Goal: Task Accomplishment & Management: Complete application form

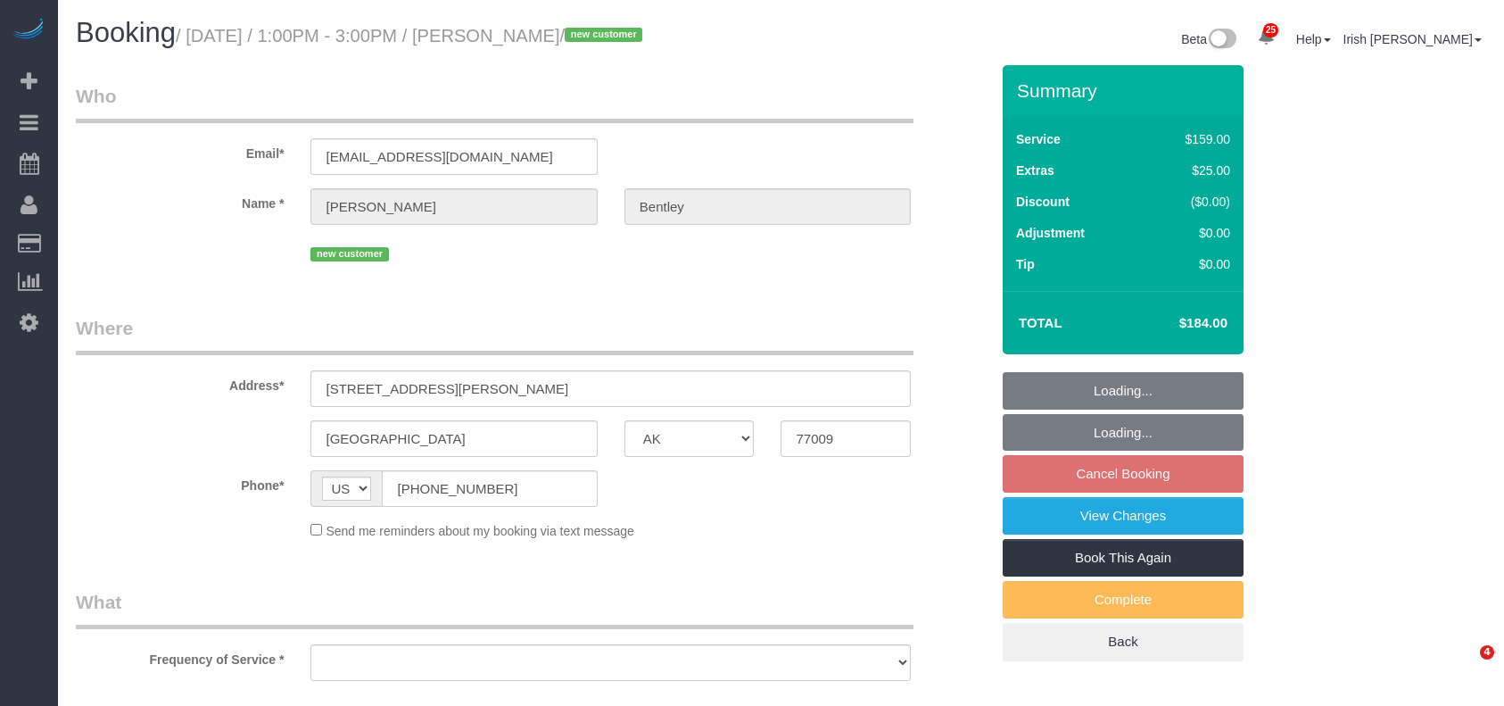
select select "[GEOGRAPHIC_DATA]"
select select "object:11231"
select select "string:fspay-ee0500f6-1864-4bcf-b754-c17281913f2b"
select select "3"
select select "object:11315"
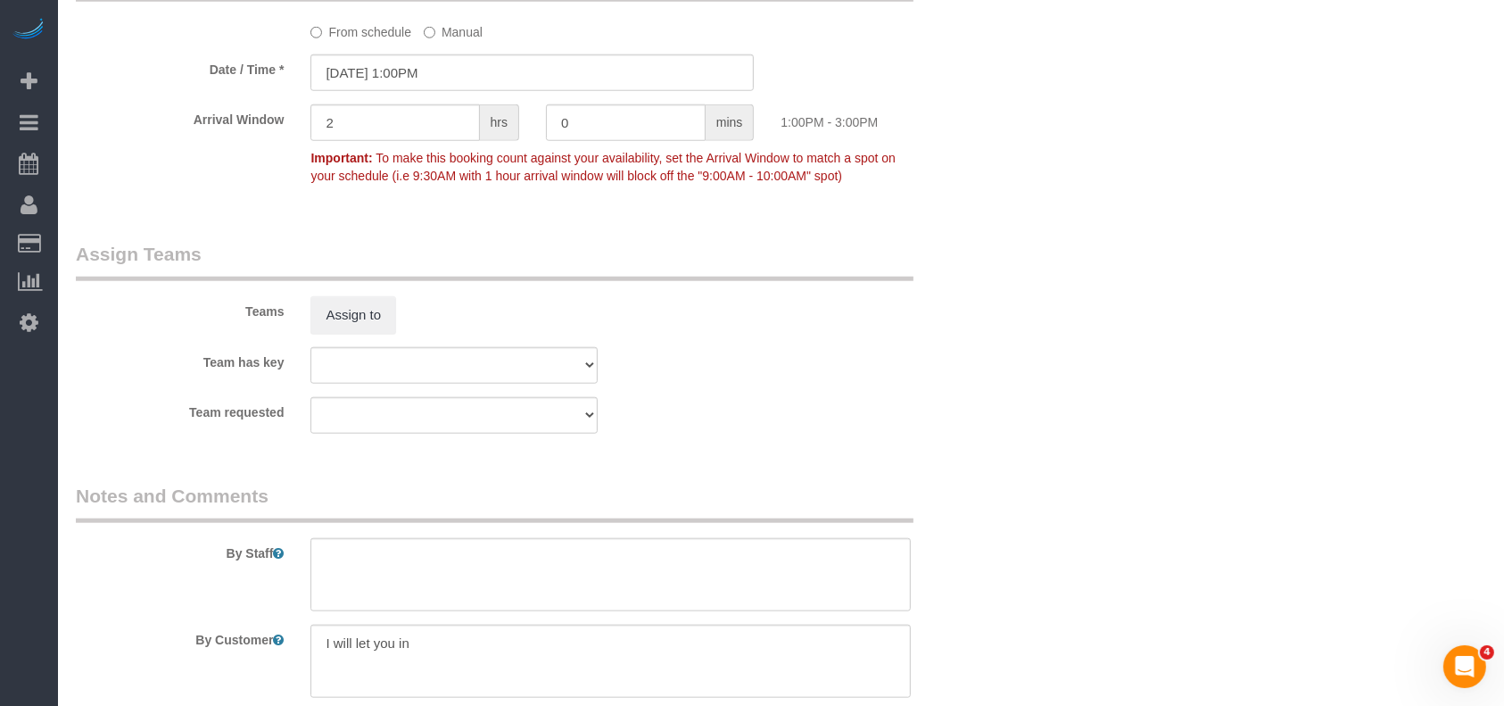
scroll to position [1903, 0]
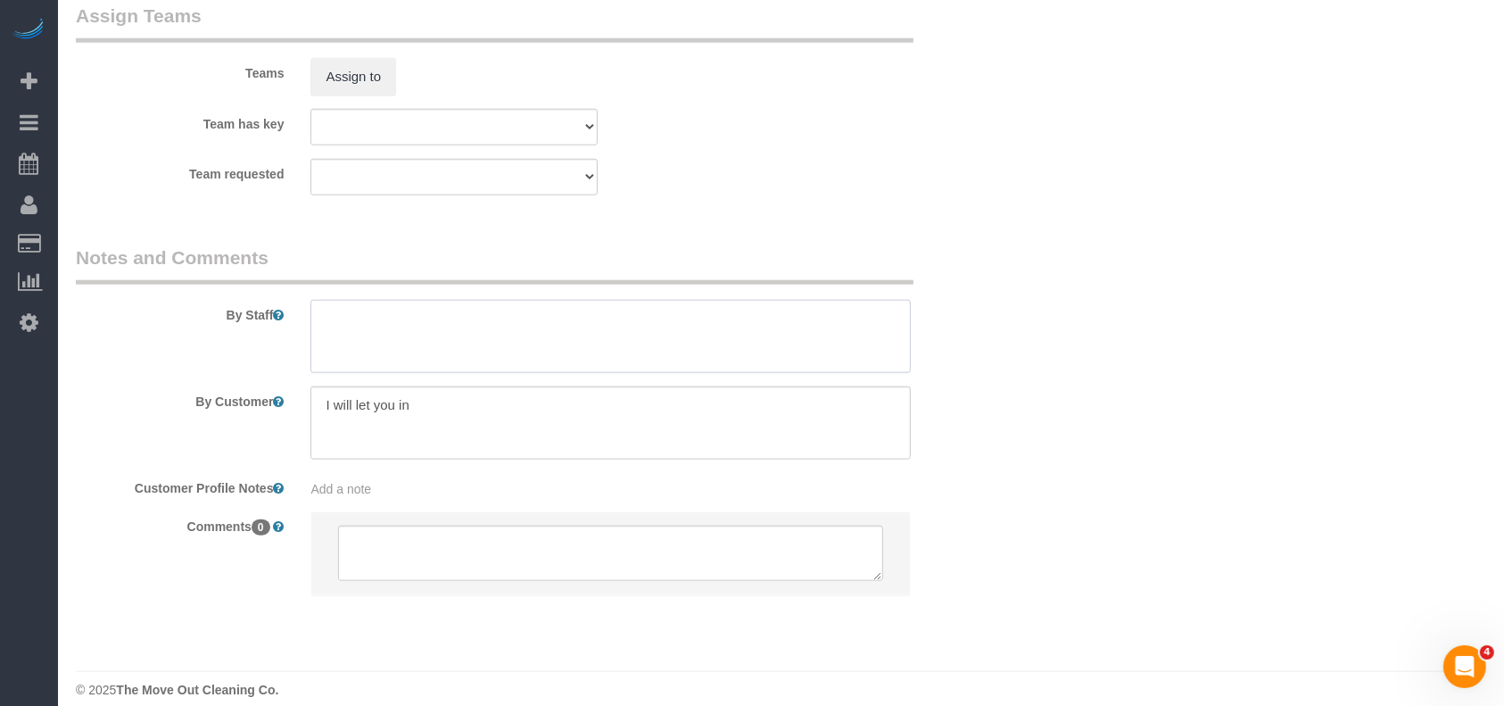
click at [376, 323] on textarea at bounding box center [611, 336] width 600 height 73
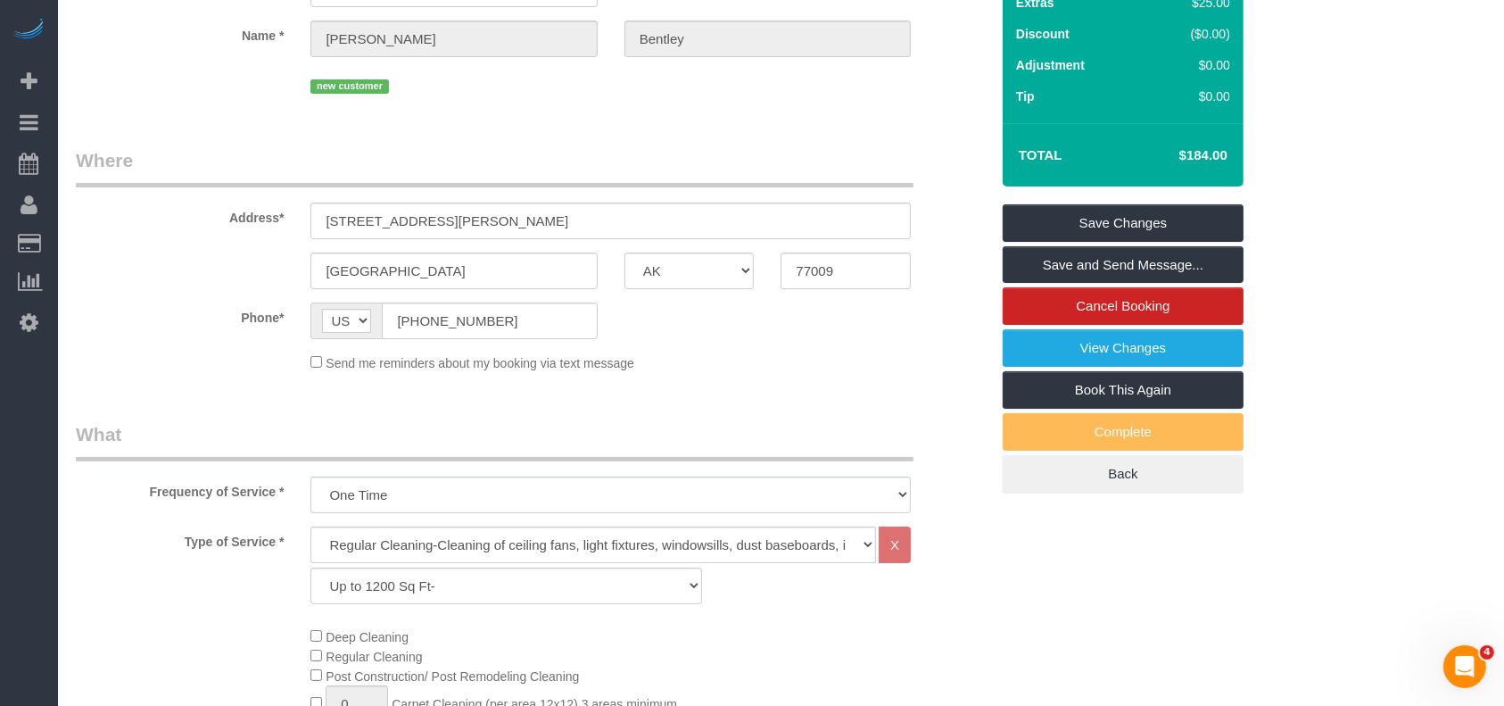
scroll to position [119, 0]
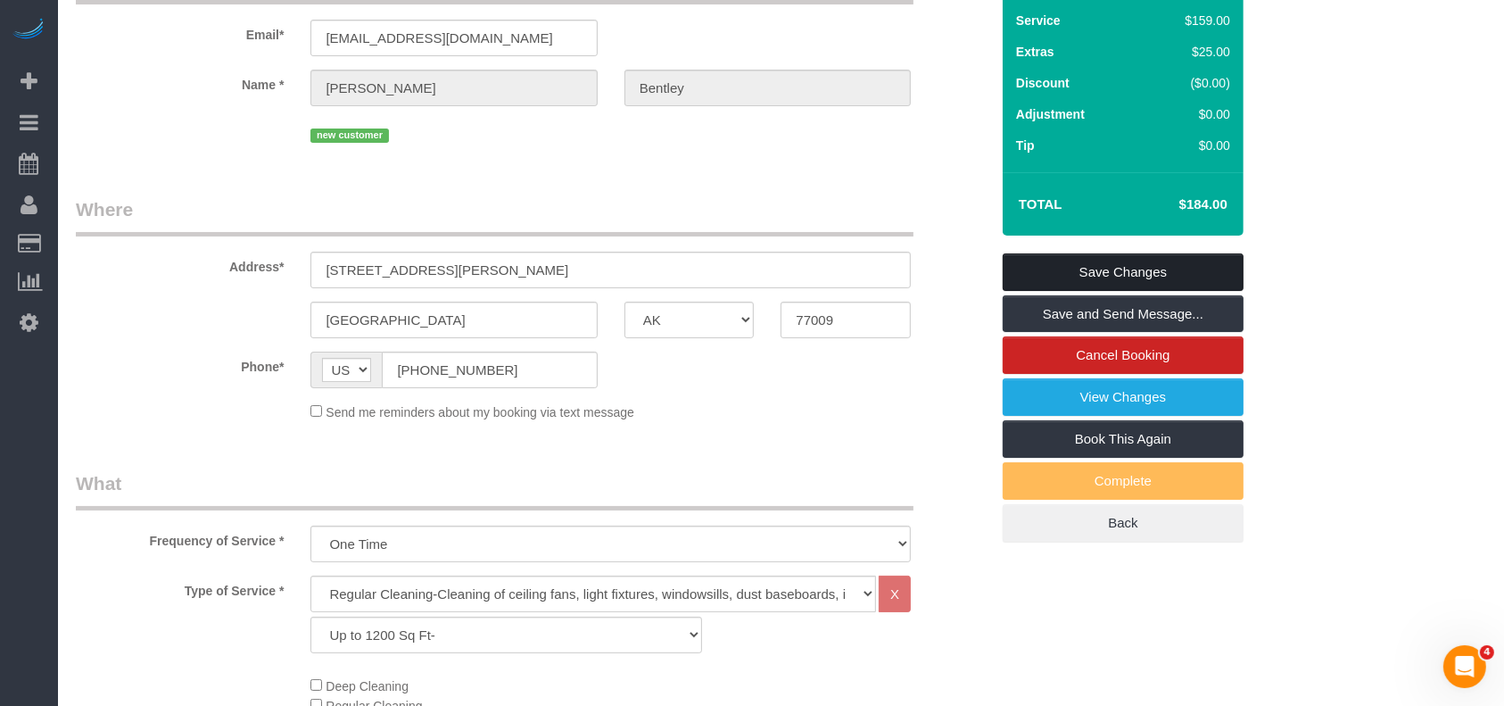
type textarea "* with a few furnitures"
drag, startPoint x: 1122, startPoint y: 270, endPoint x: 1035, endPoint y: 161, distance: 139.6
click at [1121, 271] on link "Save Changes" at bounding box center [1123, 271] width 241 height 37
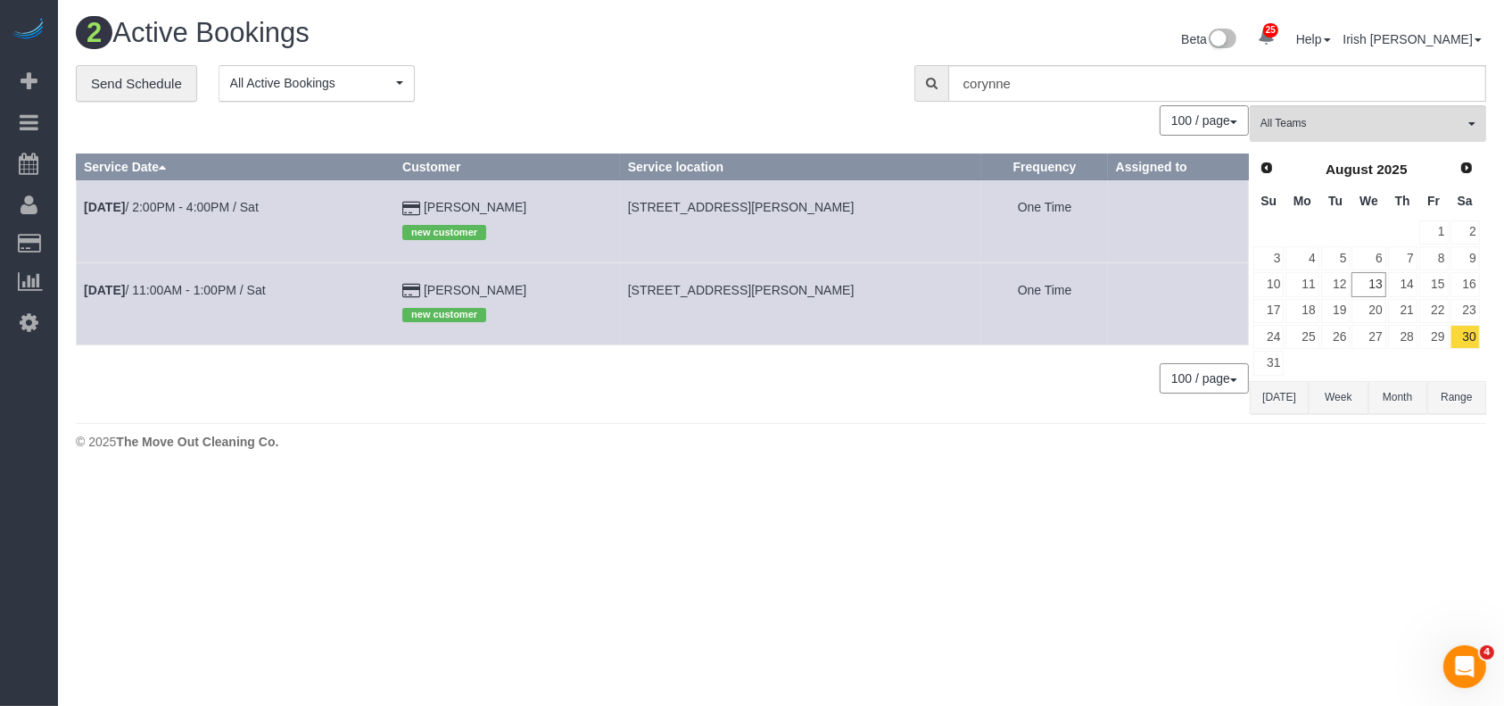
scroll to position [0, 0]
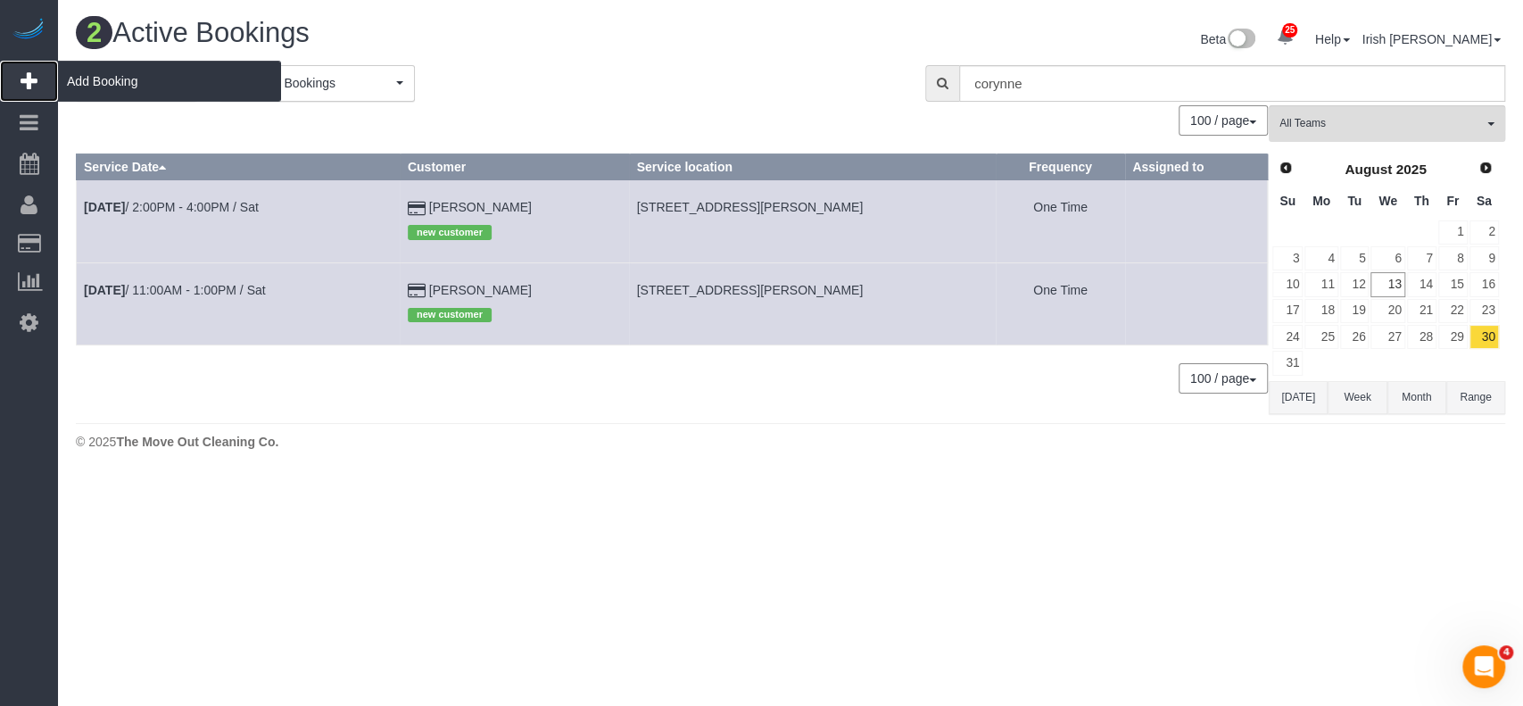
click at [117, 76] on span "Add Booking" at bounding box center [169, 81] width 223 height 41
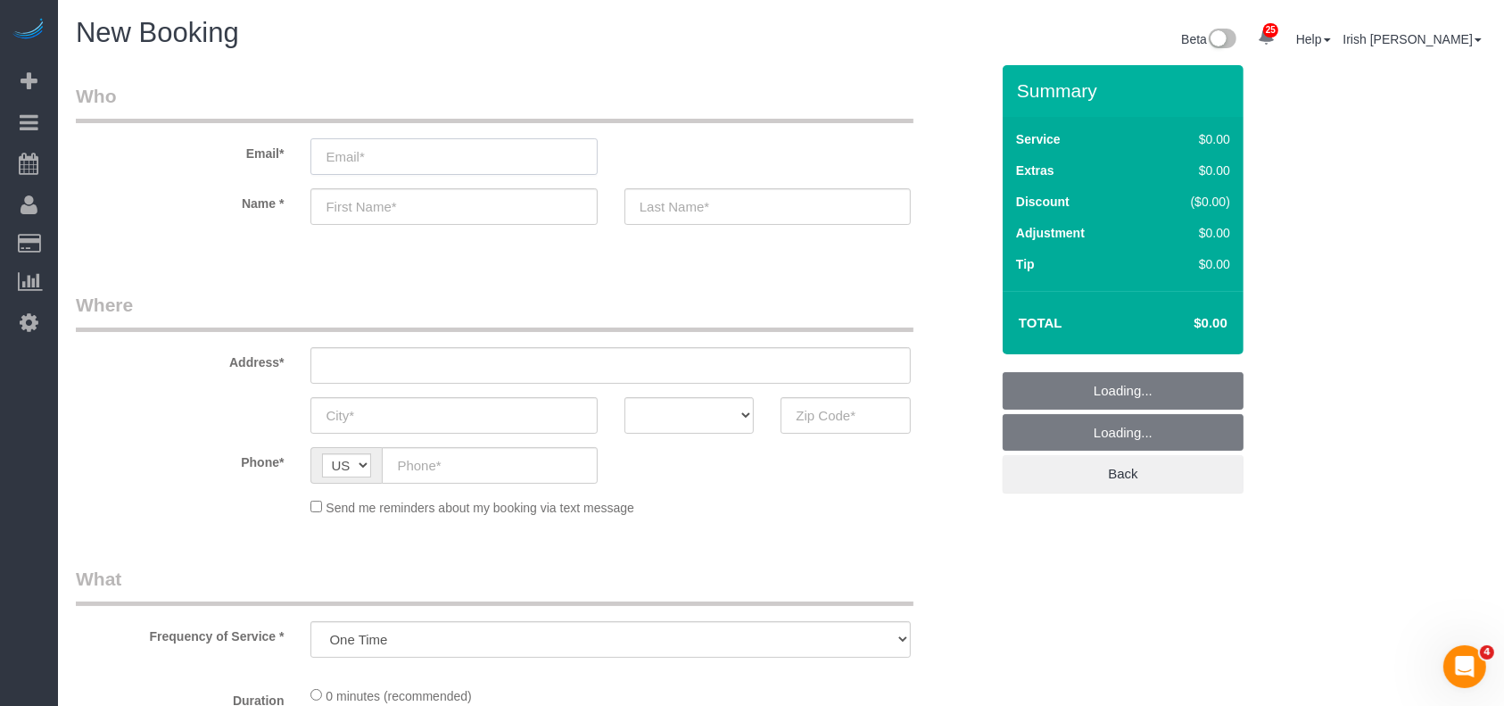
select select "object:11785"
select select "3"
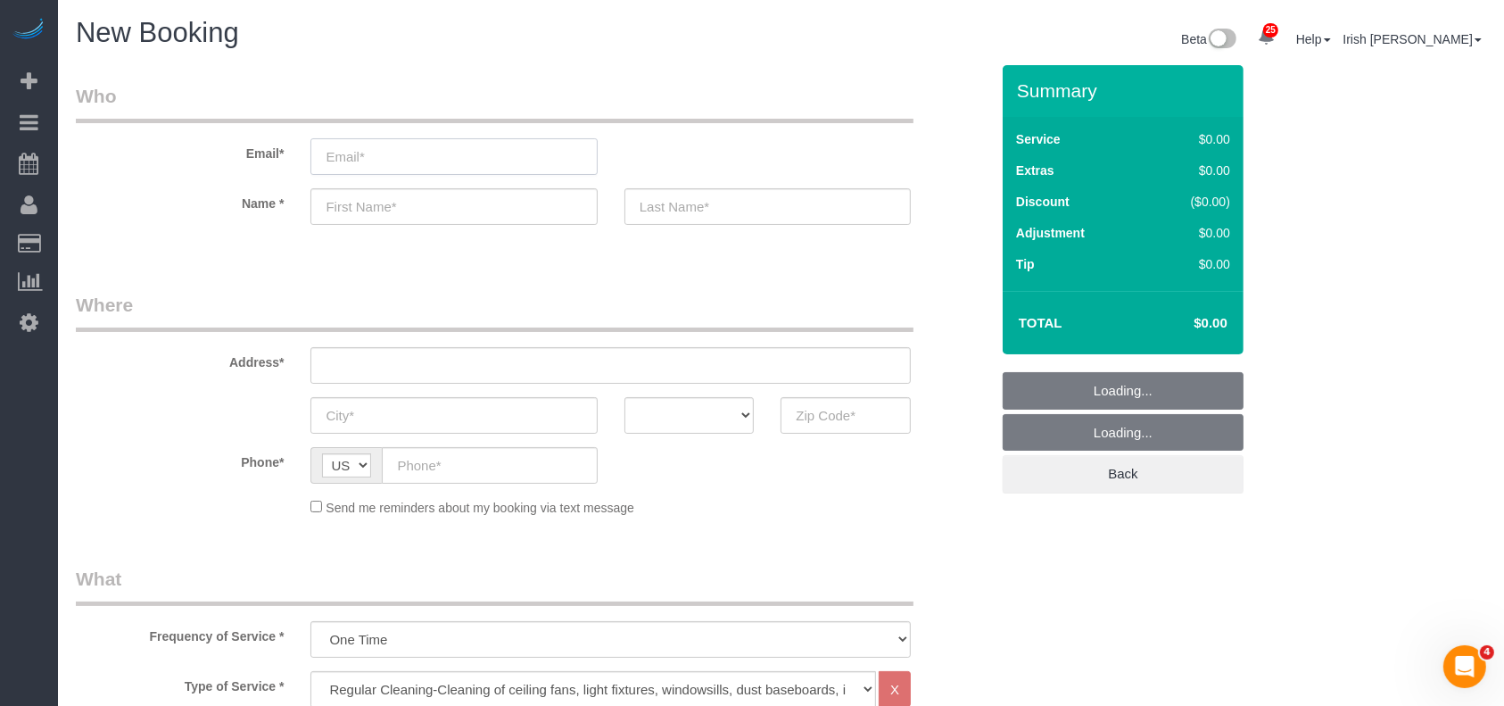
click at [463, 153] on input "email" at bounding box center [454, 156] width 286 height 37
paste input "[PERSON_NAME][EMAIL_ADDRESS][DOMAIN_NAME]"
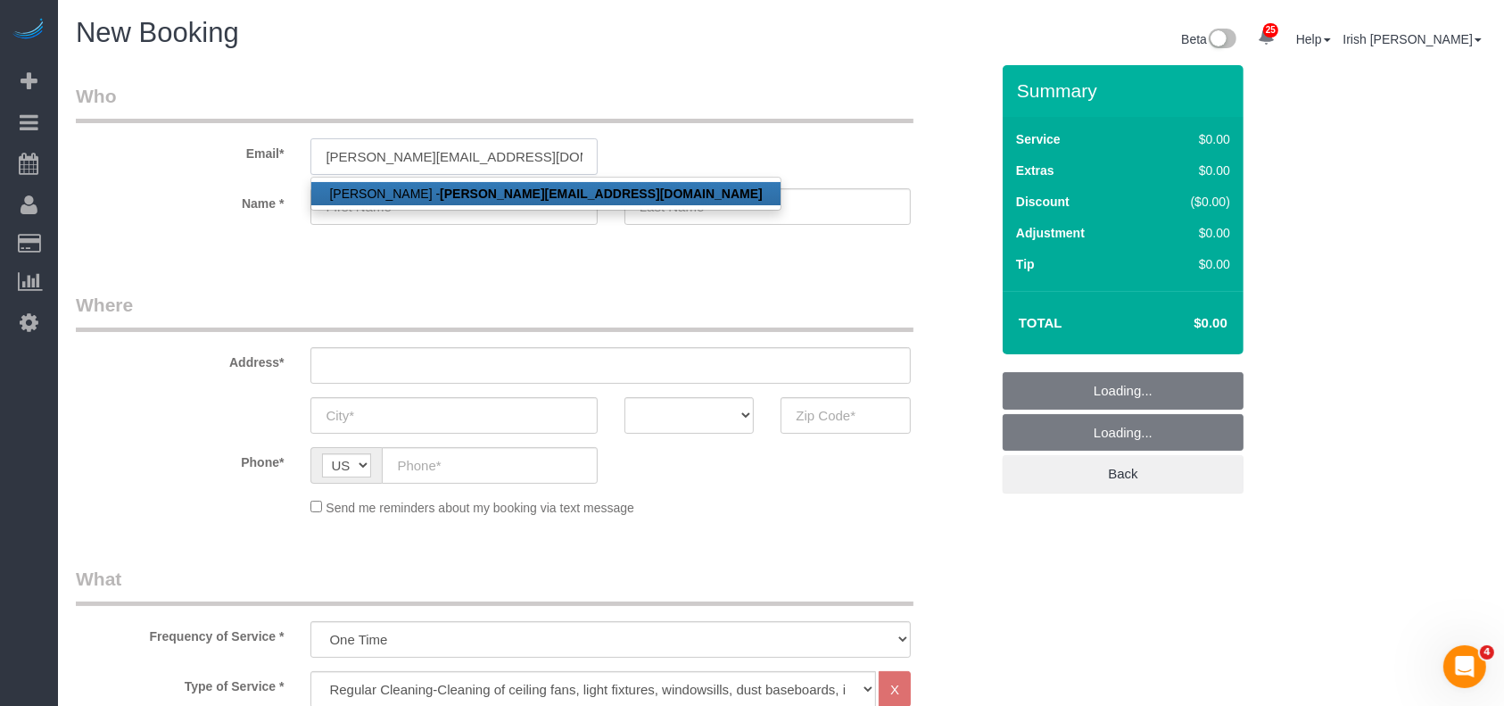
type input "[PERSON_NAME][EMAIL_ADDRESS][DOMAIN_NAME]"
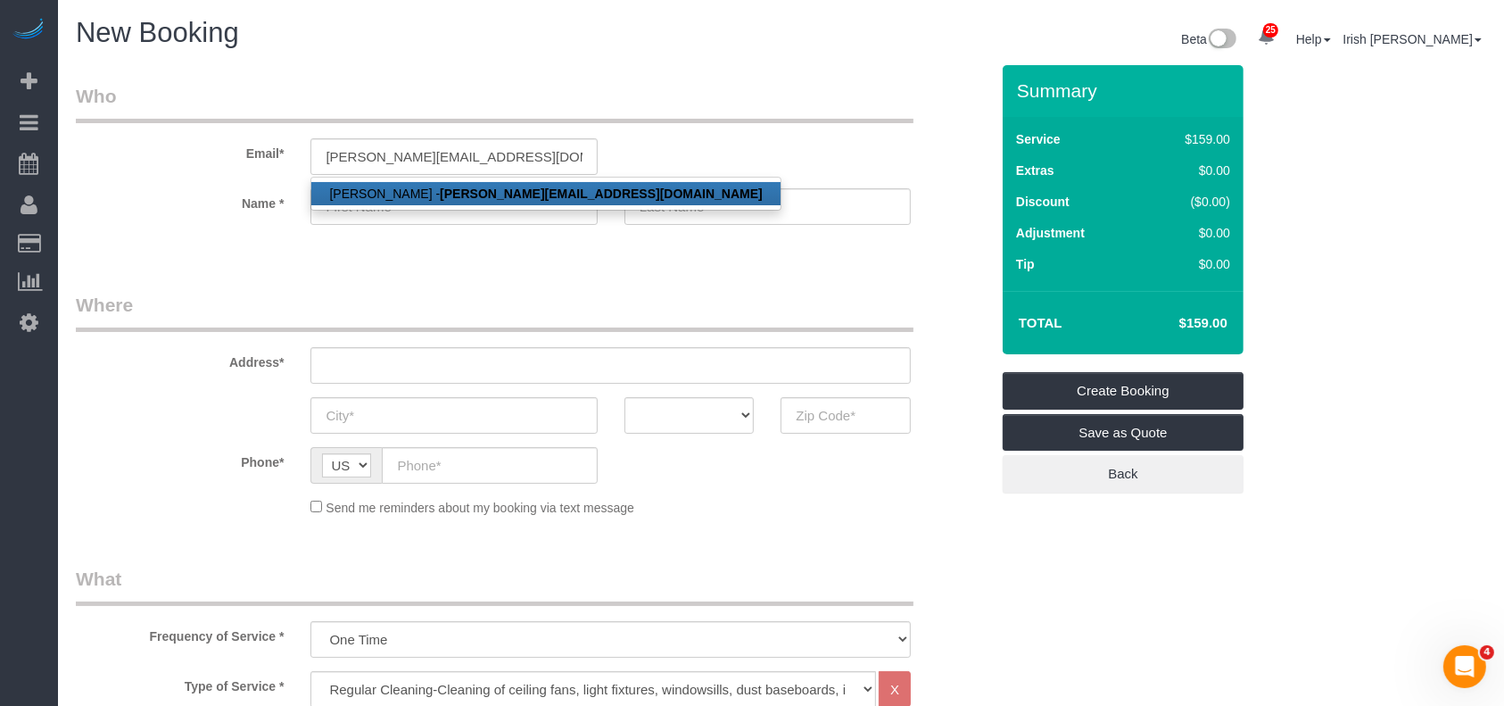
click at [468, 195] on strong "[PERSON_NAME][EMAIL_ADDRESS][DOMAIN_NAME]" at bounding box center [601, 193] width 323 height 14
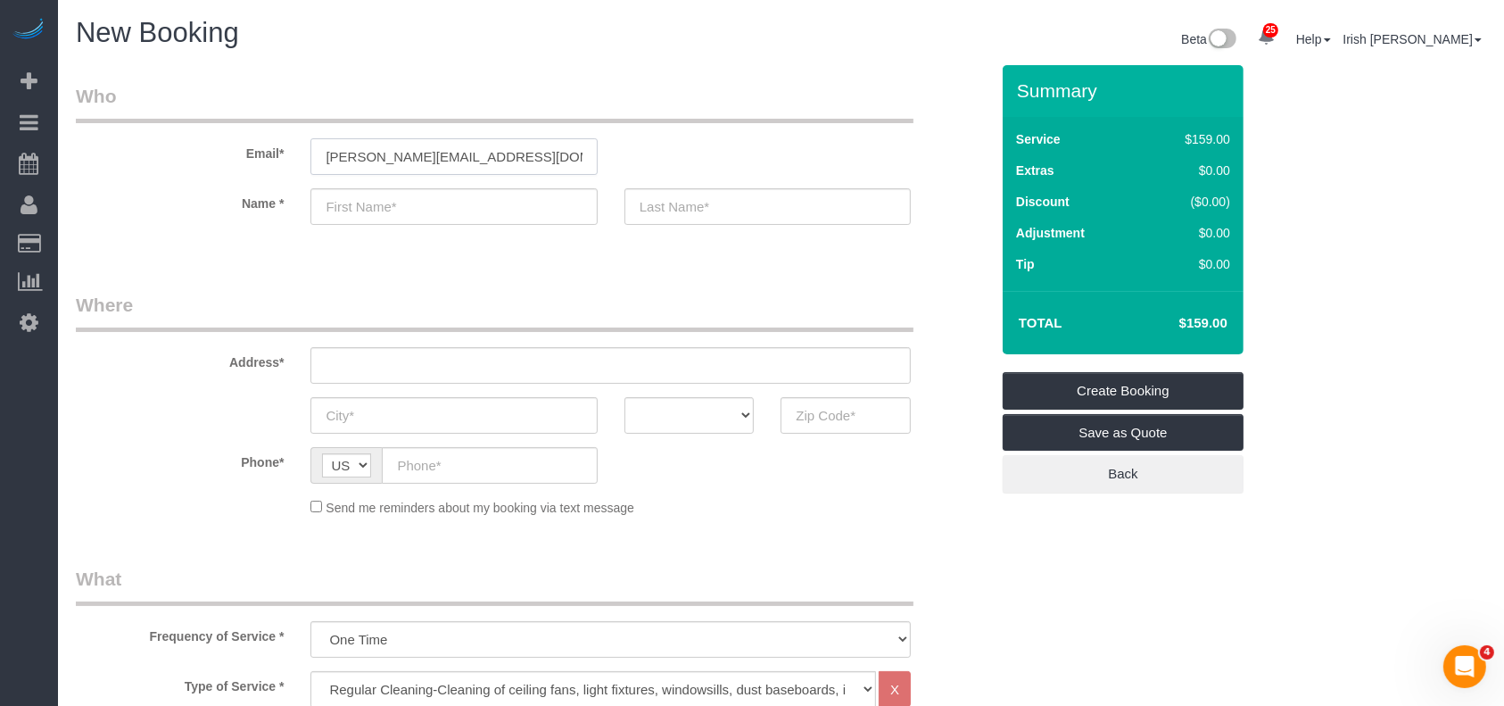
type input "[PERSON_NAME]"
type input "[PHONE_NUMBER]"
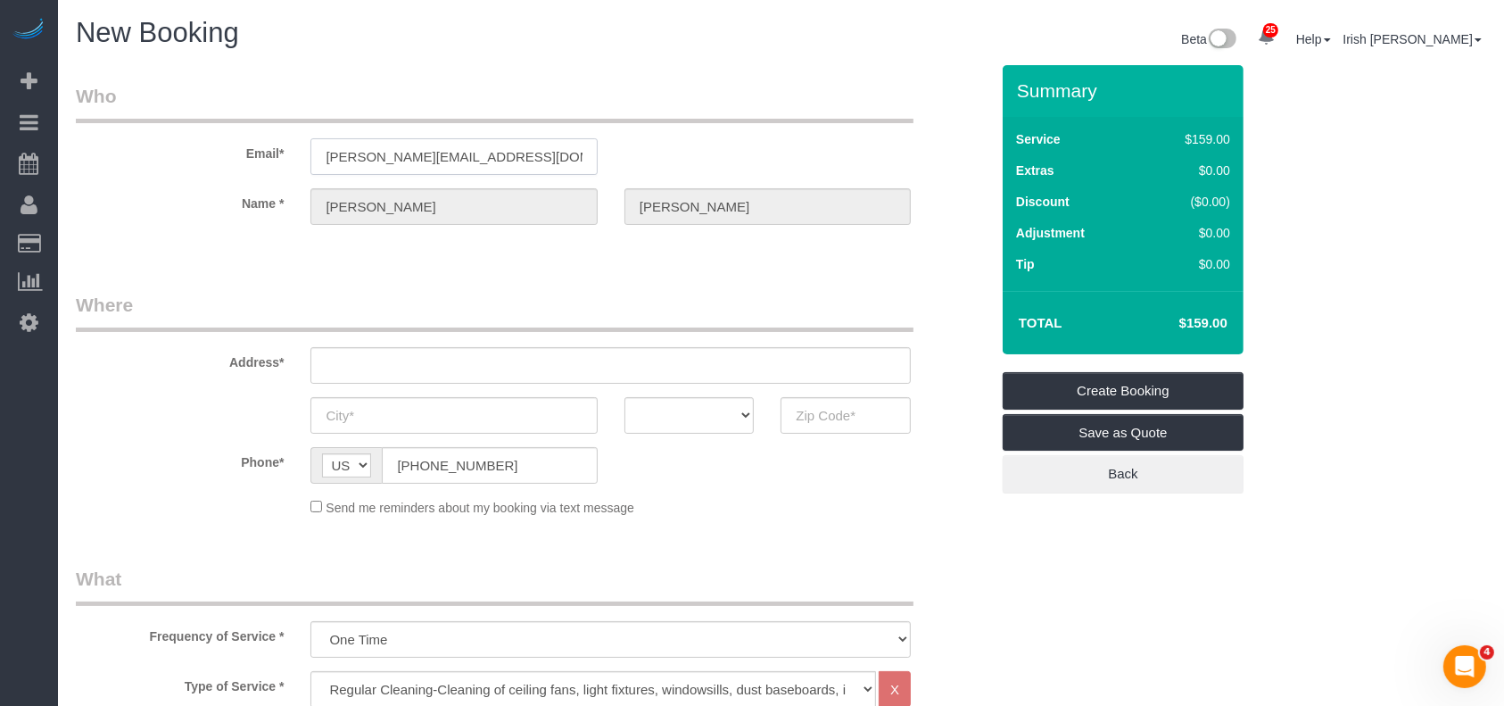
select select "string:fspay-043f2891-e20d-41fe-94c7-6a6bec6c0d45"
type input "2019 Thousand Pines"
type input "Kingwood"
select select "[GEOGRAPHIC_DATA]"
type input "77339"
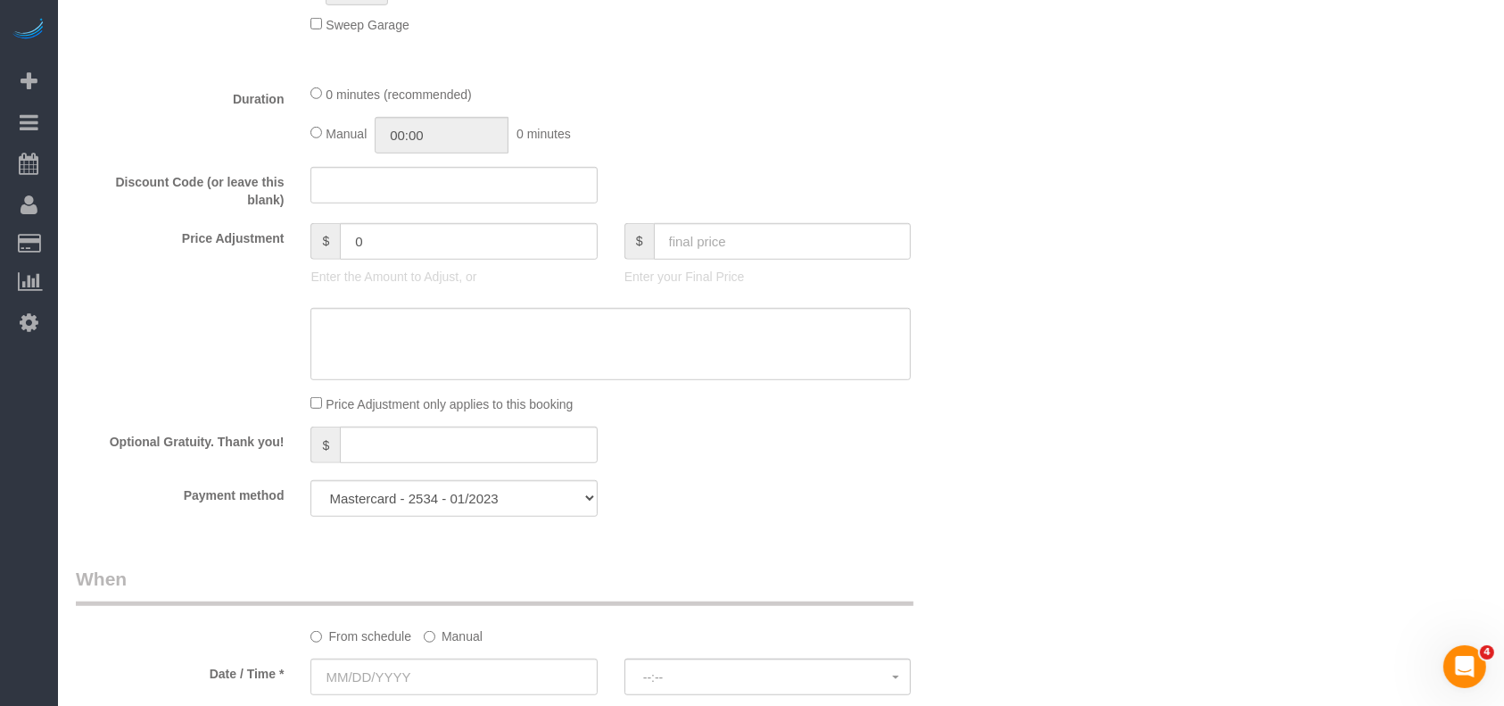
scroll to position [1104, 0]
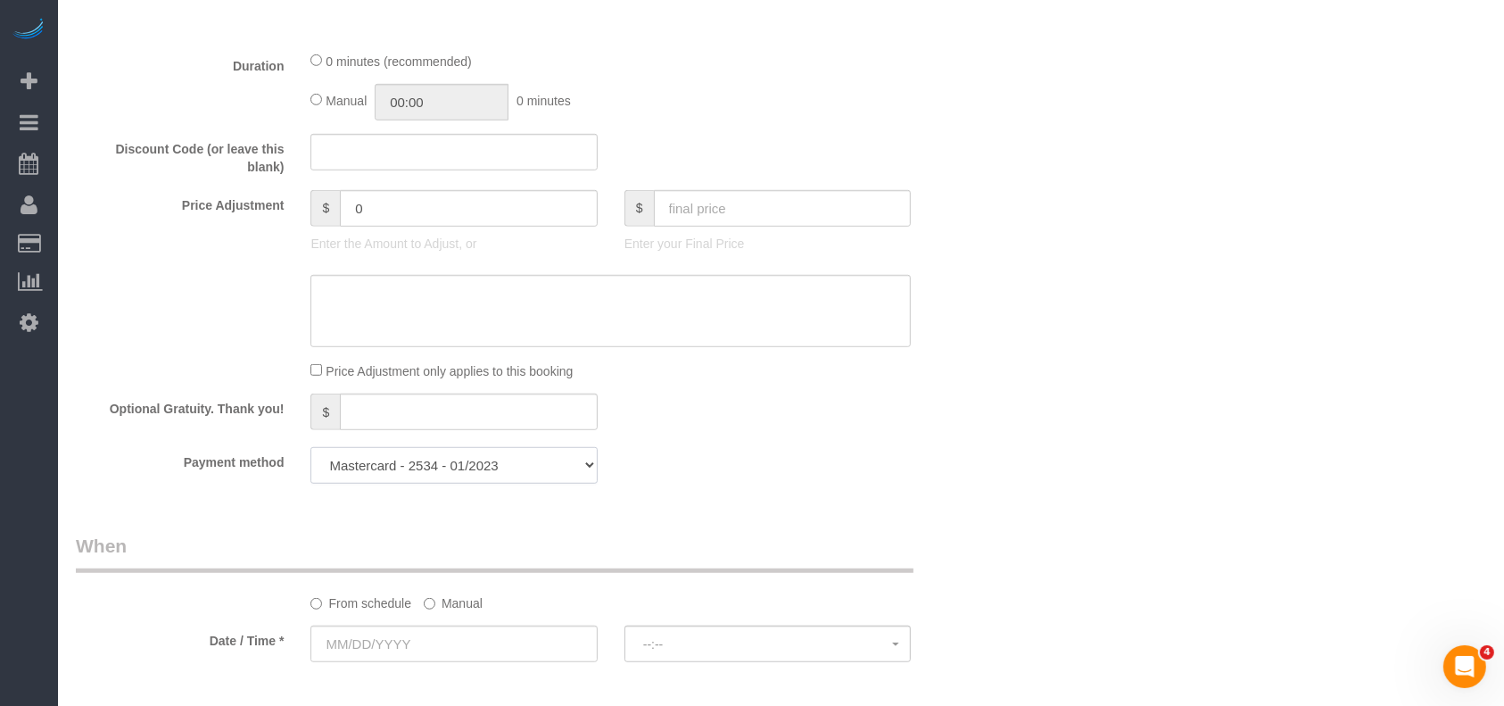
click at [532, 471] on select "Mastercard - 2534 - 01/2023 Add Credit Card ─────────────── Cash Check Paypal" at bounding box center [454, 465] width 286 height 37
select select "string:fspay"
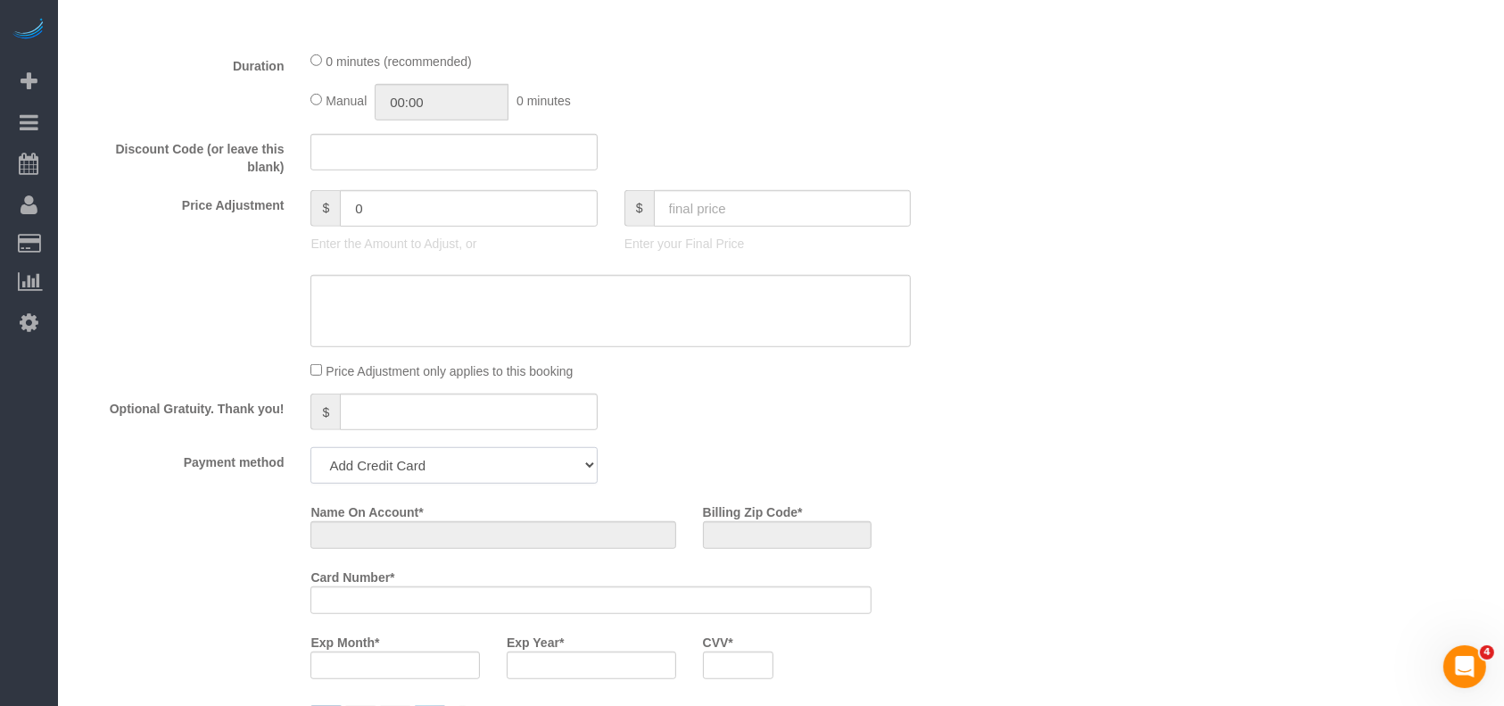
scroll to position [1375, 0]
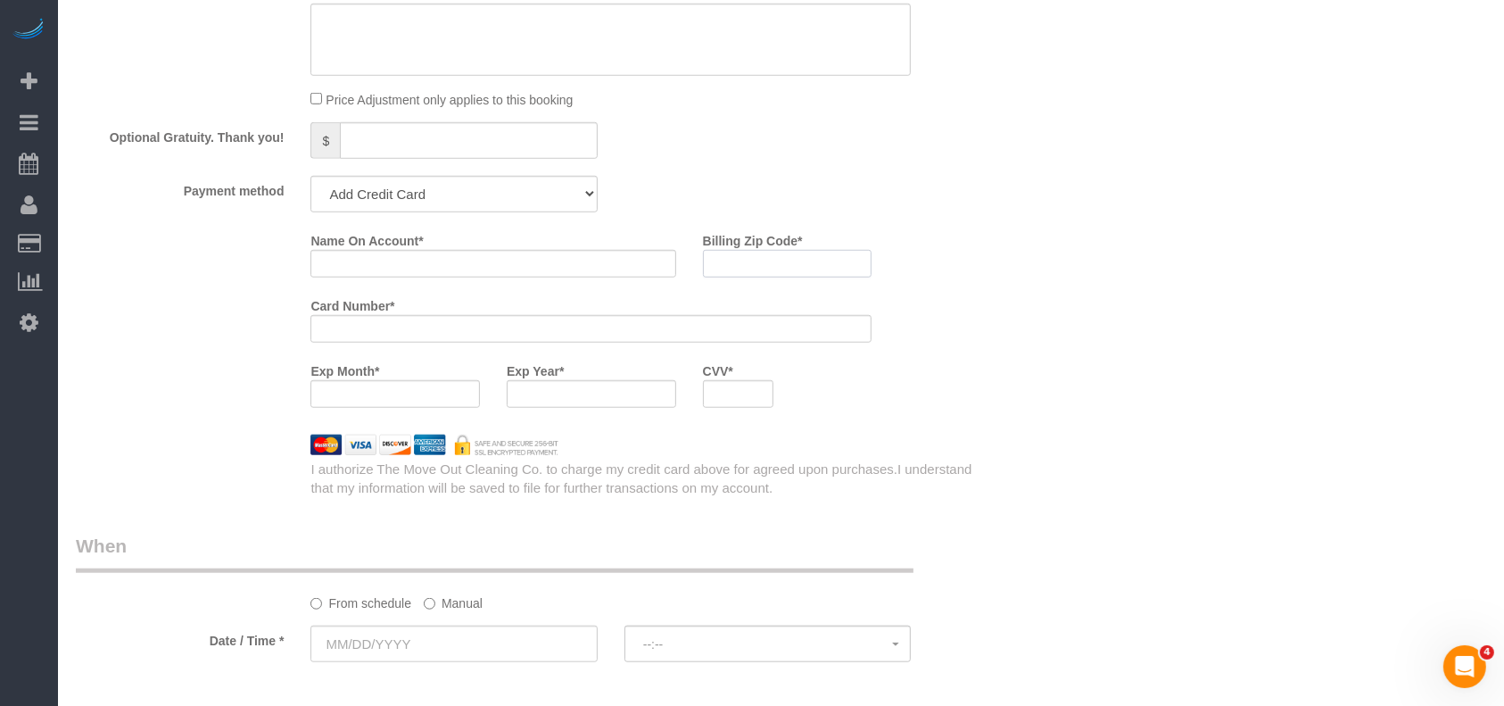
click at [743, 273] on input "Billing Zip Code *" at bounding box center [788, 264] width 170 height 28
paste input "77041"
type input "77041"
click at [707, 402] on div at bounding box center [738, 394] width 71 height 28
click at [450, 277] on input "Name On Account *" at bounding box center [493, 264] width 365 height 28
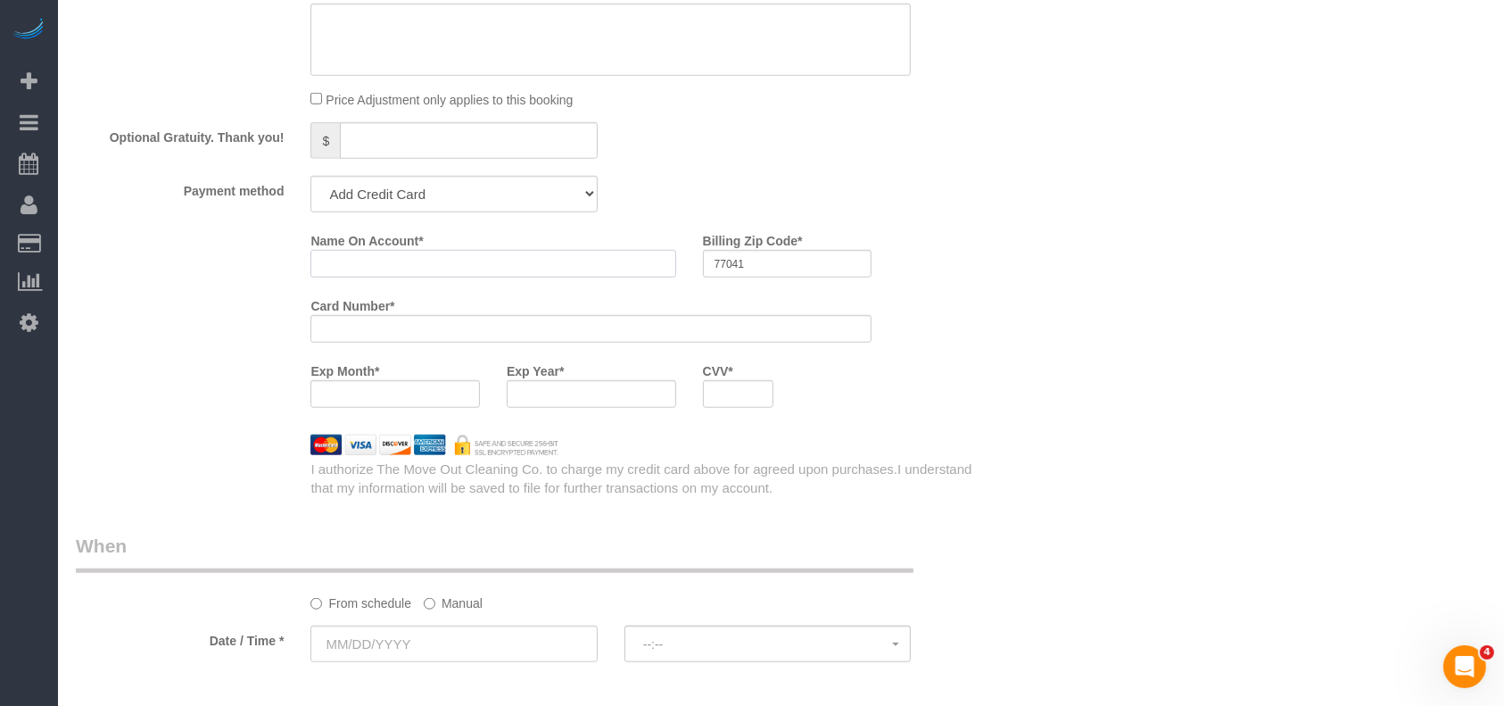
paste input "[PERSON_NAME] de rijk"
type input "[PERSON_NAME] de rijk"
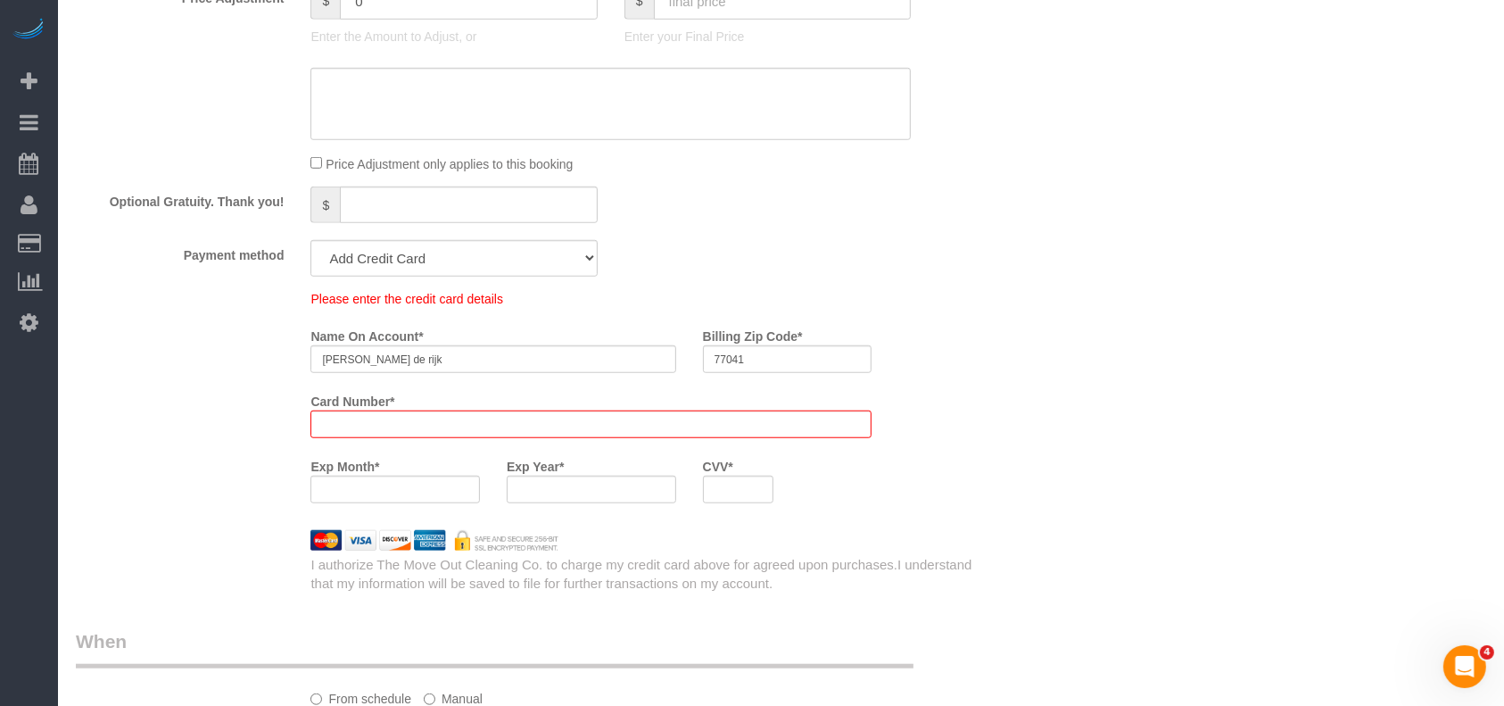
scroll to position [1439, 0]
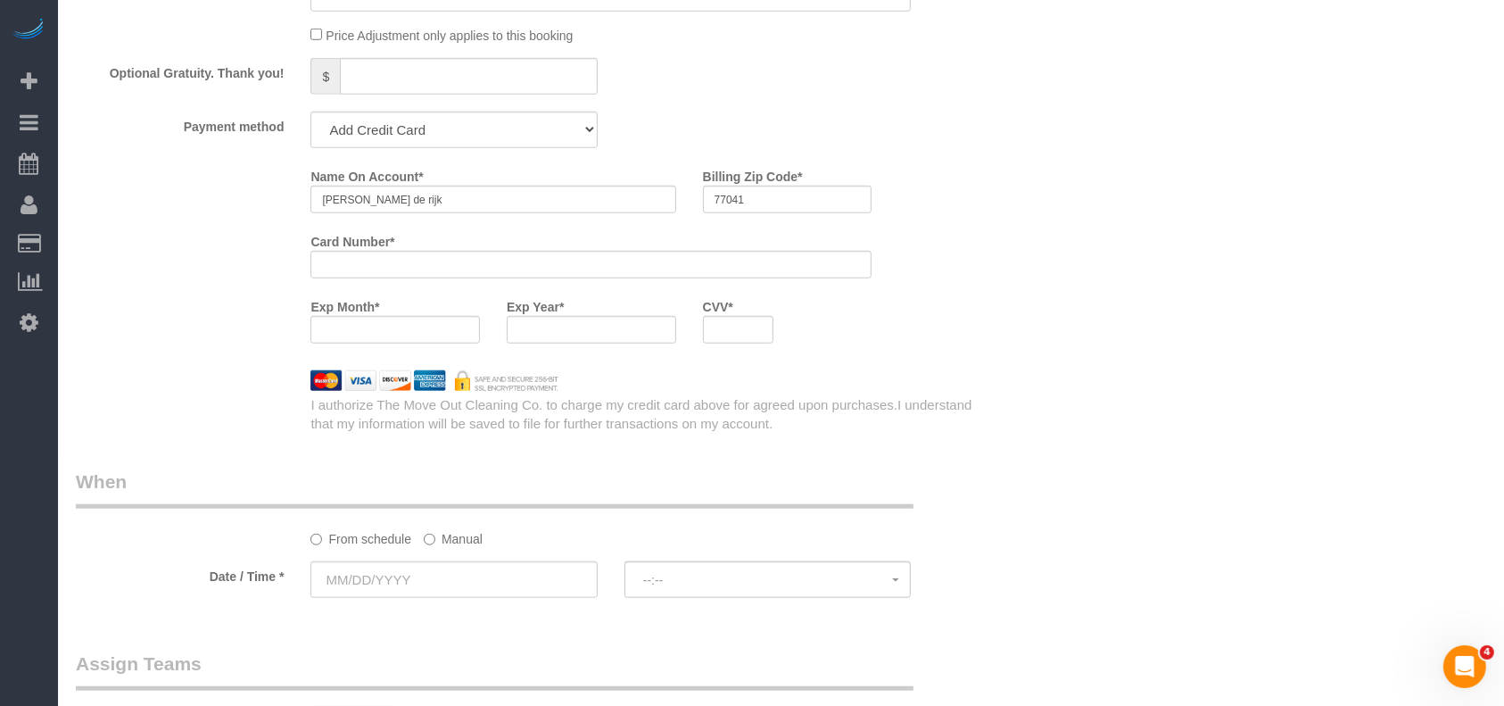
scroll to position [1375, 0]
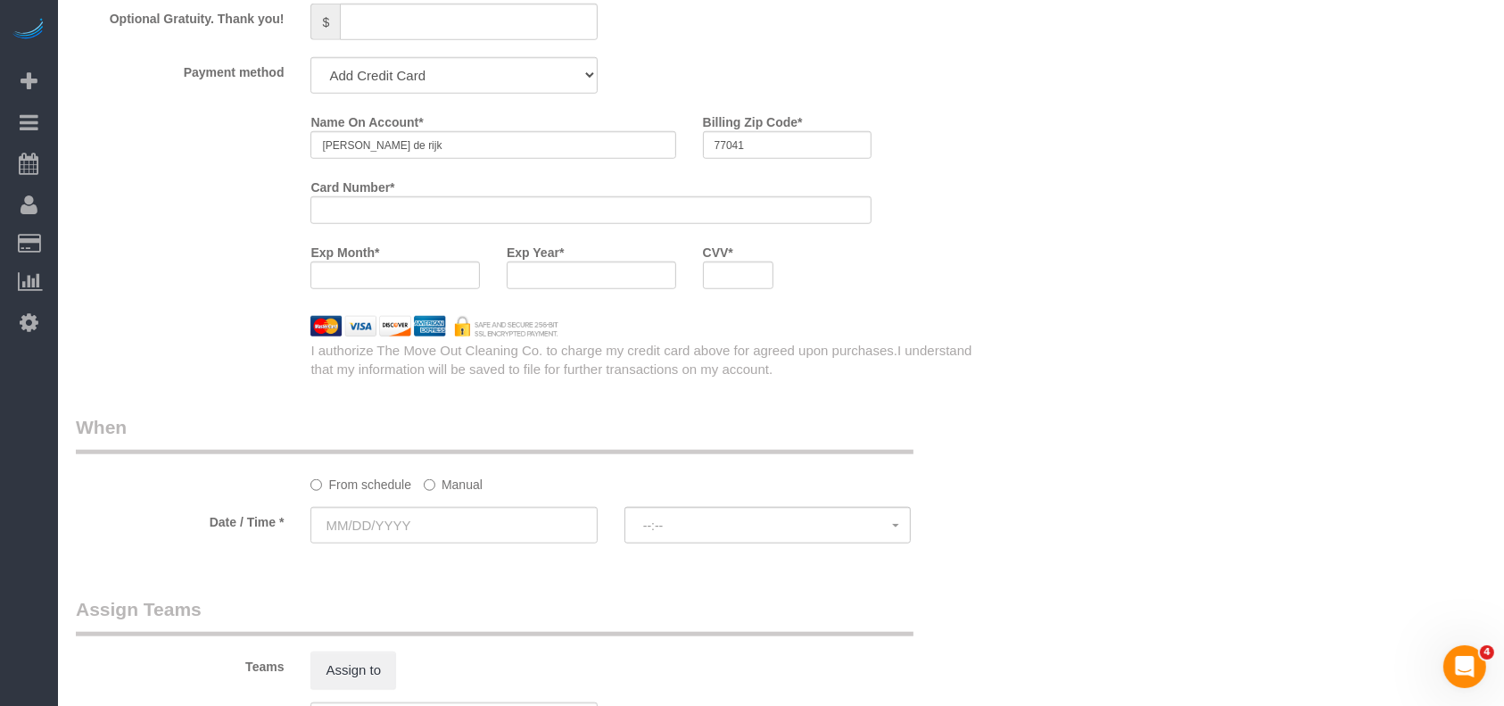
click at [449, 491] on label "Manual" at bounding box center [453, 481] width 59 height 24
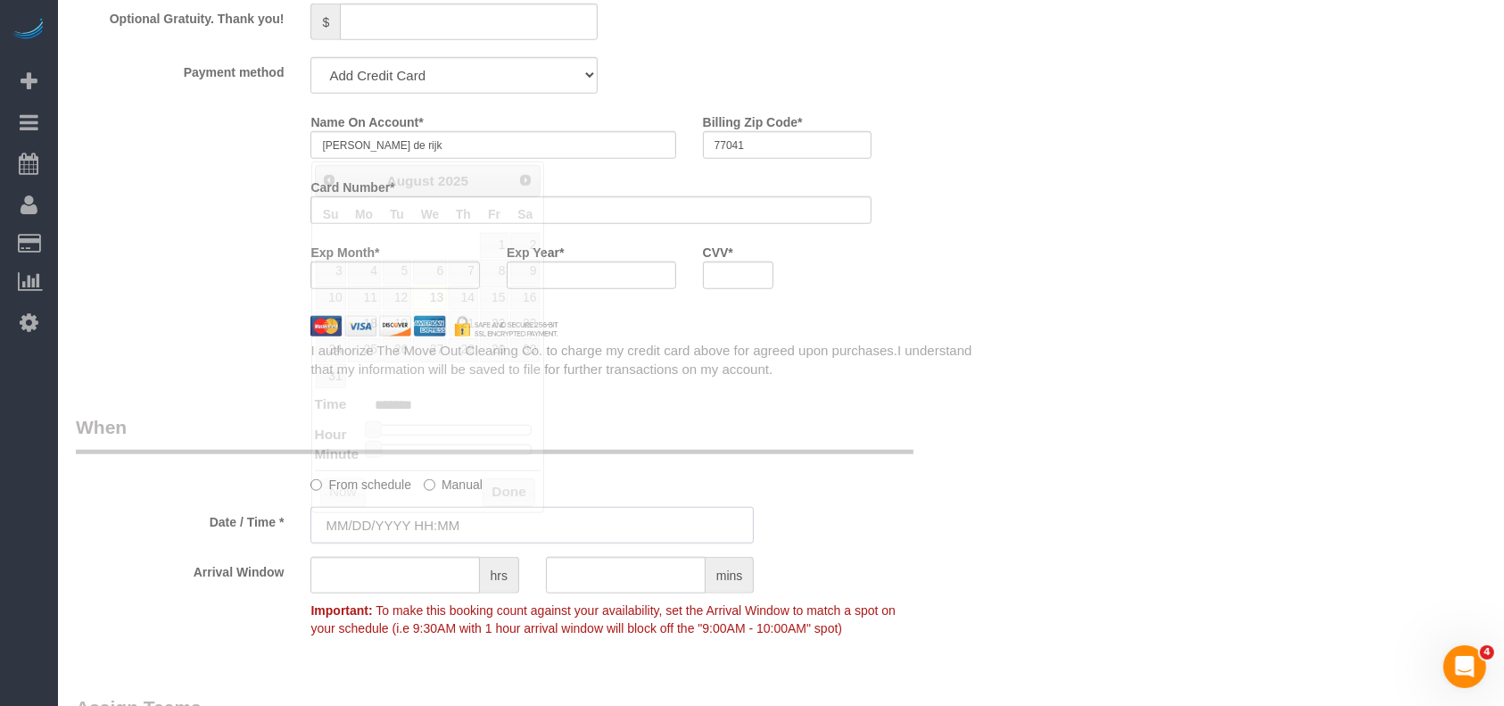
click at [418, 531] on input "text" at bounding box center [532, 525] width 443 height 37
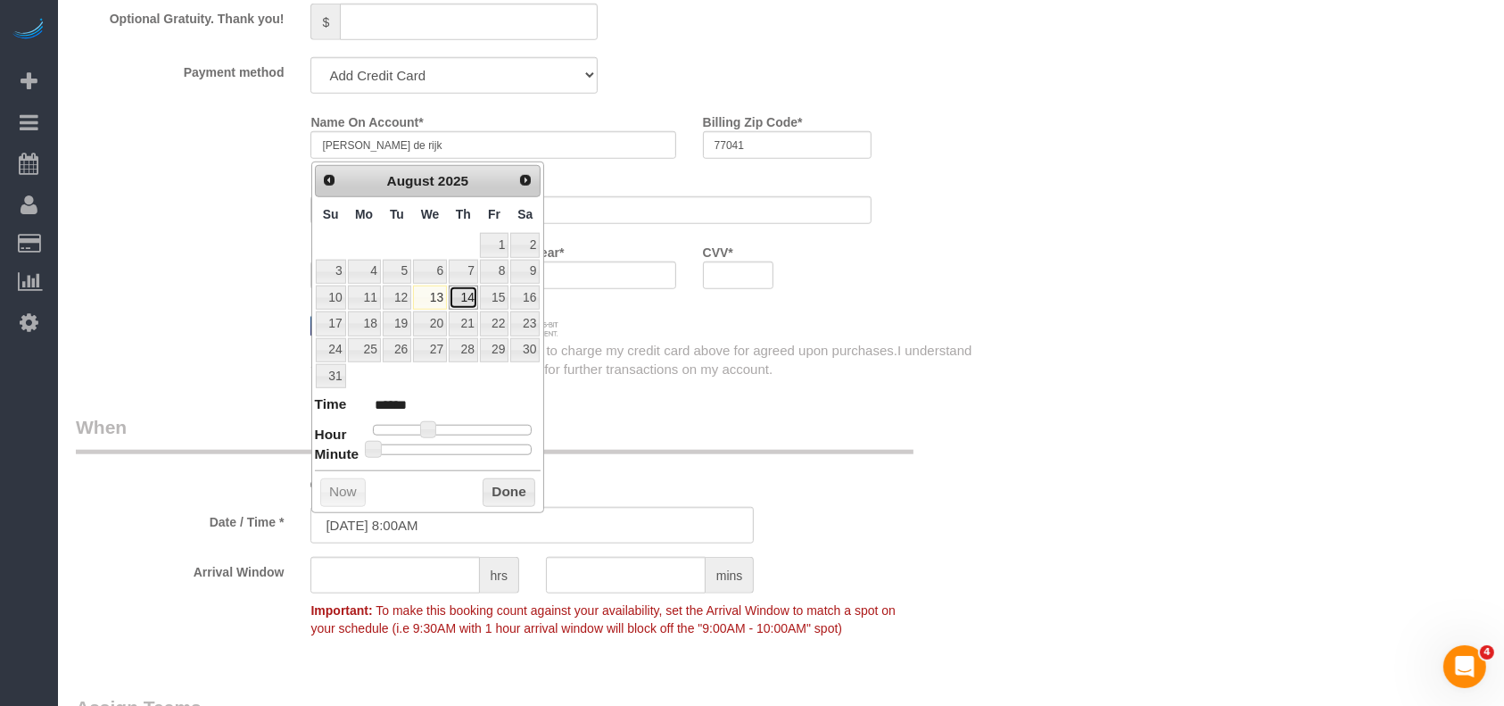
click at [469, 296] on link "14" at bounding box center [463, 298] width 29 height 24
type input "[DATE] 8:00AM"
click at [506, 484] on button "Done" at bounding box center [509, 492] width 53 height 29
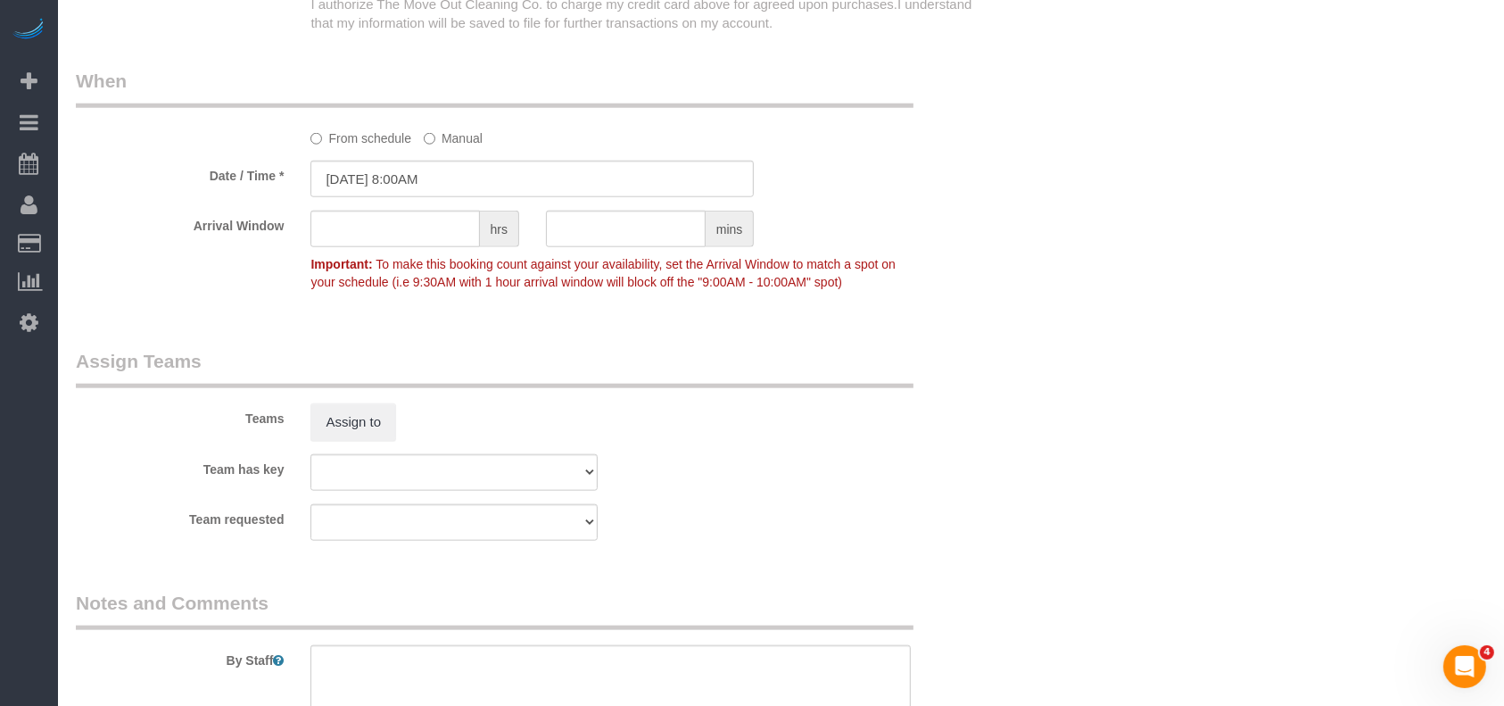
scroll to position [1970, 0]
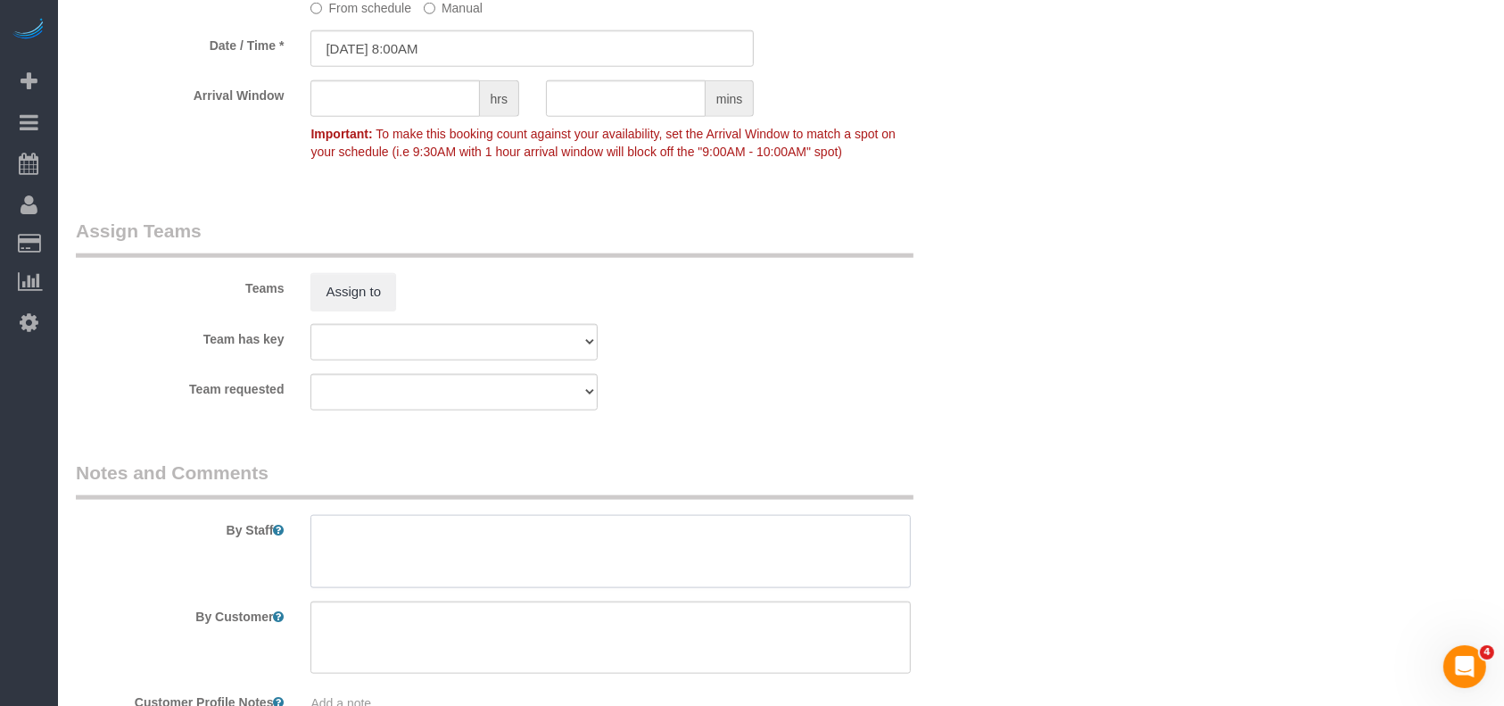
click at [422, 552] on textarea at bounding box center [611, 551] width 600 height 73
paste textarea "[CREDIT_CARD_NUMBER]"
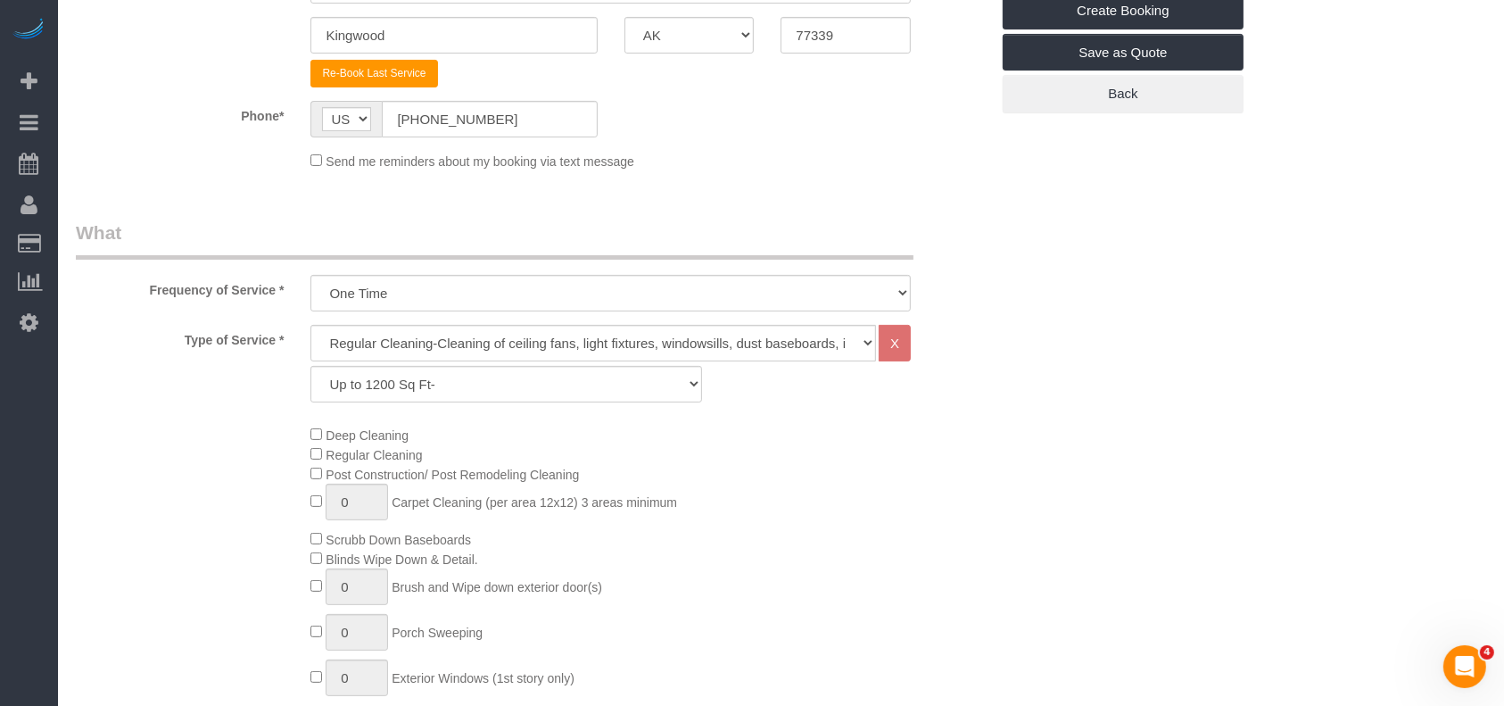
scroll to position [594, 0]
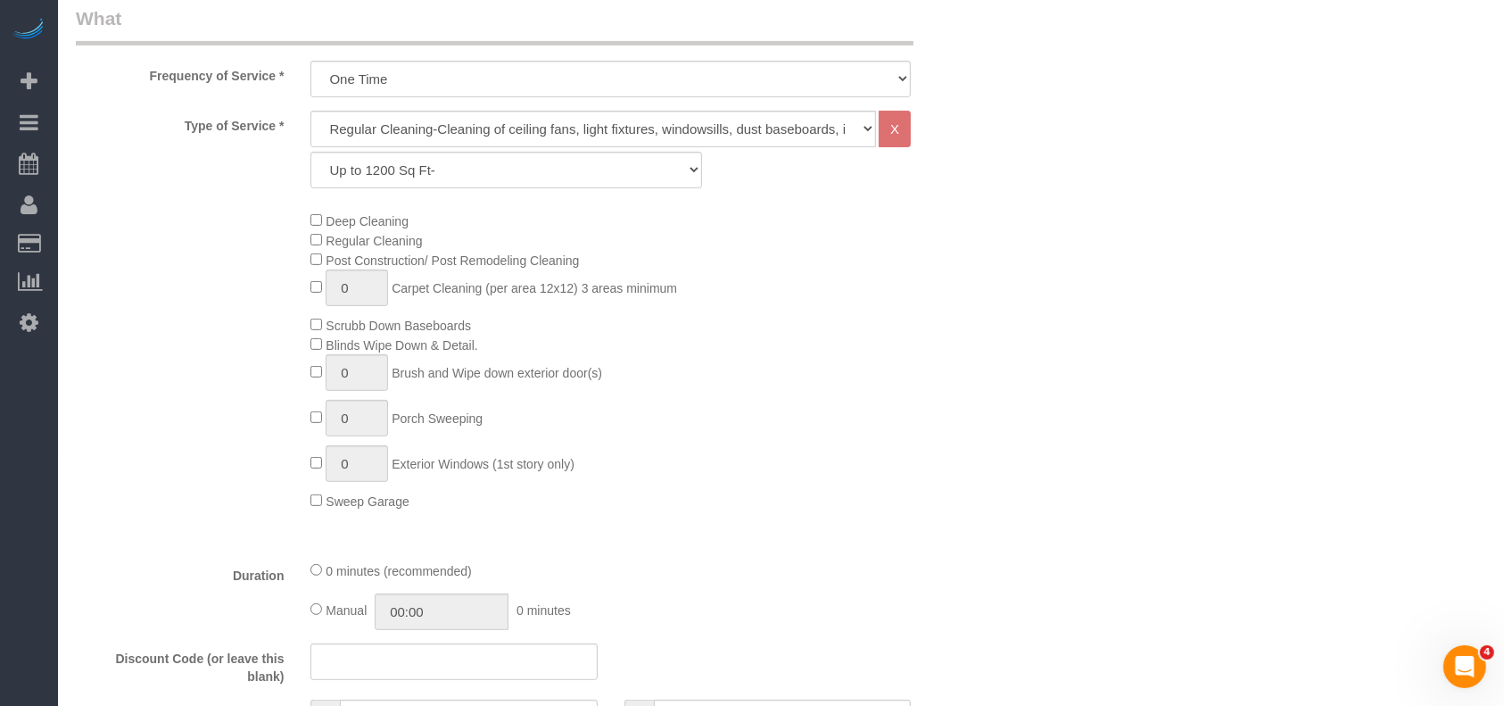
type textarea "* husband card on file ([CREDIT_CARD_NUMBER]) but will switch to her card [DATE…"
drag, startPoint x: 355, startPoint y: 290, endPoint x: 332, endPoint y: 290, distance: 23.2
click at [332, 290] on input "1" at bounding box center [357, 287] width 62 height 37
type input "3"
click at [832, 382] on div "Deep Cleaning Regular Cleaning Post Construction/ Post Remodeling Cleaning 3 Ca…" at bounding box center [649, 361] width 705 height 300
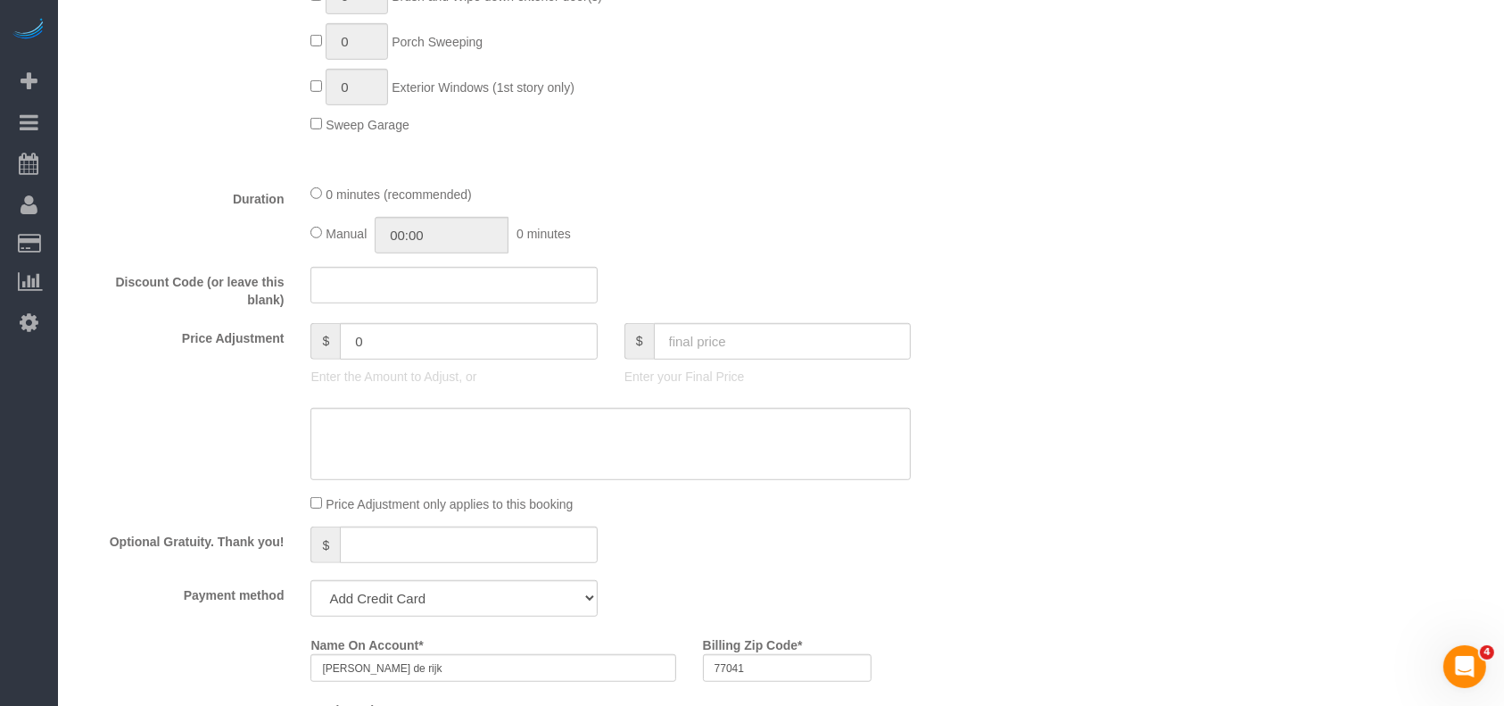
scroll to position [1071, 0]
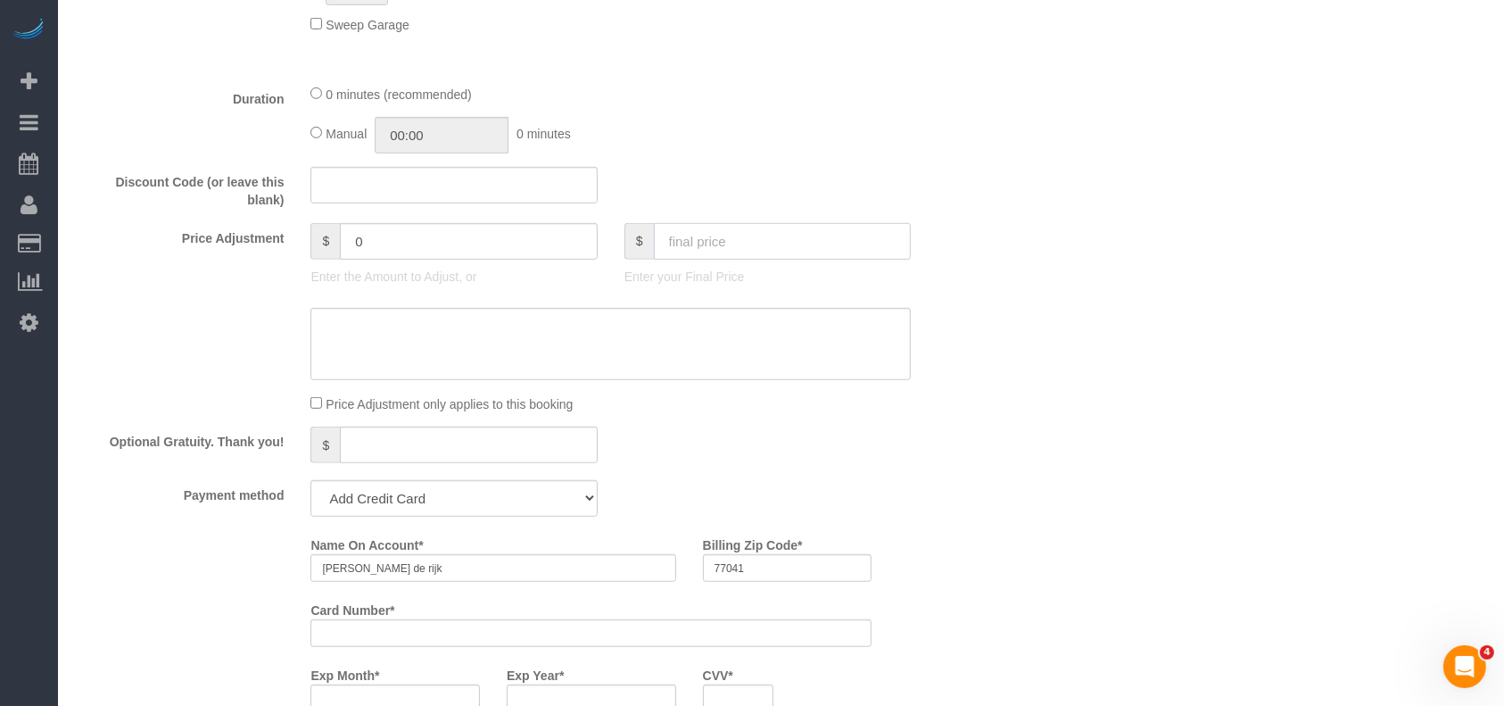
click at [758, 250] on input "text" at bounding box center [783, 241] width 258 height 37
type input "147"
click at [1061, 443] on div "Who Email* [PERSON_NAME][EMAIL_ADDRESS][DOMAIN_NAME] Name * [PERSON_NAME] Where…" at bounding box center [781, 327] width 1411 height 2667
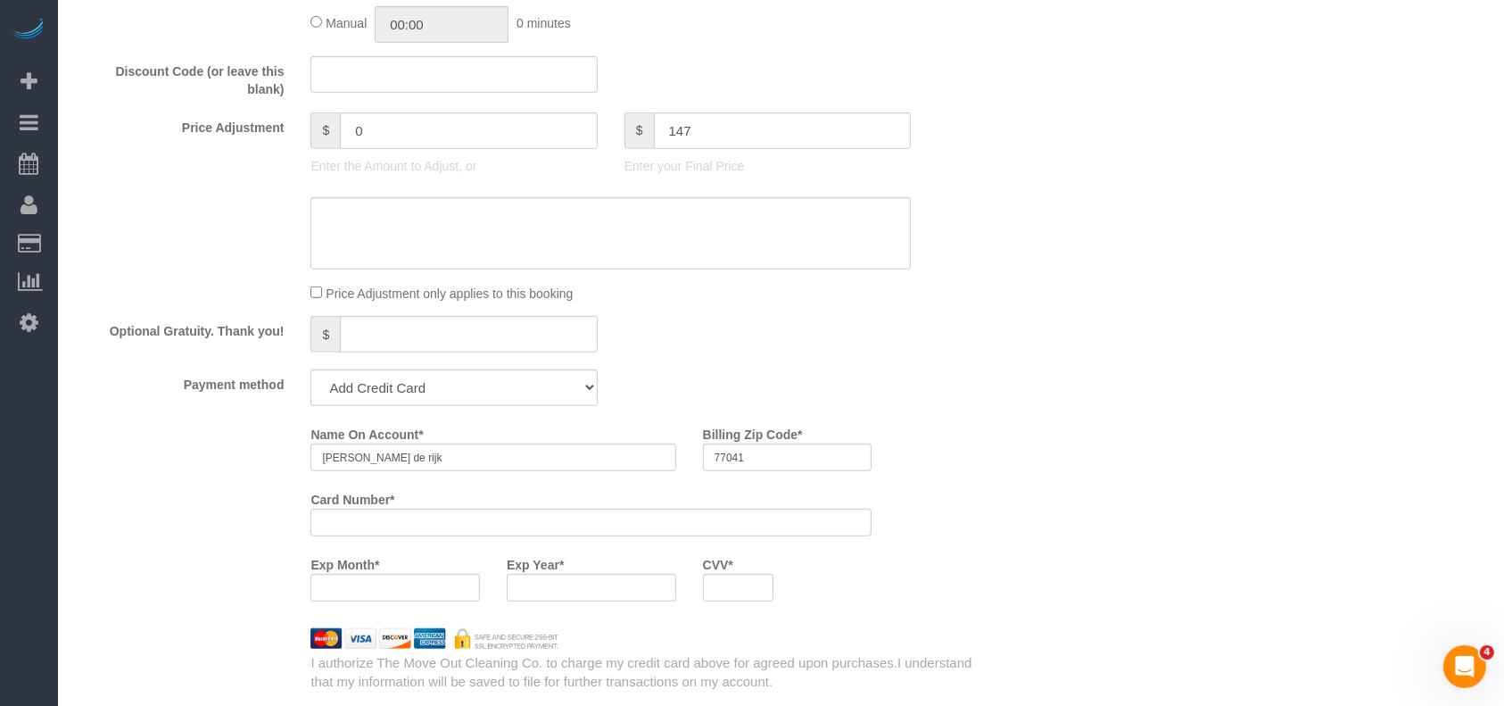
type input "-159"
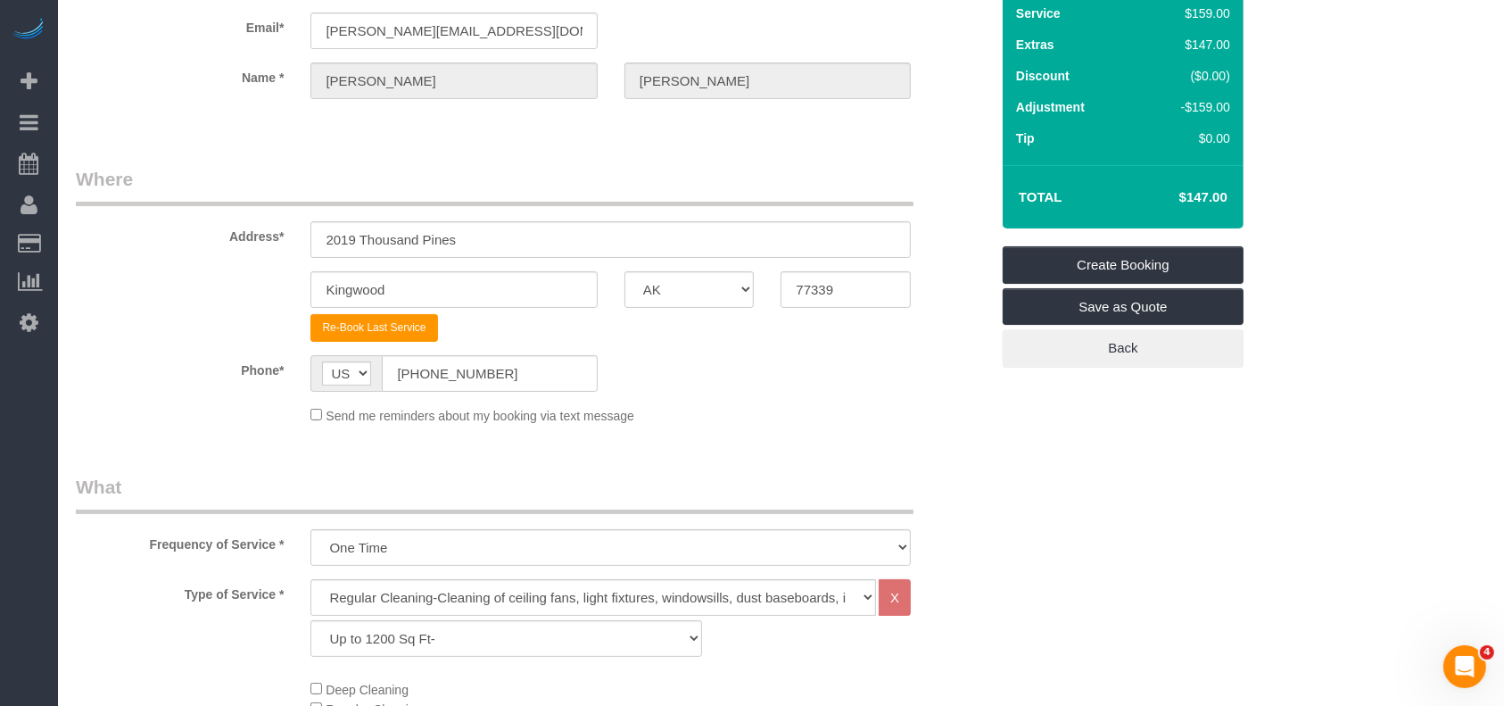
scroll to position [0, 0]
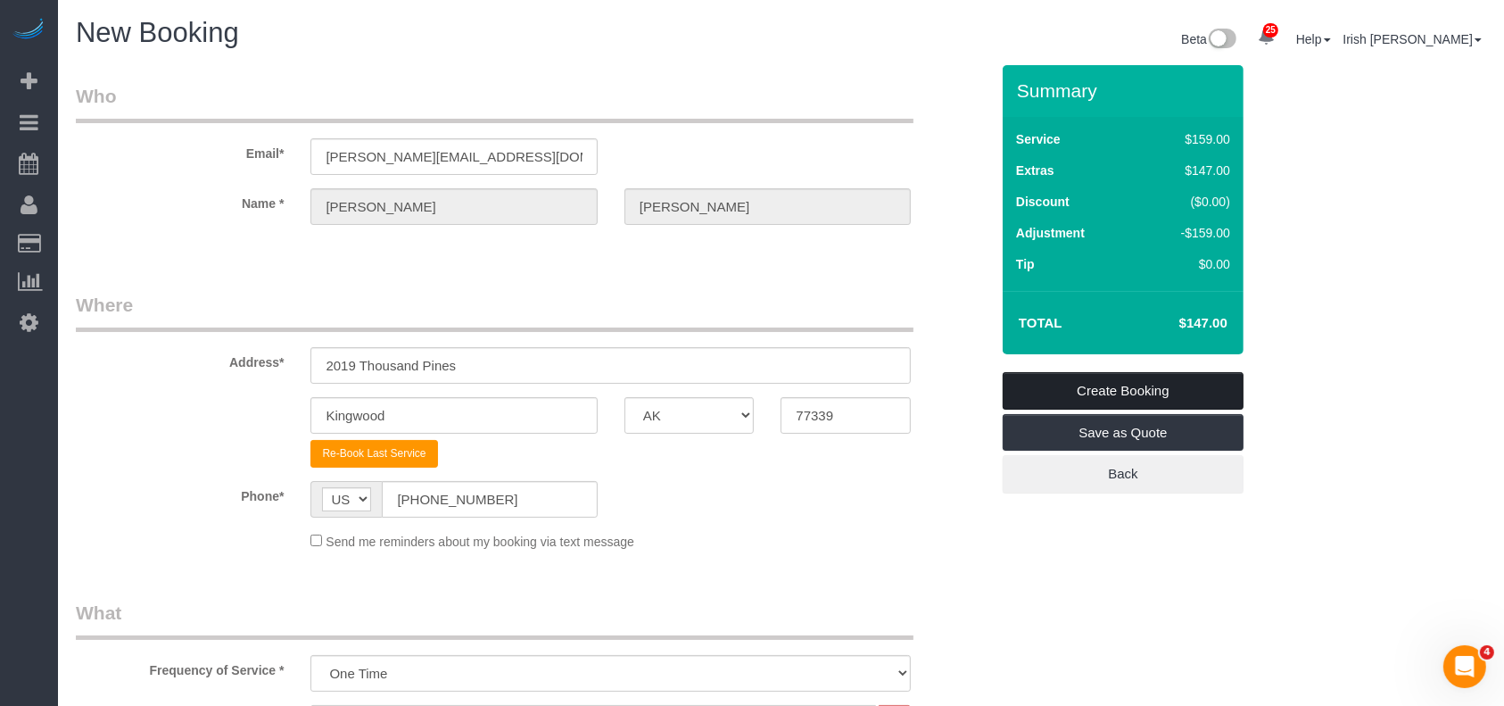
click at [1104, 391] on link "Create Booking" at bounding box center [1123, 390] width 241 height 37
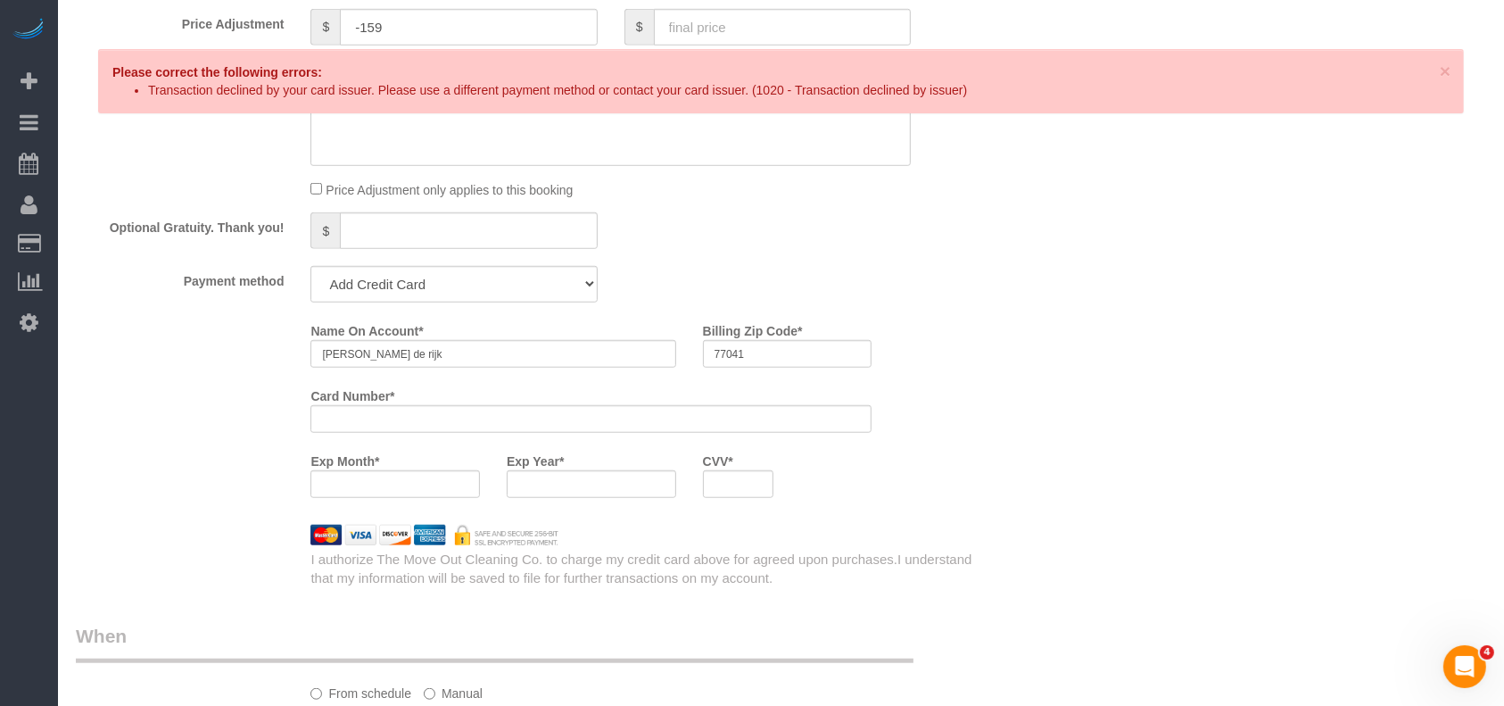
scroll to position [1428, 0]
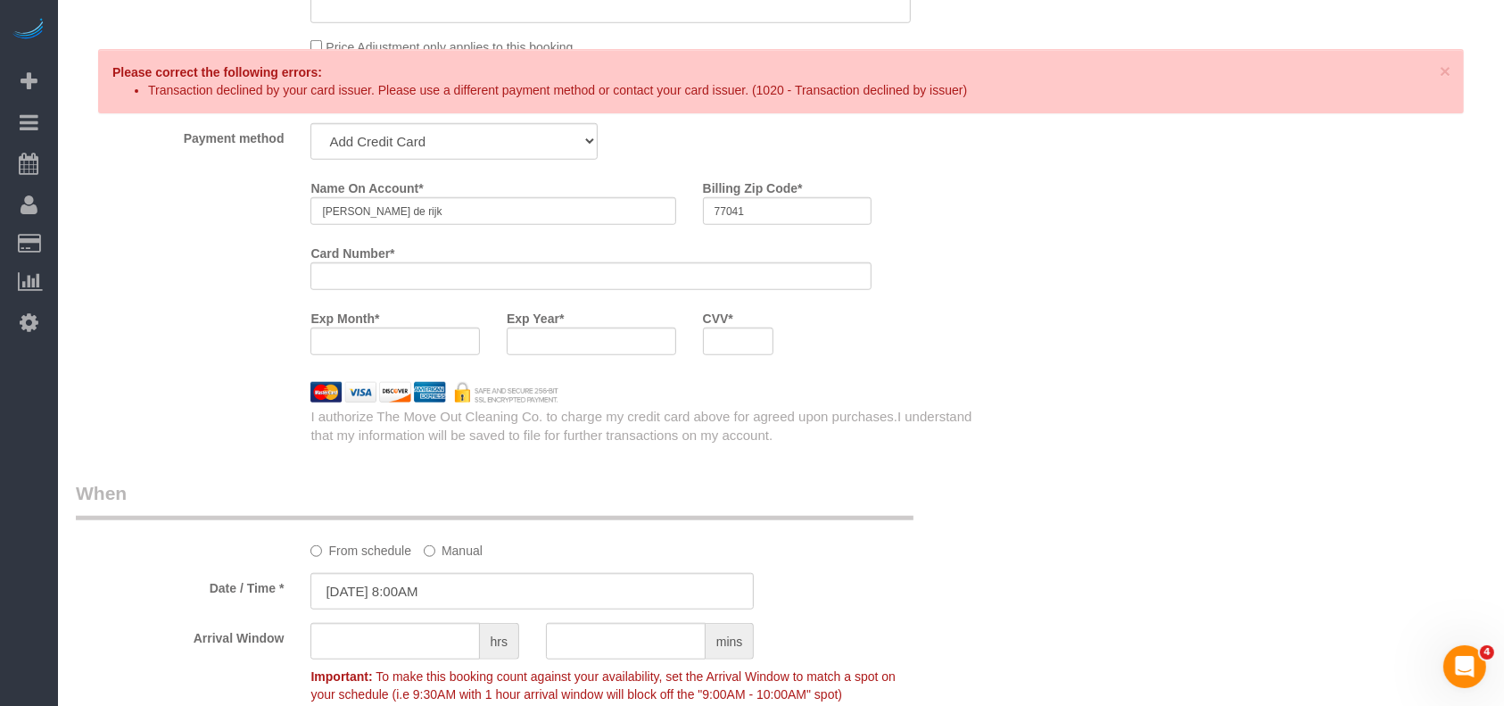
click at [173, 295] on div "Name On Account * [PERSON_NAME] Billing Zip Code * 77041 Card Number * Exp Mont…" at bounding box center [532, 270] width 940 height 195
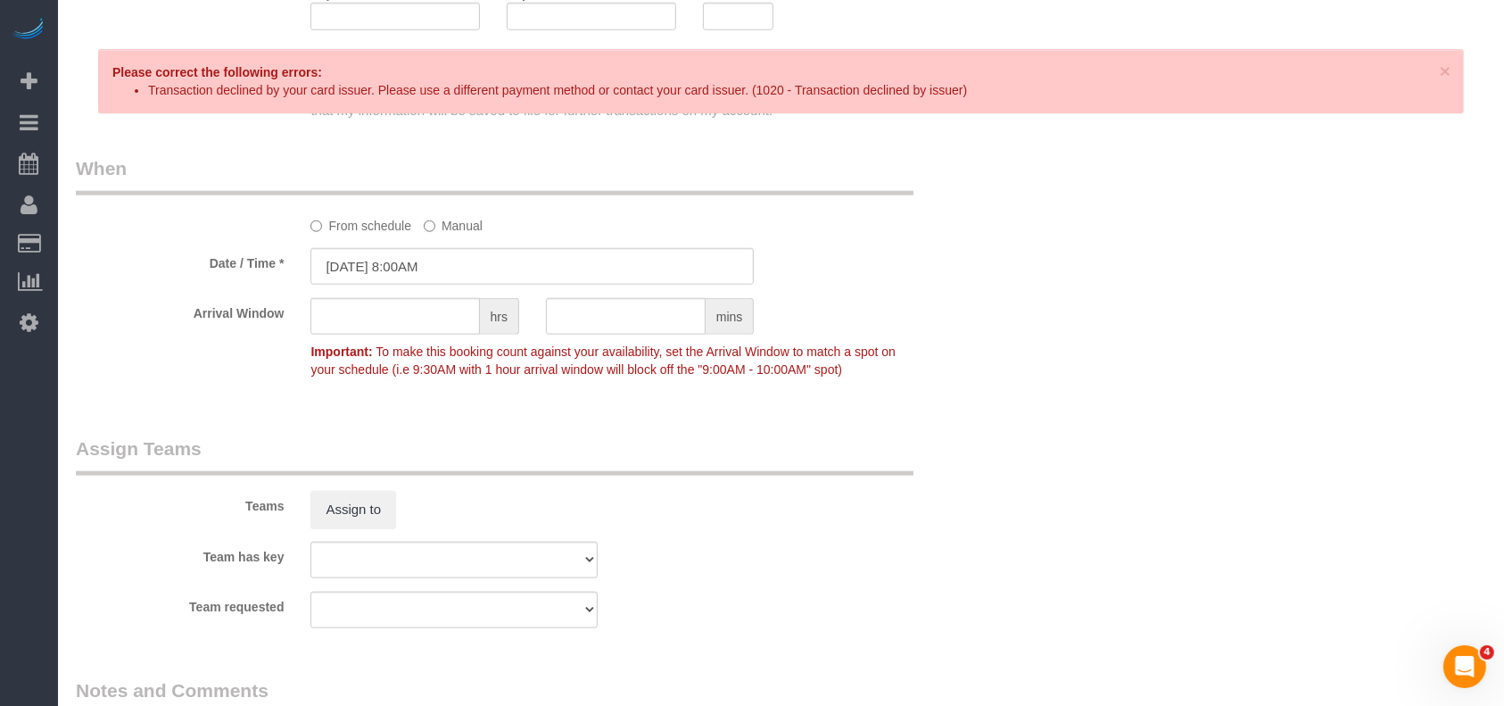
scroll to position [2091, 0]
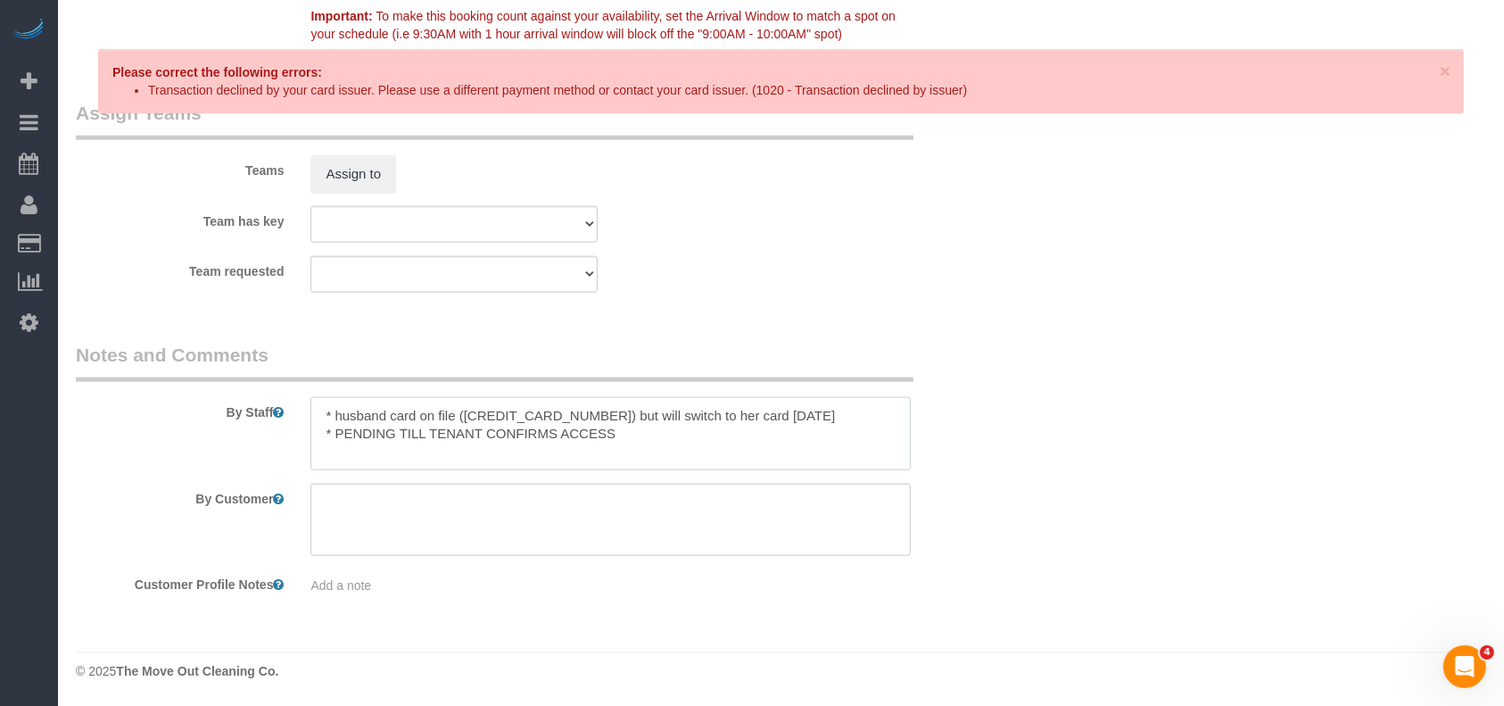
drag, startPoint x: 464, startPoint y: 412, endPoint x: 578, endPoint y: 412, distance: 114.2
click at [578, 412] on textarea at bounding box center [611, 433] width 600 height 73
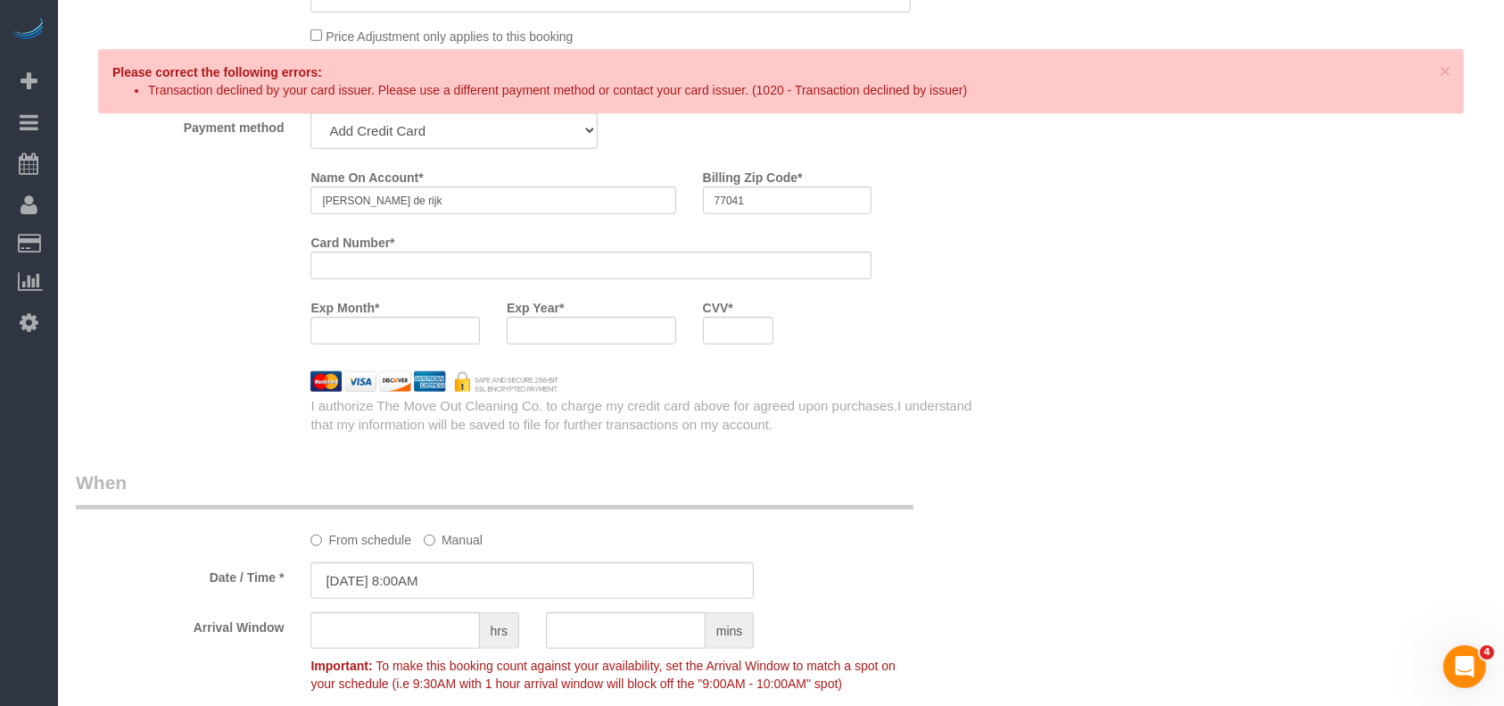
scroll to position [1377, 0]
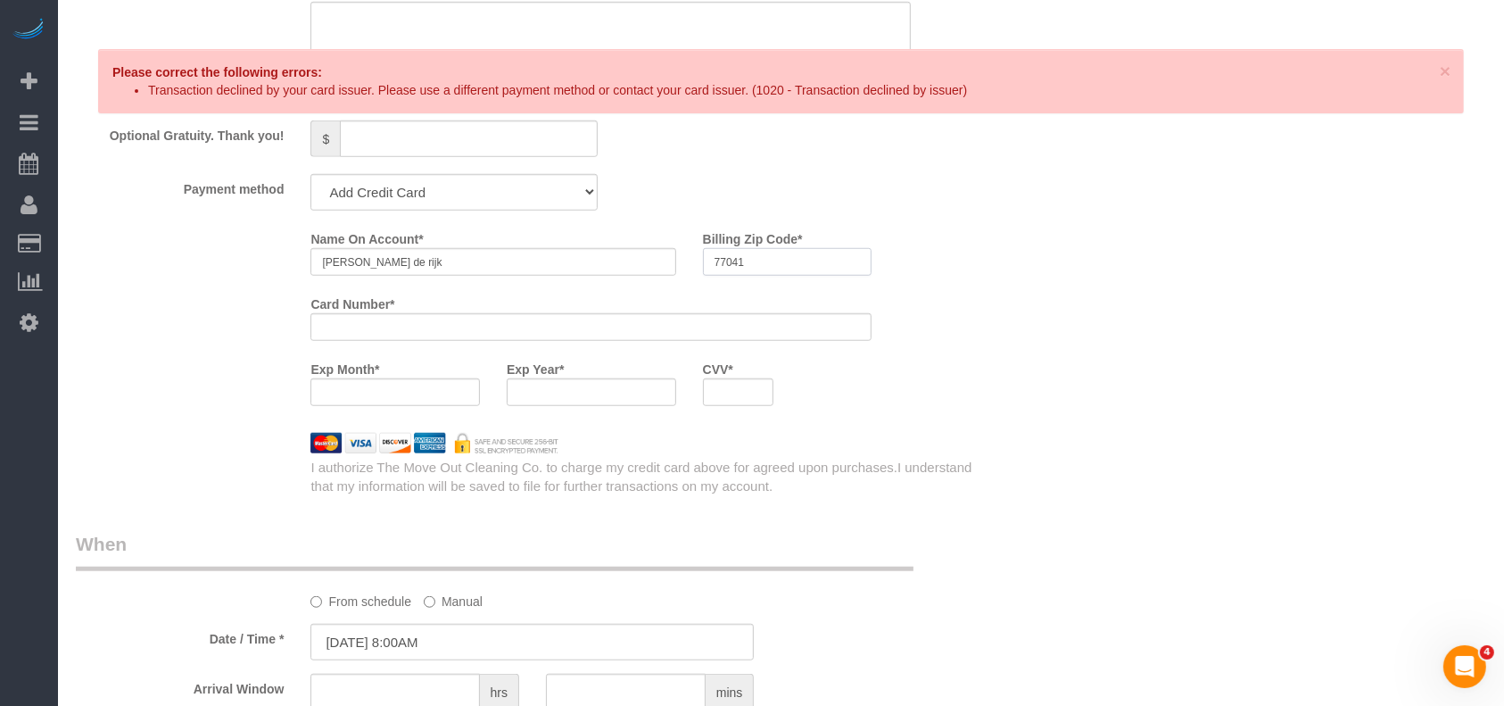
click at [789, 264] on input "77041" at bounding box center [788, 262] width 170 height 28
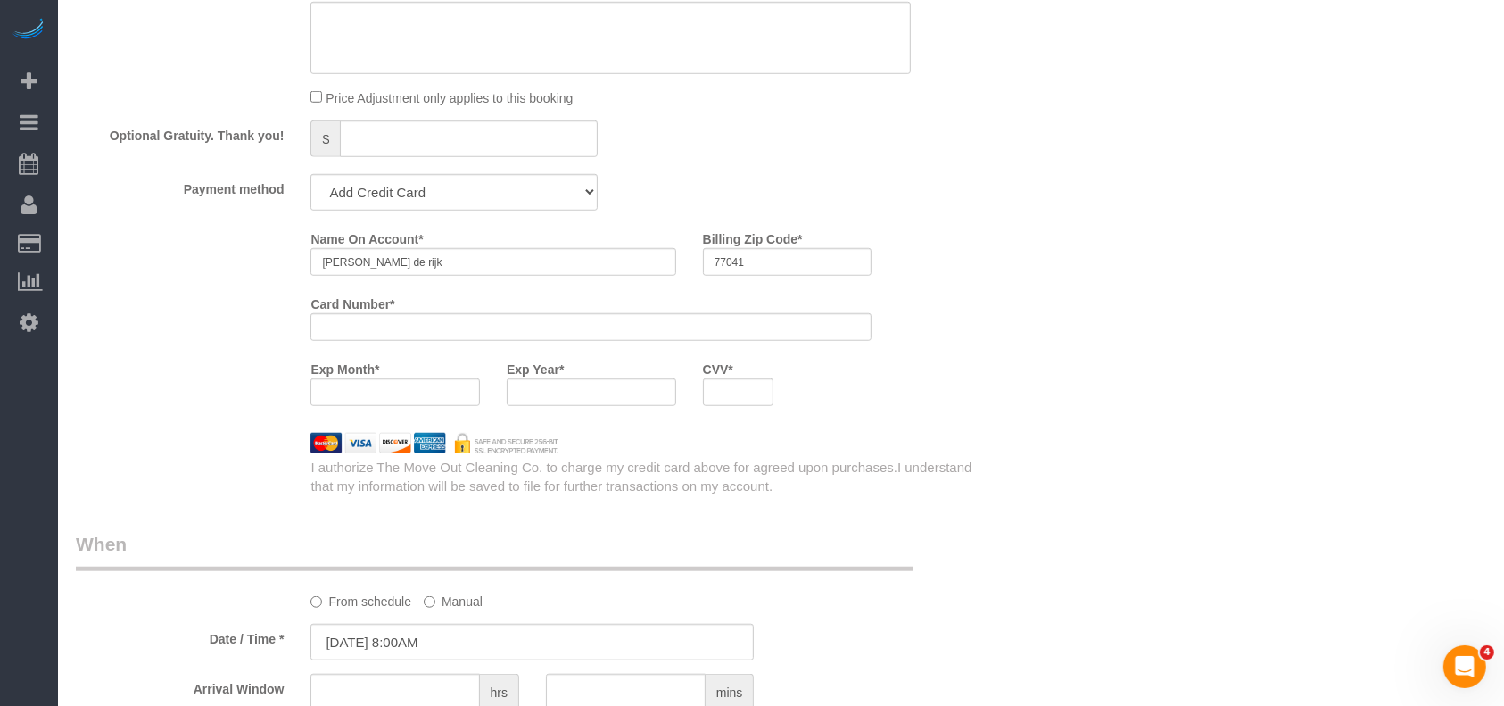
click at [556, 400] on iframe at bounding box center [591, 392] width 146 height 15
click at [1303, 466] on div "Who Email* [PERSON_NAME][EMAIL_ADDRESS][DOMAIN_NAME] Name * [PERSON_NAME] Where…" at bounding box center [781, 21] width 1411 height 2667
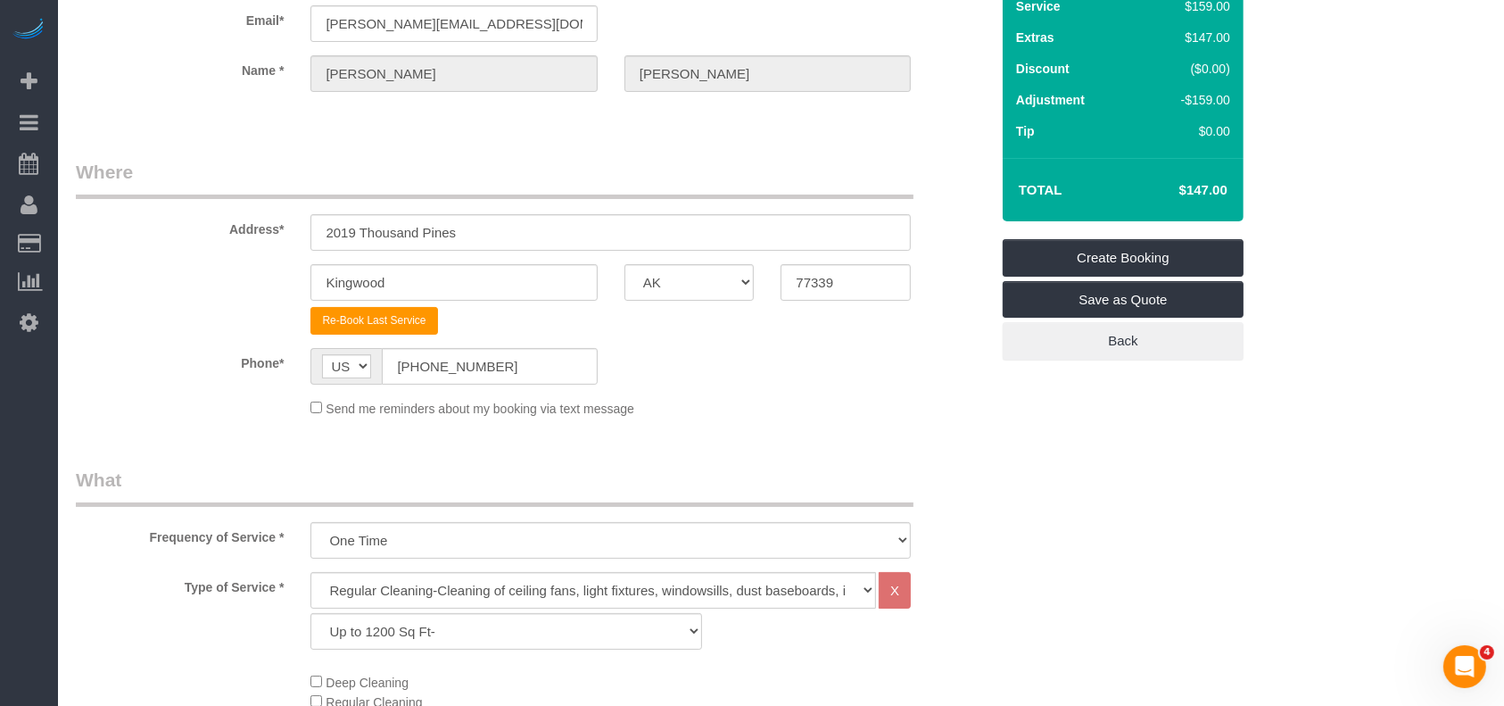
scroll to position [0, 0]
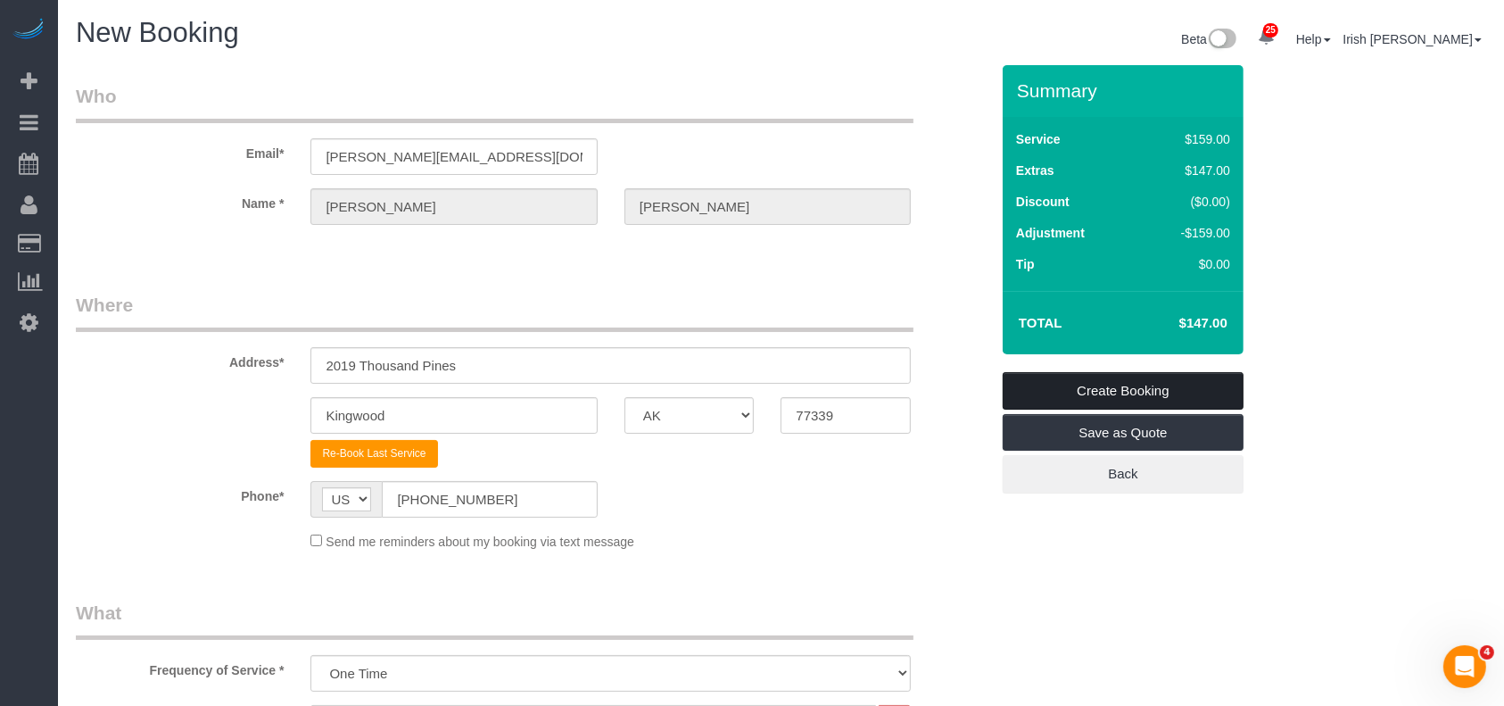
click at [1164, 396] on link "Create Booking" at bounding box center [1123, 390] width 241 height 37
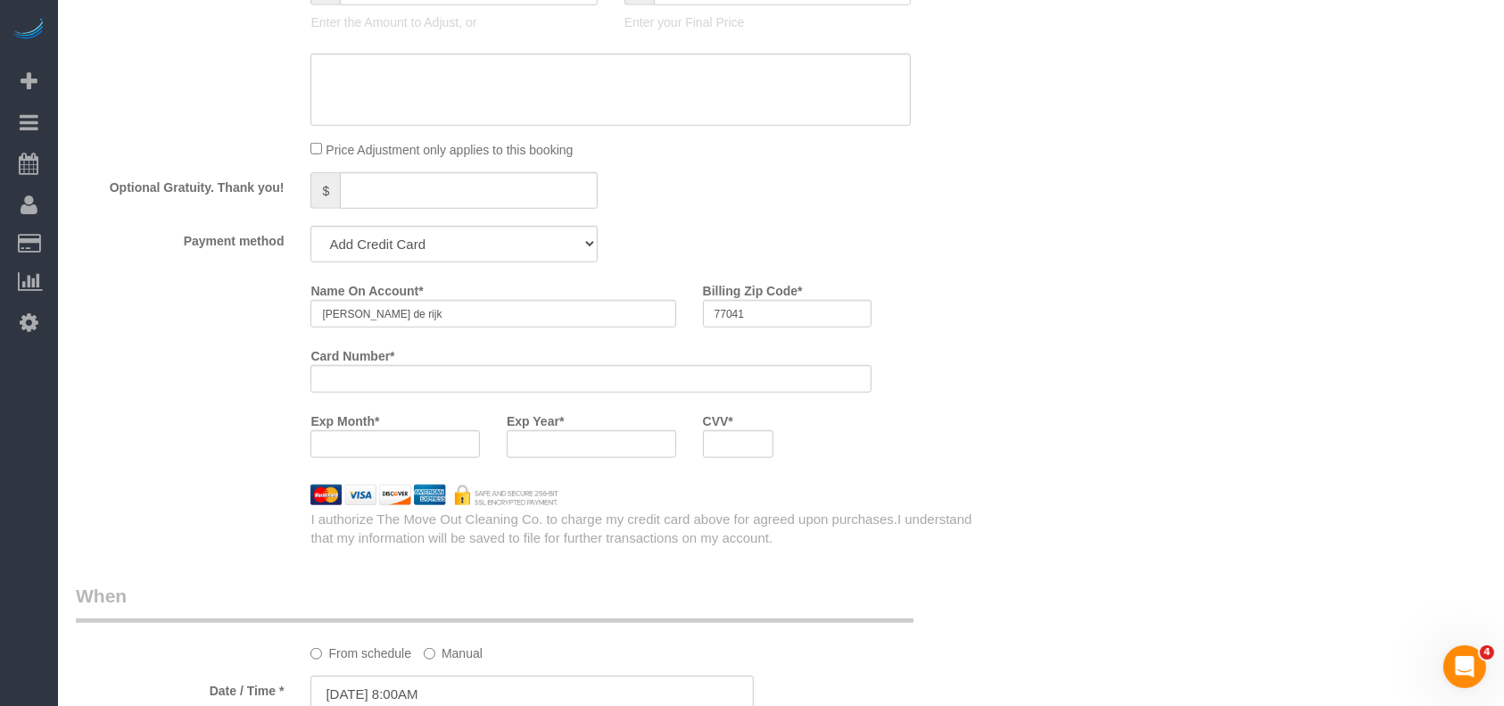
scroll to position [1428, 0]
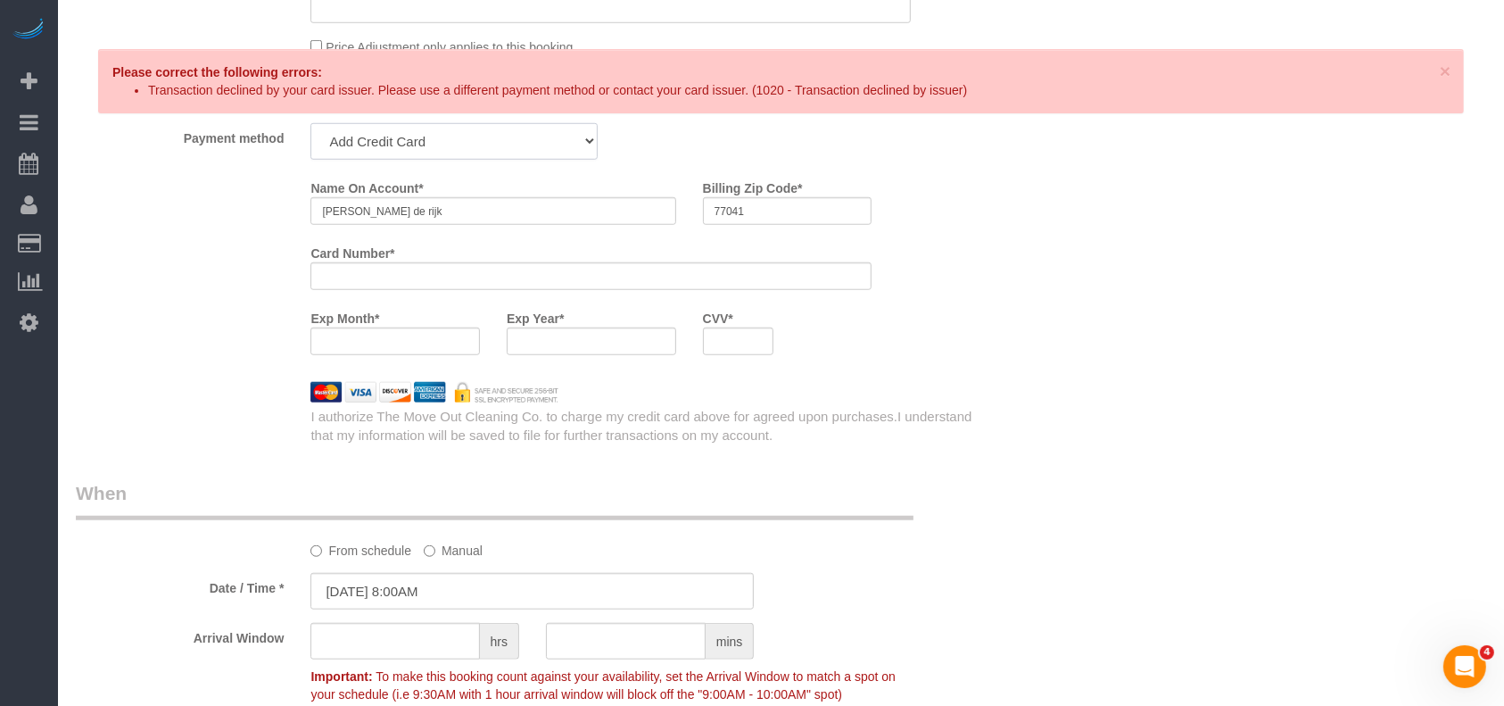
drag, startPoint x: 535, startPoint y: 132, endPoint x: 529, endPoint y: 146, distance: 15.6
click at [535, 137] on select "Mastercard - 2534 - 01/2023 Add Credit Card ─────────────── Cash Check Paypal" at bounding box center [454, 141] width 286 height 37
select select "string:check"
click at [311, 128] on select "Mastercard - 2534 - 01/2023 Add Credit Card ─────────────── Cash Check Paypal" at bounding box center [454, 141] width 286 height 37
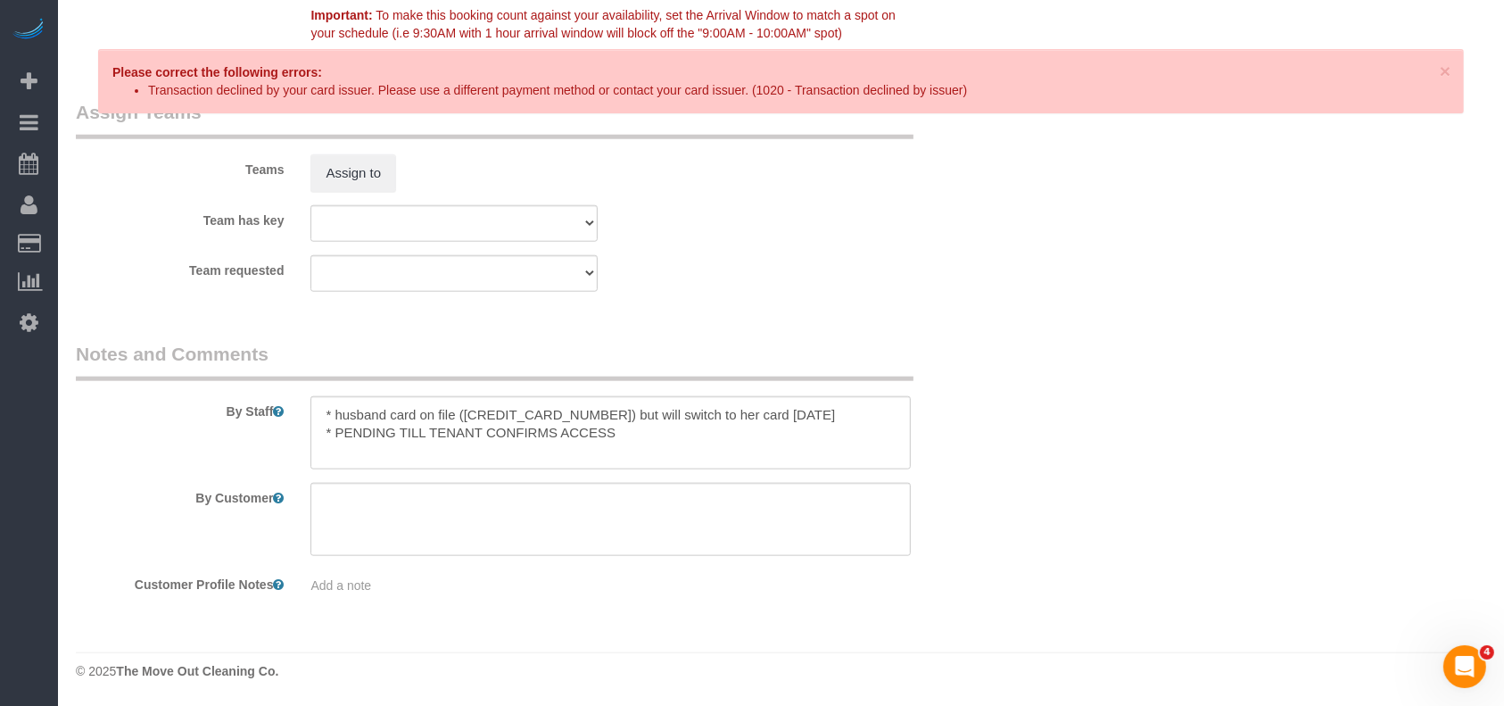
scroll to position [1819, 0]
click at [818, 413] on textarea at bounding box center [611, 432] width 600 height 73
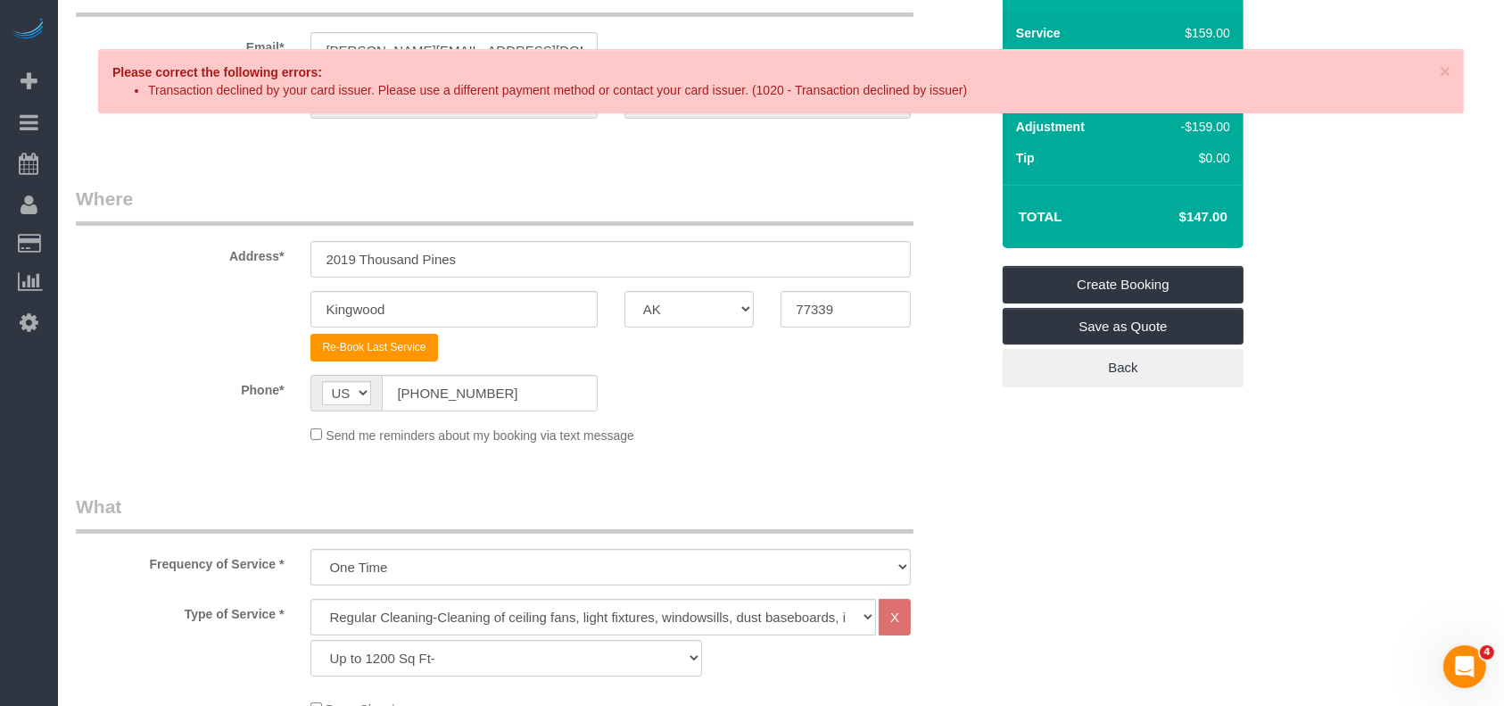
scroll to position [0, 0]
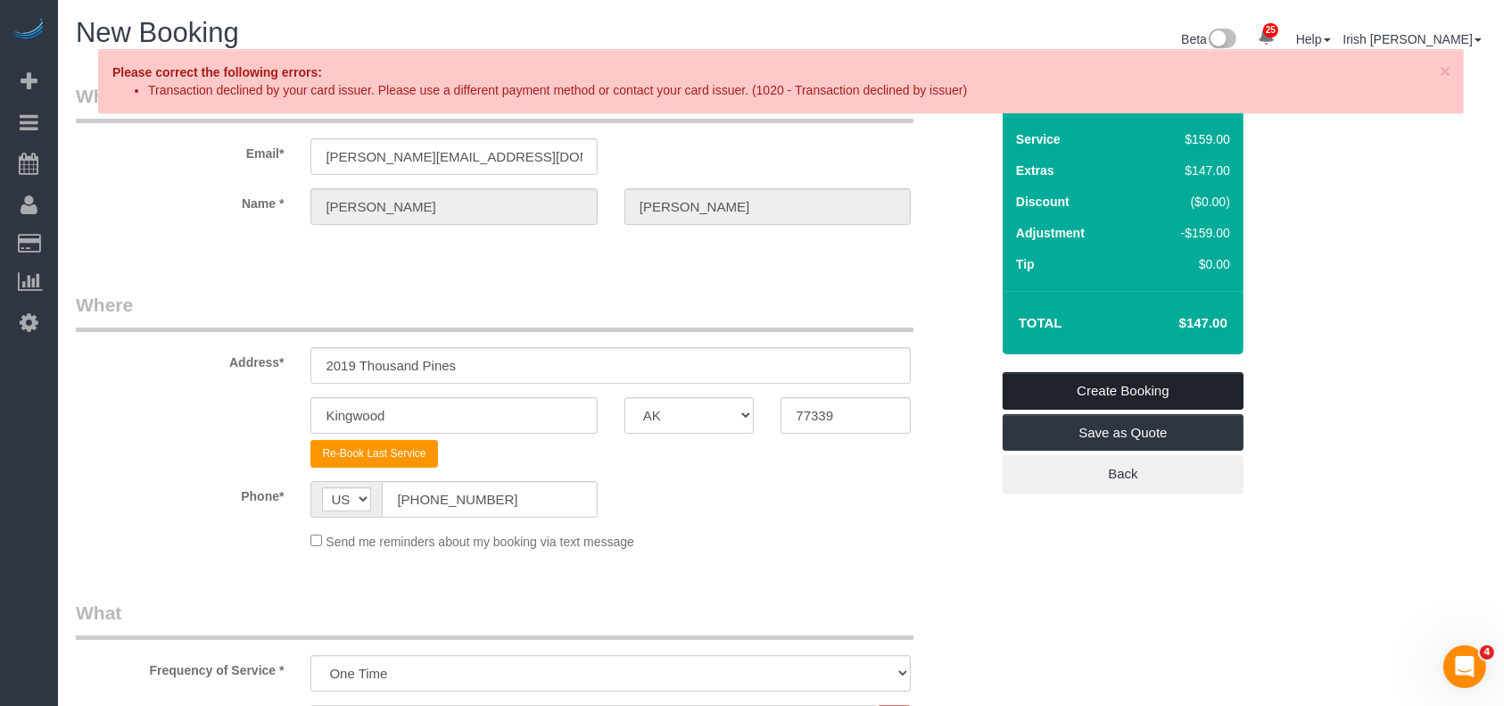
type textarea "* husband card on file ([CREDIT_CARD_NUMBER]) but will switch to her card [DATE…"
click at [1072, 400] on link "Create Booking" at bounding box center [1123, 390] width 241 height 37
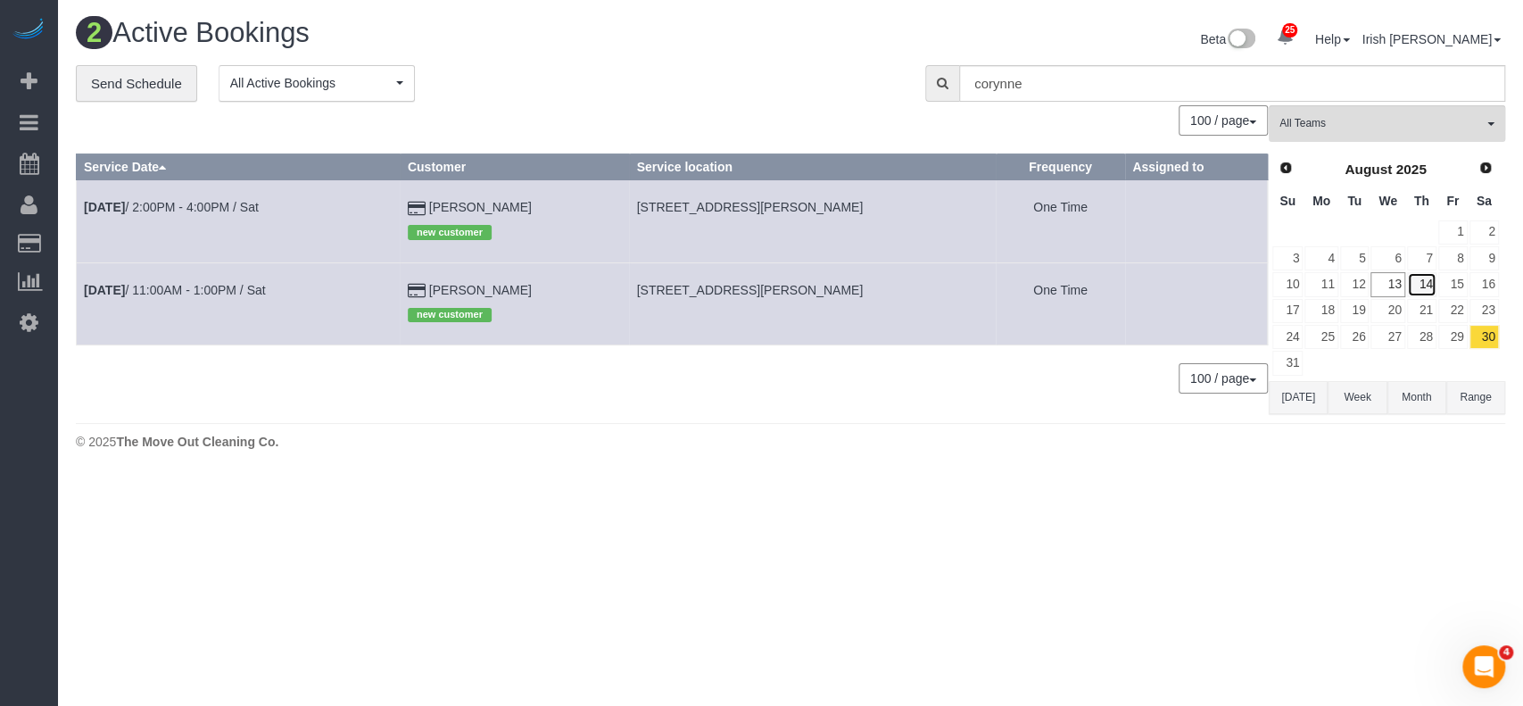
click at [1423, 285] on link "14" at bounding box center [1421, 284] width 29 height 24
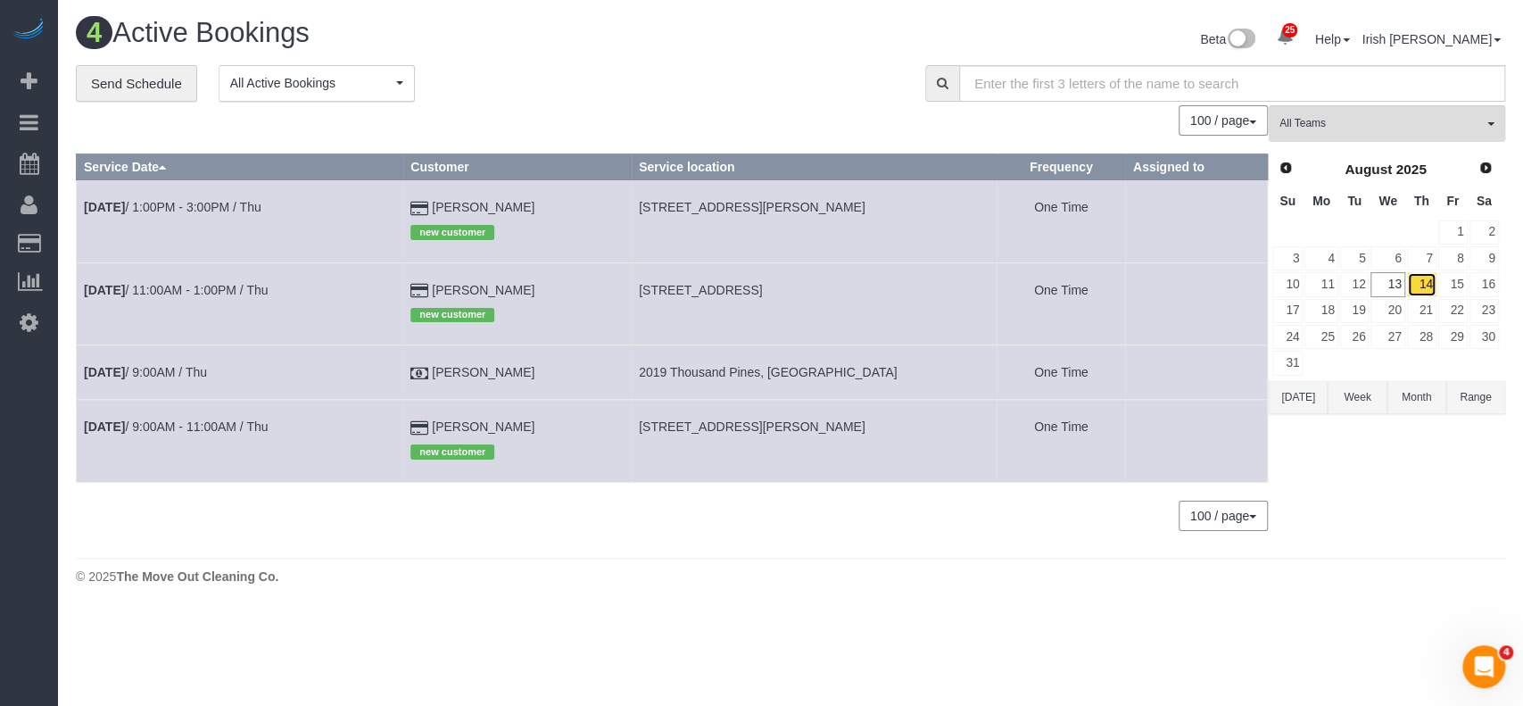
click at [1420, 274] on link "14" at bounding box center [1421, 284] width 29 height 24
click at [1420, 282] on link "14" at bounding box center [1421, 284] width 29 height 24
click at [1398, 285] on link "13" at bounding box center [1387, 284] width 34 height 24
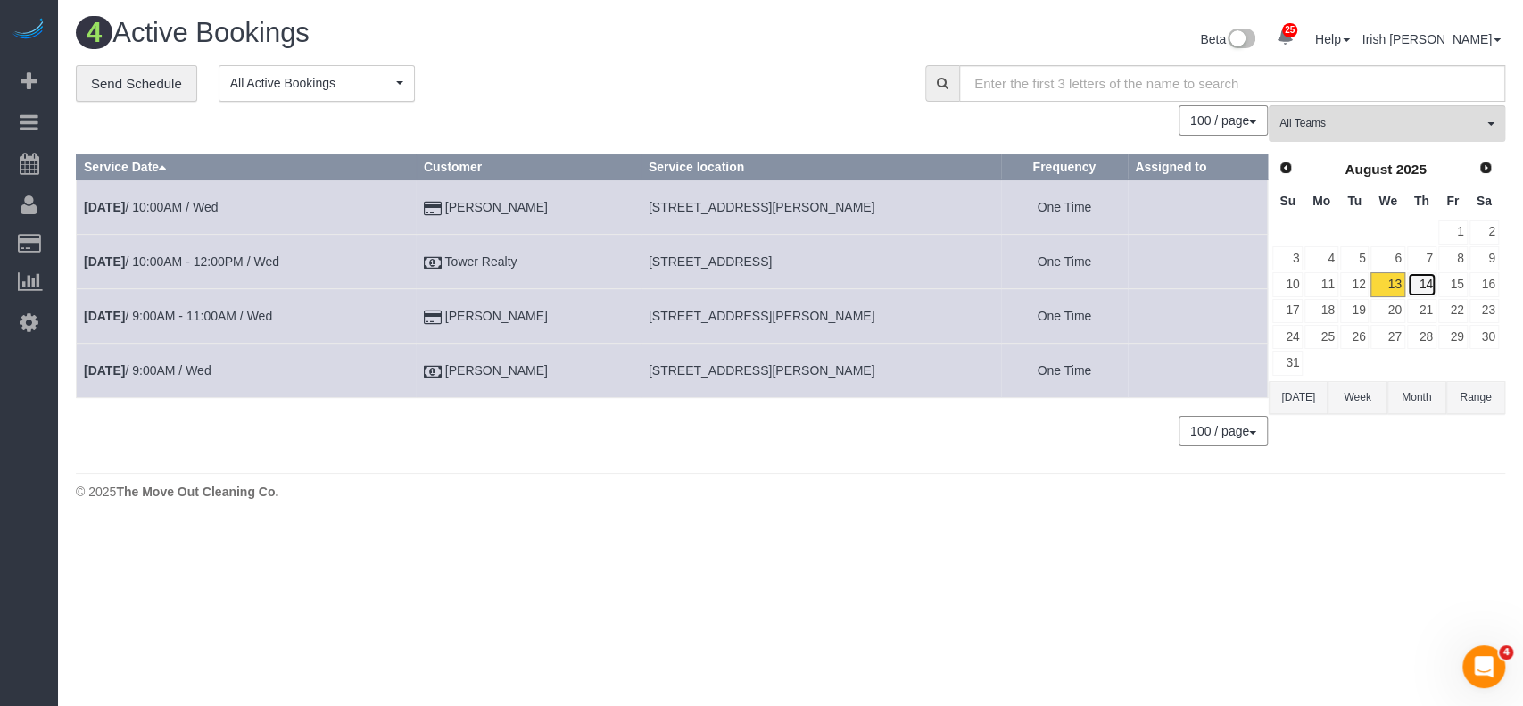
click at [1425, 282] on link "14" at bounding box center [1421, 284] width 29 height 24
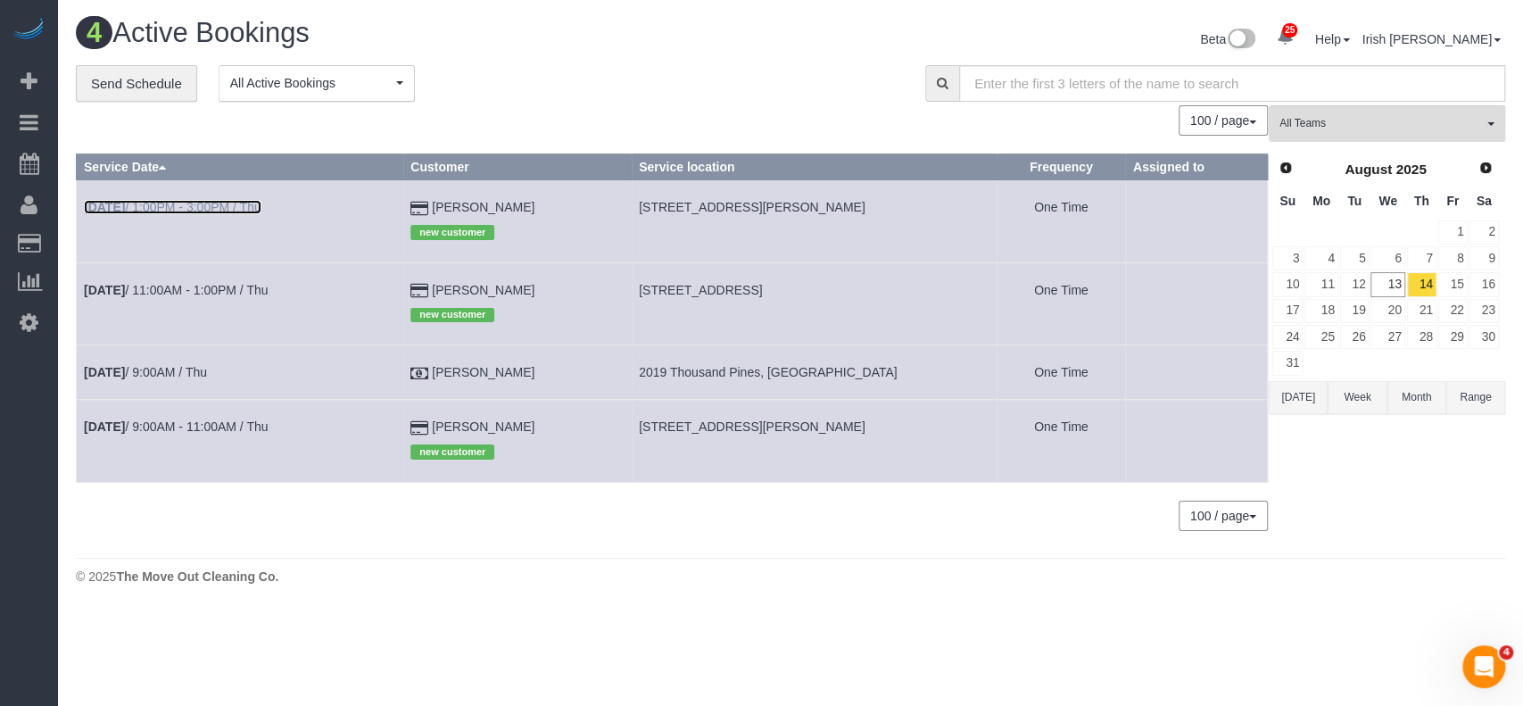
click at [186, 204] on link "[DATE] 1:00PM - 3:00PM / Thu" at bounding box center [173, 207] width 178 height 14
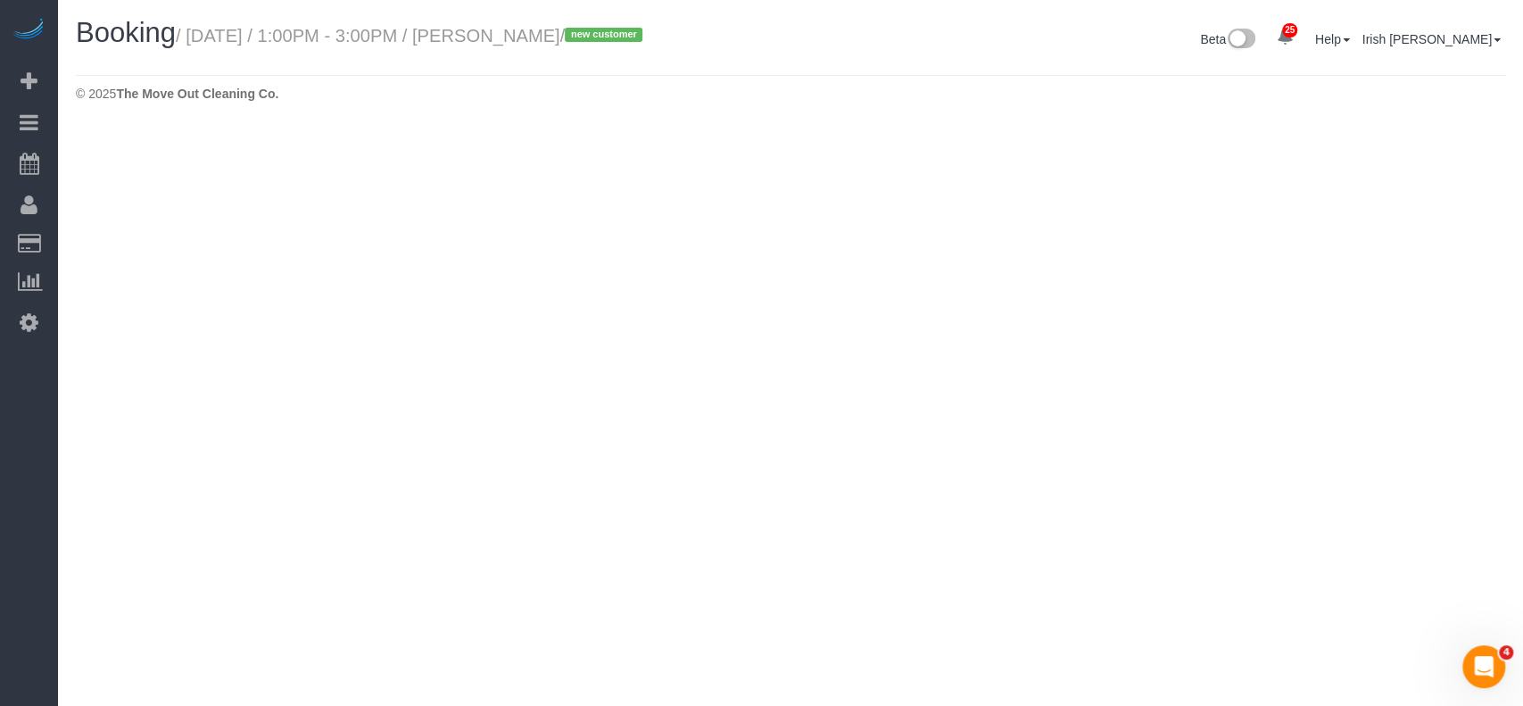
select select "[GEOGRAPHIC_DATA]"
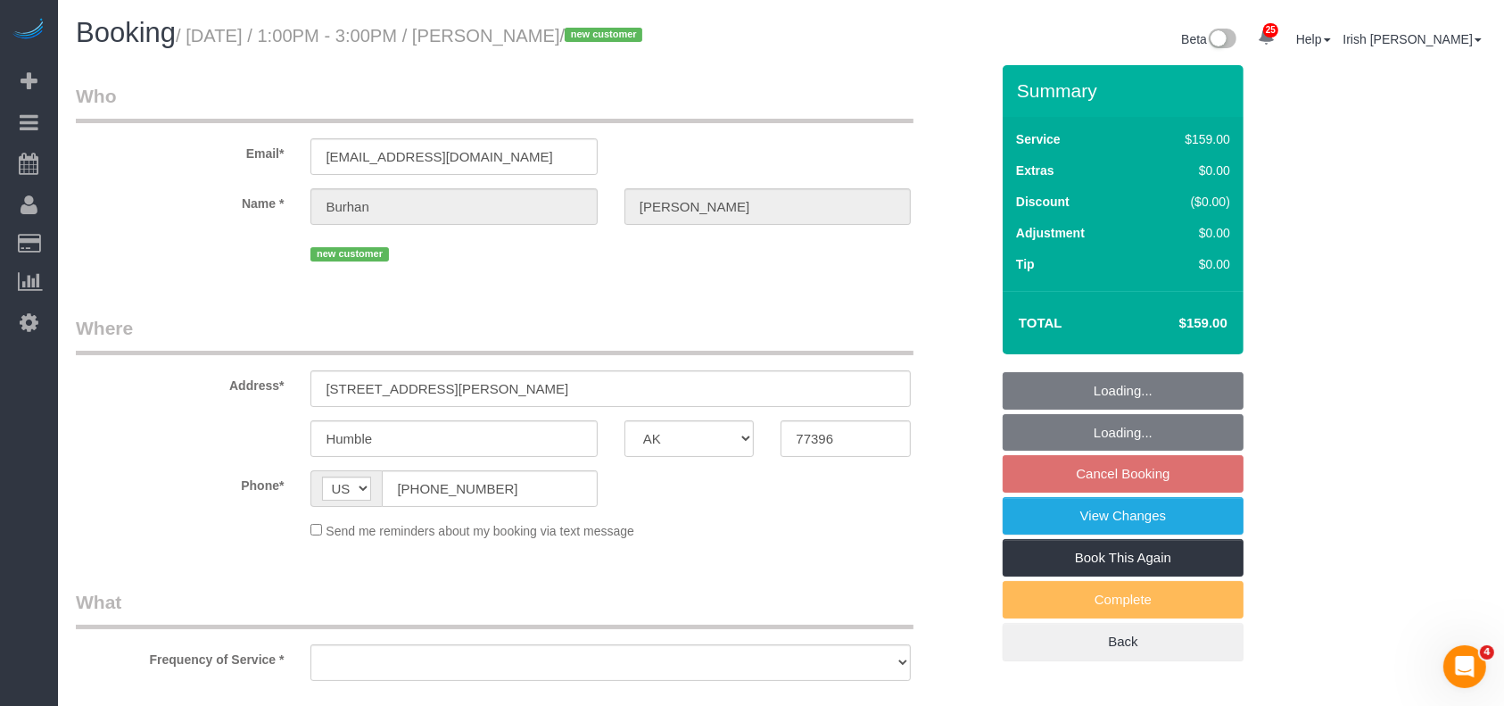
select select "object:12627"
select select "string:fspay-83f306c9-c86c-478d-b519-47afad3703b0"
select select "3"
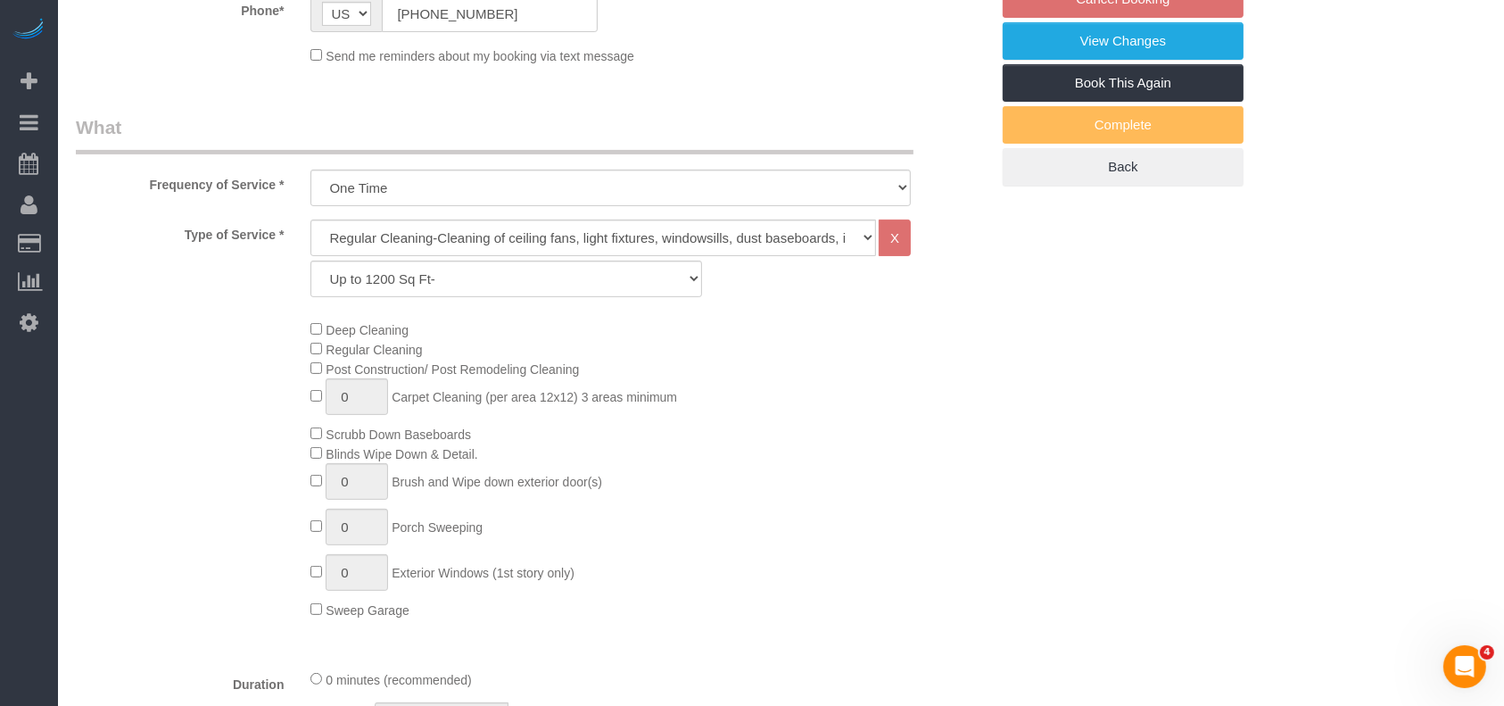
scroll to position [476, 0]
select select "object:12711"
click at [497, 269] on select "Up to 1200 Sq Ft- [DATE]-[DATE] Sq Ft [DATE]-[DATE] Sq Ft [DATE]-[DATE] Sq Ft […" at bounding box center [506, 278] width 391 height 37
select select "60"
click at [311, 260] on select "Up to 1200 Sq Ft- [DATE]-[DATE] Sq Ft [DATE]-[DATE] Sq Ft [DATE]-[DATE] Sq Ft […" at bounding box center [506, 278] width 391 height 37
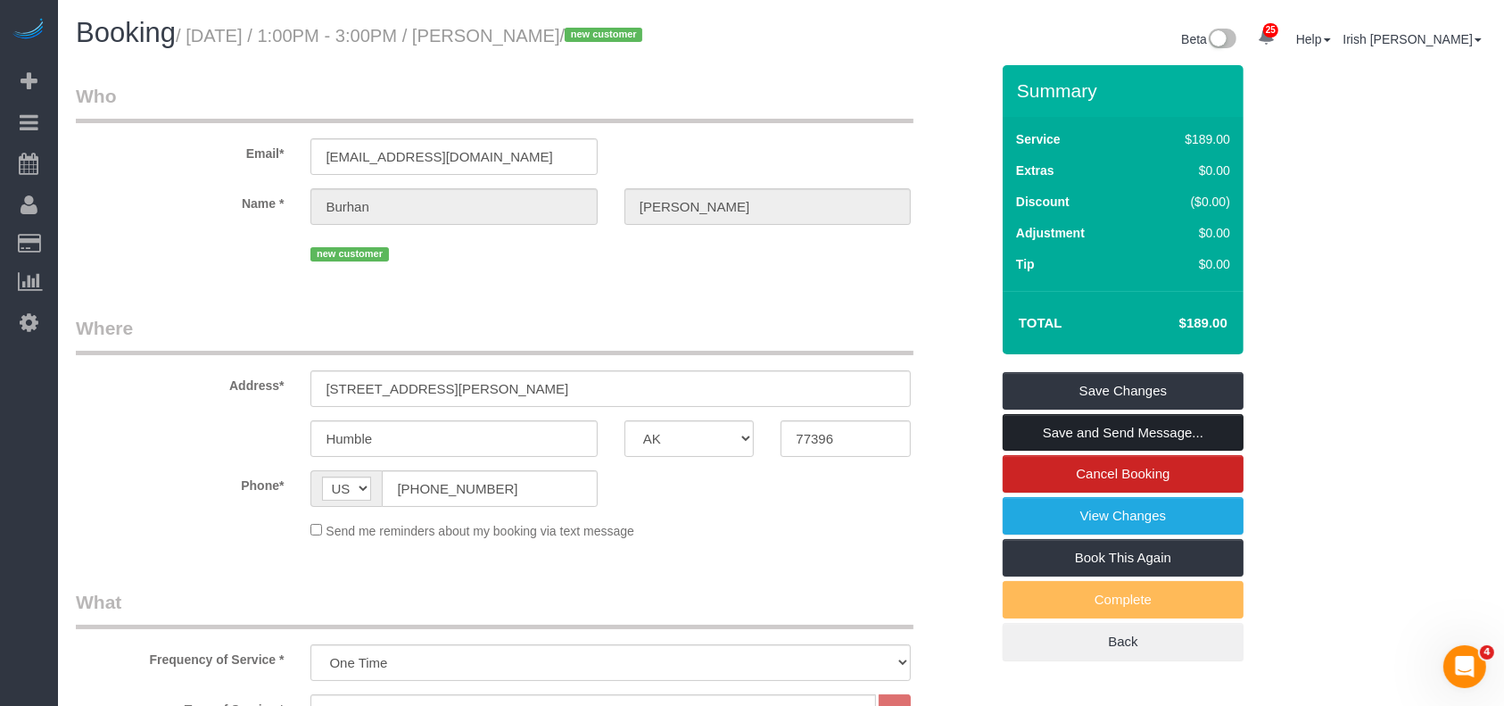
click at [1097, 428] on link "Save and Send Message..." at bounding box center [1123, 432] width 241 height 37
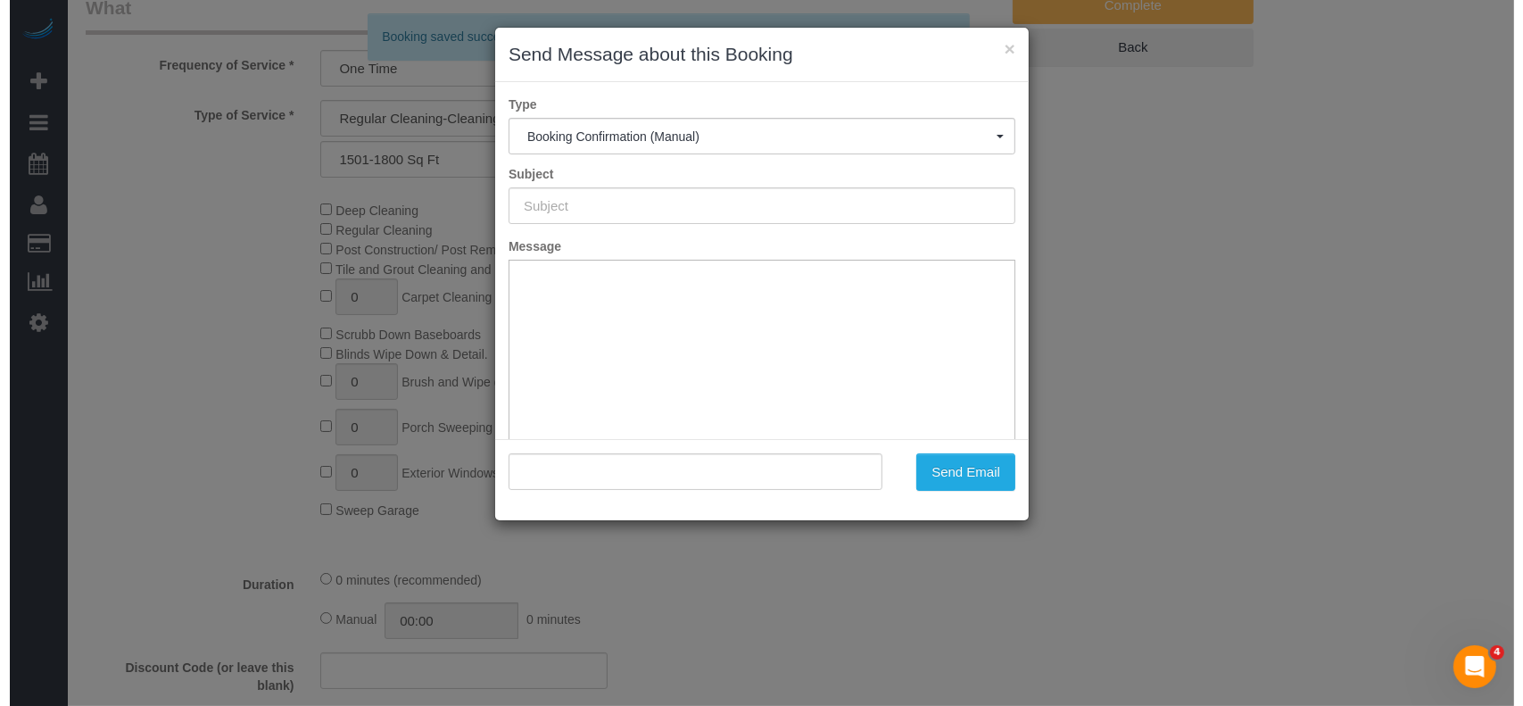
scroll to position [1071, 0]
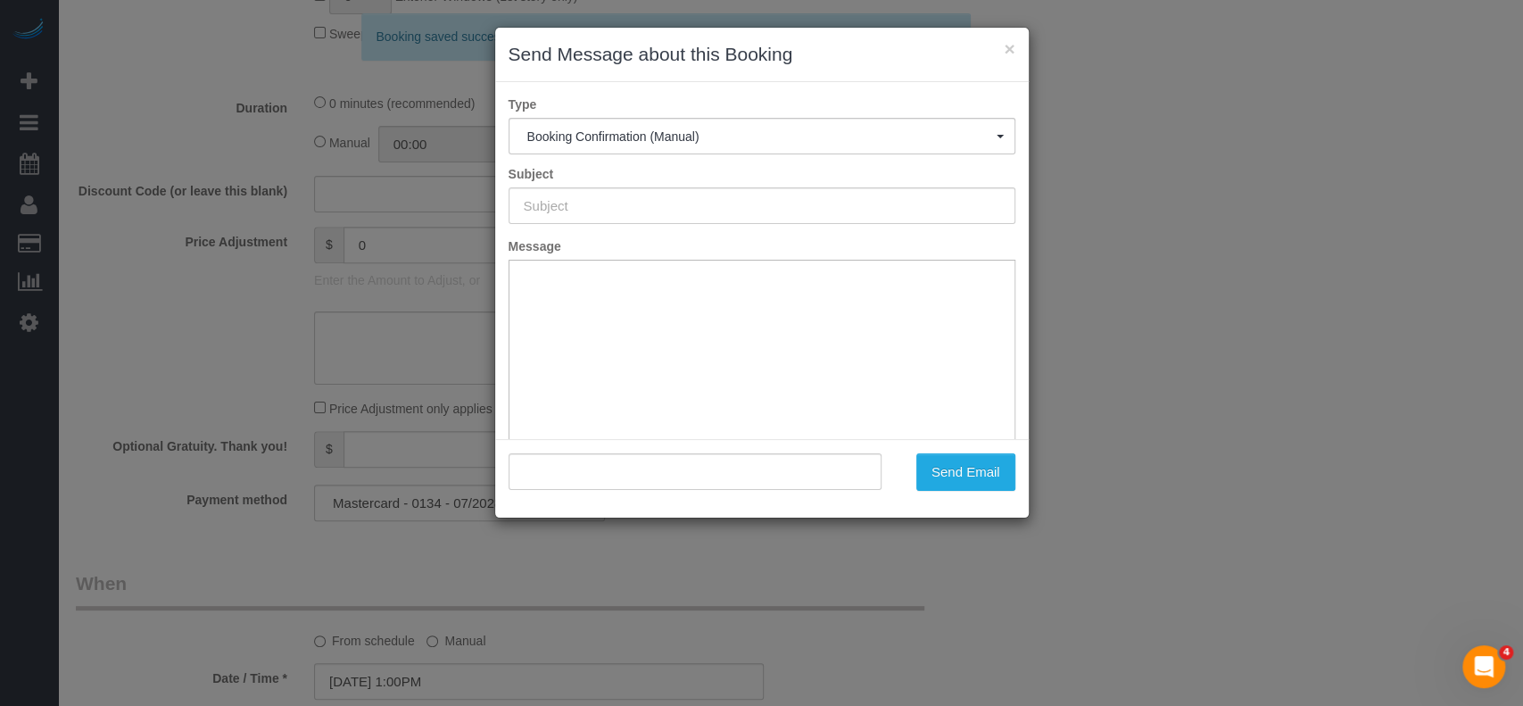
type input "Booking Confirmed!"
type input ""[PERSON_NAME]" <[EMAIL_ADDRESS][DOMAIN_NAME]>"
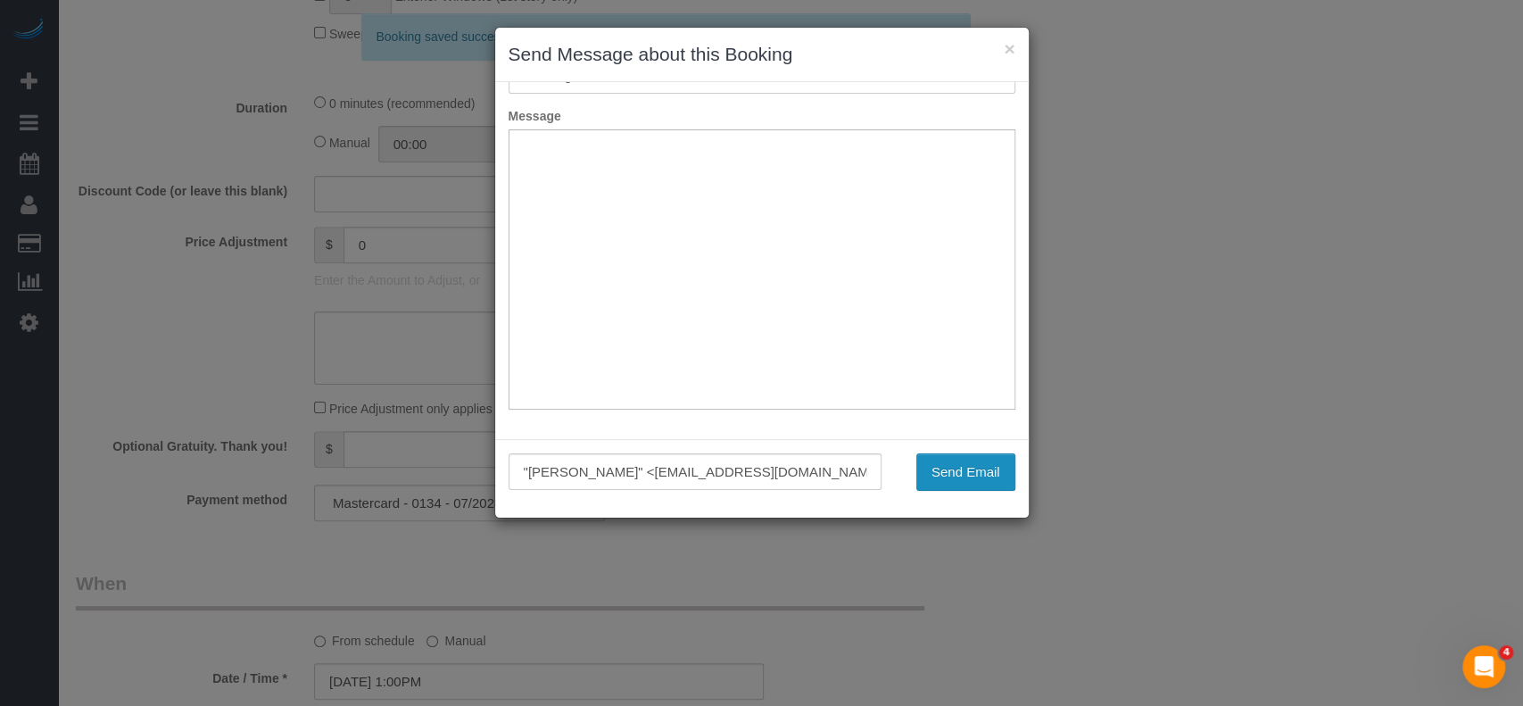
scroll to position [0, 0]
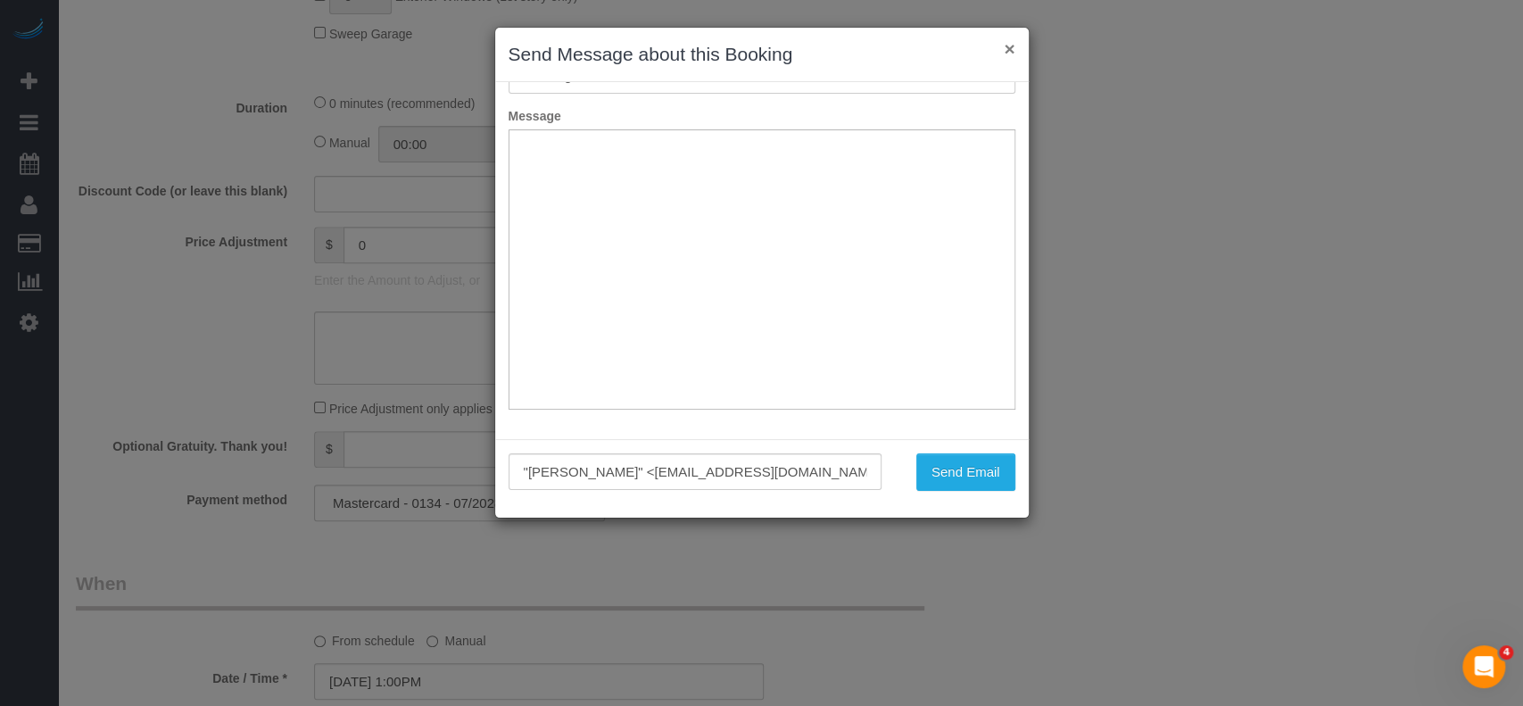
click at [1010, 44] on button "×" at bounding box center [1009, 48] width 11 height 19
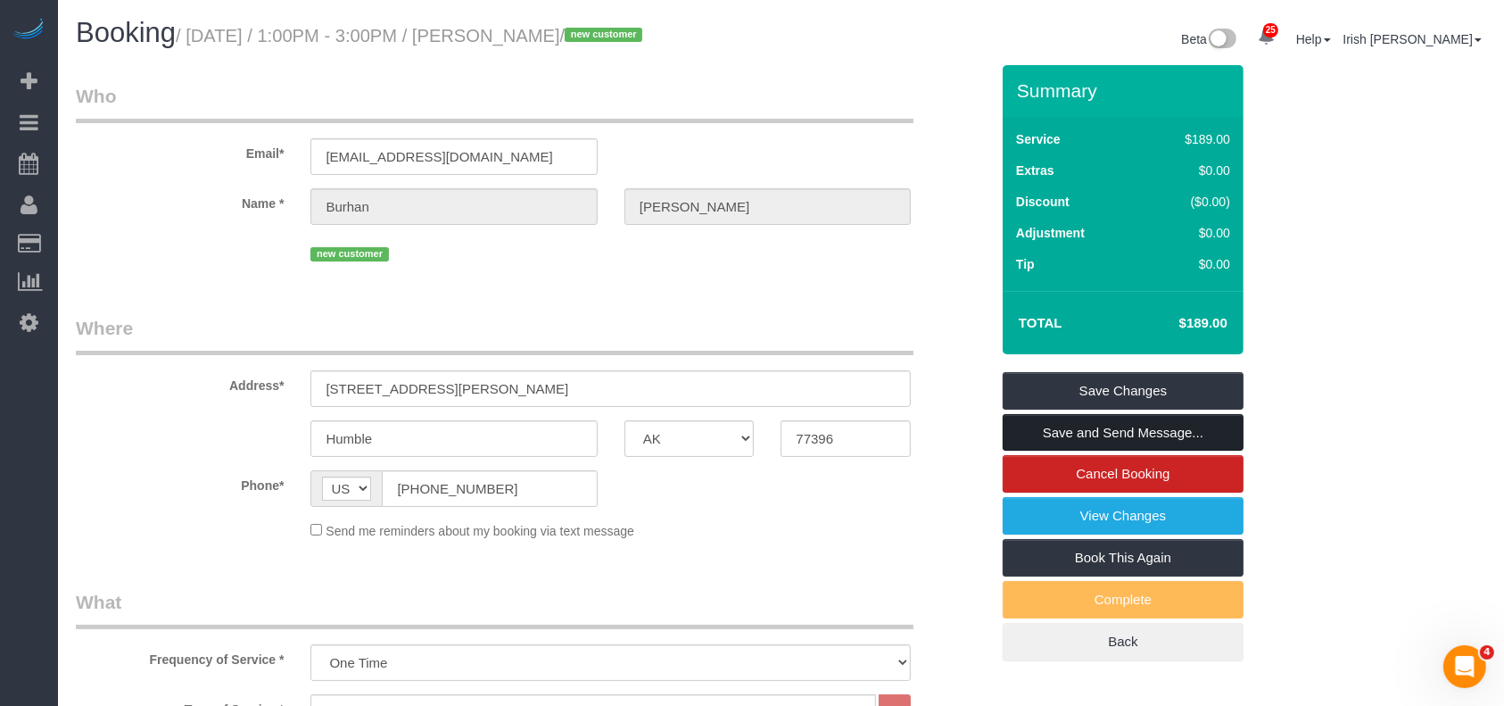
click at [1172, 434] on link "Save and Send Message..." at bounding box center [1123, 432] width 241 height 37
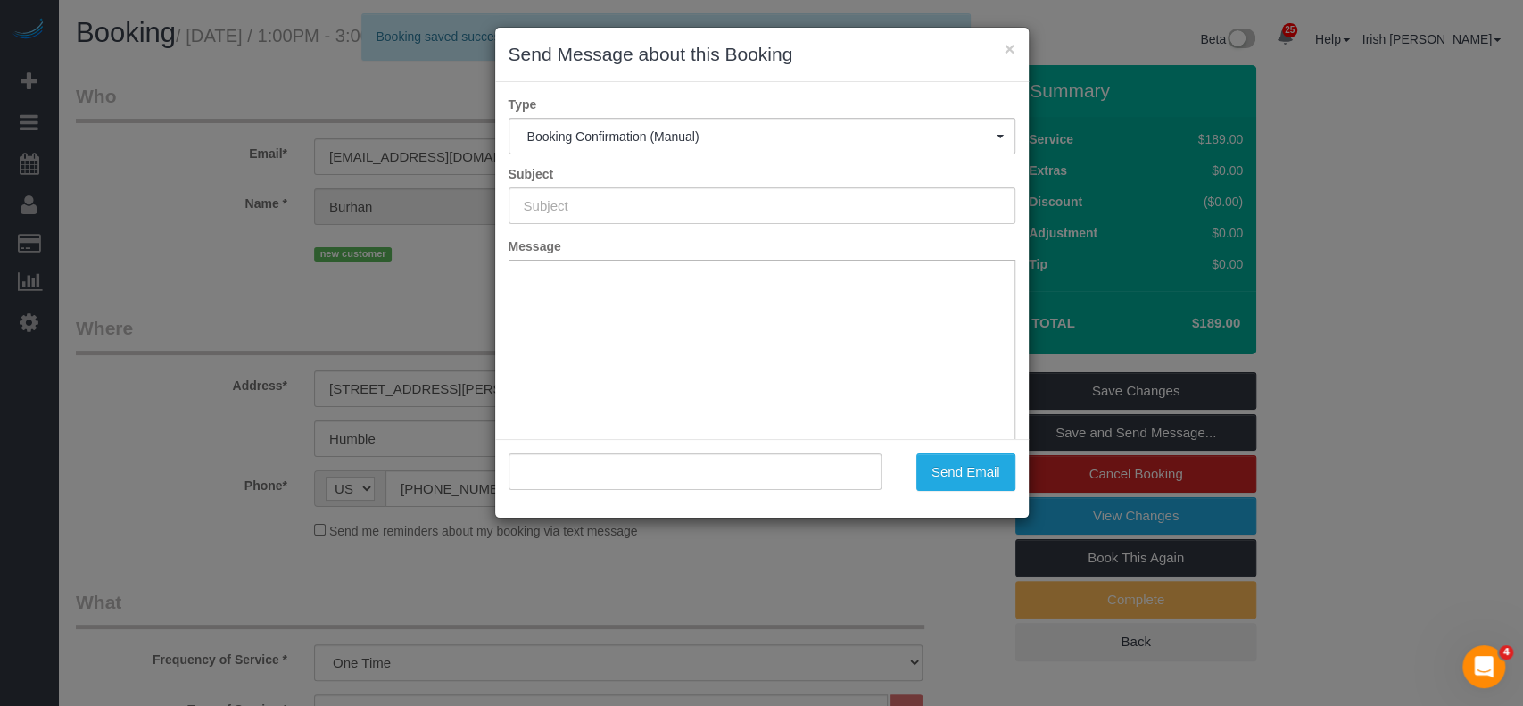
type input "Booking Confirmed!"
type input ""[PERSON_NAME]" <[EMAIL_ADDRESS][DOMAIN_NAME]>"
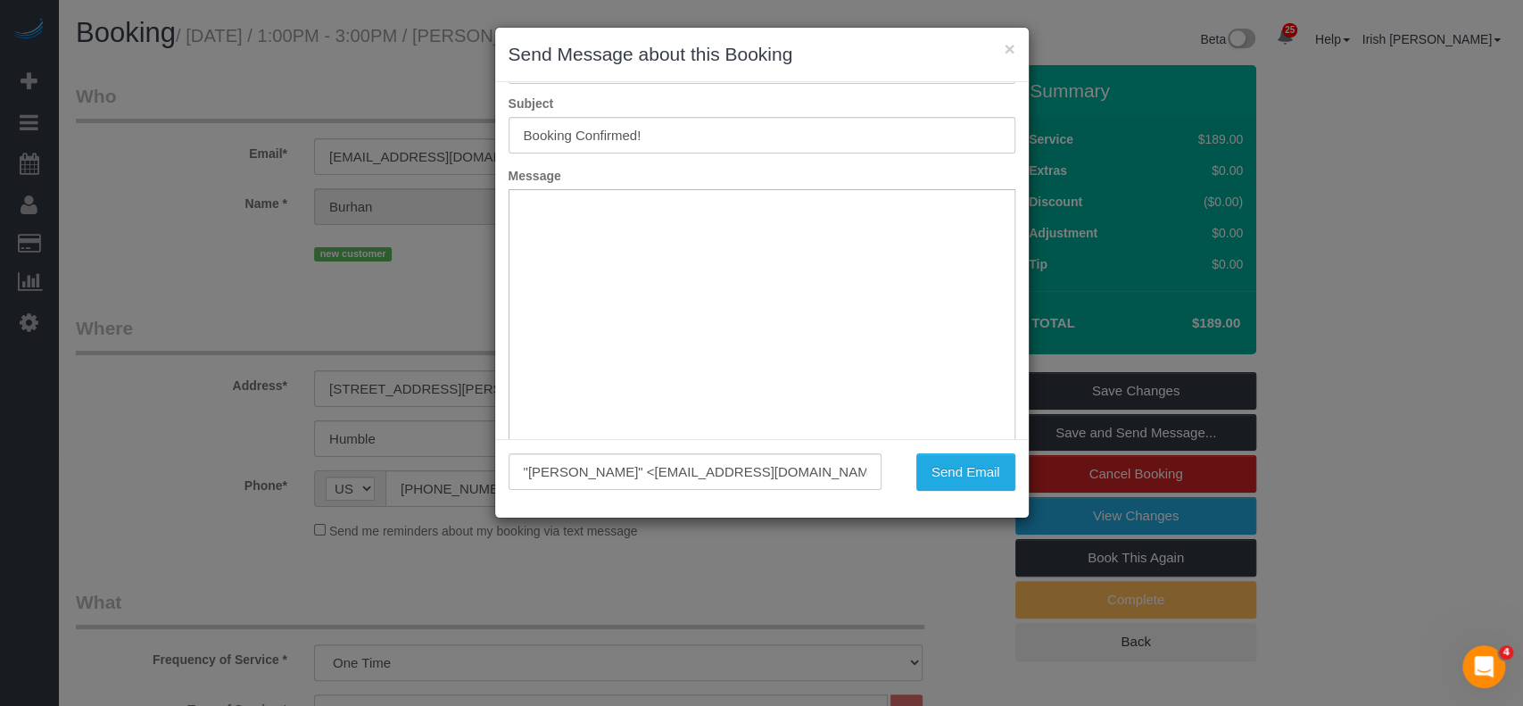
scroll to position [130, 0]
click at [967, 468] on button "Send Email" at bounding box center [965, 471] width 99 height 37
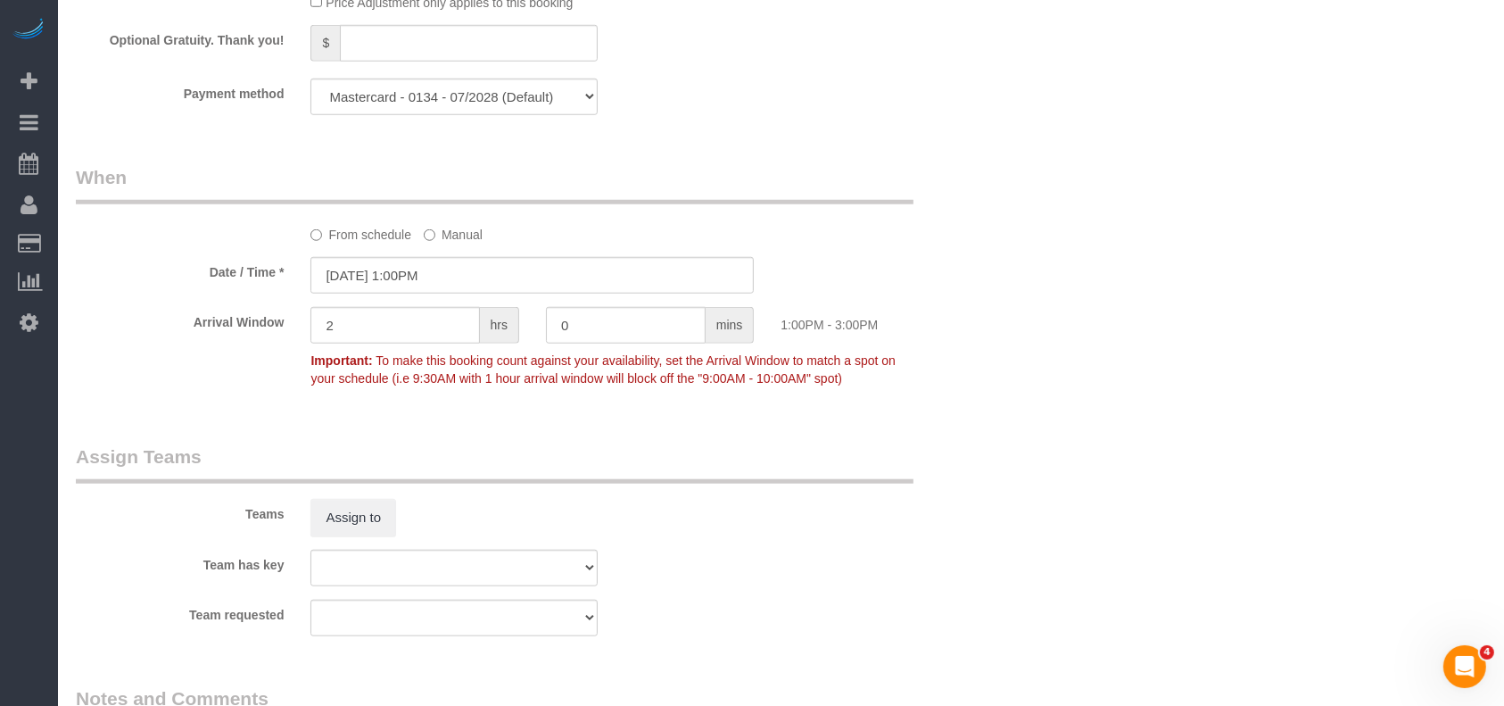
scroll to position [2008, 0]
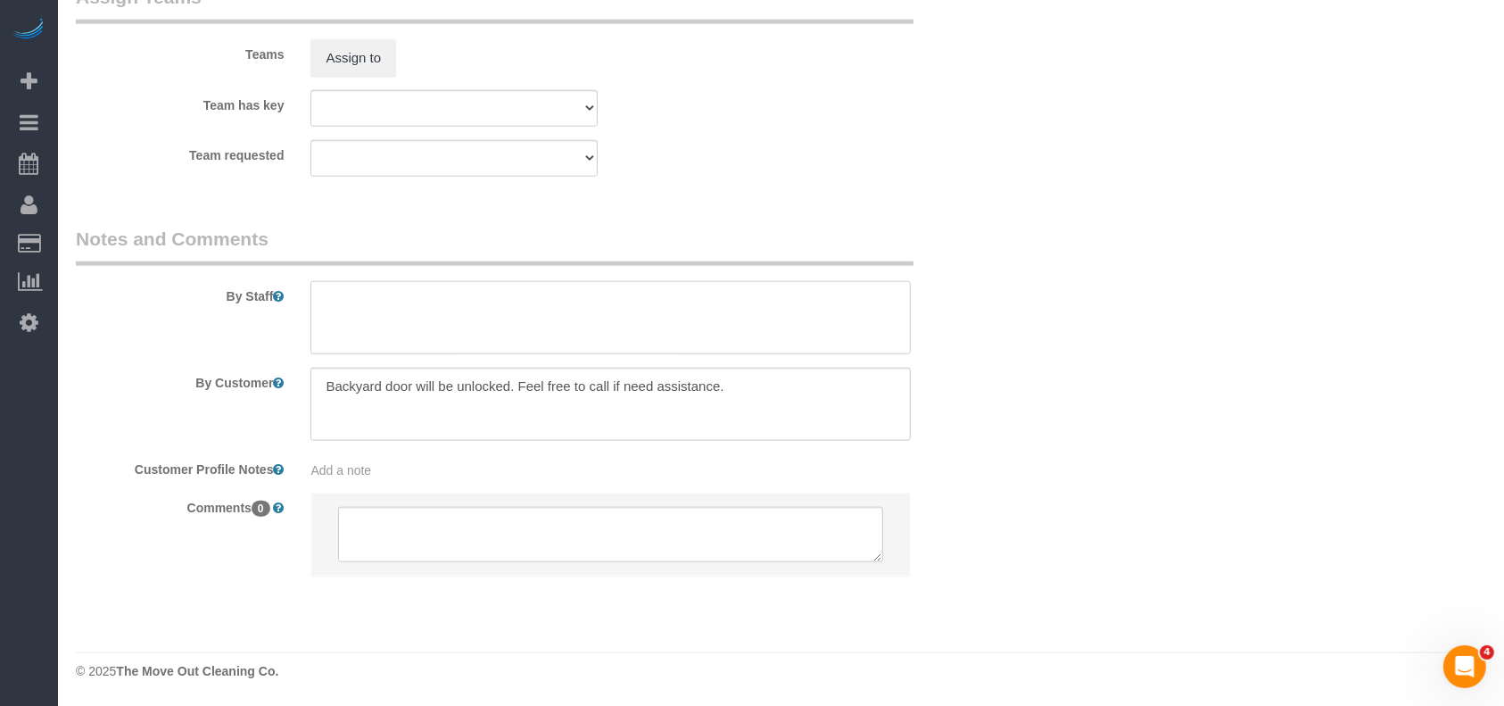
click at [451, 311] on textarea at bounding box center [611, 317] width 600 height 73
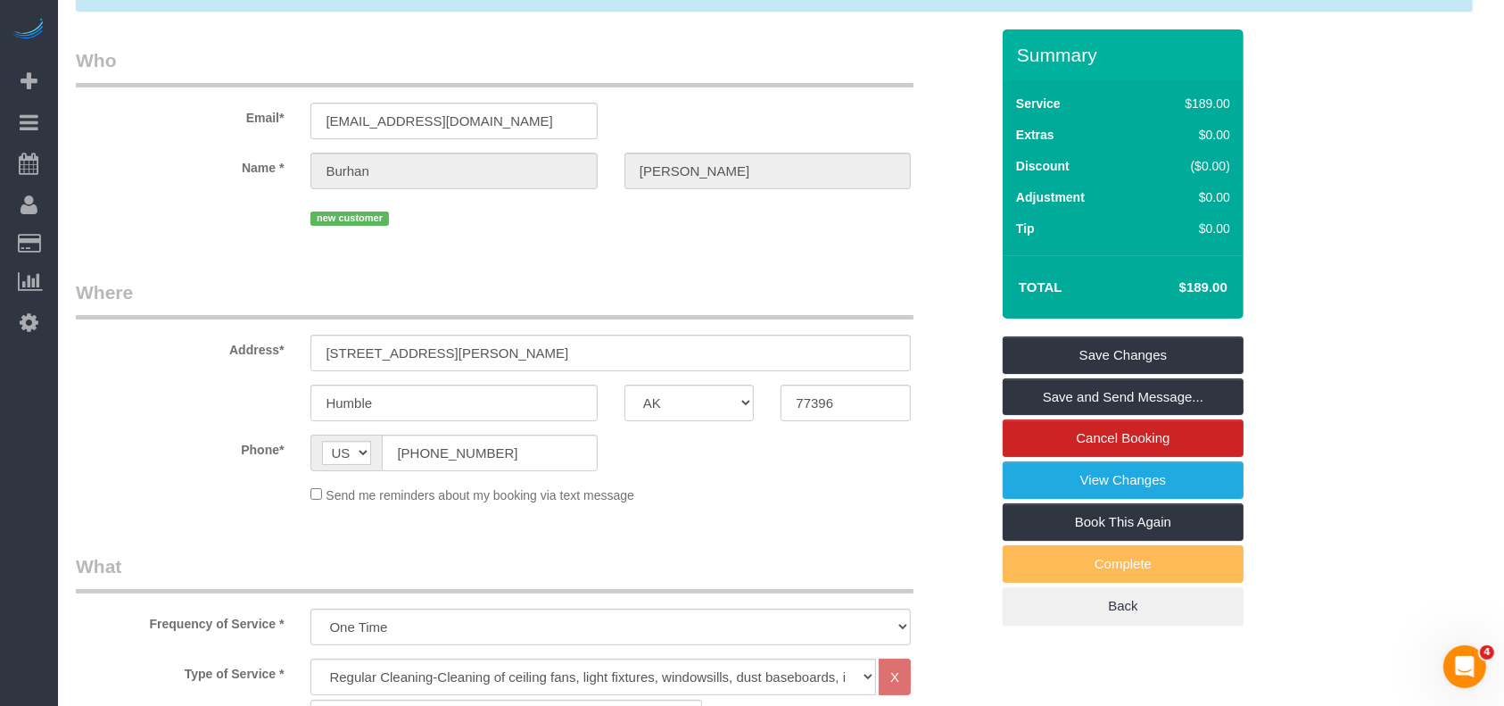
scroll to position [0, 0]
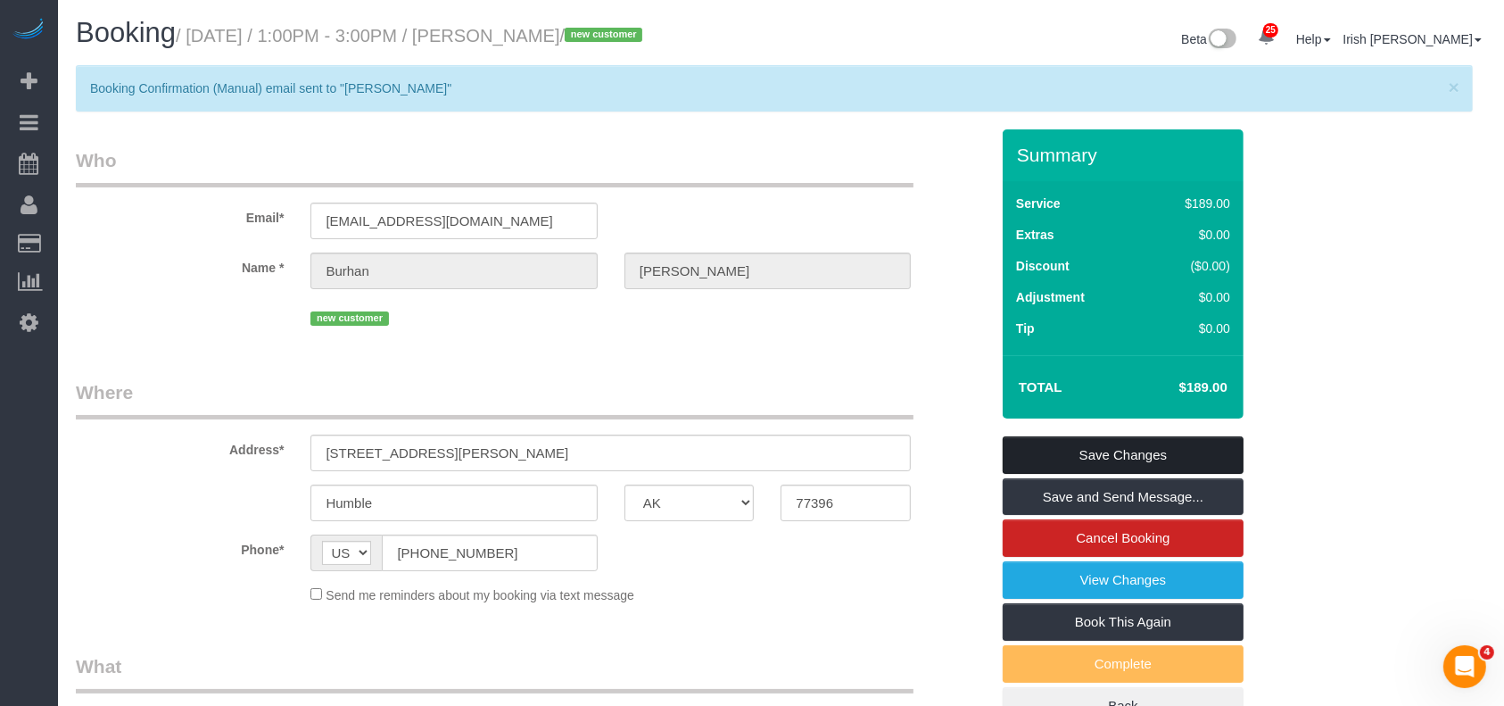
type textarea "* water is off, pending till confirm"
drag, startPoint x: 1195, startPoint y: 452, endPoint x: 1186, endPoint y: 441, distance: 14.6
click at [1193, 450] on link "Save Changes" at bounding box center [1123, 454] width 241 height 37
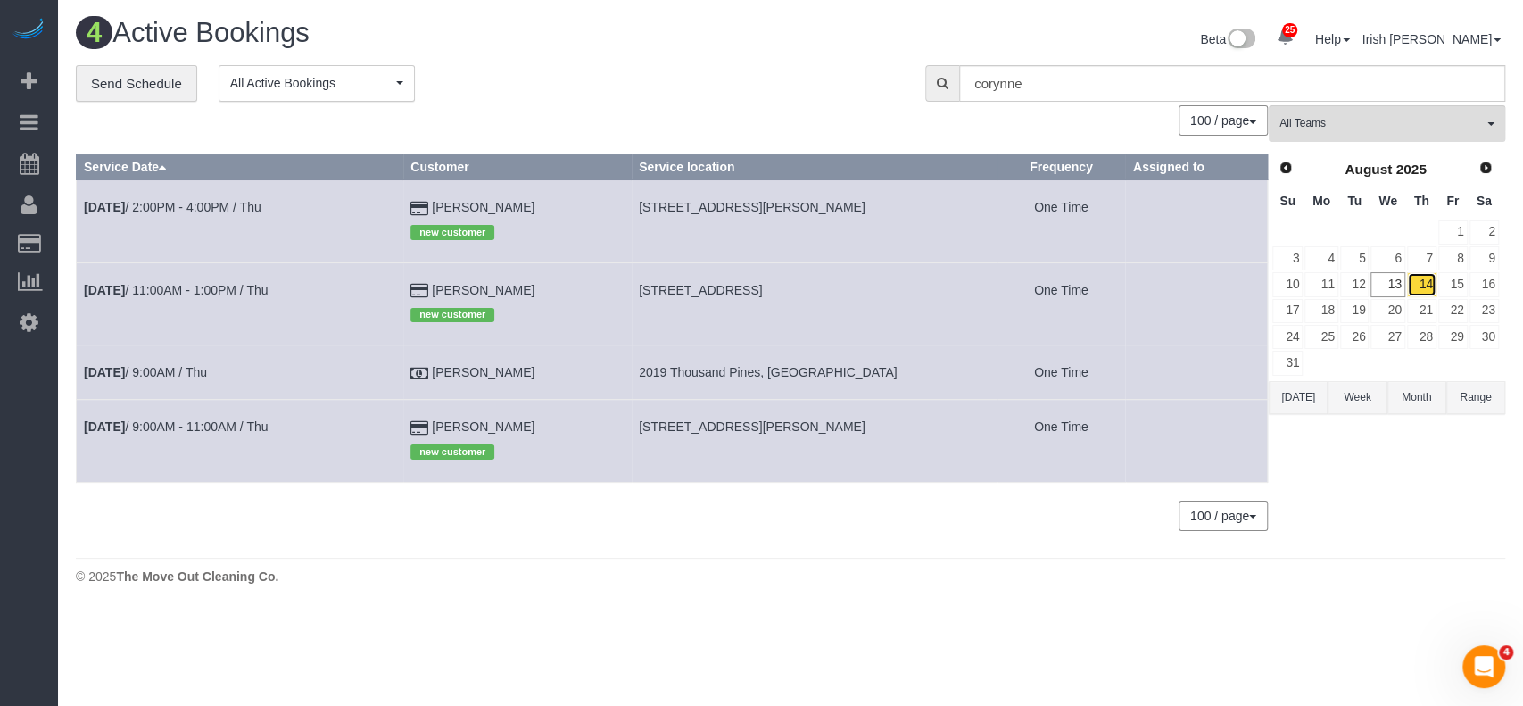
click at [1417, 282] on link "14" at bounding box center [1421, 284] width 29 height 24
click at [171, 368] on link "[DATE] 9:00AM / Thu" at bounding box center [145, 372] width 123 height 14
select select "[GEOGRAPHIC_DATA]"
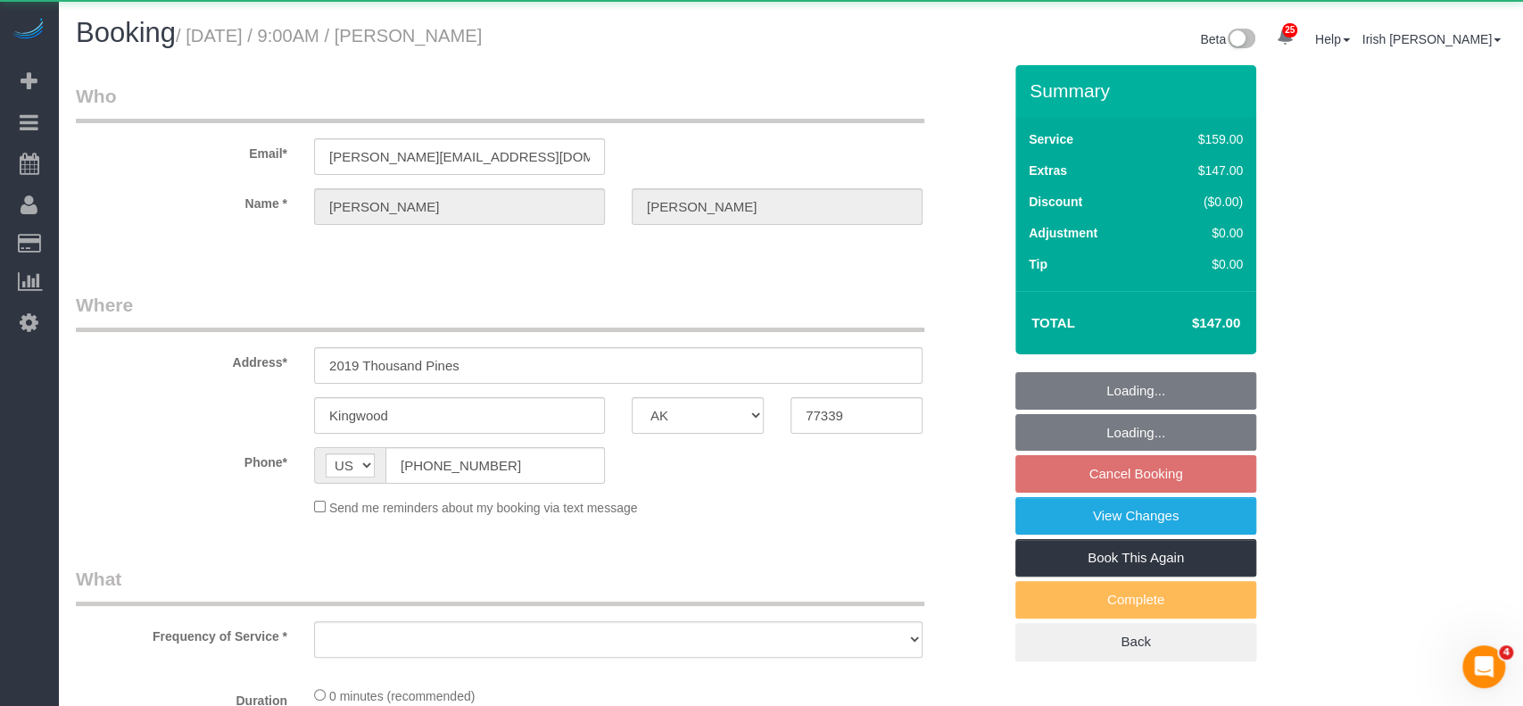
select select "object:13360"
select select "3"
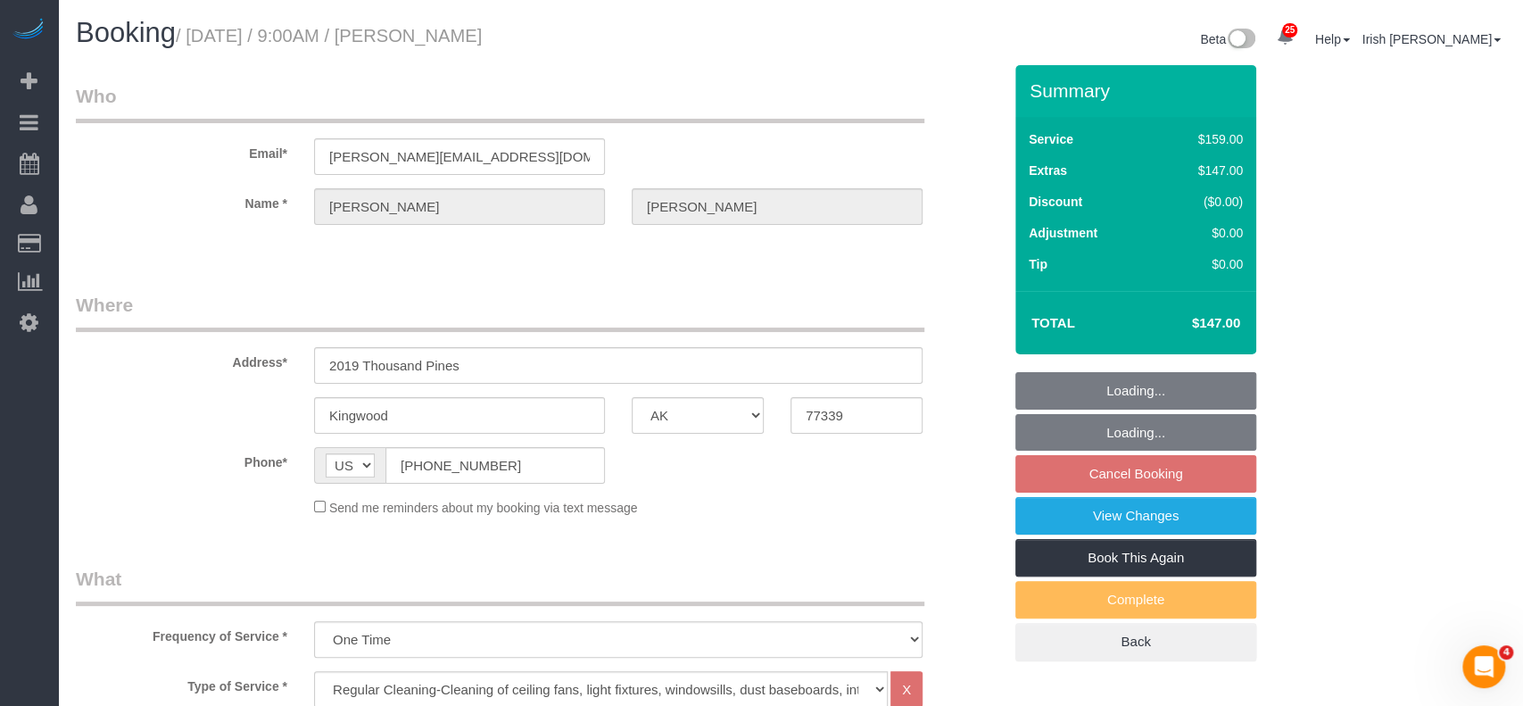
select select "object:13444"
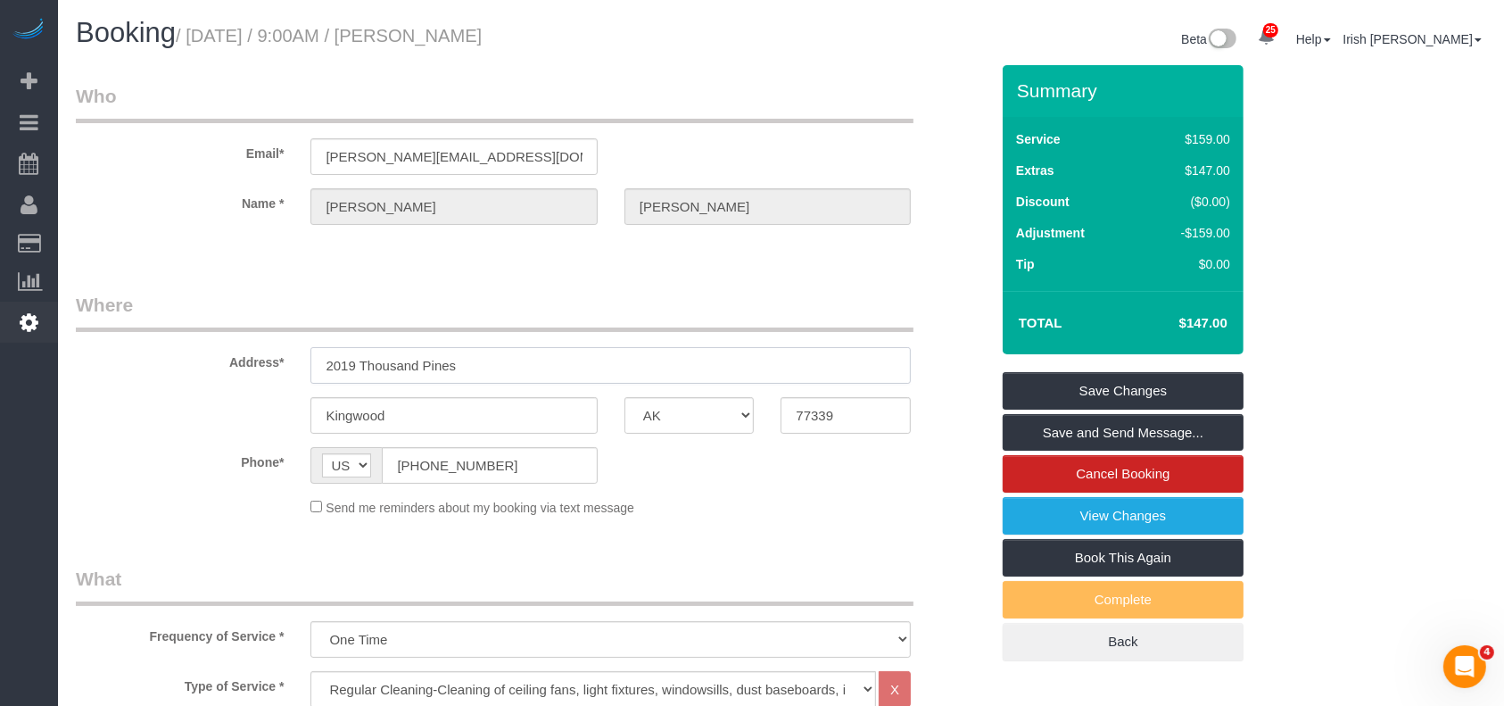
drag, startPoint x: 540, startPoint y: 369, endPoint x: 4, endPoint y: 335, distance: 536.5
paste input "[STREET_ADDRESS]"
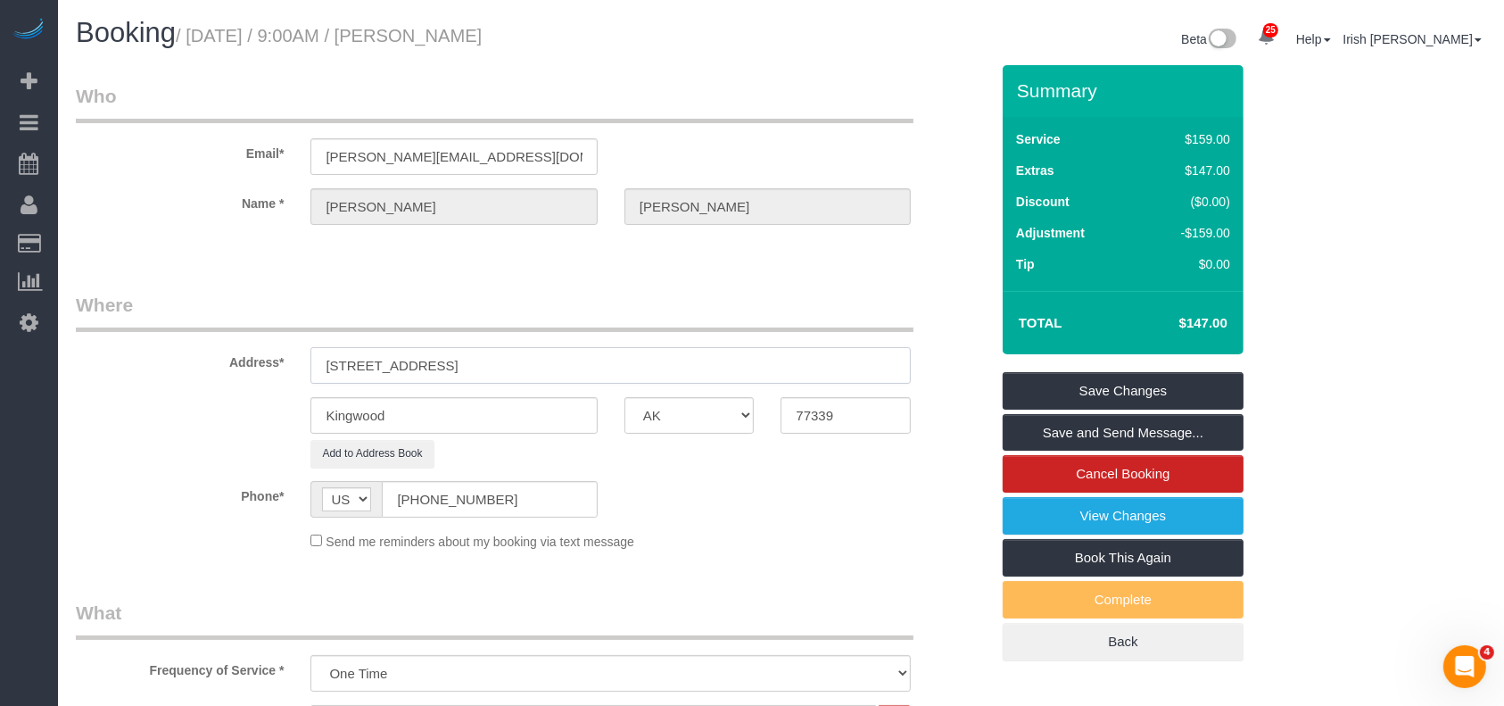
click at [480, 368] on input "[STREET_ADDRESS]" at bounding box center [611, 365] width 600 height 37
type input "[STREET_ADDRESS]"
drag, startPoint x: 426, startPoint y: 418, endPoint x: 142, endPoint y: 426, distance: 284.8
click at [158, 424] on div "Kingwood AK AL AR AZ CA CO CT DC DE [GEOGRAPHIC_DATA] [GEOGRAPHIC_DATA] HI IA I…" at bounding box center [532, 415] width 940 height 37
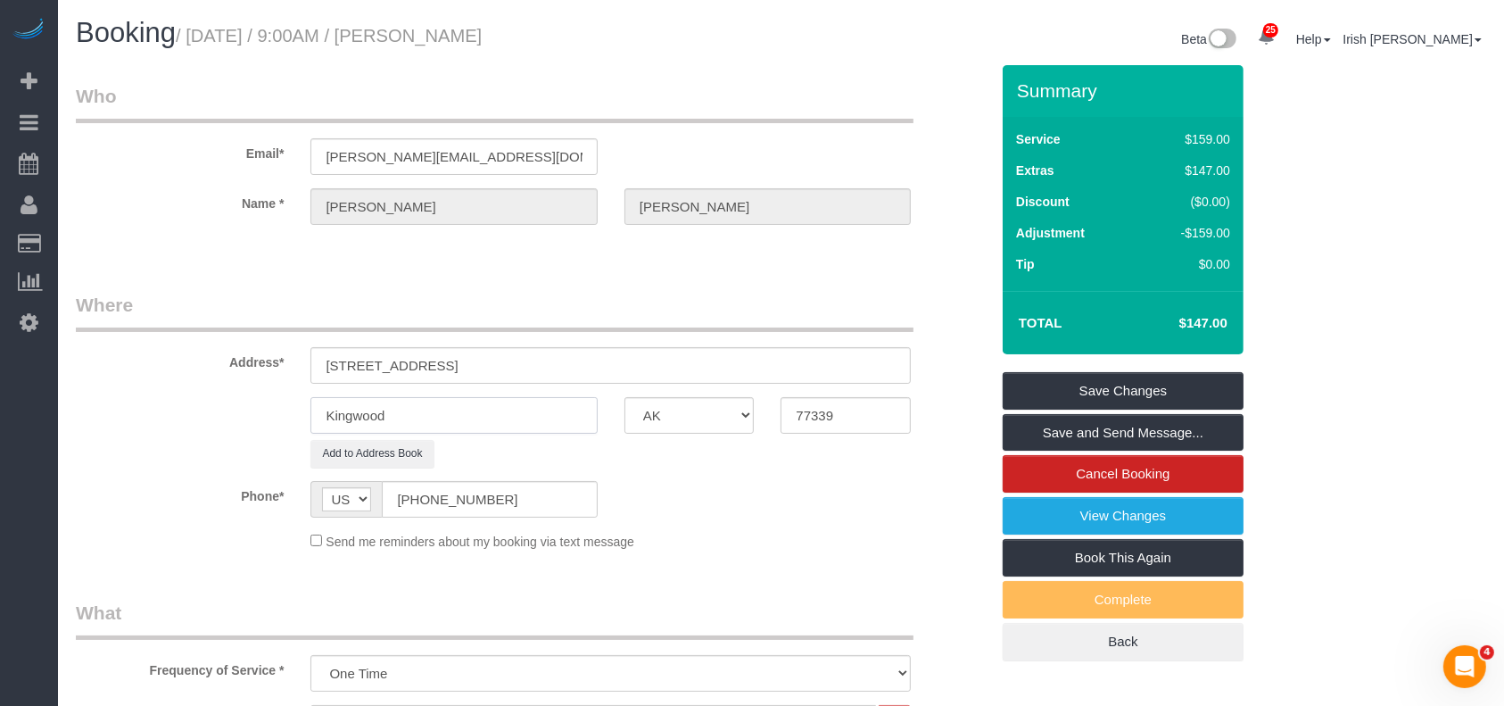
paste input "[GEOGRAPHIC_DATA]"
type input "[GEOGRAPHIC_DATA]"
click at [545, 360] on input "[STREET_ADDRESS]" at bounding box center [611, 365] width 600 height 37
drag, startPoint x: 829, startPoint y: 410, endPoint x: 746, endPoint y: 412, distance: 83.0
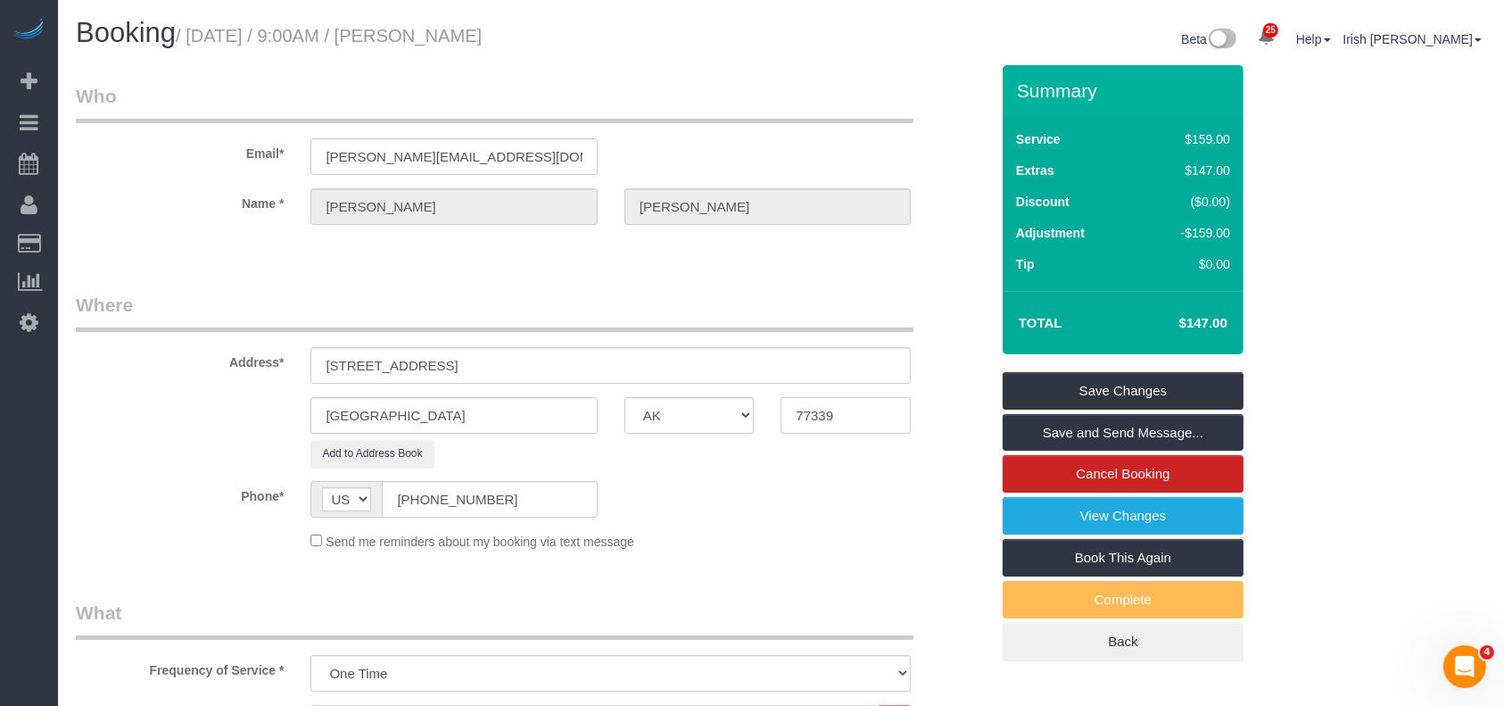
click at [756, 410] on div "[GEOGRAPHIC_DATA] AK AL AR AZ CA CO CT DC DE [GEOGRAPHIC_DATA] [GEOGRAPHIC_DATA…" at bounding box center [532, 415] width 940 height 37
paste input "082"
type input "77082"
drag, startPoint x: 600, startPoint y: 368, endPoint x: 452, endPoint y: 359, distance: 148.4
click at [452, 359] on input "[STREET_ADDRESS]" at bounding box center [611, 365] width 600 height 37
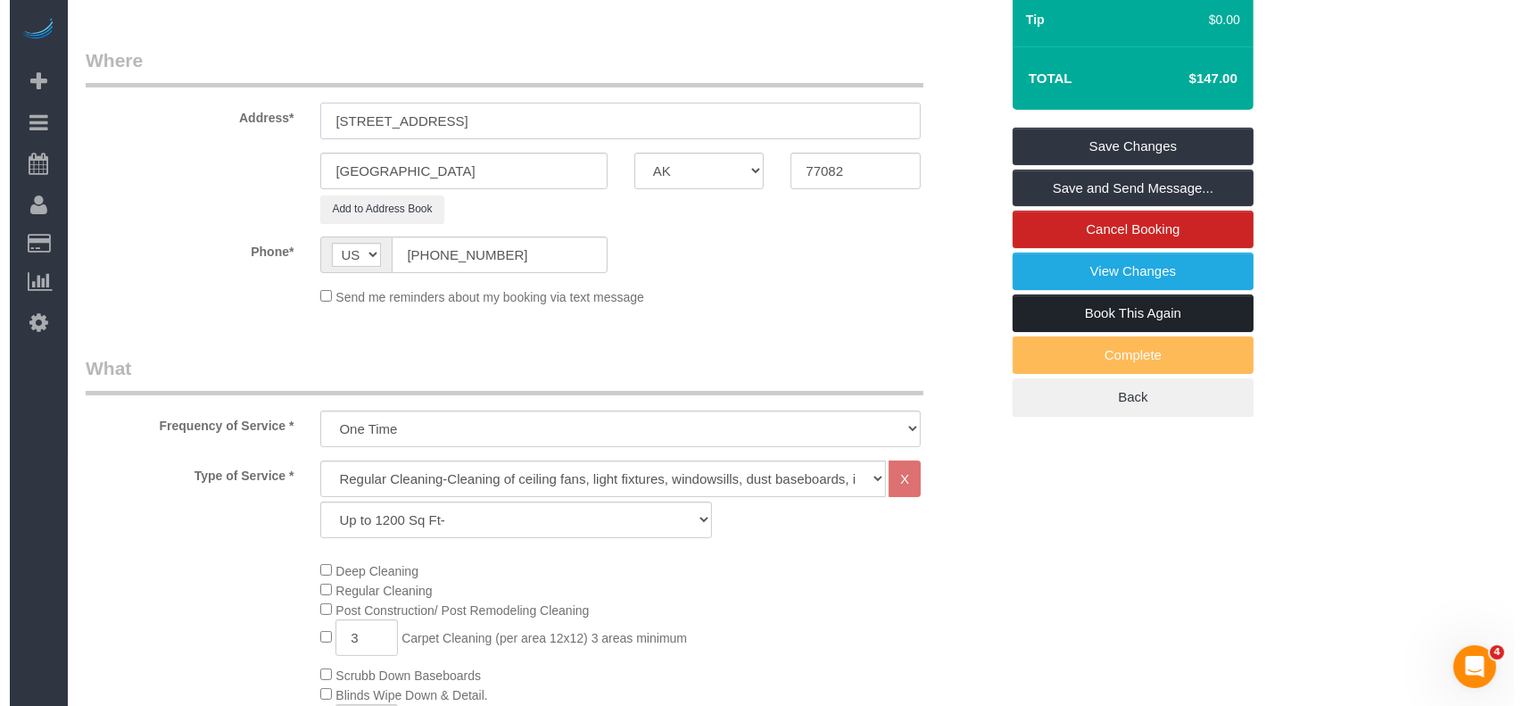
scroll to position [237, 0]
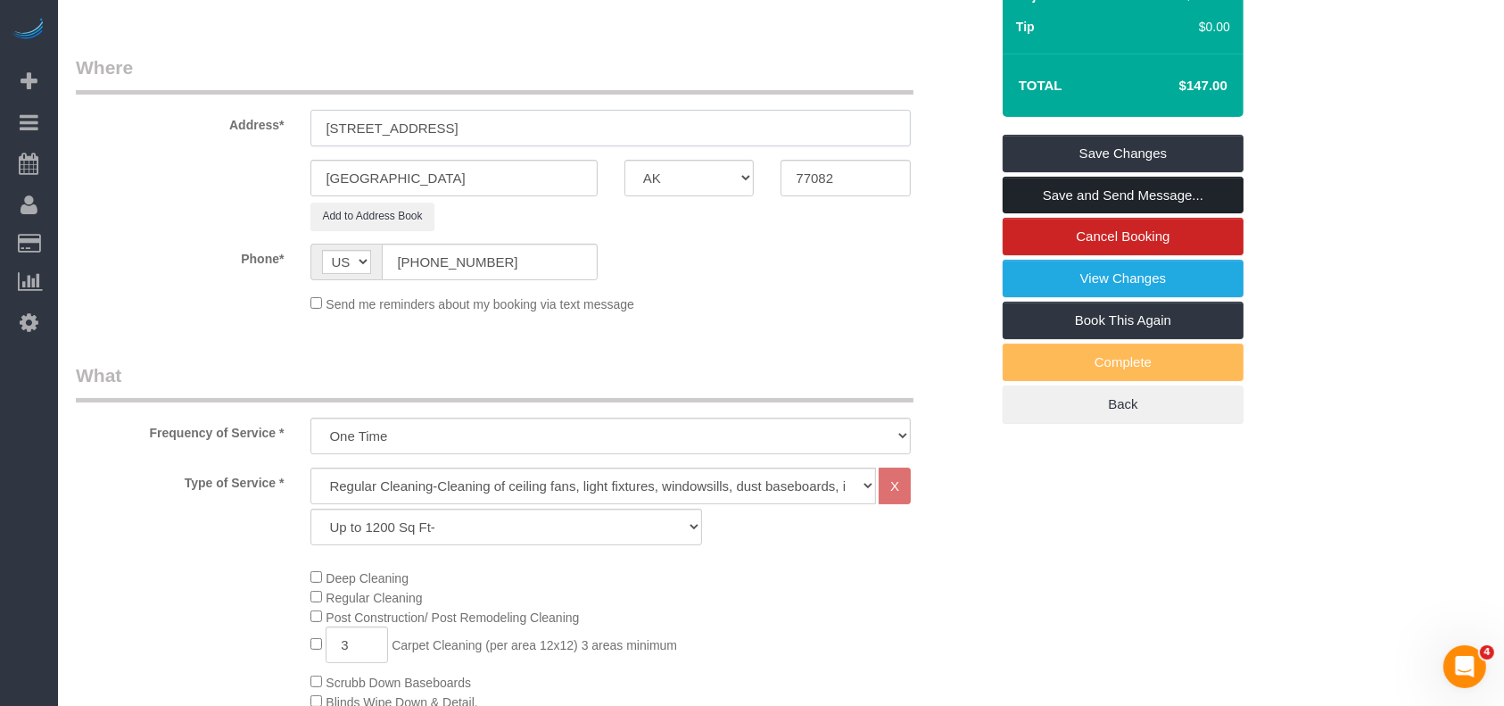
type input "[STREET_ADDRESS]"
click at [1206, 196] on link "Save and Send Message..." at bounding box center [1123, 195] width 241 height 37
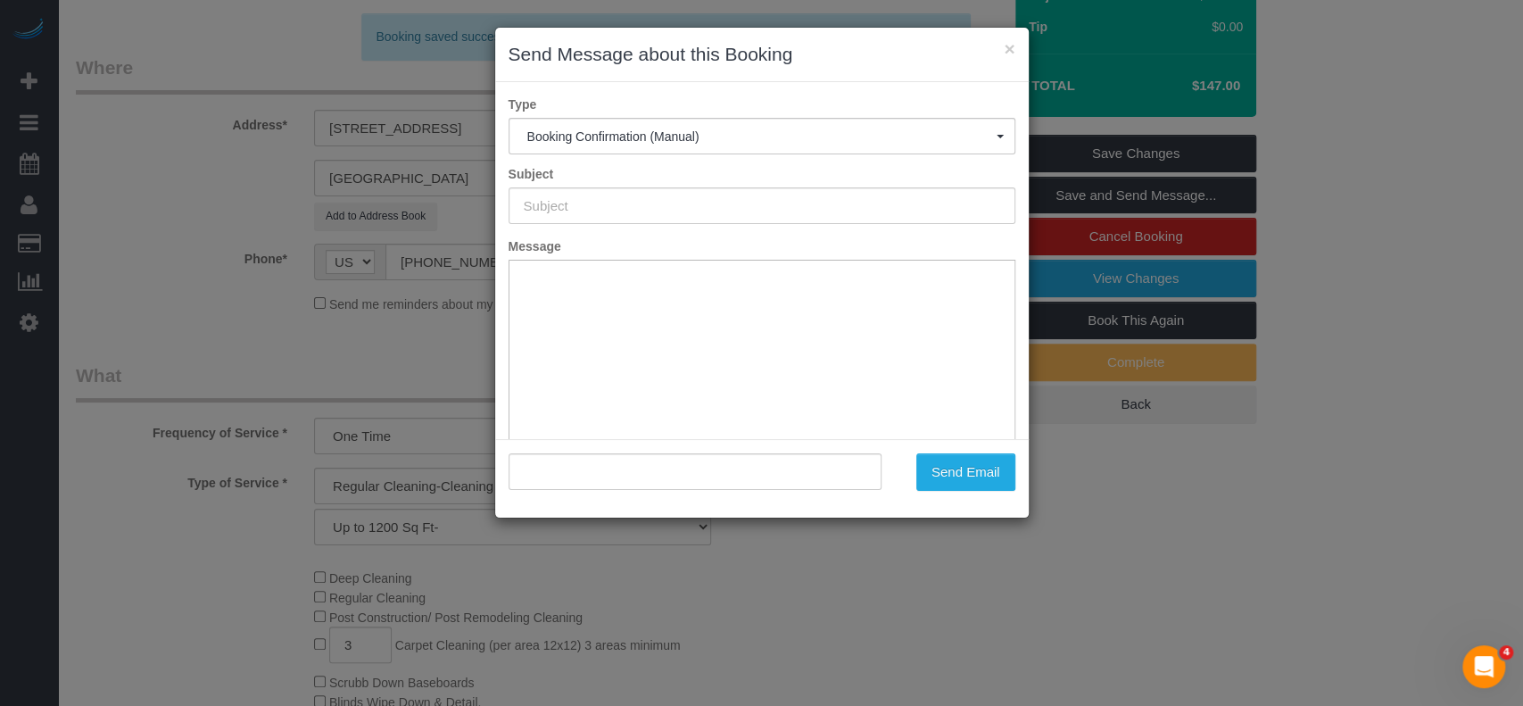
type input "Booking Confirmed!"
type input ""[PERSON_NAME]" <[PERSON_NAME][EMAIL_ADDRESS][DOMAIN_NAME]>"
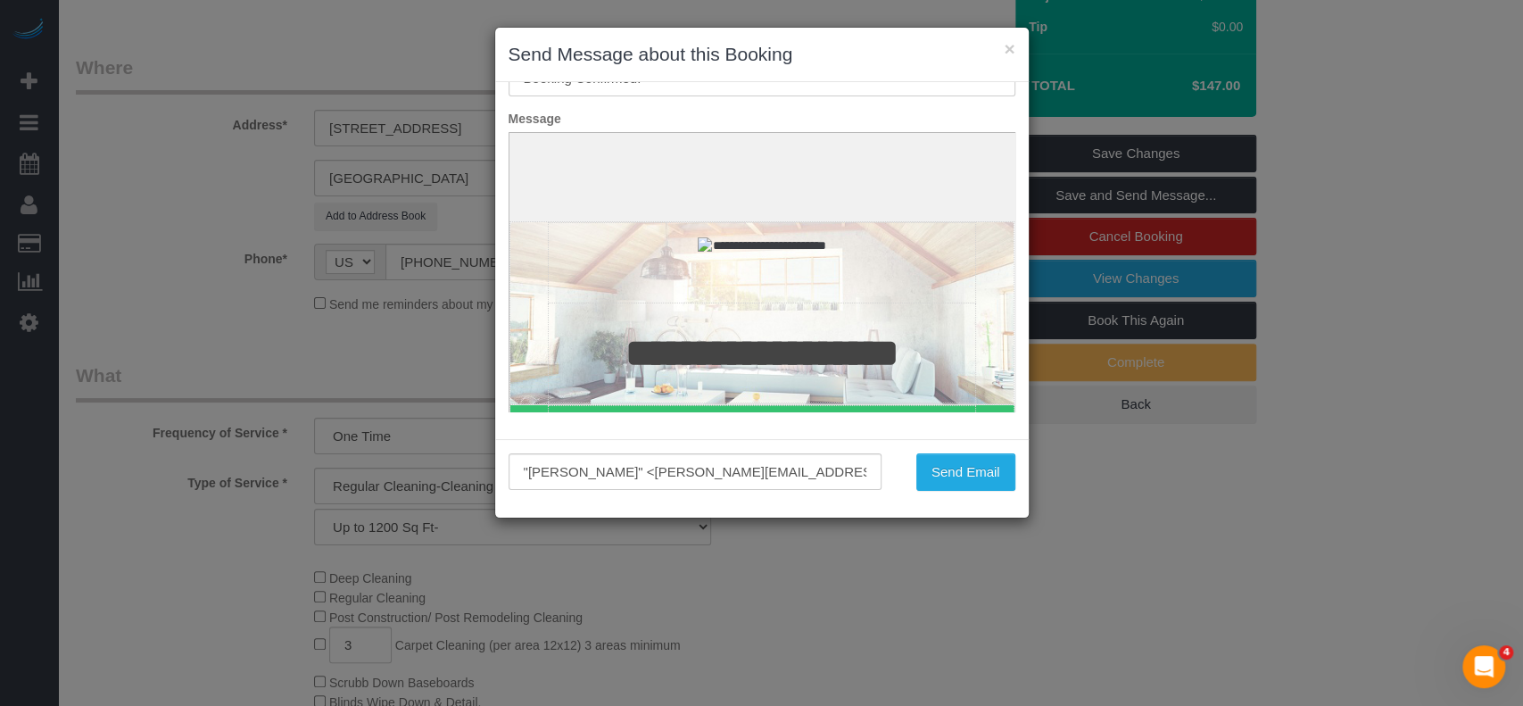
scroll to position [130, 0]
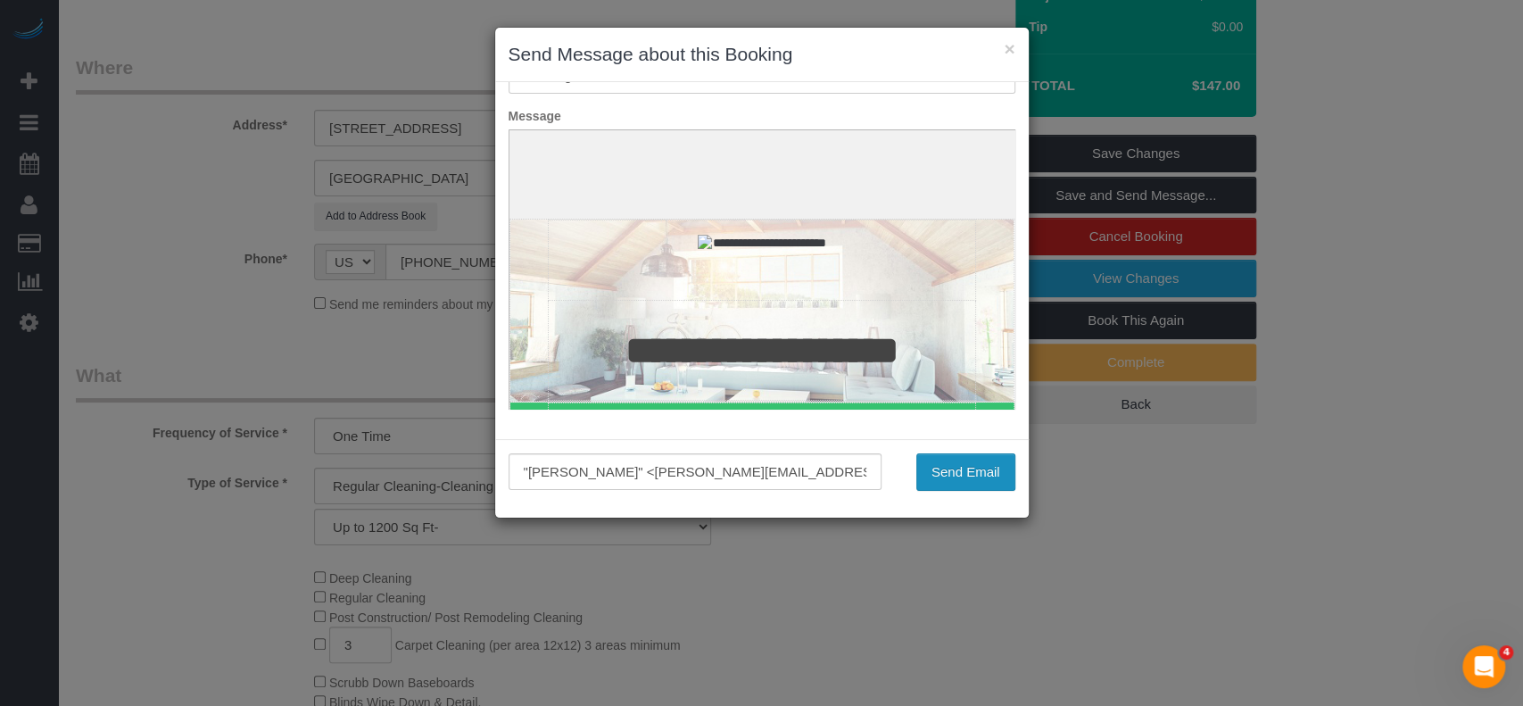
click at [978, 478] on button "Send Email" at bounding box center [965, 471] width 99 height 37
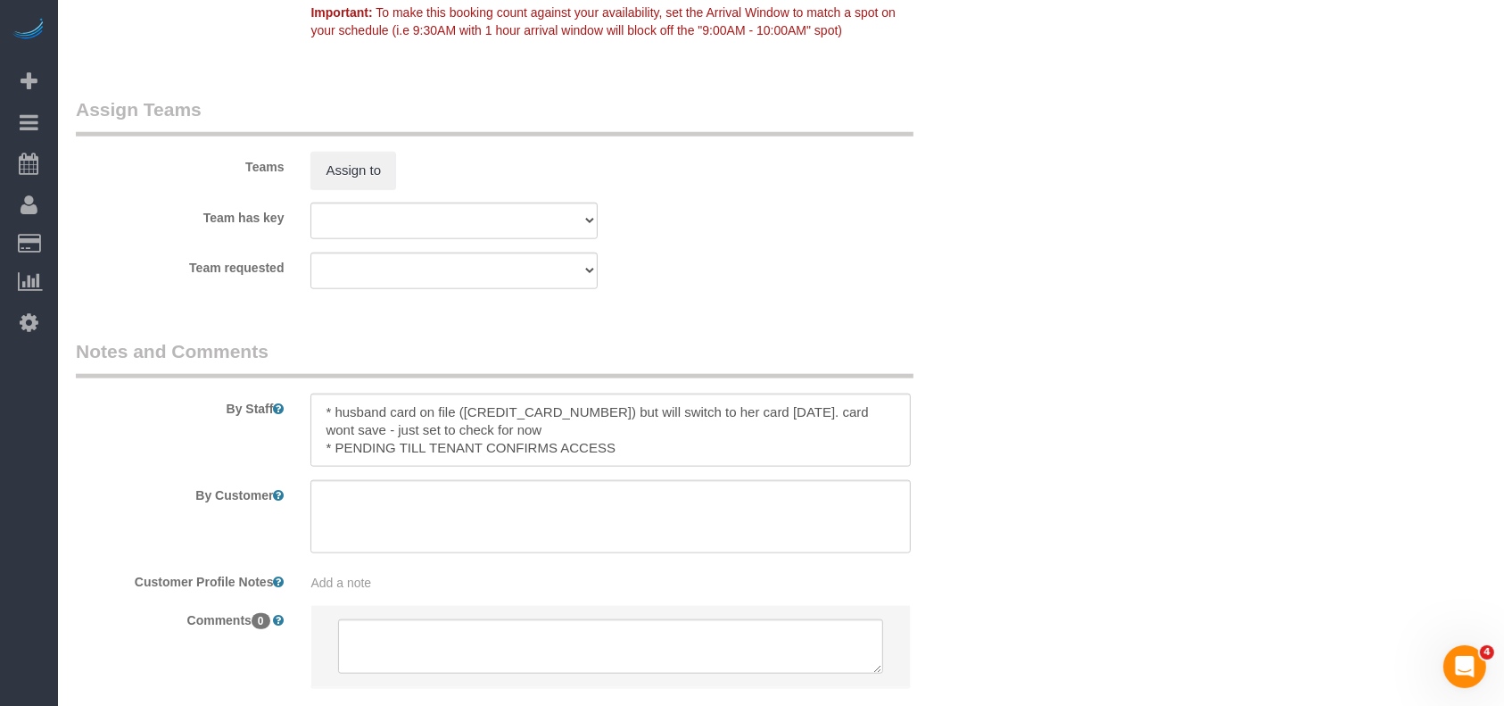
scroll to position [1999, 0]
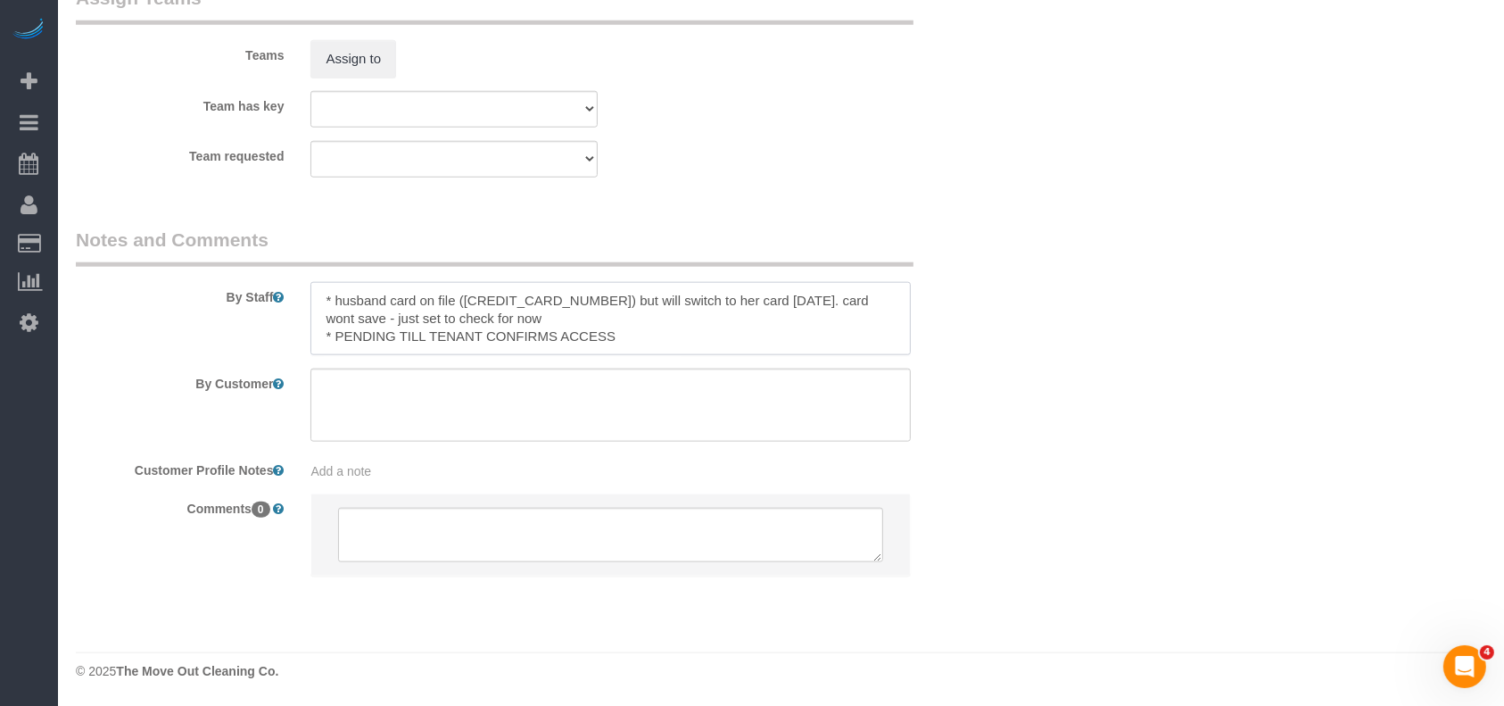
click at [657, 340] on textarea at bounding box center [611, 318] width 600 height 73
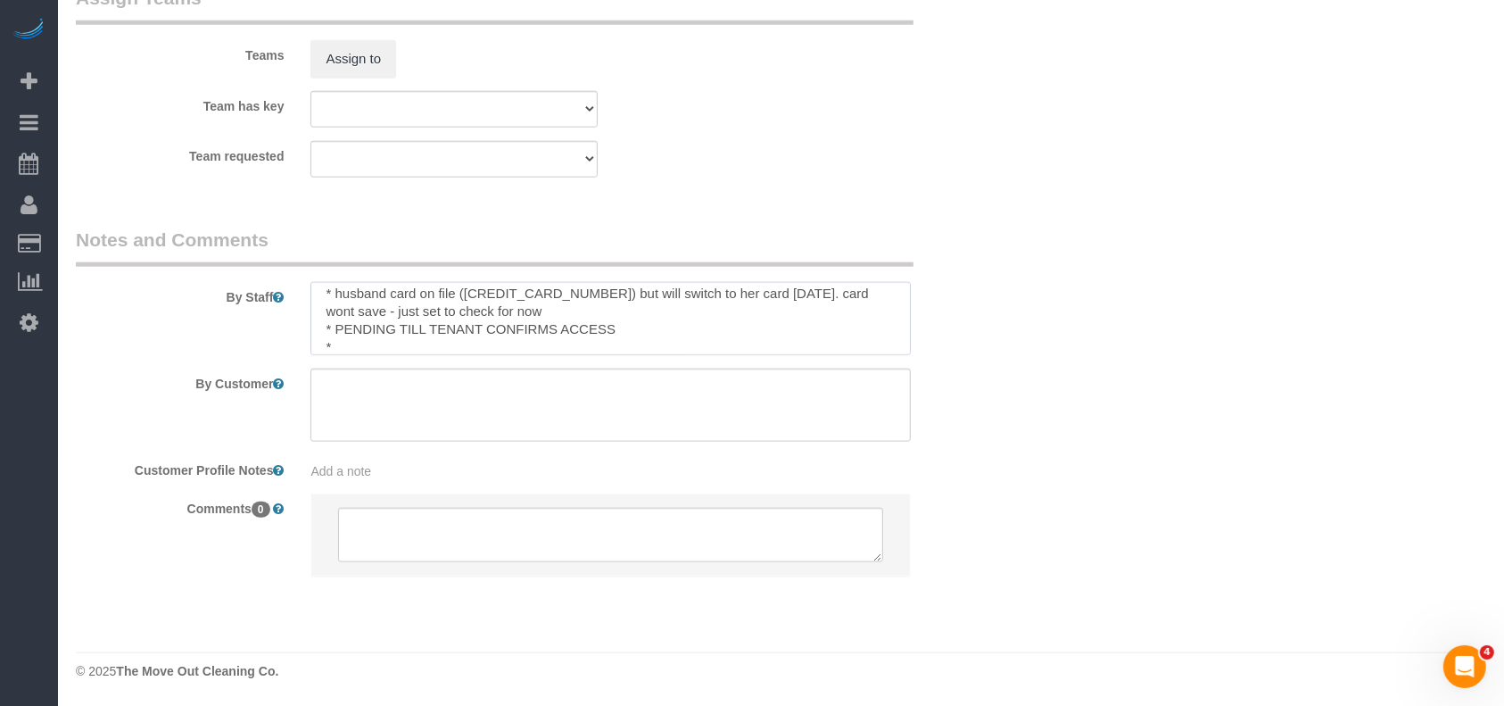
paste textarea "1 bedroom and staircase..."
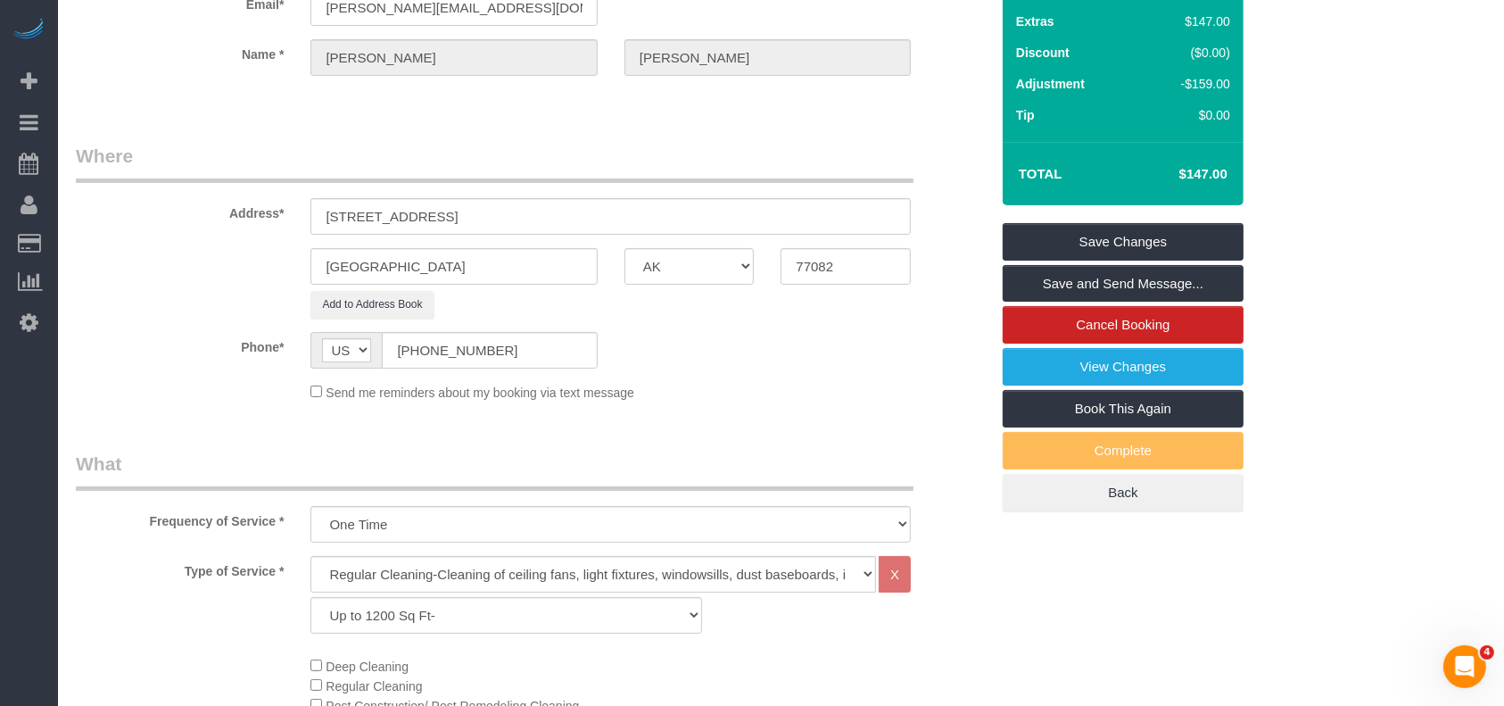
scroll to position [0, 0]
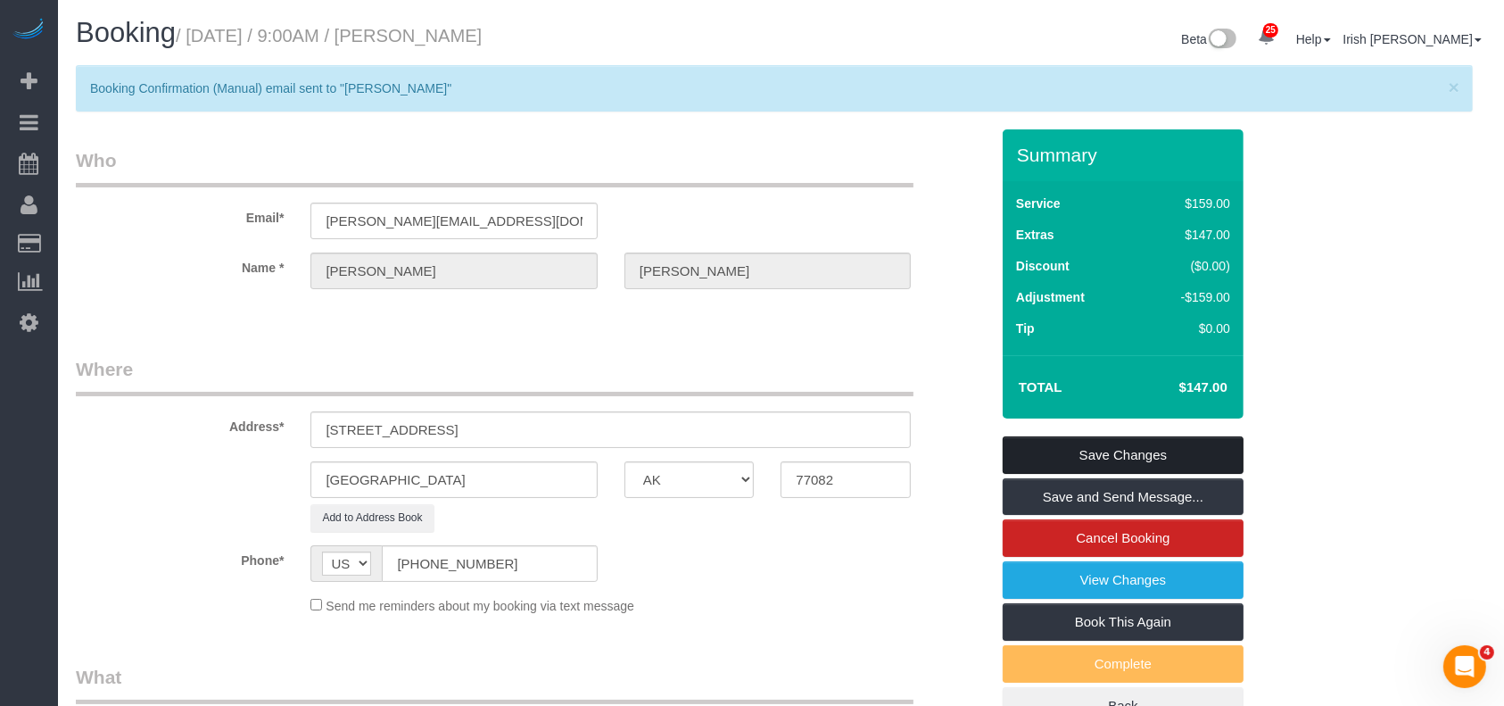
type textarea "* husband card on file ([CREDIT_CARD_NUMBER]) but will switch to her card [DATE…"
click at [1079, 454] on link "Save Changes" at bounding box center [1123, 454] width 241 height 37
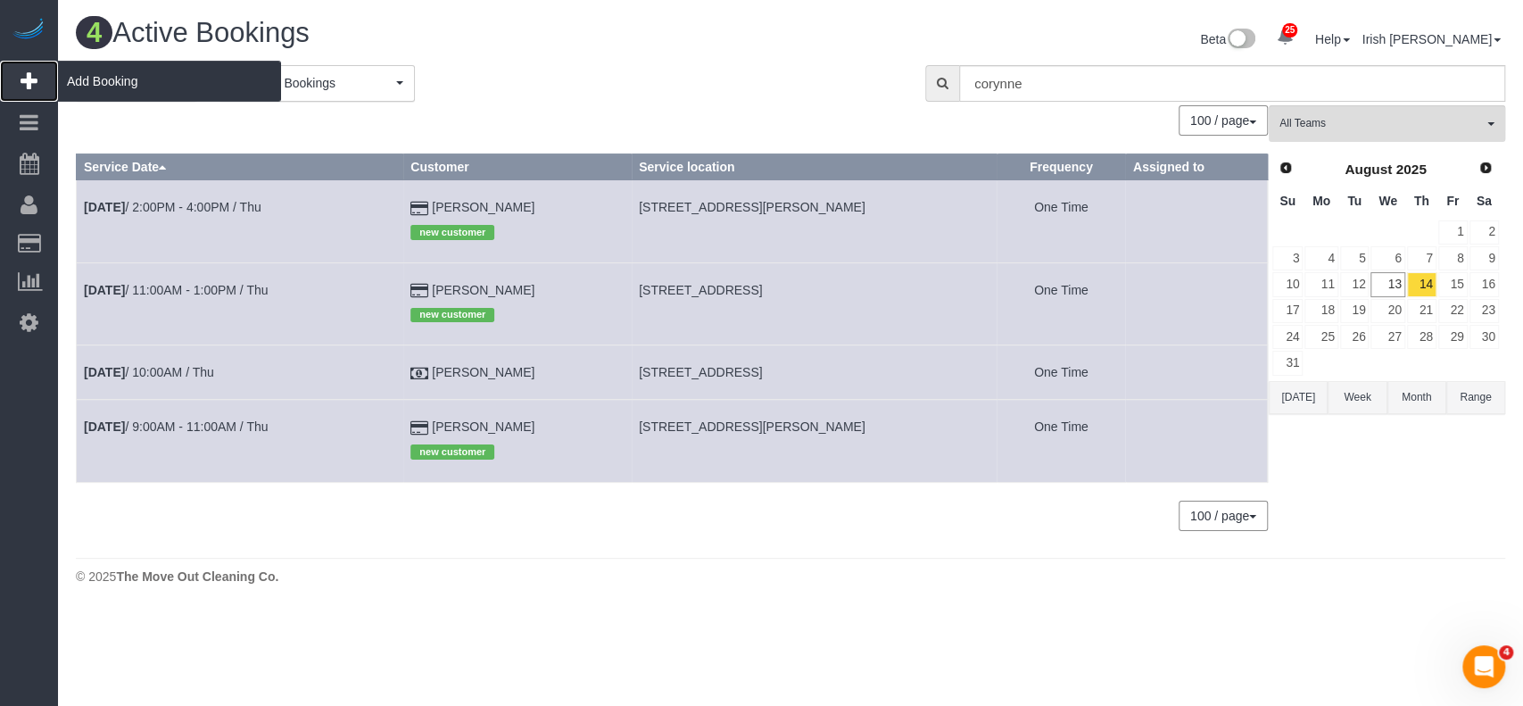
click at [114, 65] on span "Add Booking" at bounding box center [169, 81] width 223 height 41
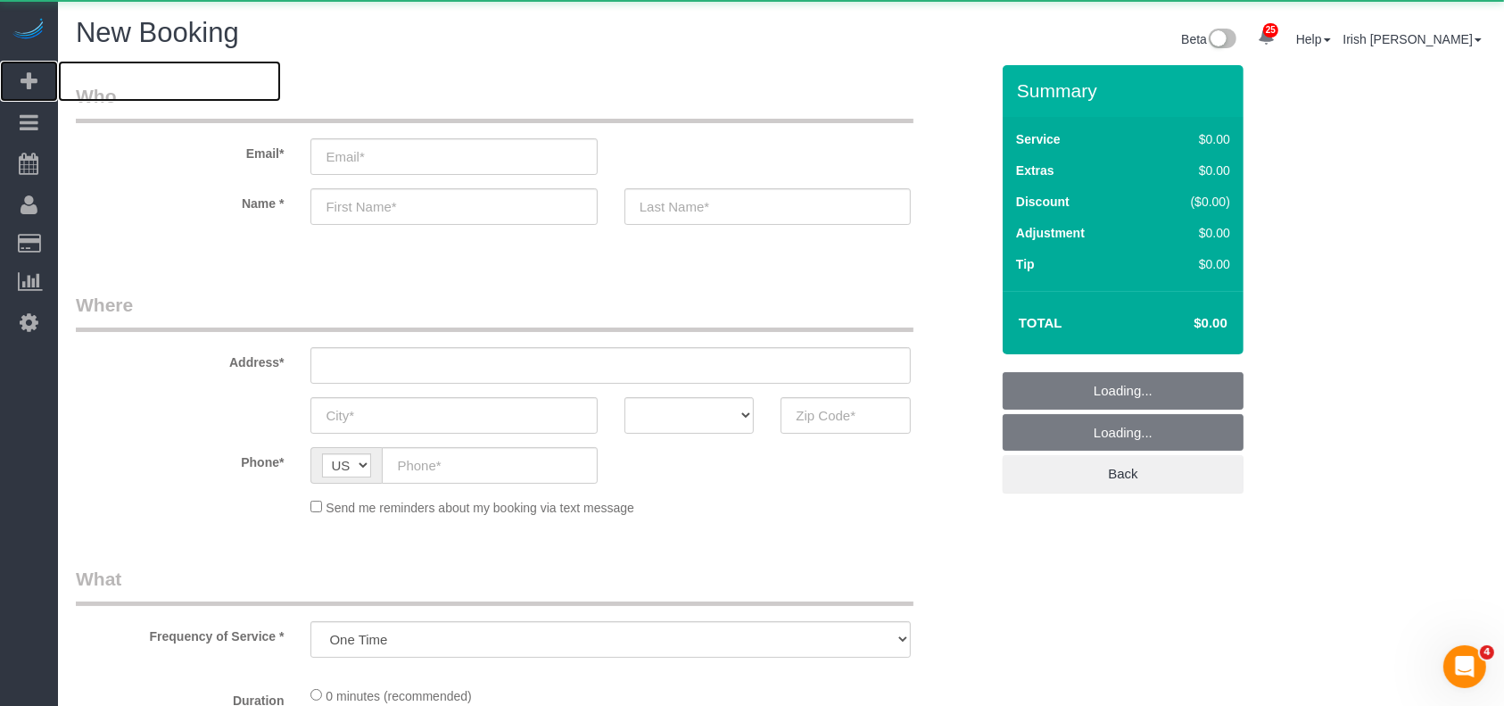
select select "object:13936"
click at [507, 148] on input "email" at bounding box center [454, 156] width 286 height 37
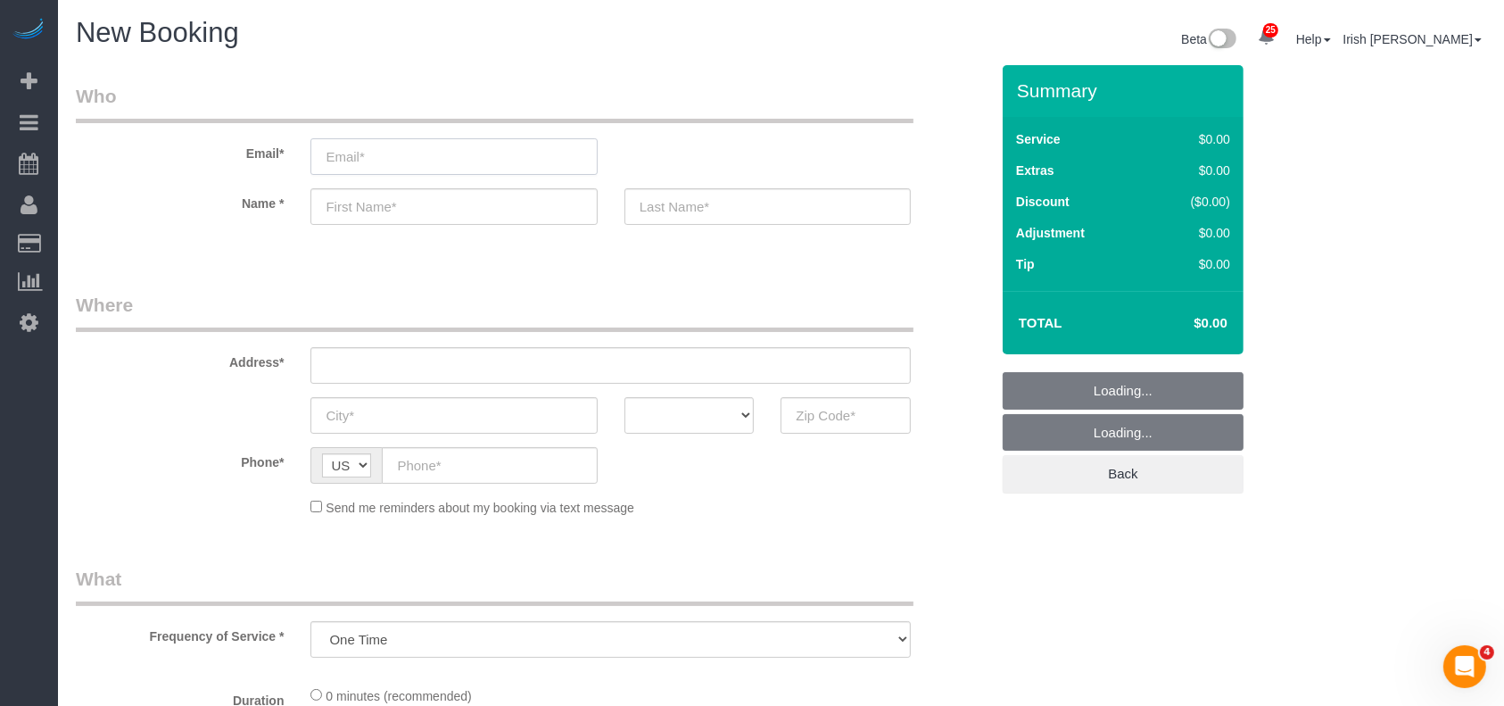
paste input "[PERSON_NAME]"
type input "[PERSON_NAME]"
select select "3"
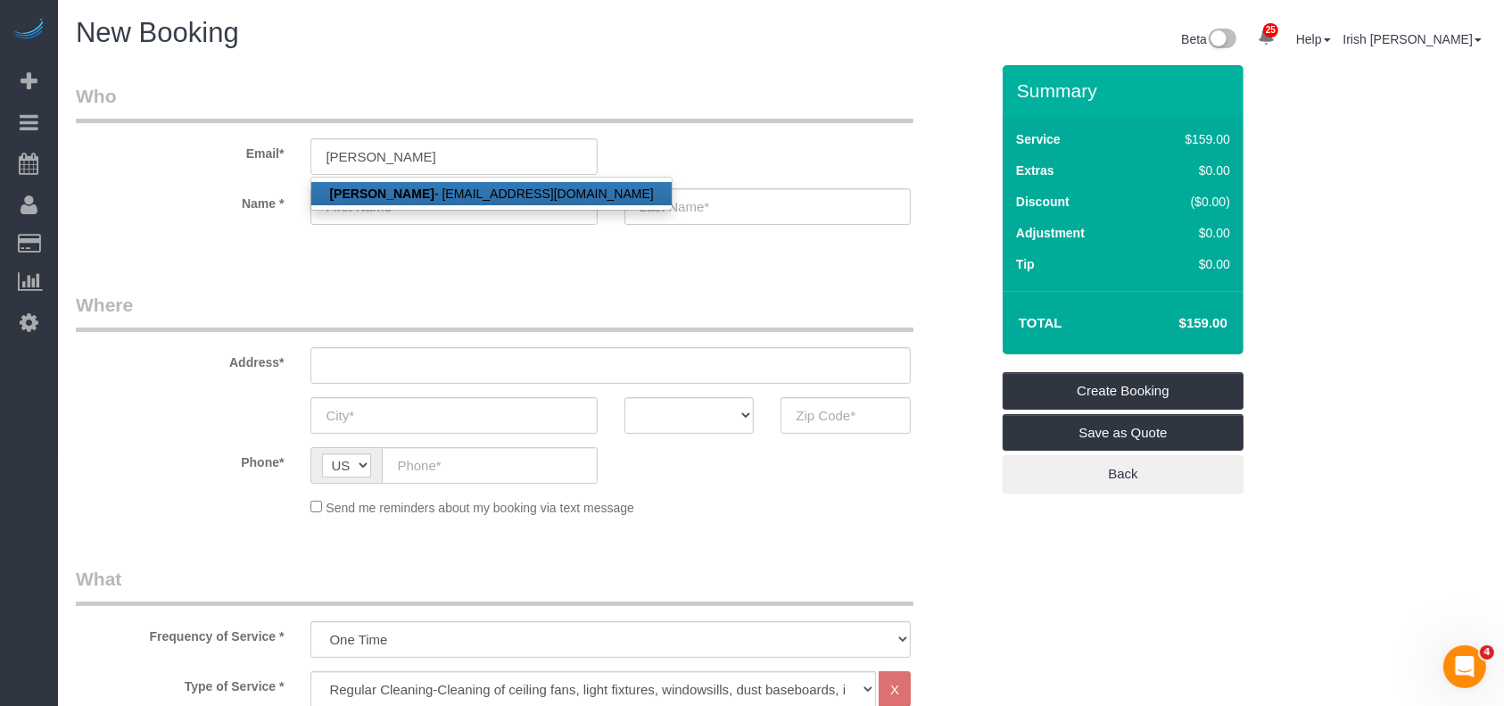
click at [478, 190] on link "[PERSON_NAME] - [EMAIL_ADDRESS][DOMAIN_NAME]" at bounding box center [491, 193] width 360 height 23
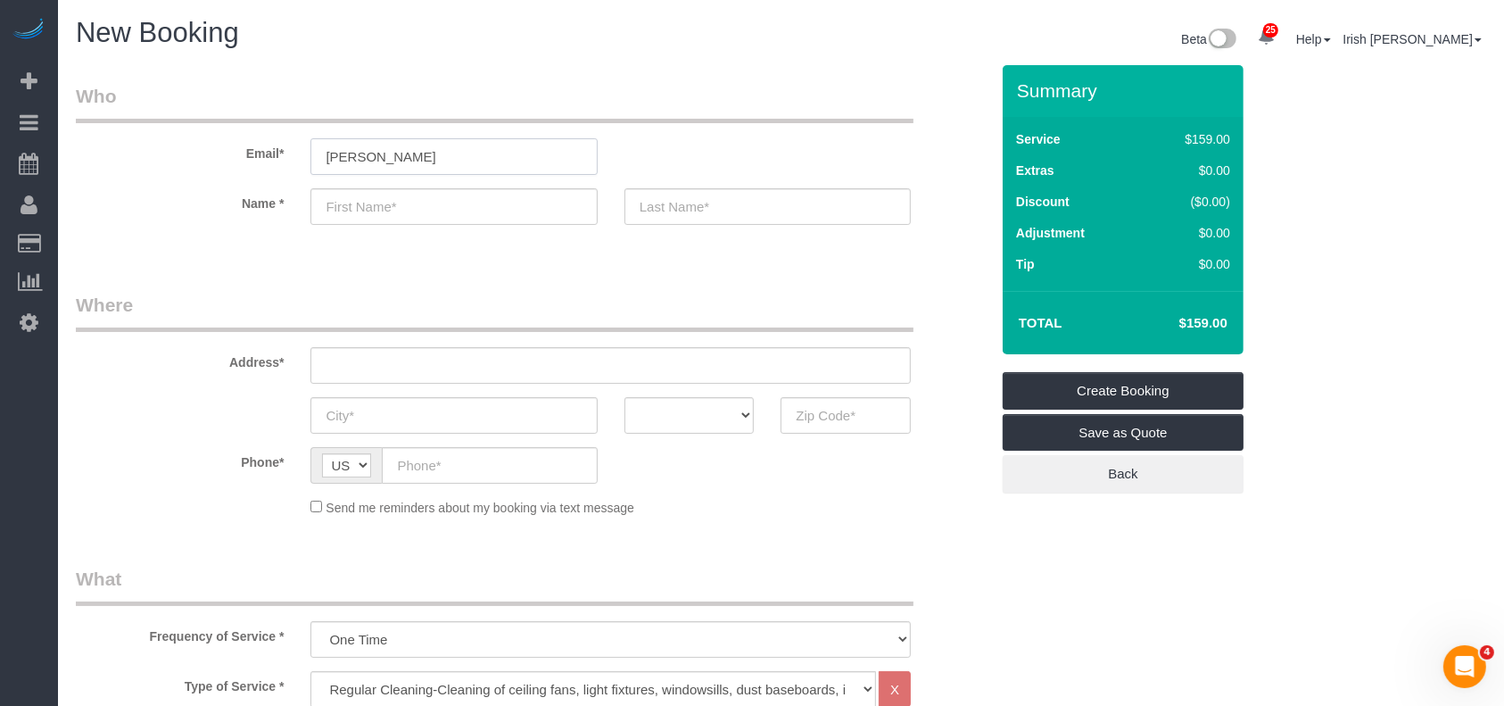
type input "[EMAIL_ADDRESS][DOMAIN_NAME]"
type input "[PERSON_NAME]"
type input "Hong"
type input "[PHONE_NUMBER]"
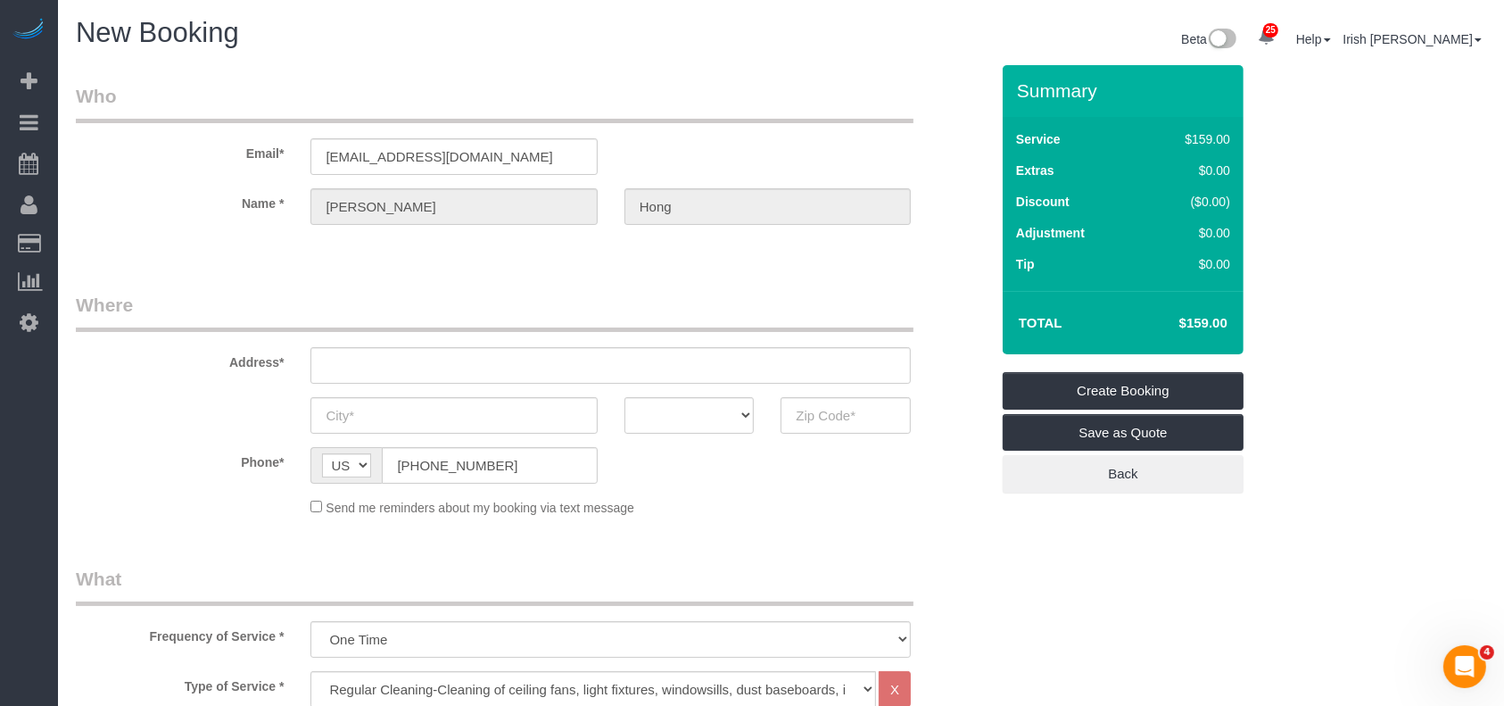
type input "[STREET_ADDRESS],"
type input "[GEOGRAPHIC_DATA]"
select select "[GEOGRAPHIC_DATA]"
type input "77083"
select select "string:fspay-29963a0b-139d-4e69-94f1-98dbf7bd4096"
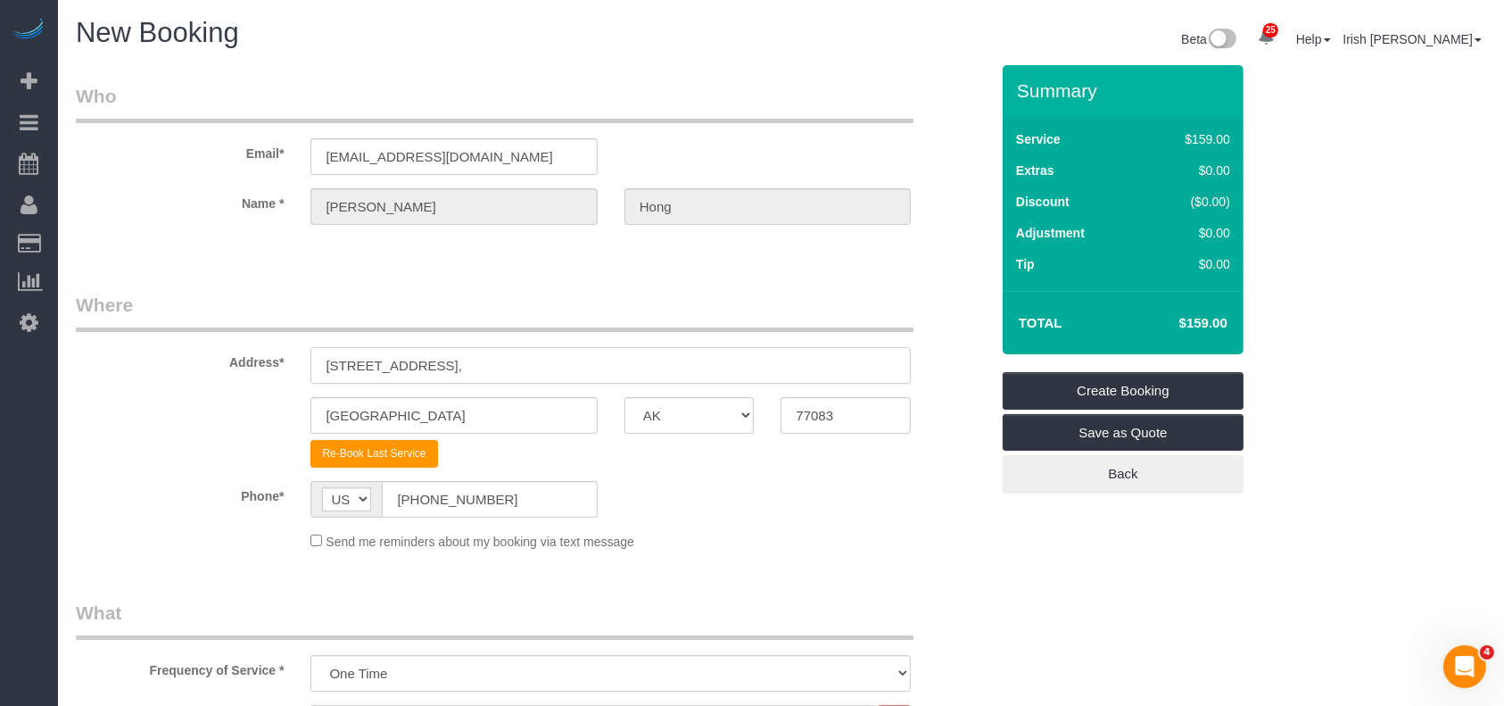
drag, startPoint x: 477, startPoint y: 371, endPoint x: 154, endPoint y: 356, distance: 323.3
click at [154, 356] on div "Address* [STREET_ADDRESS]" at bounding box center [532, 338] width 940 height 92
paste input "[STREET_ADDRESS]"
click at [498, 362] on input "[STREET_ADDRESS]" at bounding box center [611, 365] width 600 height 37
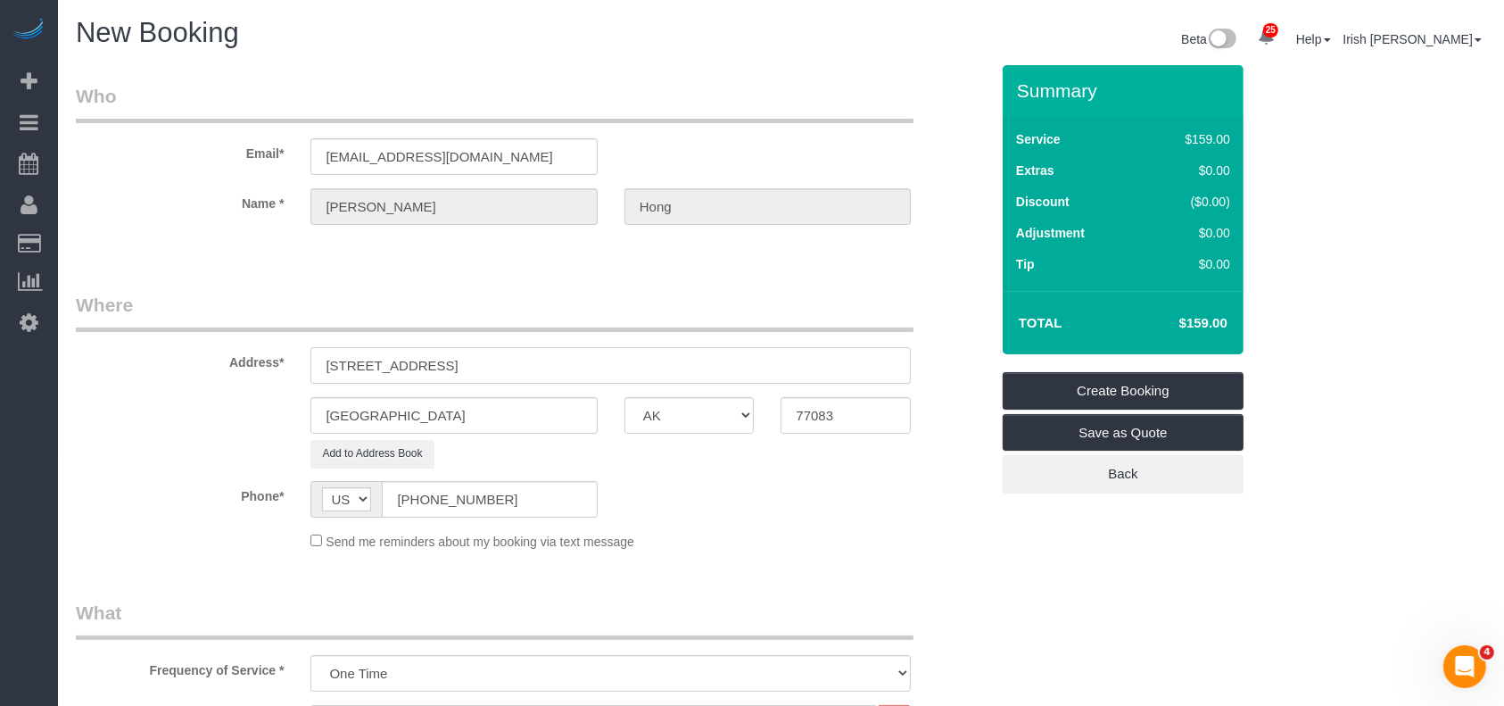
click at [574, 357] on input "[STREET_ADDRESS]" at bounding box center [611, 365] width 600 height 37
type input "[STREET_ADDRESS]"
drag, startPoint x: 857, startPoint y: 414, endPoint x: 718, endPoint y: 418, distance: 138.3
click at [718, 418] on div "[GEOGRAPHIC_DATA] AK AL AR AZ CA CO CT DC DE [GEOGRAPHIC_DATA] [GEOGRAPHIC_DATA…" at bounding box center [532, 415] width 940 height 37
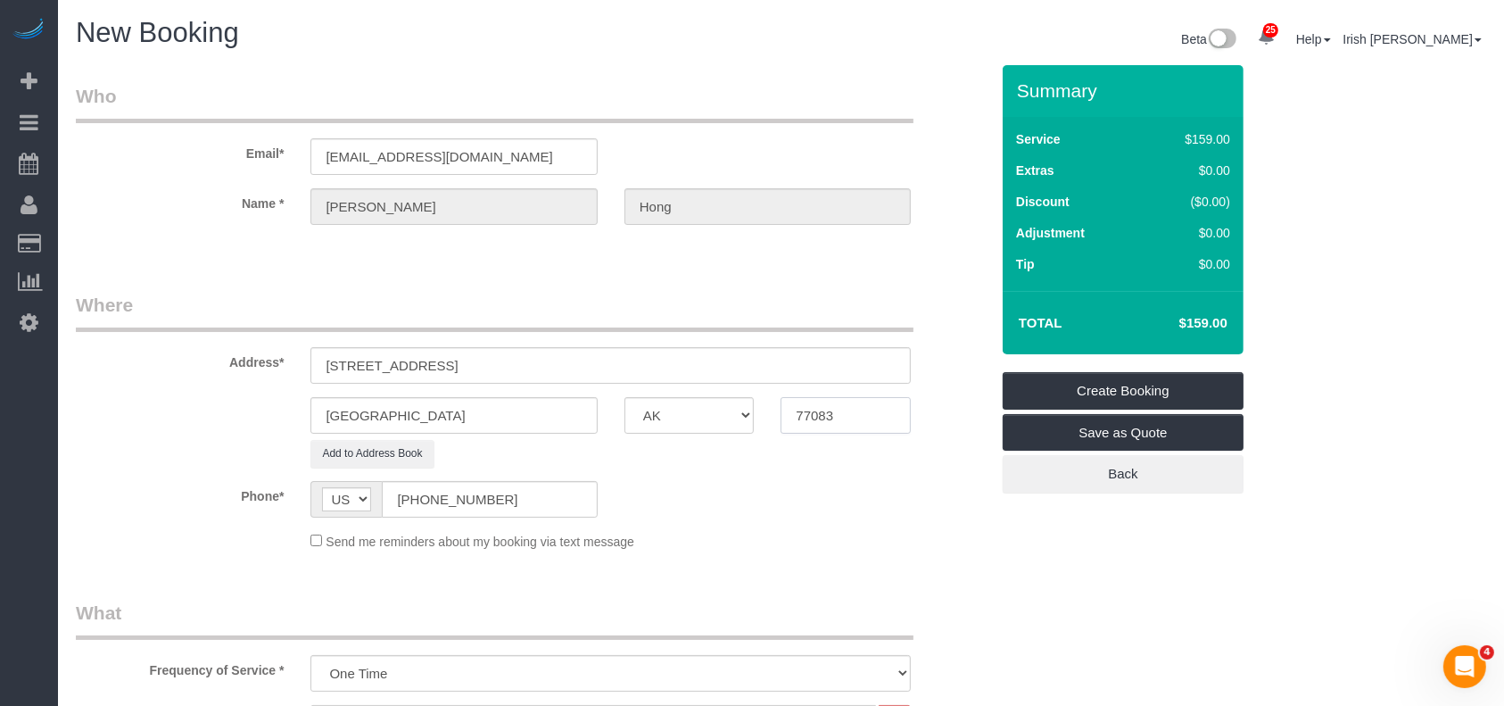
paste input "72"
type input "77072"
drag, startPoint x: 557, startPoint y: 368, endPoint x: 485, endPoint y: 360, distance: 71.7
click at [485, 360] on input "[STREET_ADDRESS]" at bounding box center [611, 365] width 600 height 37
type input "[STREET_ADDRESS],"
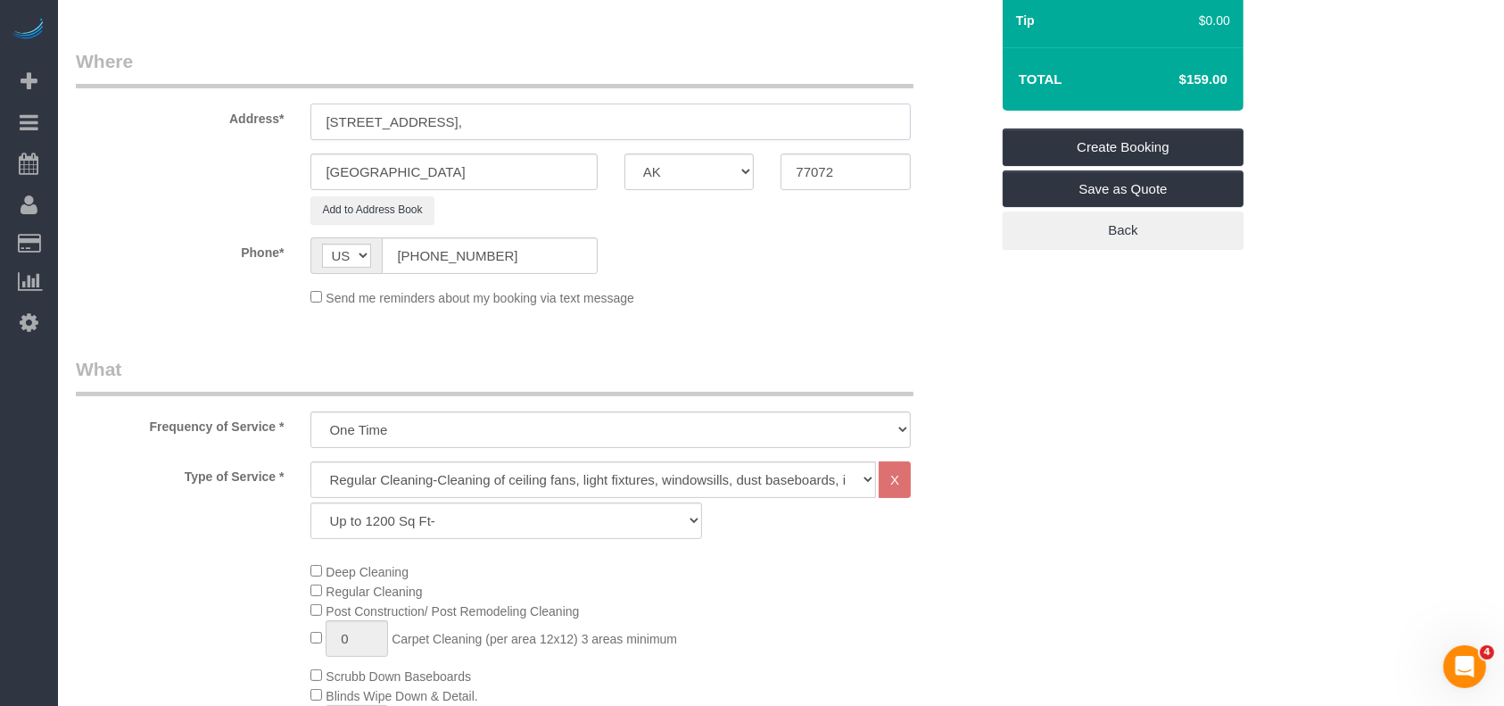
scroll to position [476, 0]
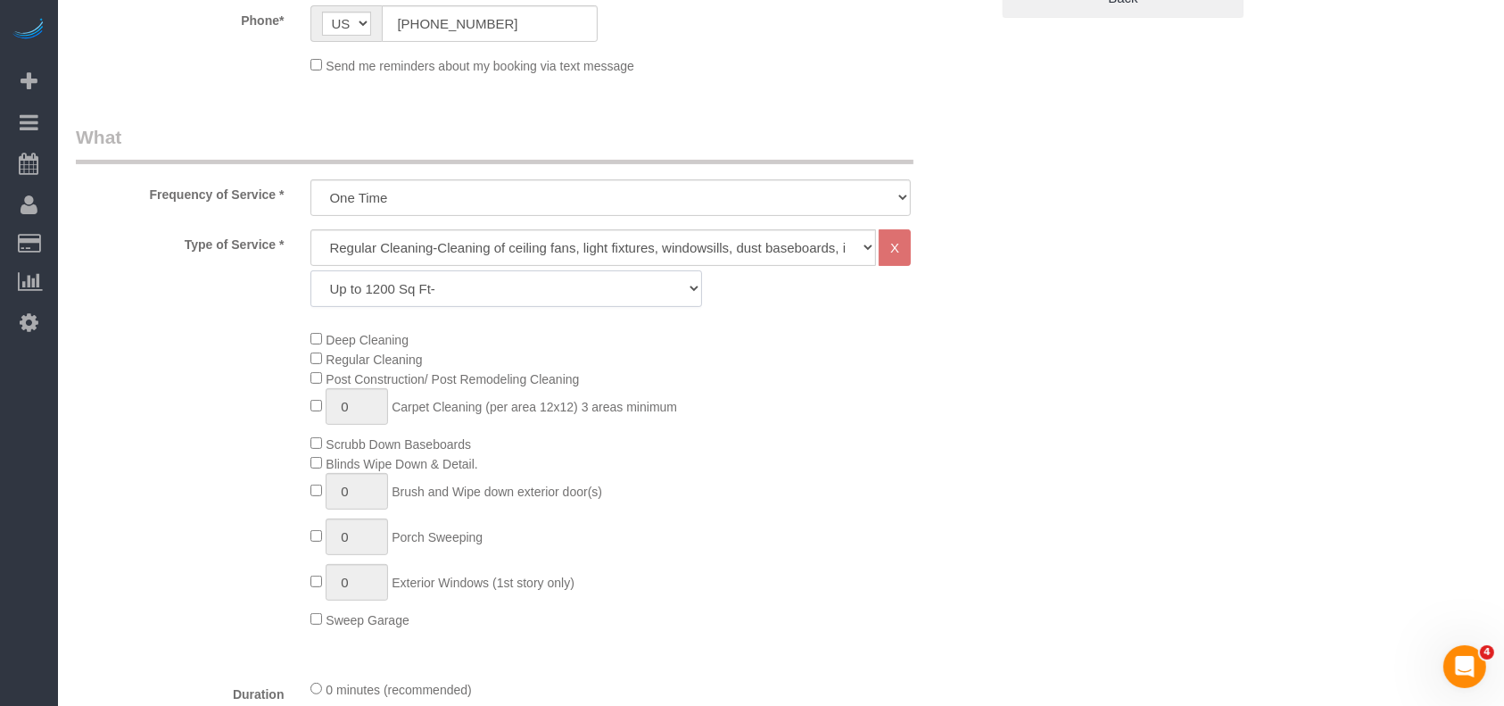
click at [520, 283] on select "Up to 1200 Sq Ft- [DATE]-[DATE] Sq Ft [DATE]-[DATE] Sq Ft [DATE]-[DATE] Sq Ft […" at bounding box center [506, 288] width 391 height 37
select select "60"
click at [311, 270] on select "Up to 1200 Sq Ft- [DATE]-[DATE] Sq Ft [DATE]-[DATE] Sq Ft [DATE]-[DATE] Sq Ft […" at bounding box center [506, 288] width 391 height 37
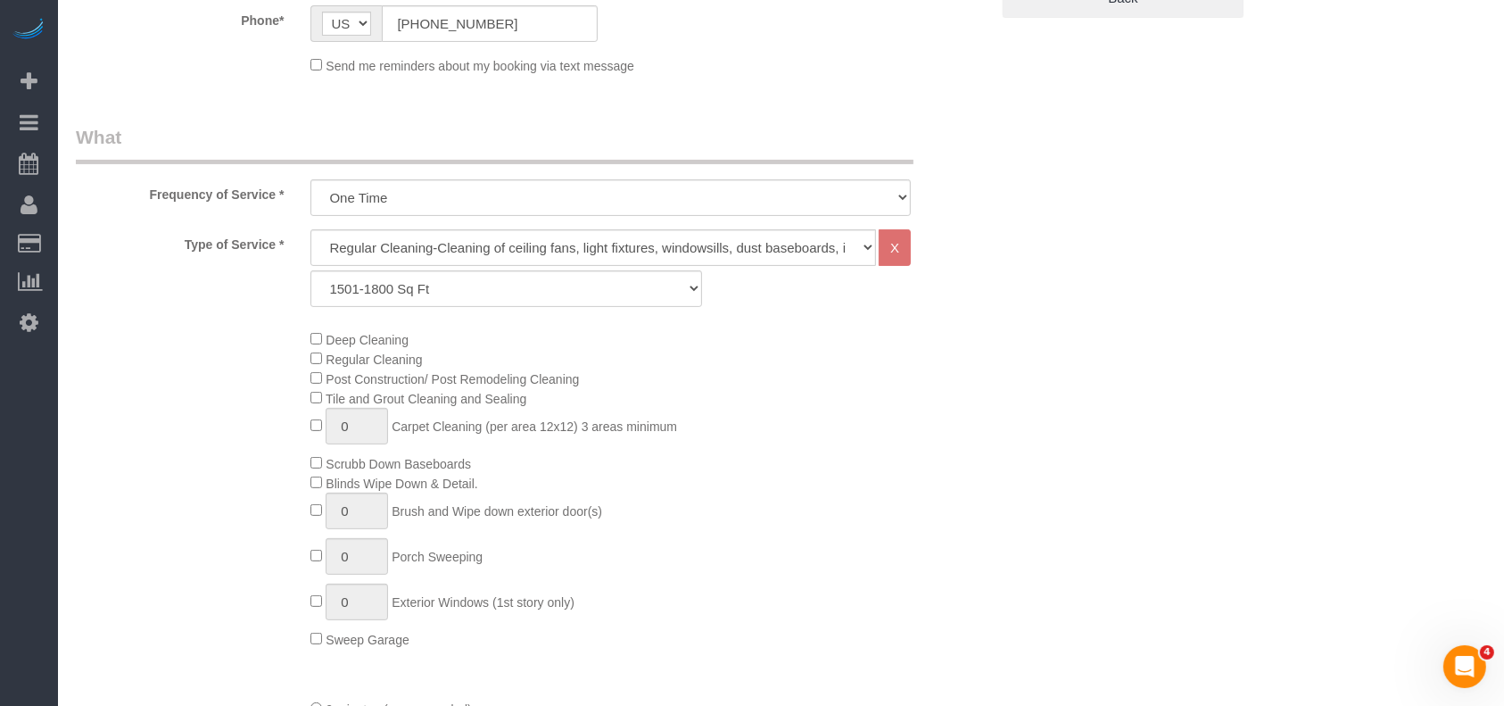
click at [932, 412] on div "Deep Cleaning Regular Cleaning Post Construction/ Post Remodeling Cleaning Tile…" at bounding box center [649, 488] width 705 height 319
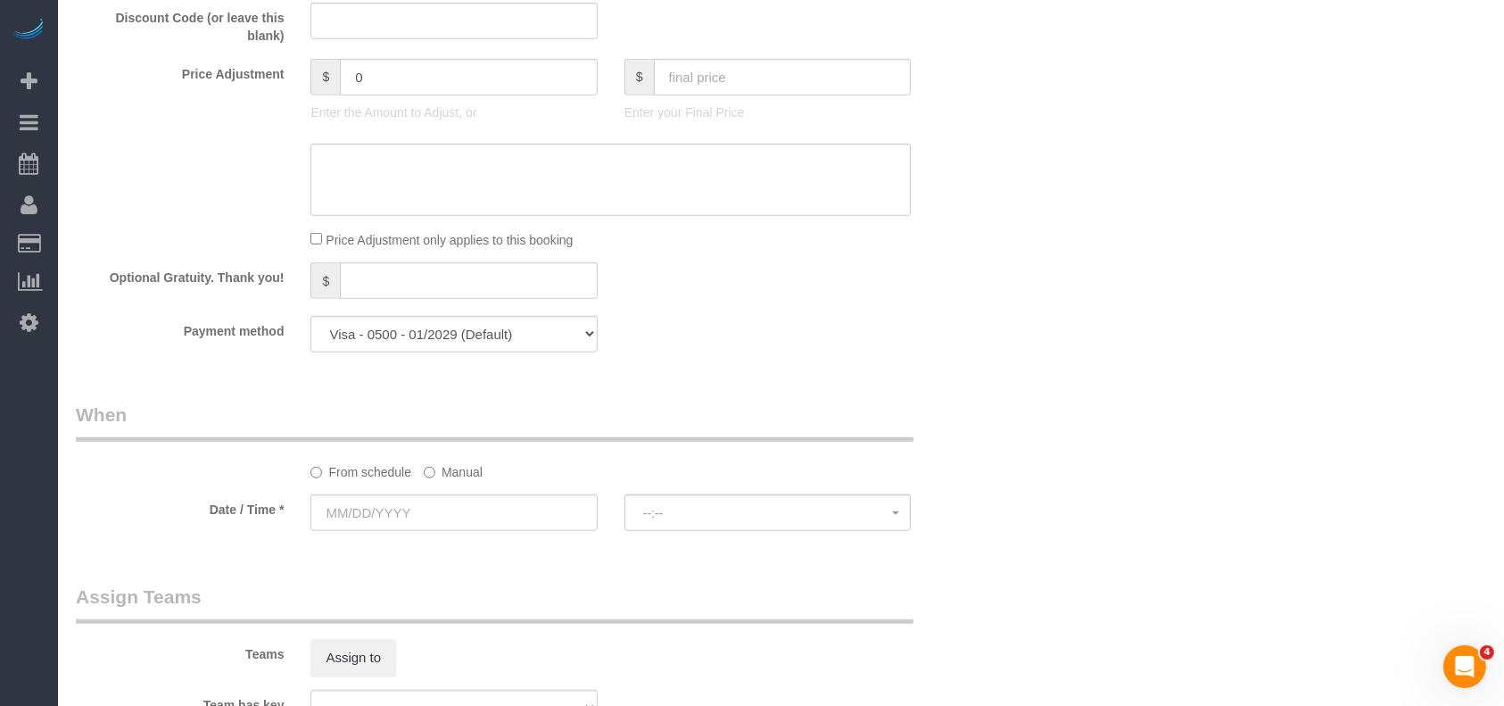
scroll to position [1308, 0]
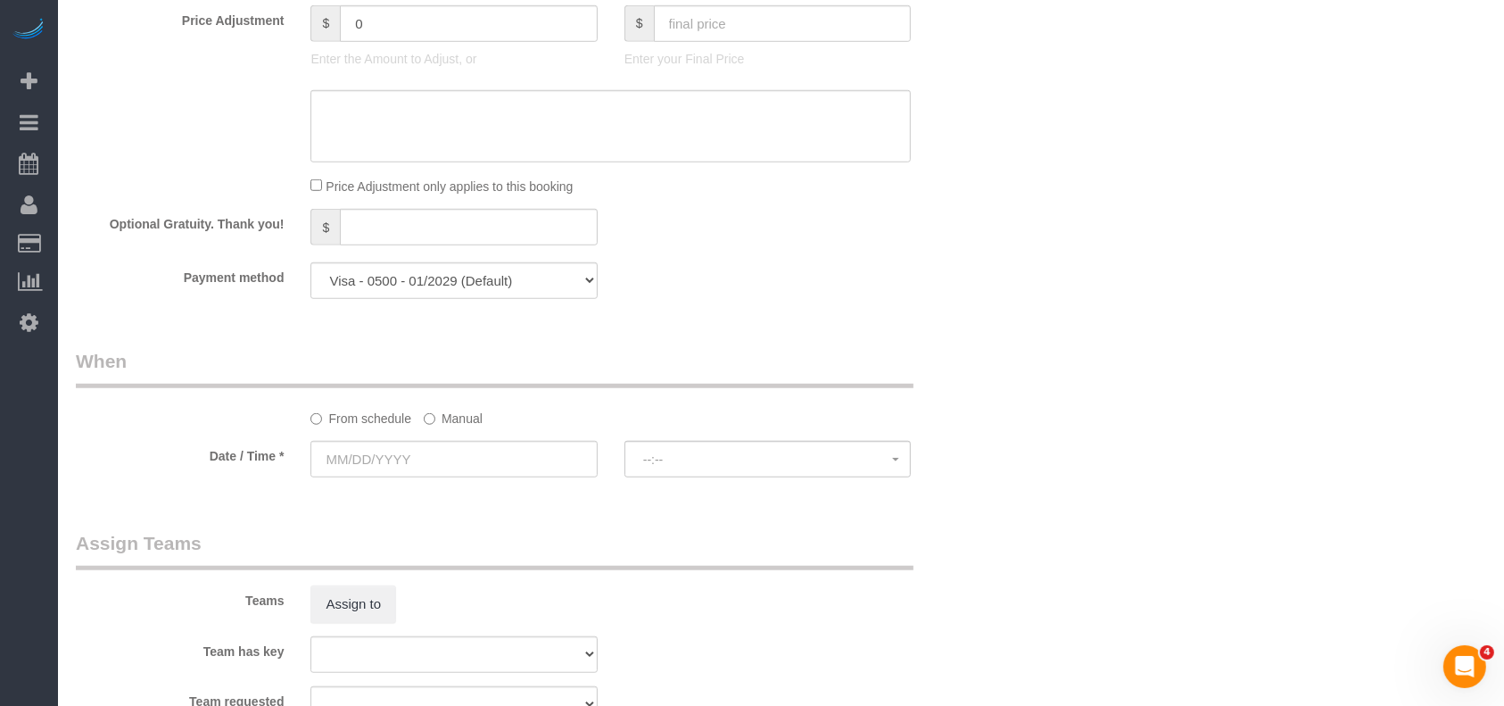
click at [460, 425] on label "Manual" at bounding box center [453, 415] width 59 height 24
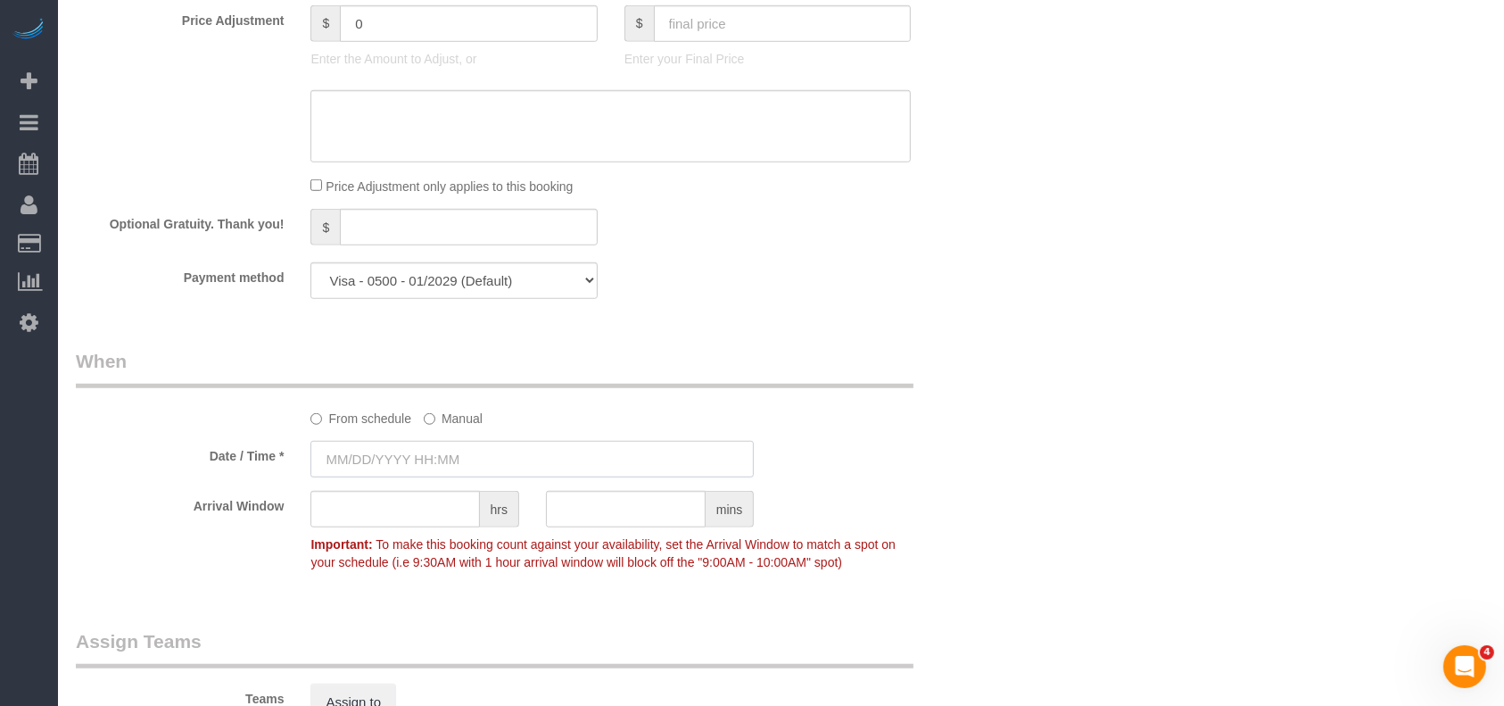
click at [438, 468] on input "text" at bounding box center [532, 459] width 443 height 37
type input "[DATE] 8:00AM"
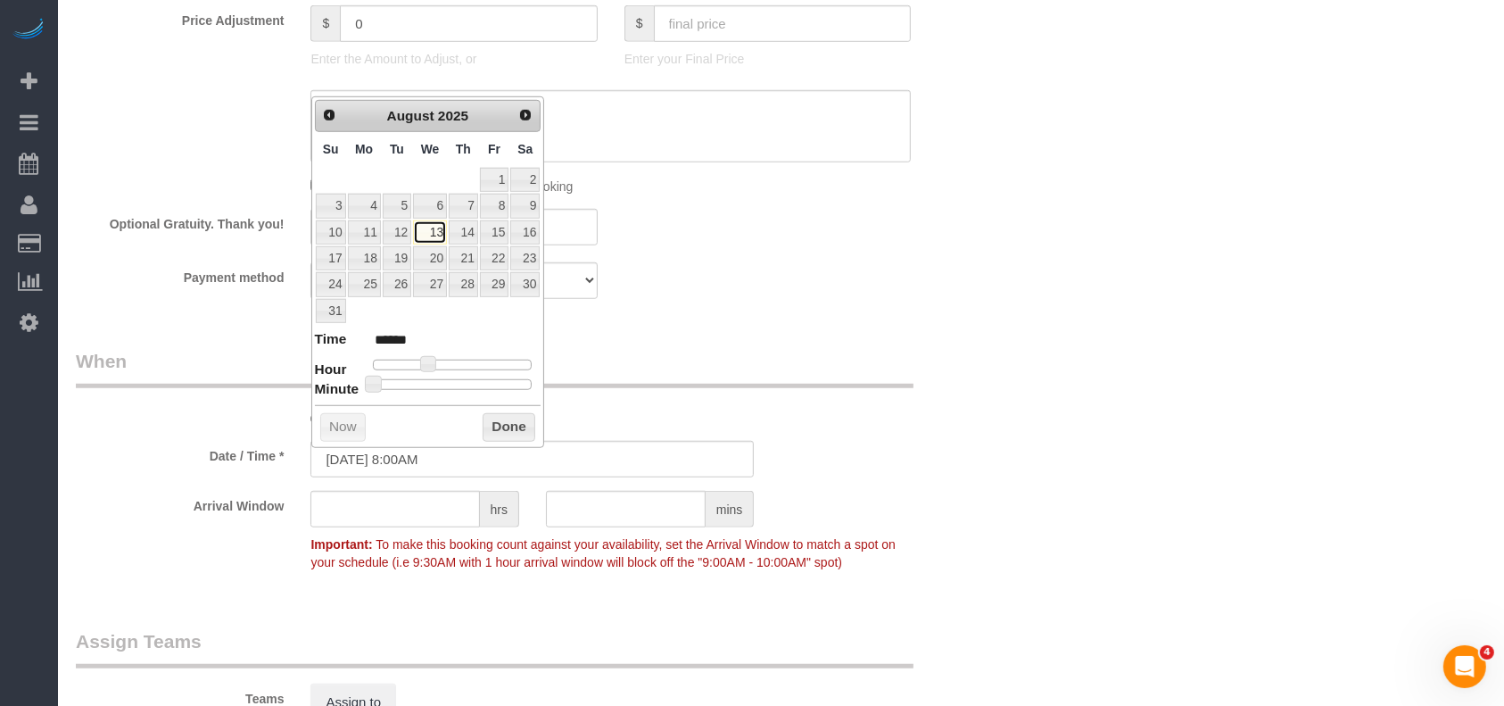
click at [435, 229] on link "13" at bounding box center [430, 232] width 34 height 24
click at [522, 423] on button "Done" at bounding box center [509, 427] width 53 height 29
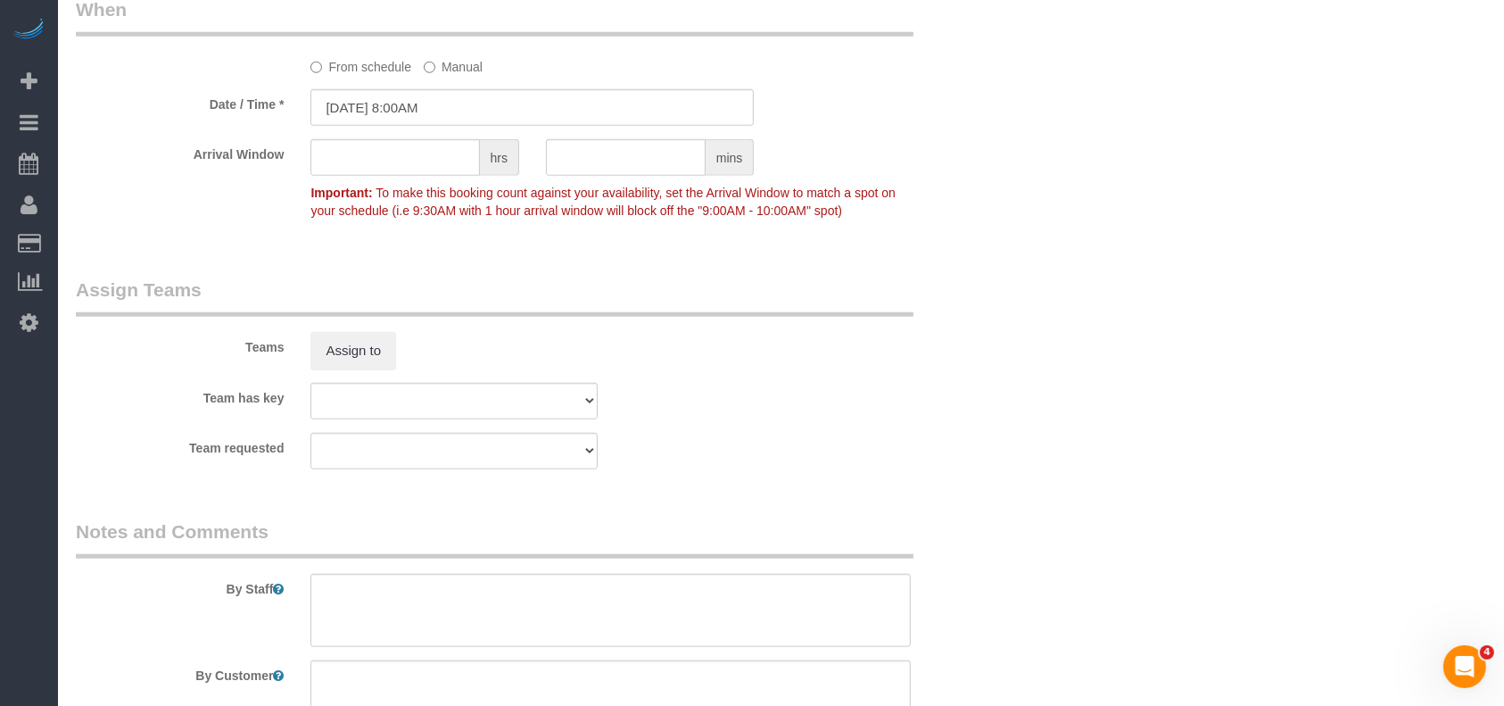
scroll to position [1840, 0]
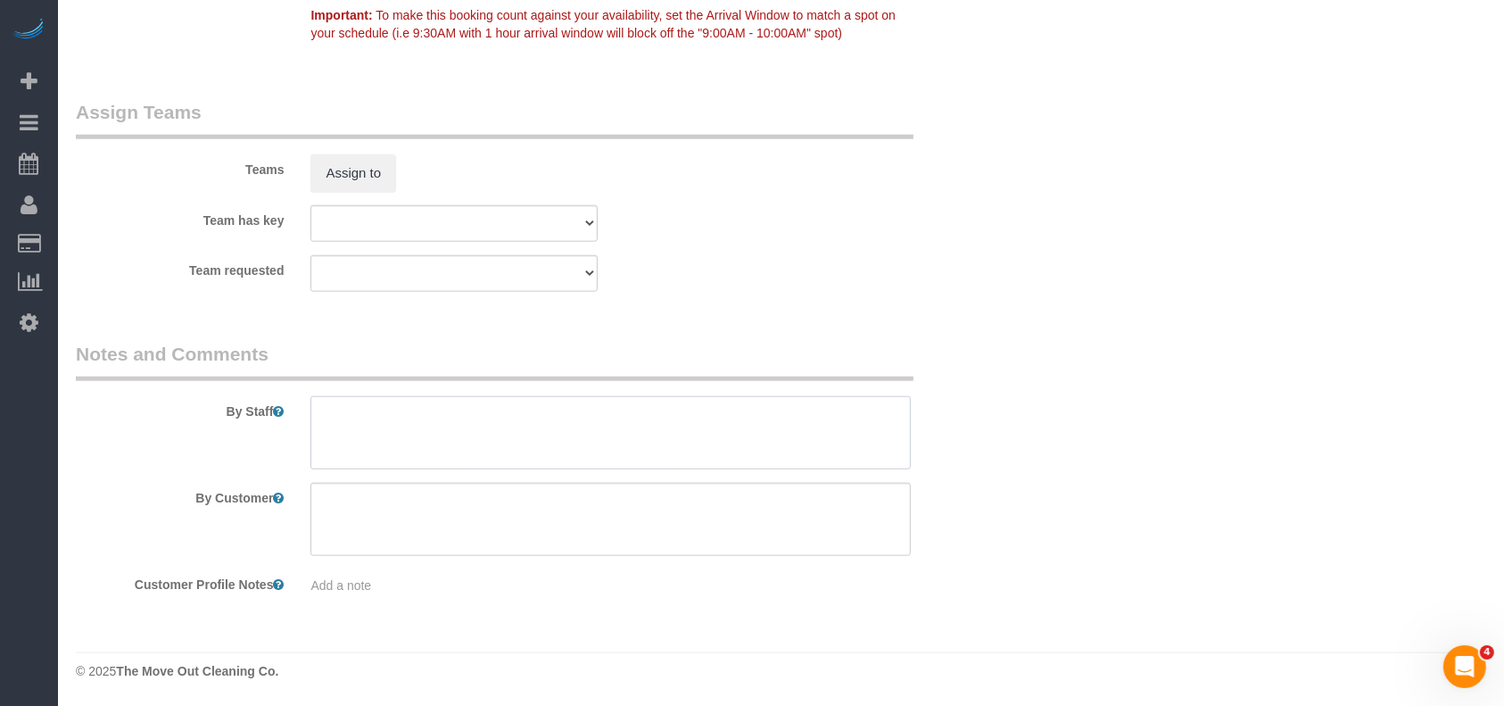
click at [402, 453] on textarea at bounding box center [611, 432] width 600 height 73
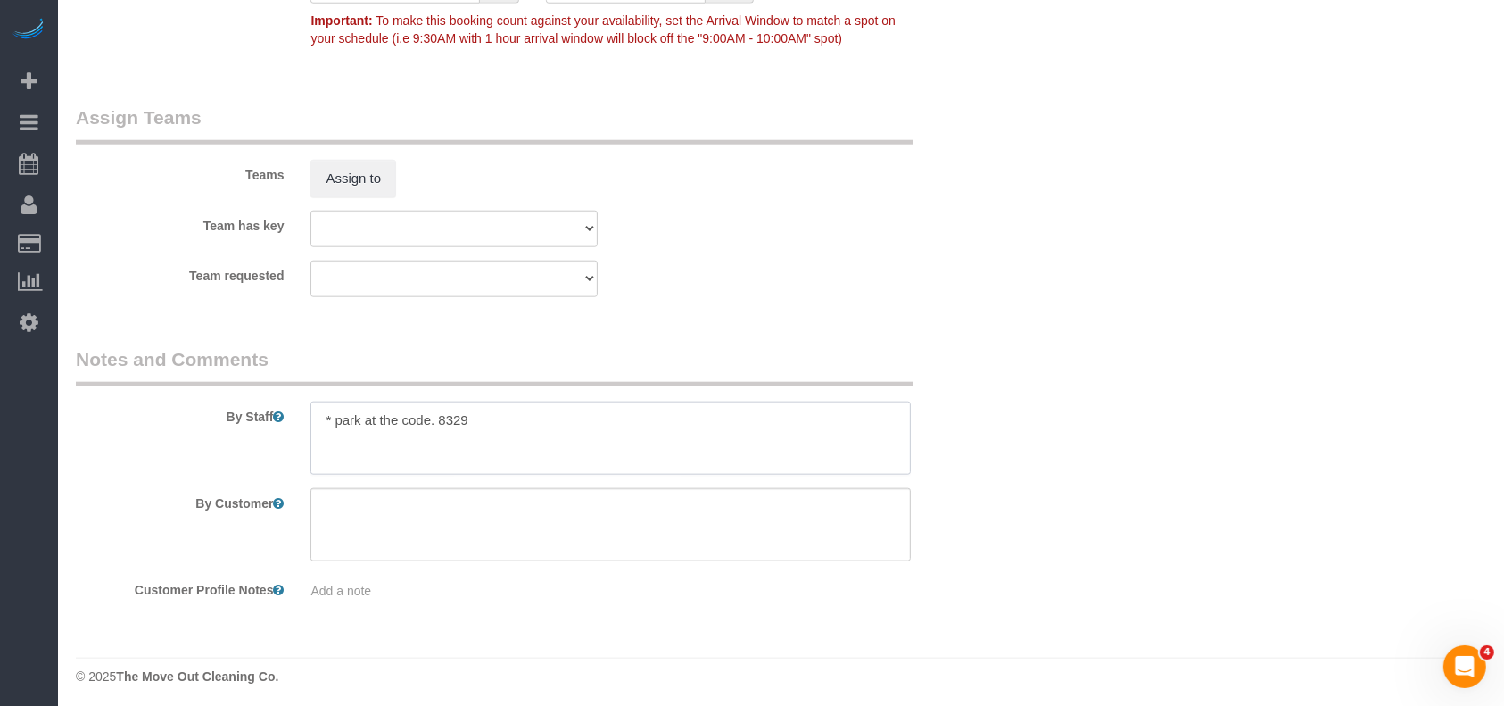
scroll to position [1363, 0]
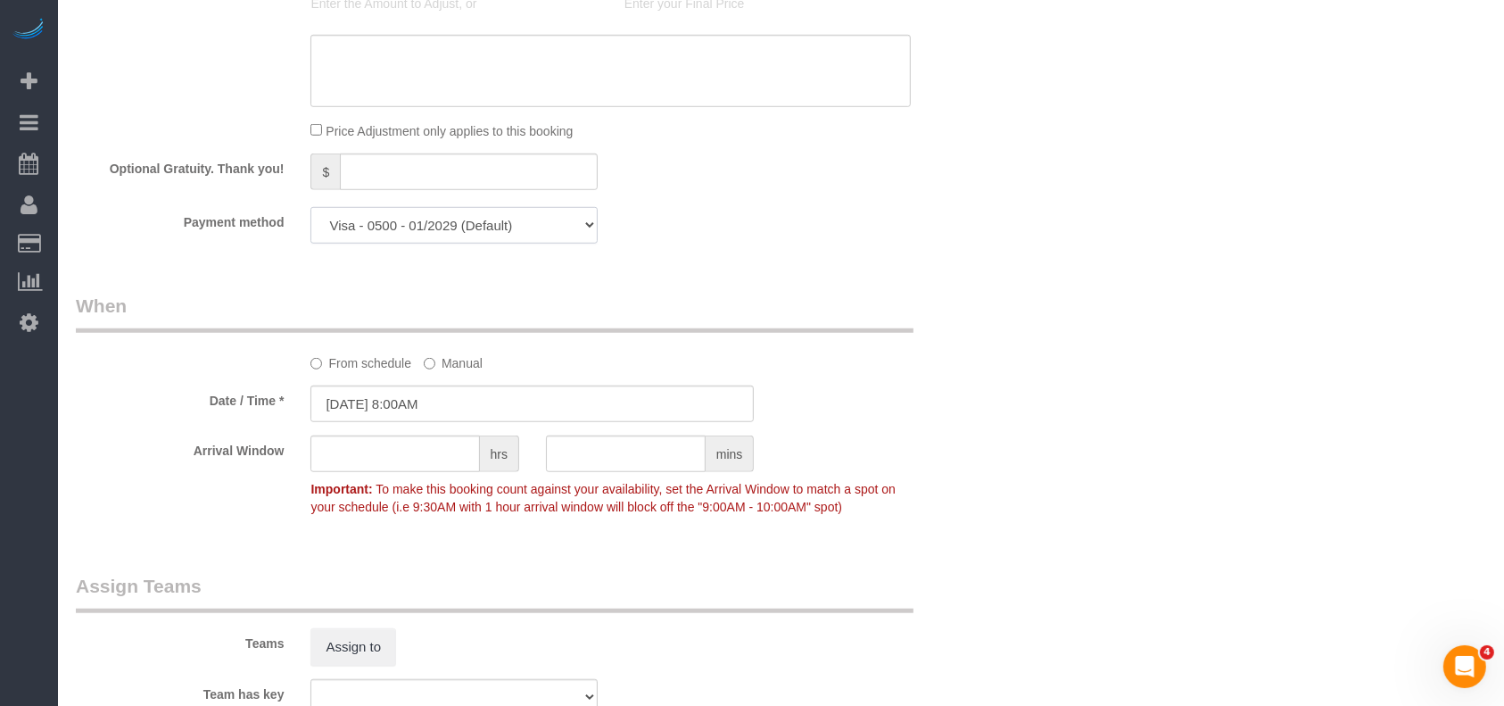
click at [571, 229] on select "Visa - 2257 - 01/2029 Visa - 5637 - 11/2025 Visa - 0500 - 01/2029 (Default) Add…" at bounding box center [454, 225] width 286 height 37
click at [678, 410] on input "[DATE] 8:00AM" at bounding box center [532, 403] width 443 height 37
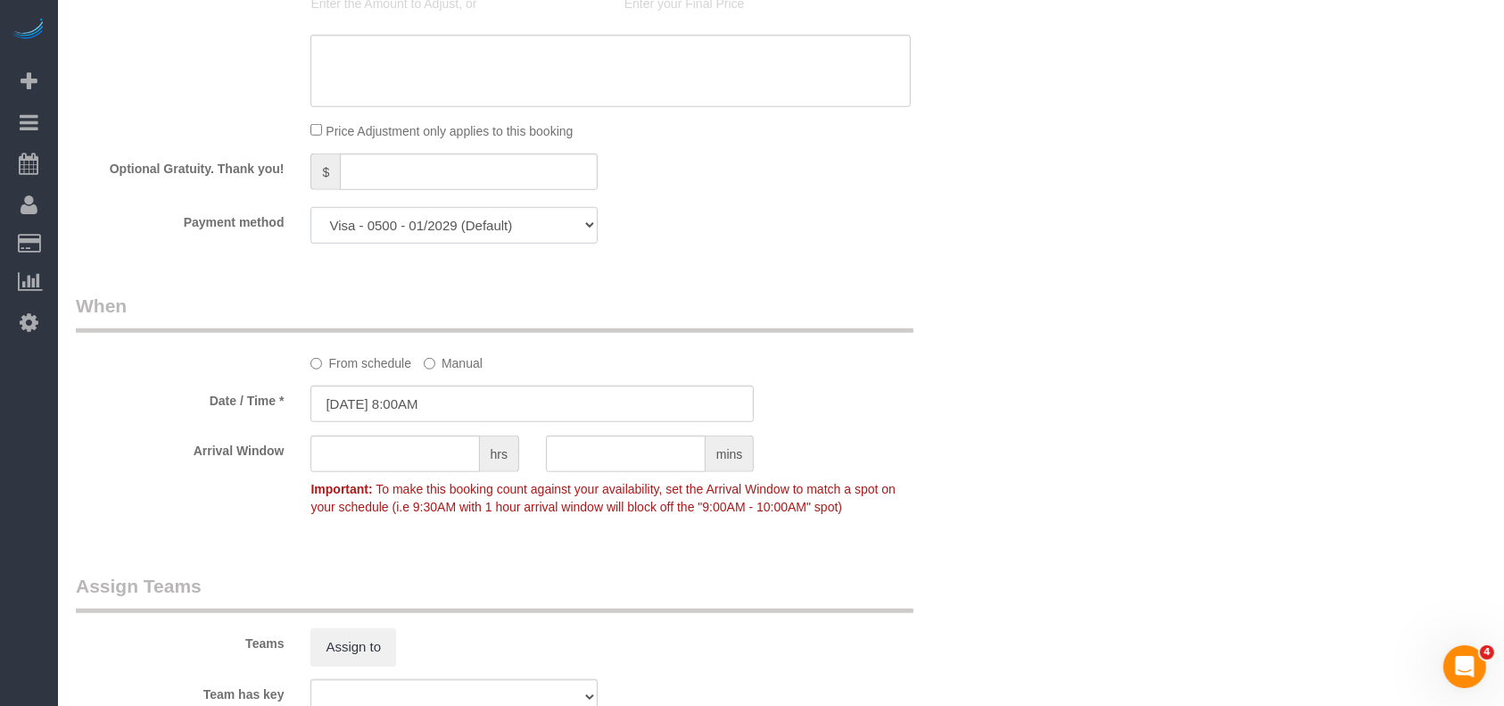
click at [410, 227] on select "Visa - 2257 - 01/2029 Visa - 5637 - 11/2025 Visa - 0500 - 01/2029 (Default) Add…" at bounding box center [454, 225] width 286 height 37
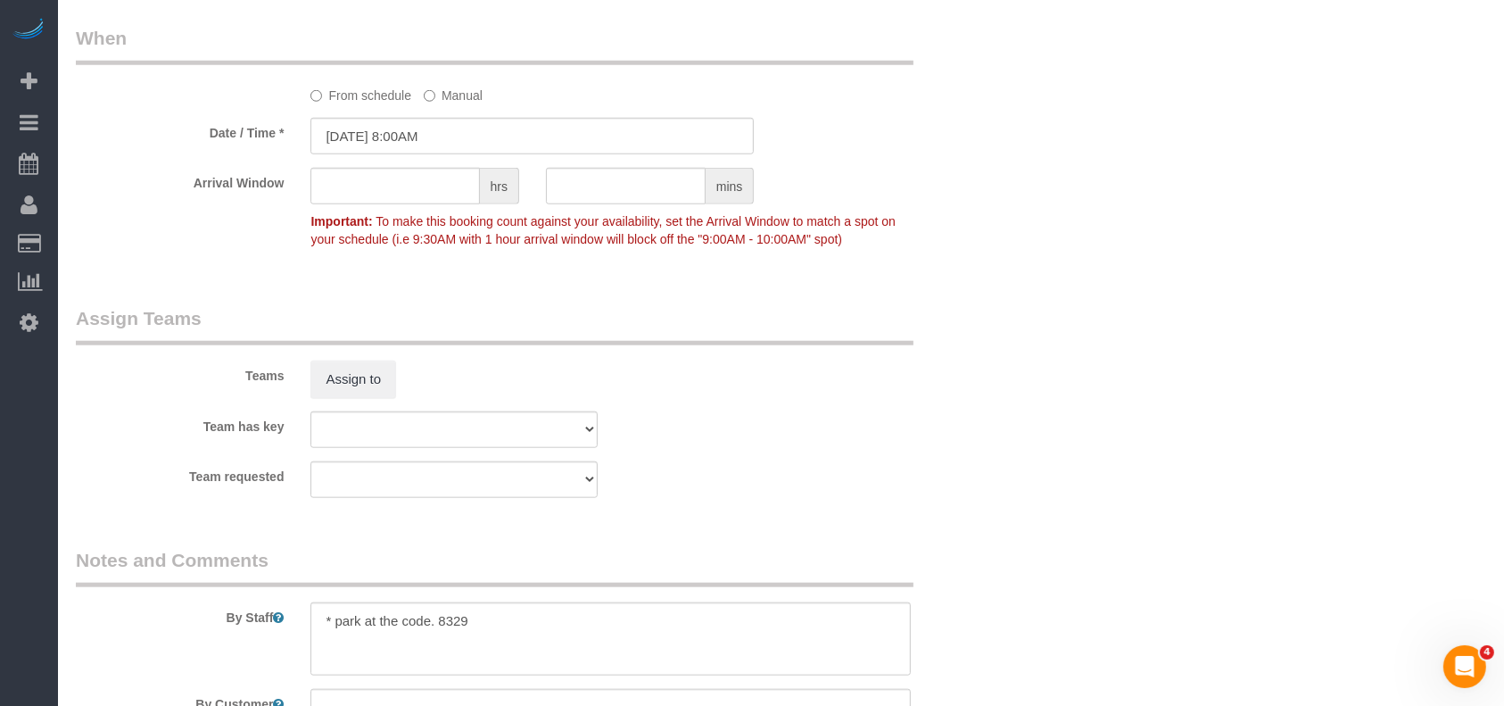
scroll to position [1840, 0]
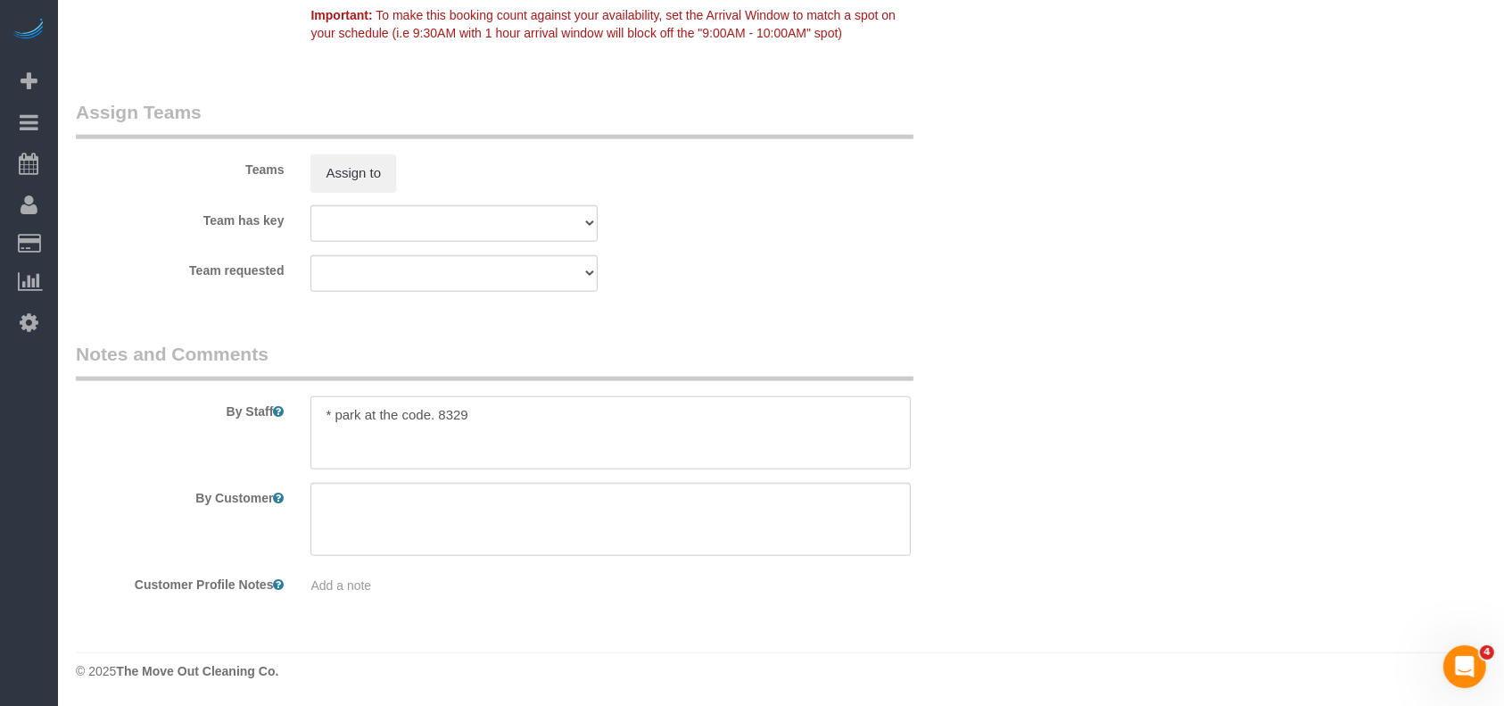
click at [489, 422] on textarea at bounding box center [611, 432] width 600 height 73
click at [400, 418] on textarea at bounding box center [611, 432] width 600 height 73
drag, startPoint x: 468, startPoint y: 420, endPoint x: 478, endPoint y: 420, distance: 10.7
click at [478, 420] on textarea at bounding box center [611, 432] width 600 height 73
click at [517, 411] on textarea at bounding box center [611, 432] width 600 height 73
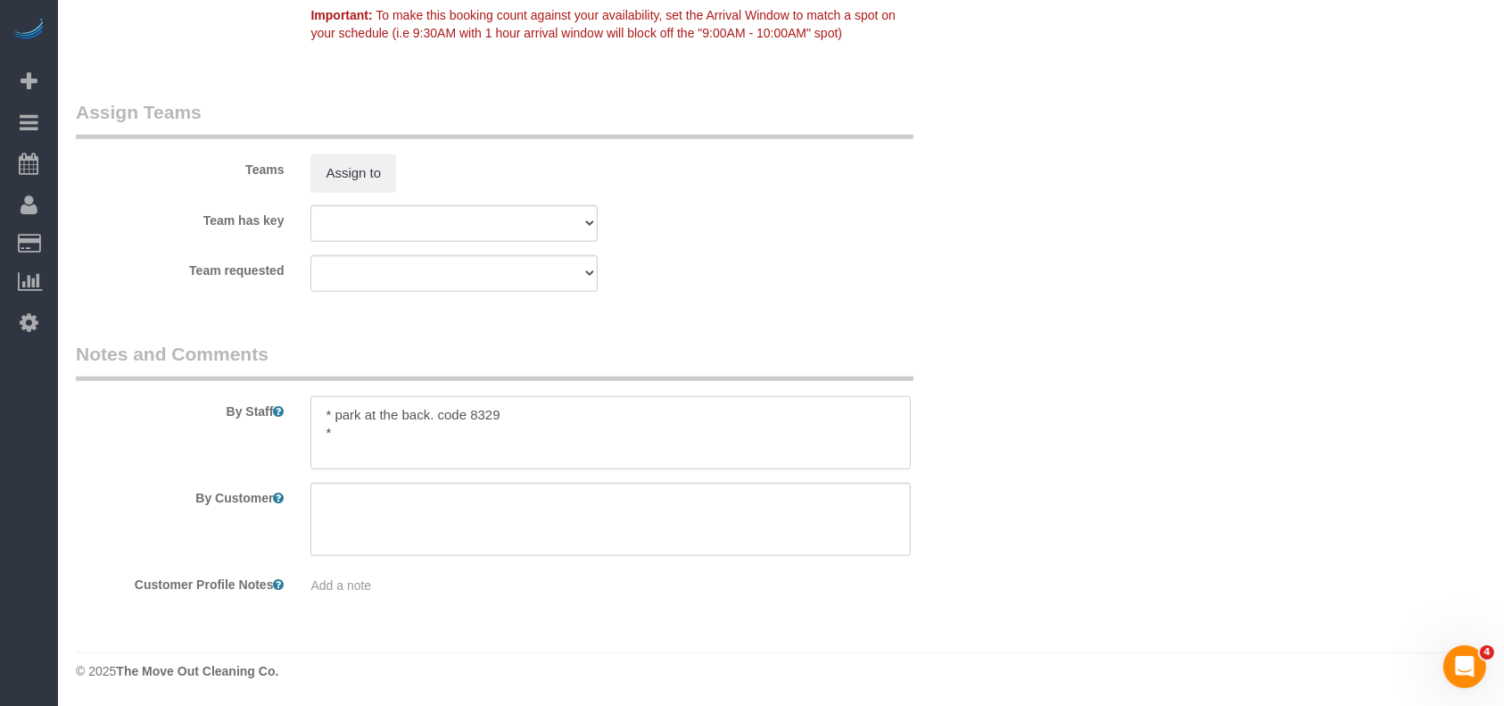
paste textarea "$95-185"
click at [333, 429] on textarea at bounding box center [611, 432] width 600 height 73
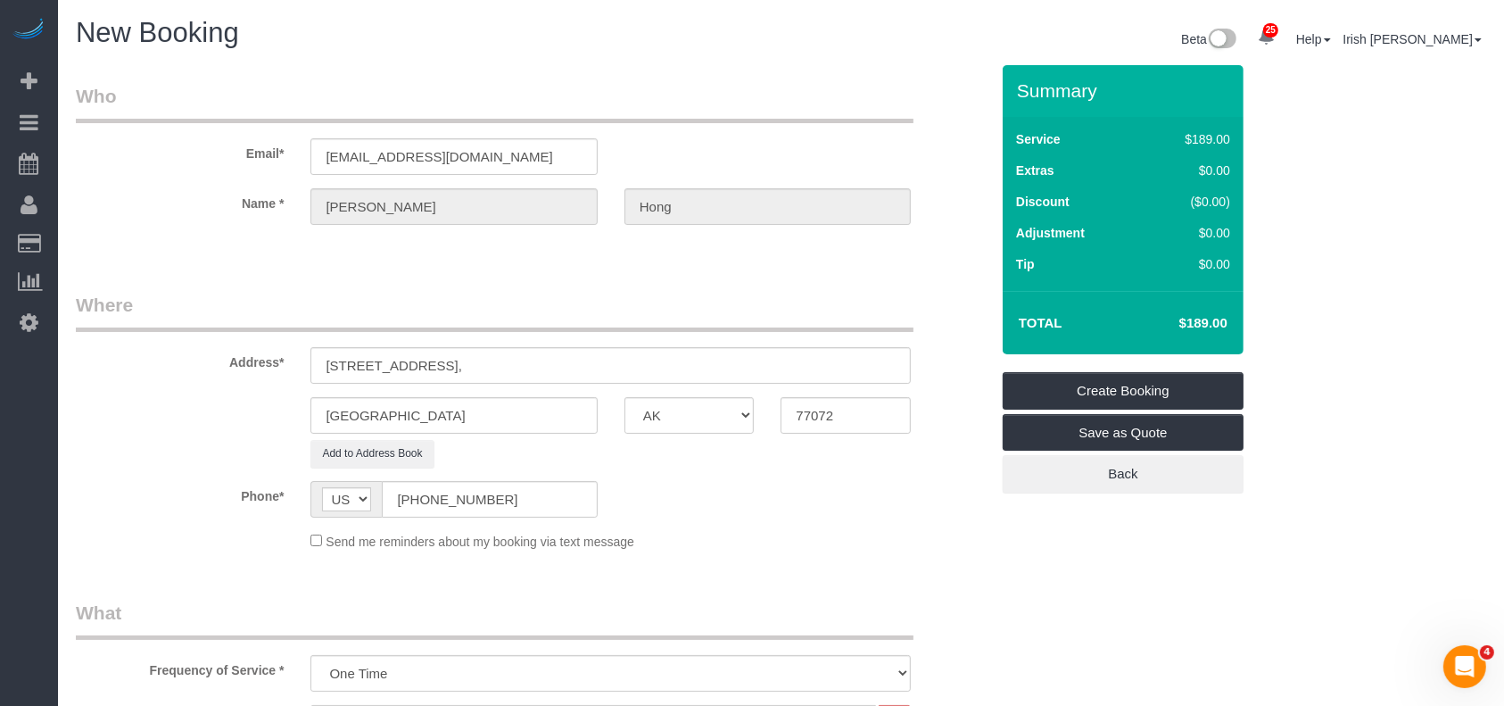
scroll to position [0, 0]
type textarea "* park at the back. code 8329 * gave $95-185"
click at [1115, 389] on link "Create Booking" at bounding box center [1123, 390] width 241 height 37
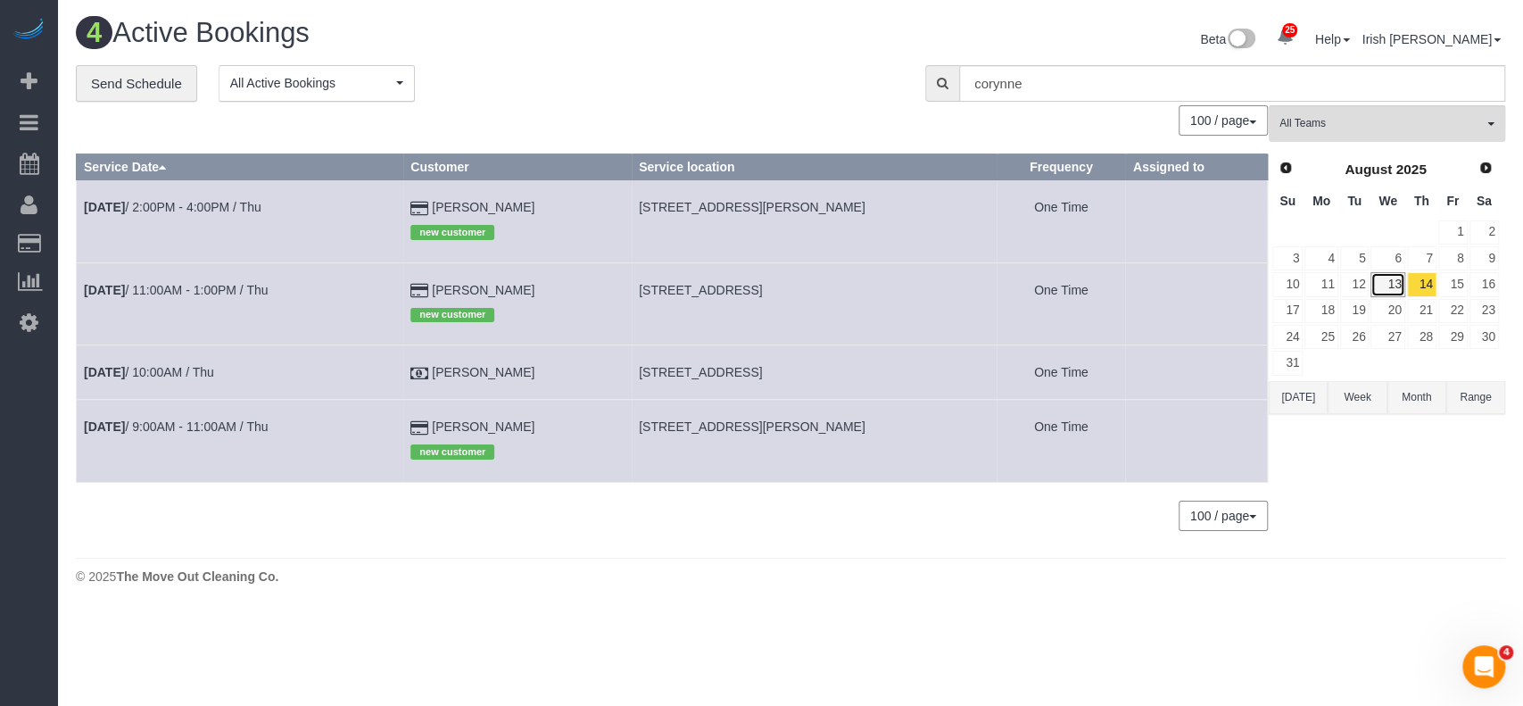
click at [1394, 282] on link "13" at bounding box center [1387, 284] width 34 height 24
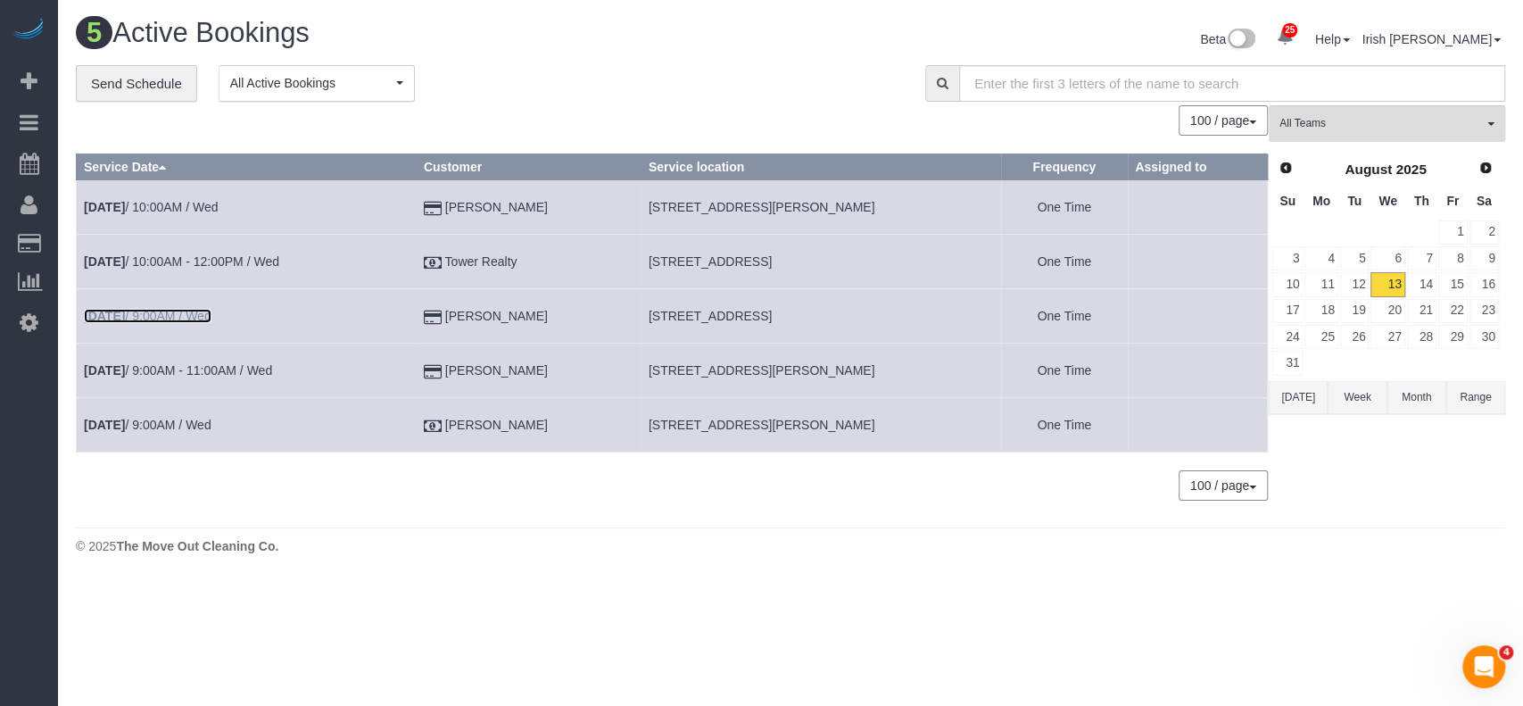
click at [190, 316] on link "[DATE] 9:00AM / Wed" at bounding box center [148, 316] width 128 height 14
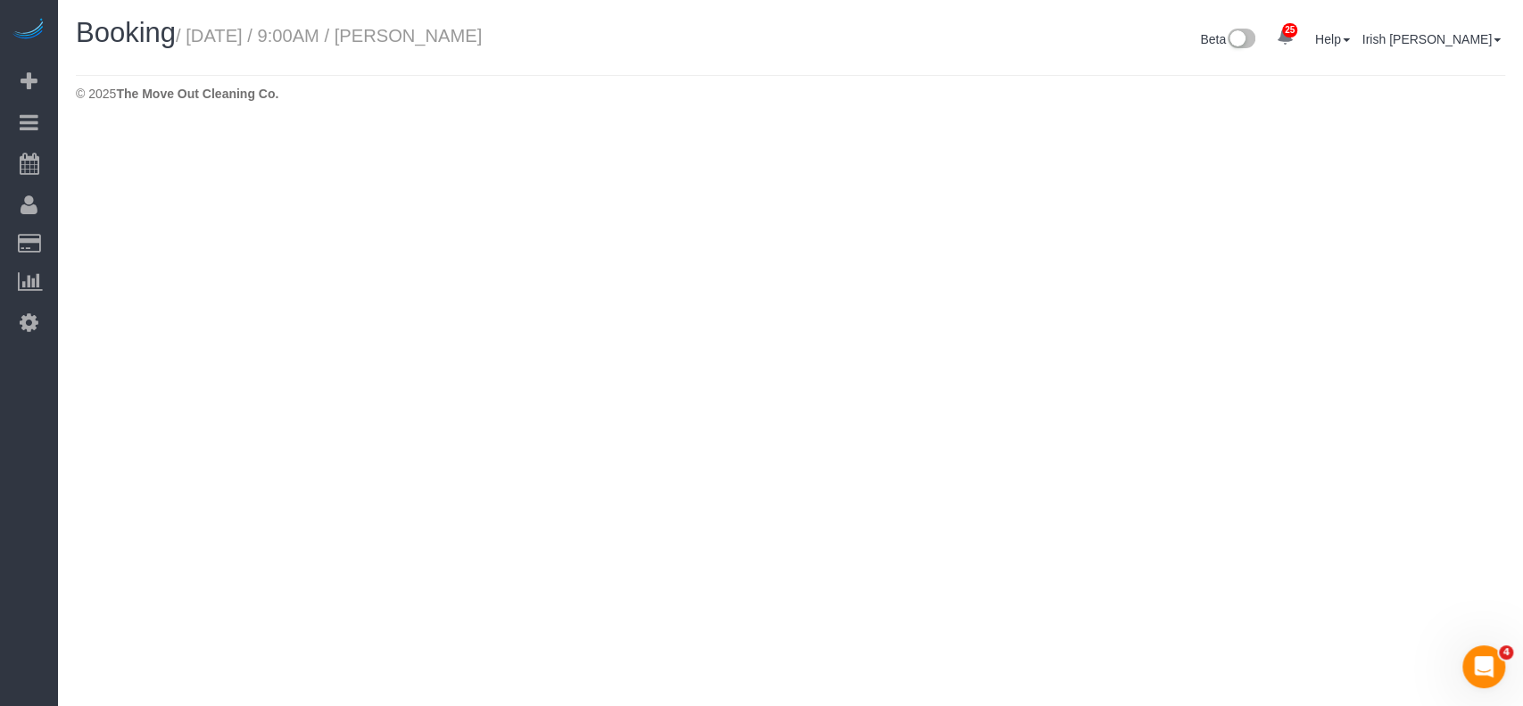
select select "[GEOGRAPHIC_DATA]"
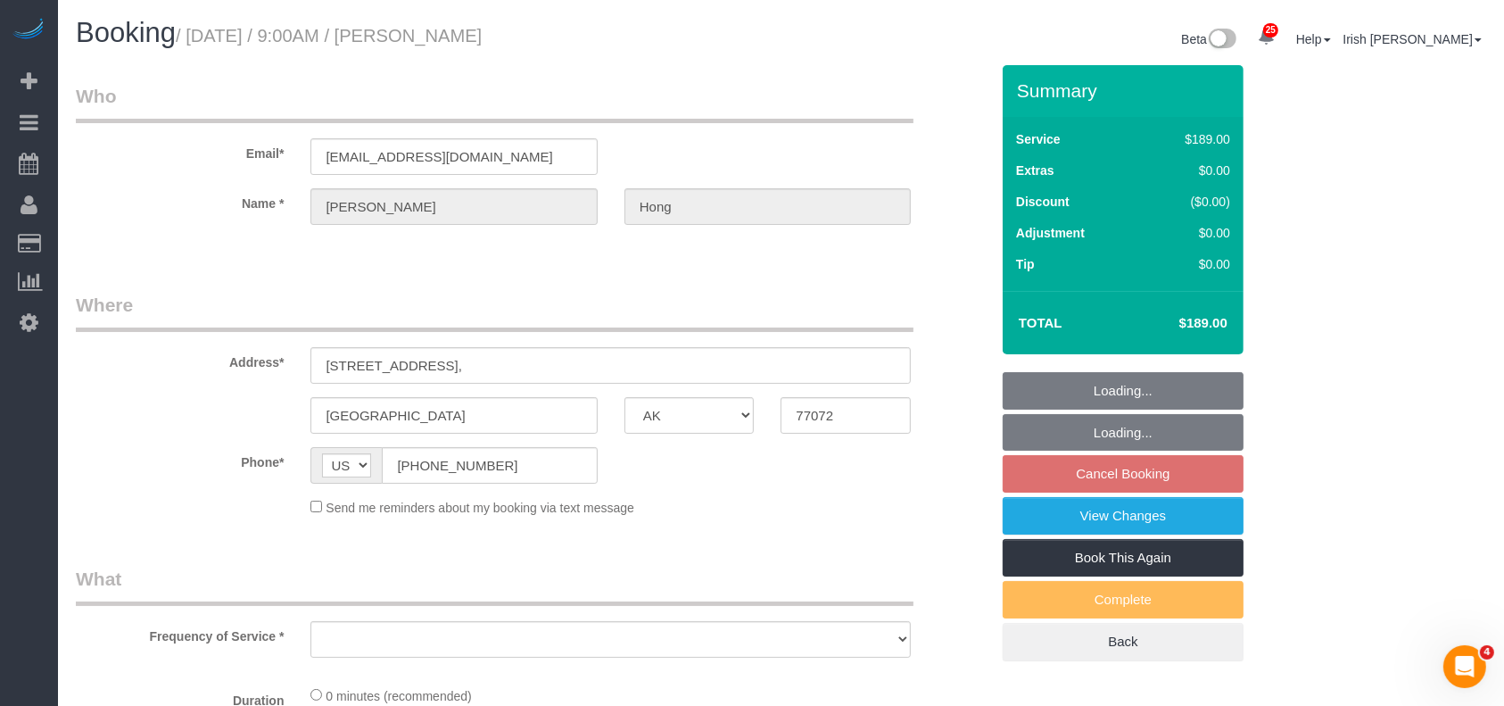
select select "3"
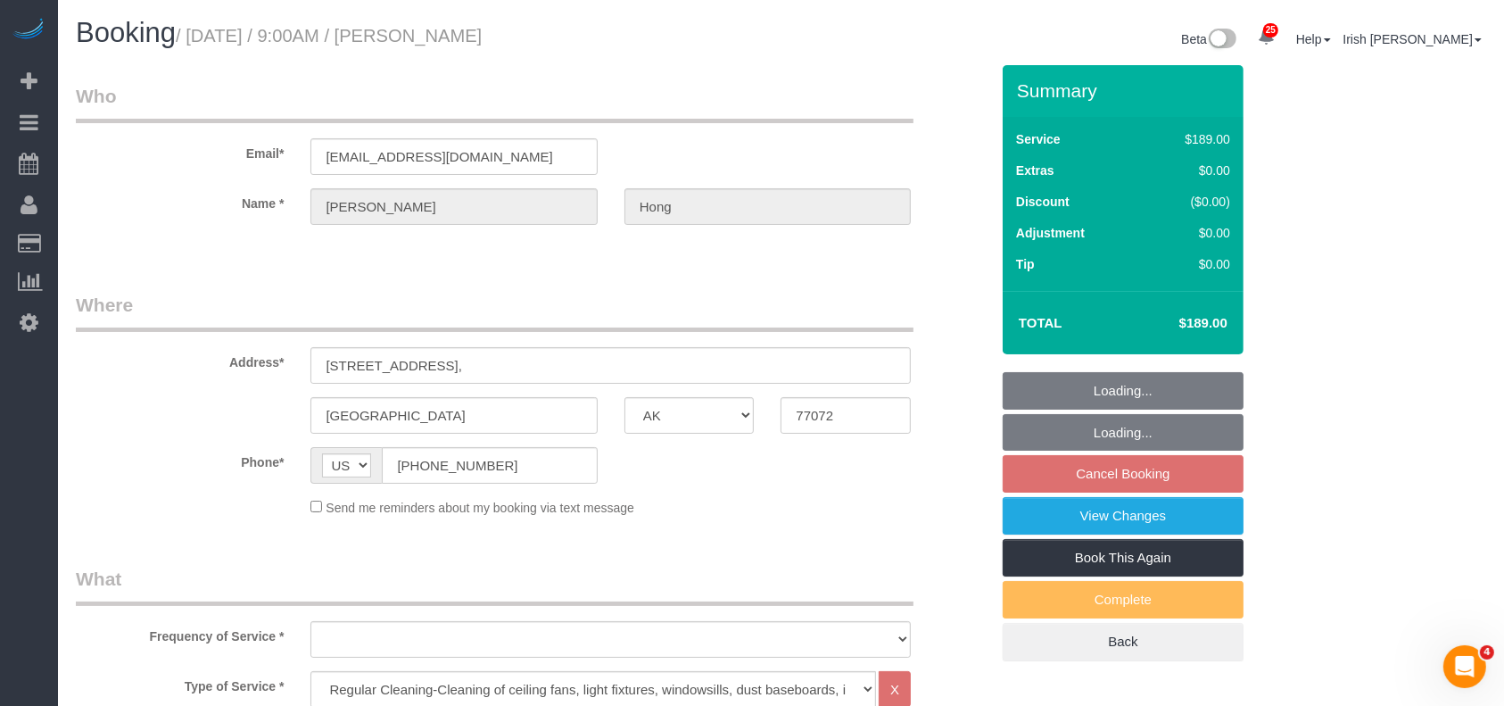
select select "object:14659"
select select "string:fspay-29963a0b-139d-4e69-94f1-98dbf7bd4096"
select select "object:14671"
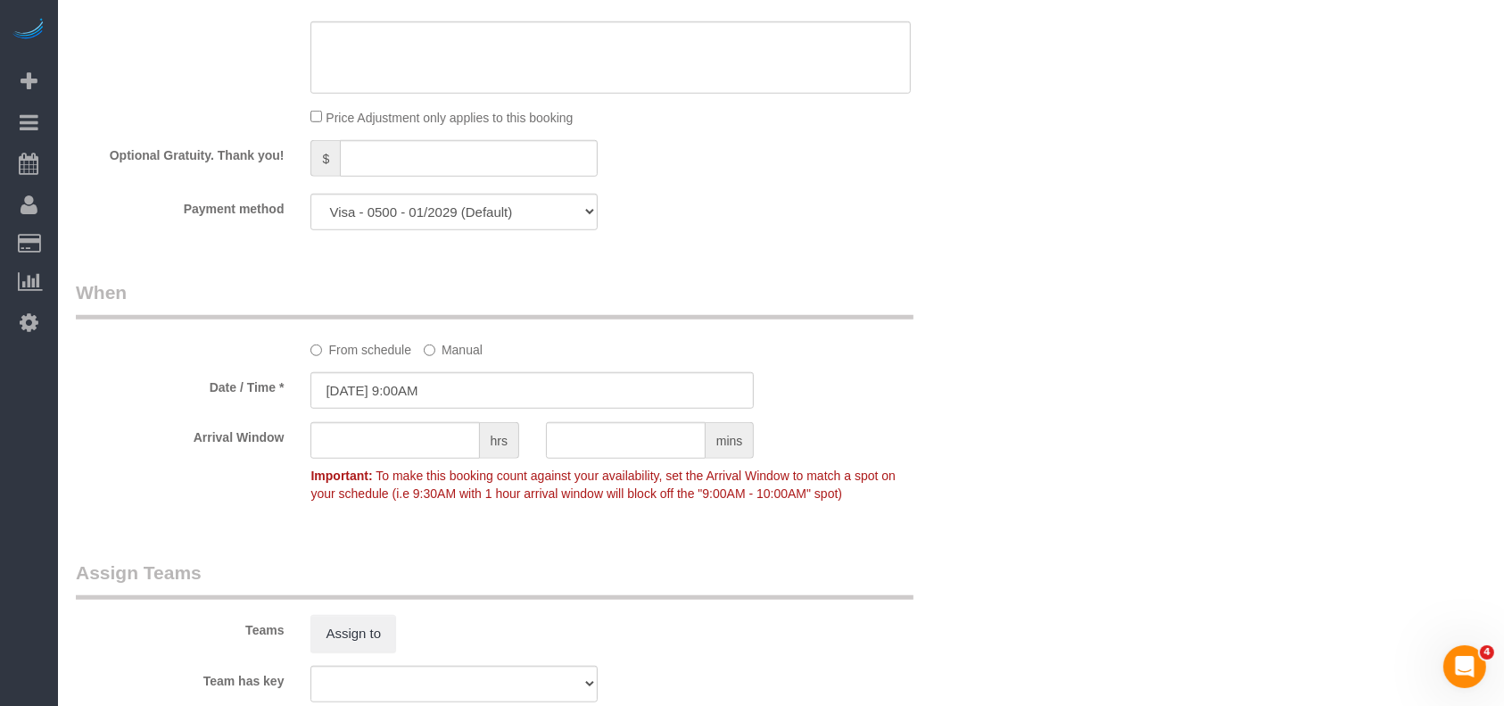
scroll to position [1308, 0]
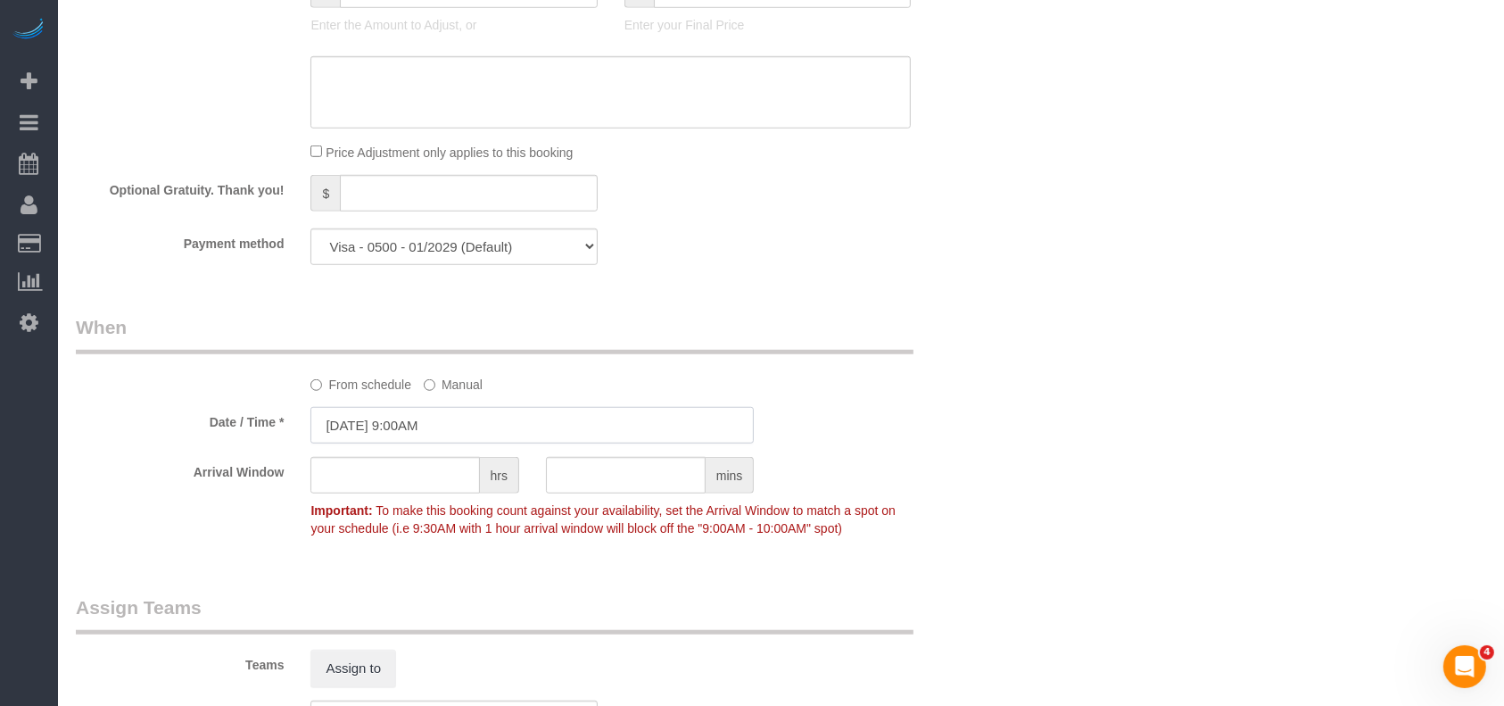
click at [362, 429] on input "[DATE] 9:00AM" at bounding box center [532, 425] width 443 height 37
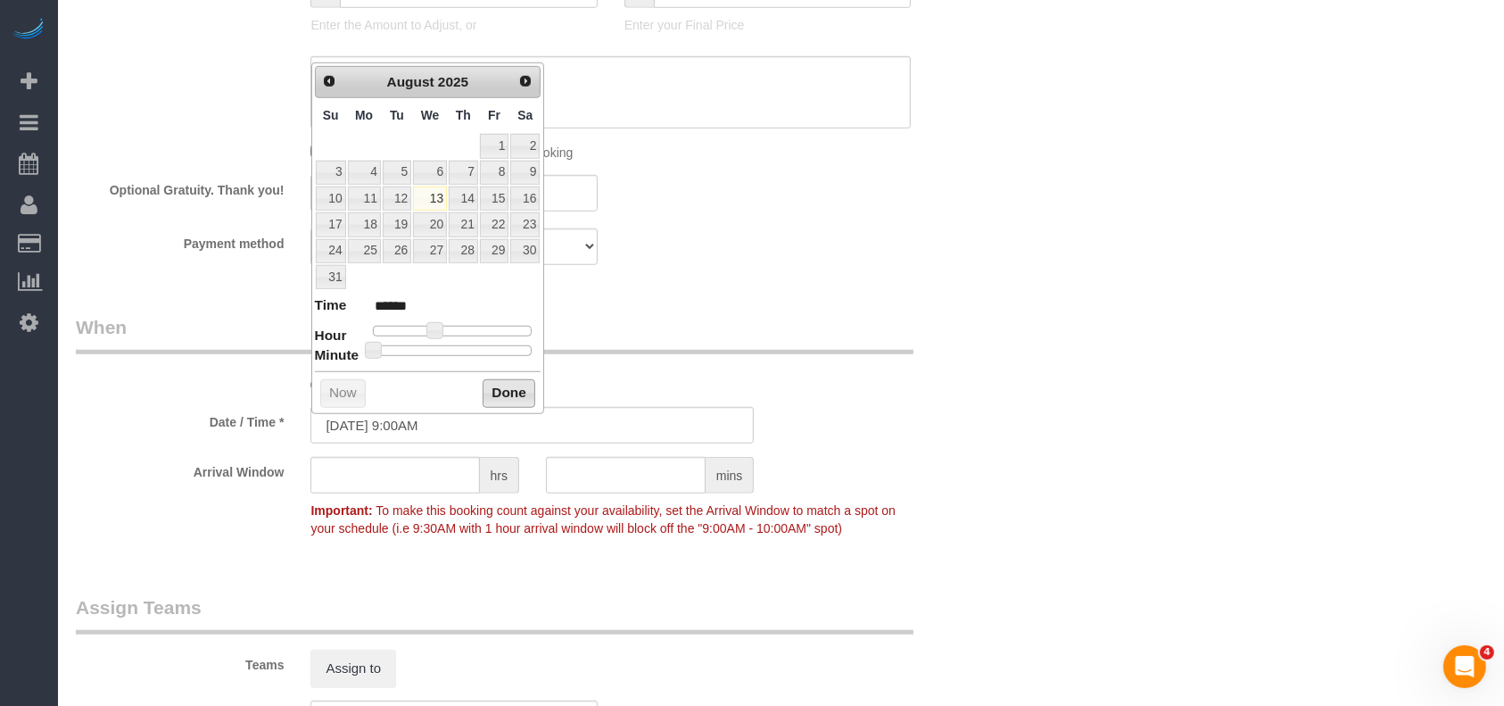
drag, startPoint x: 521, startPoint y: 389, endPoint x: 698, endPoint y: 282, distance: 206.6
click at [520, 386] on button "Done" at bounding box center [509, 393] width 53 height 29
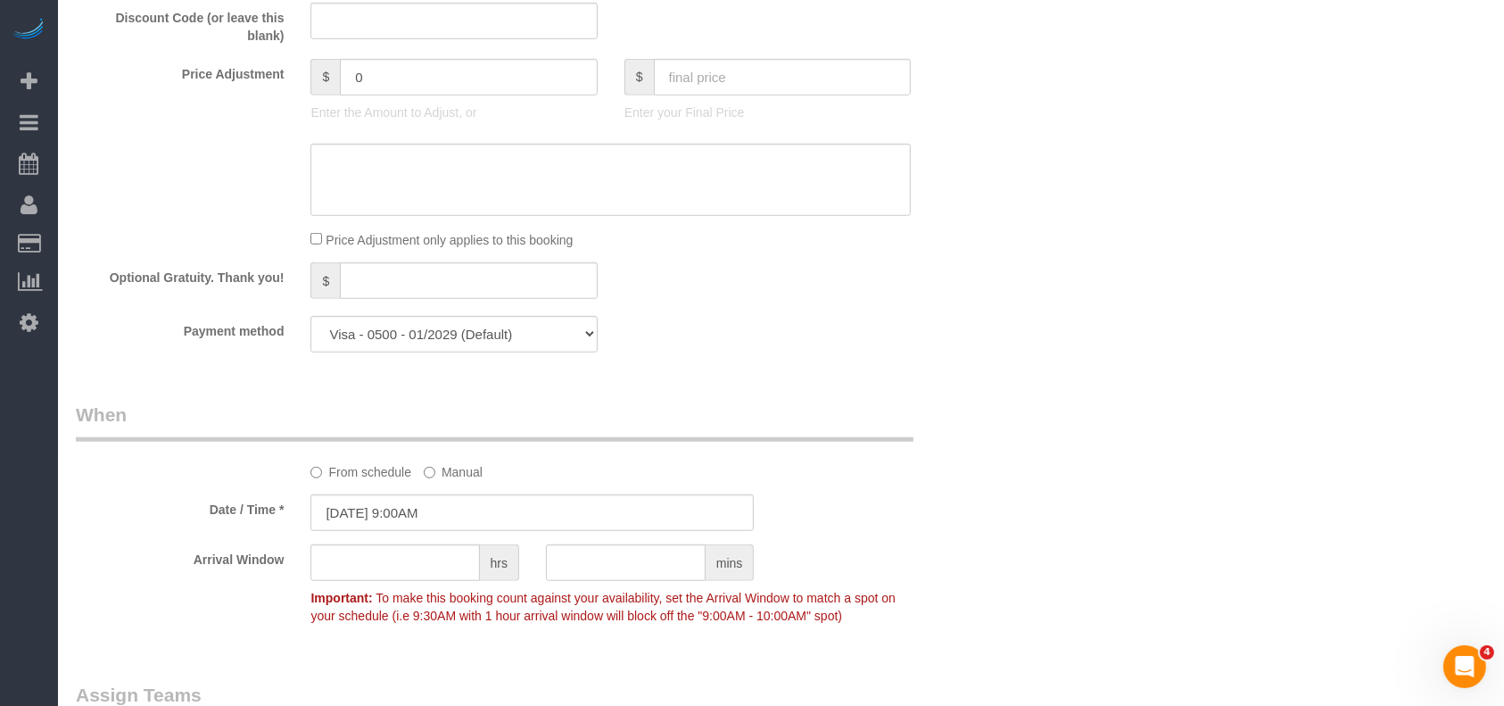
scroll to position [1189, 0]
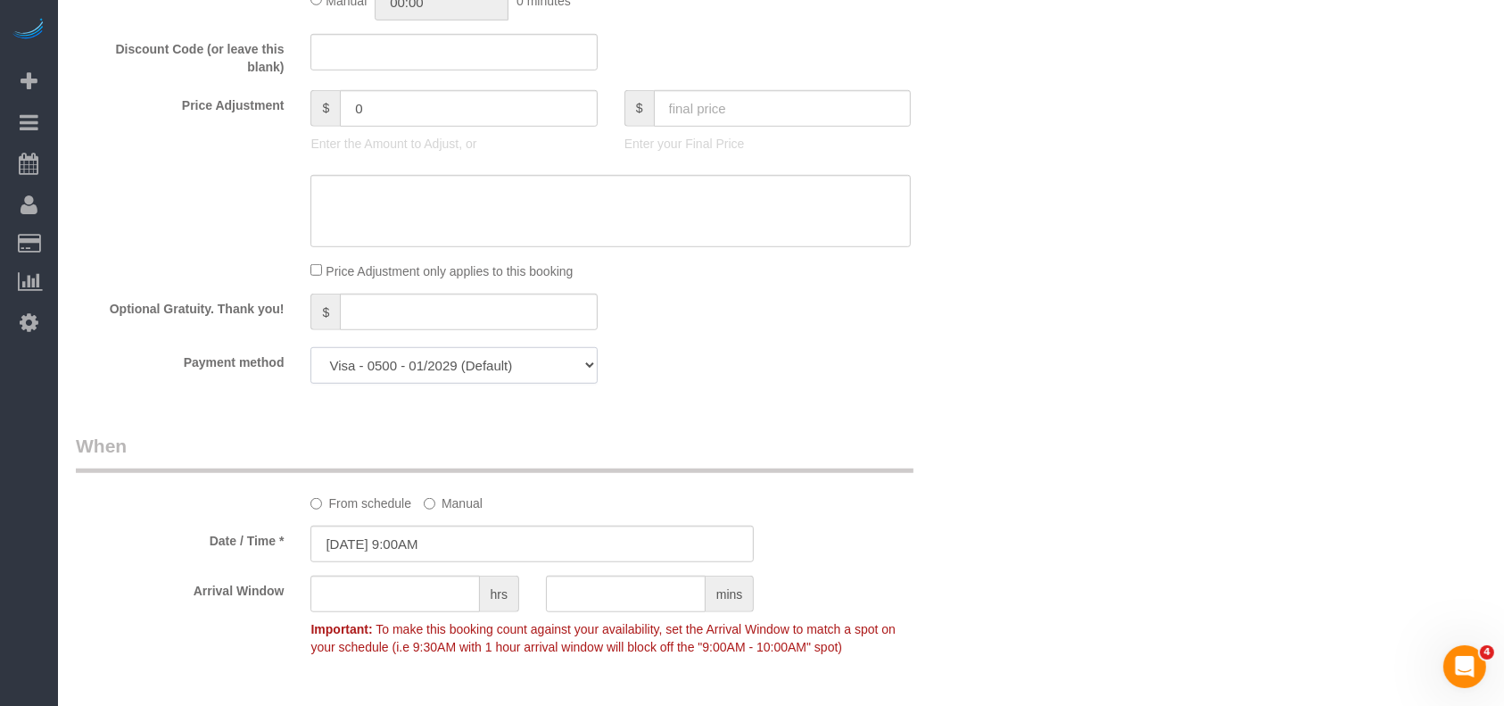
click at [425, 370] on select "Visa - 2257 - 01/2029 Visa - 5637 - 11/2025 Visa - 0500 - 01/2029 (Default) Add…" at bounding box center [454, 365] width 286 height 37
select select "string:fspay"
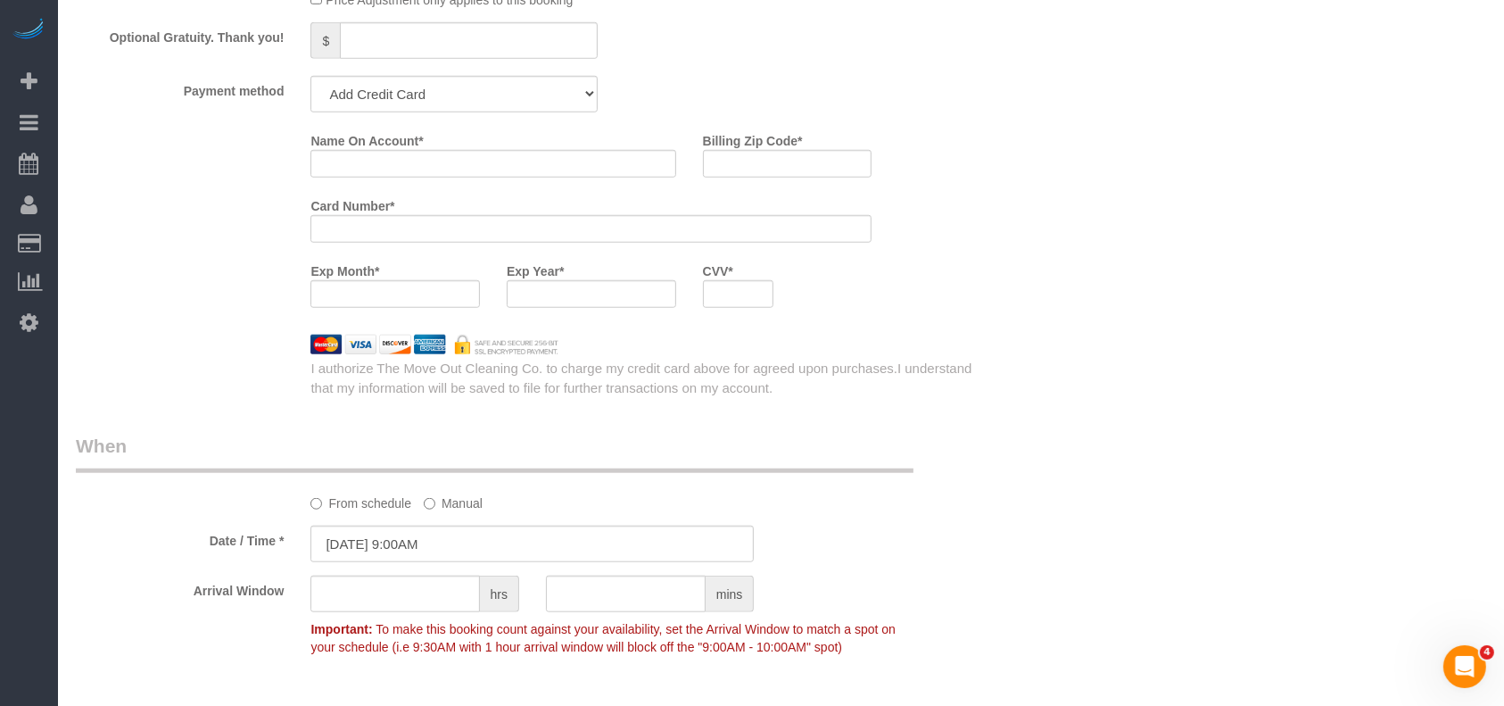
click at [742, 289] on div at bounding box center [738, 294] width 71 height 28
click at [735, 145] on label "Billing Zip Code *" at bounding box center [753, 138] width 100 height 24
click at [735, 150] on input "Billing Zip Code *" at bounding box center [788, 164] width 170 height 28
click at [755, 178] on input "Billing Zip Code *" at bounding box center [788, 164] width 170 height 28
paste input "77450"
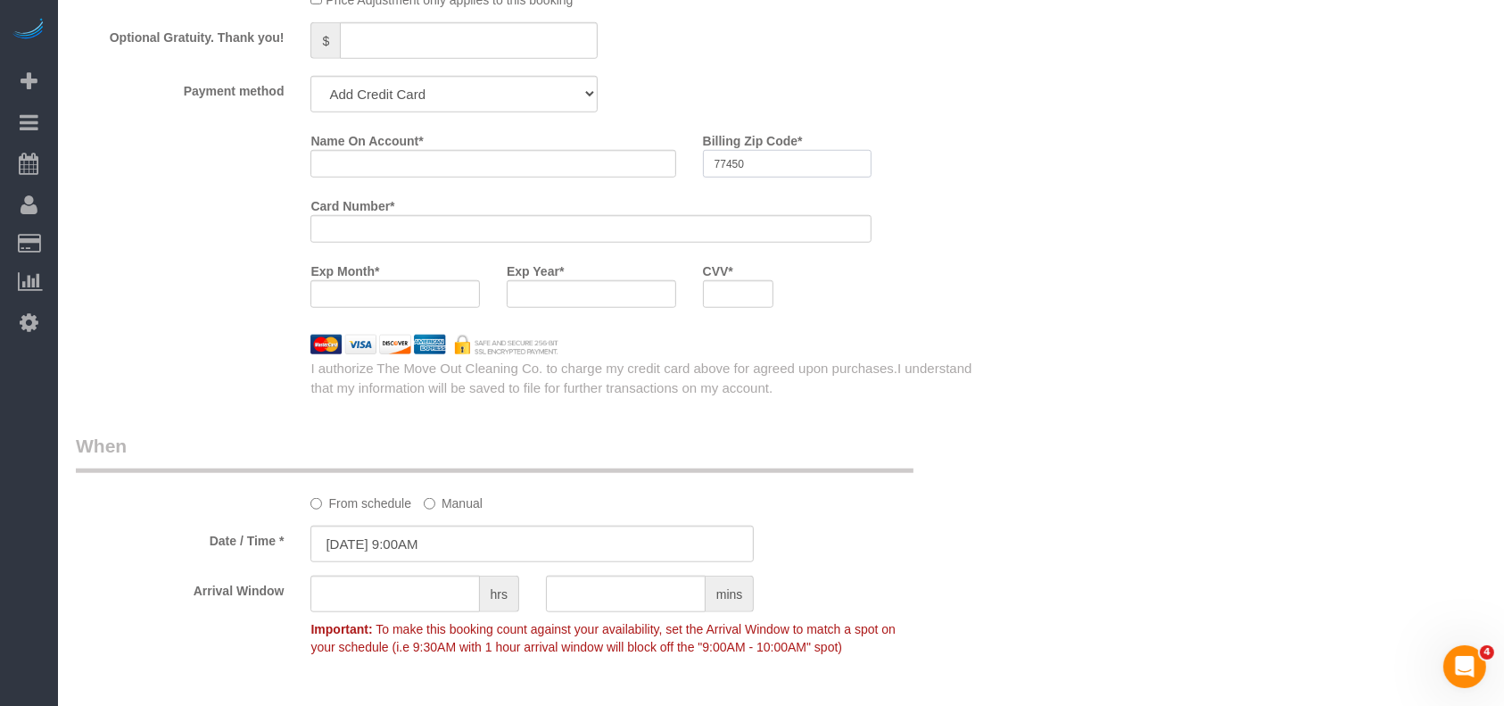
type input "77450"
click at [360, 163] on input "Name On Account *" at bounding box center [493, 164] width 365 height 28
paste input "[PERSON_NAME]"
type input "[PERSON_NAME]"
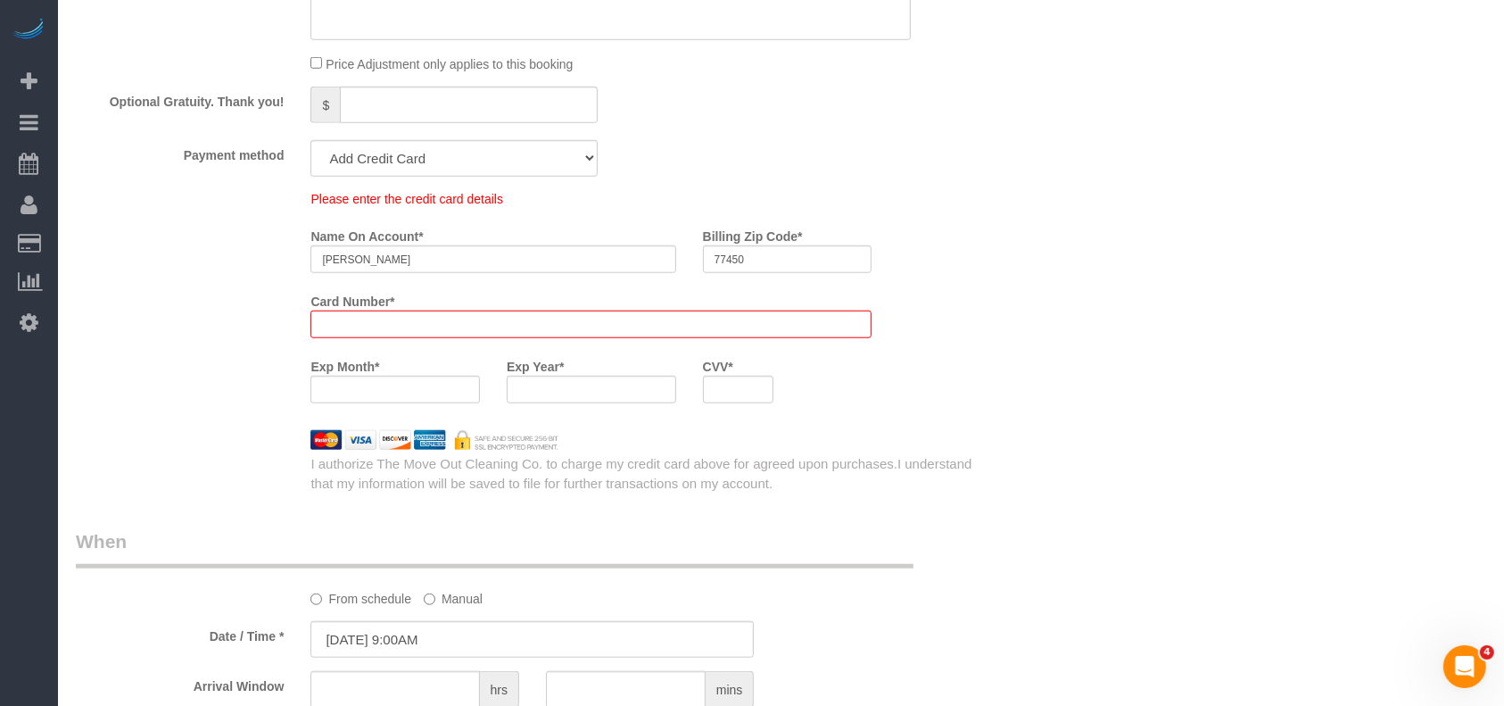
scroll to position [1525, 0]
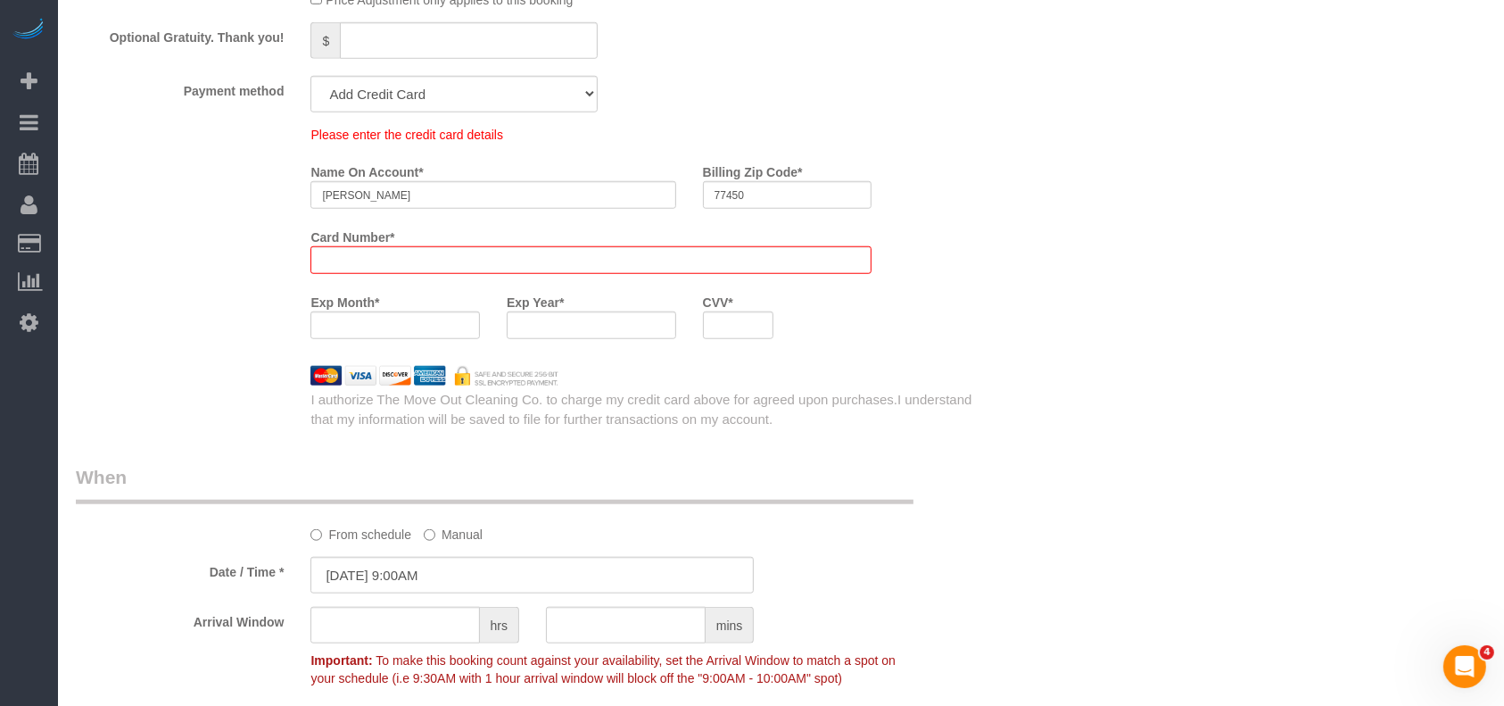
click at [1151, 430] on div "Who Email* [EMAIL_ADDRESS][DOMAIN_NAME] Name * [PERSON_NAME] Where Address* [ST…" at bounding box center [781, 4] width 1411 height 2799
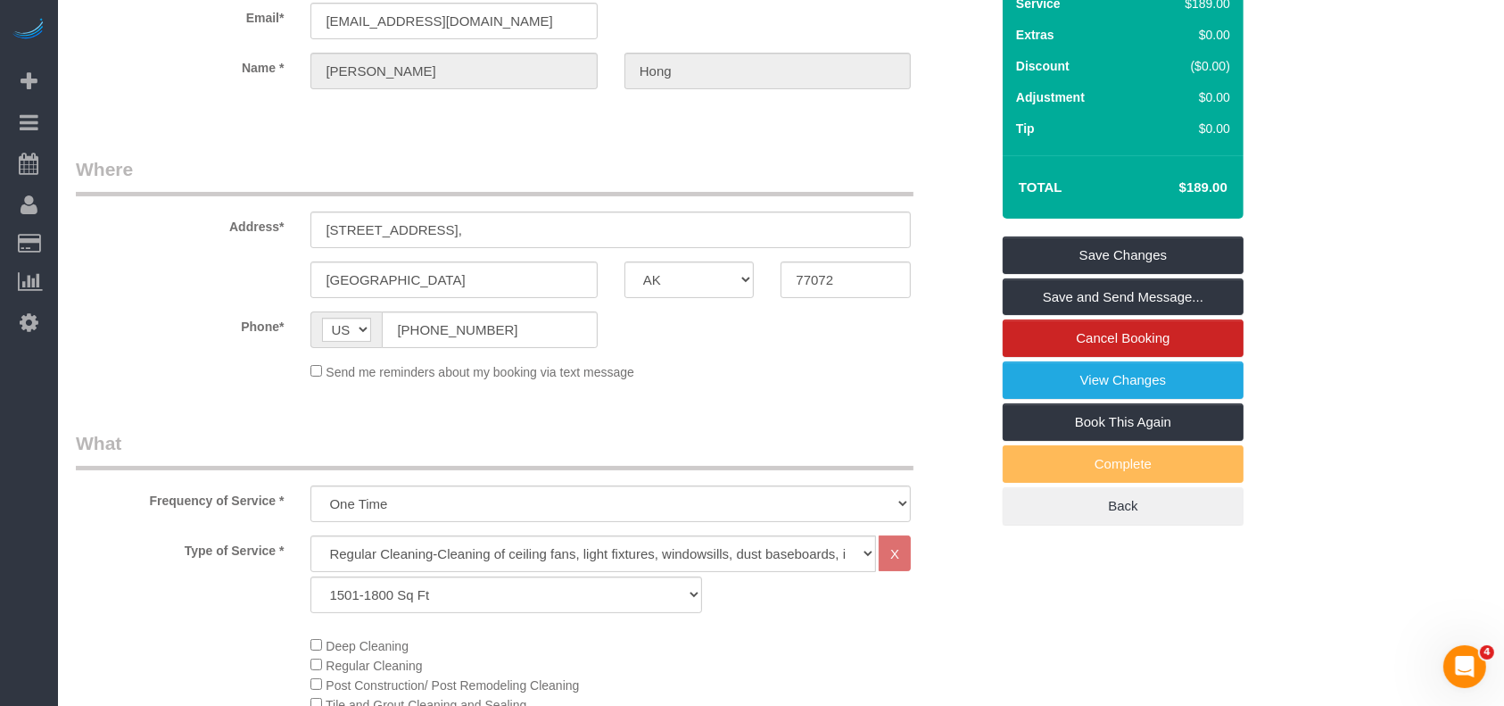
scroll to position [0, 0]
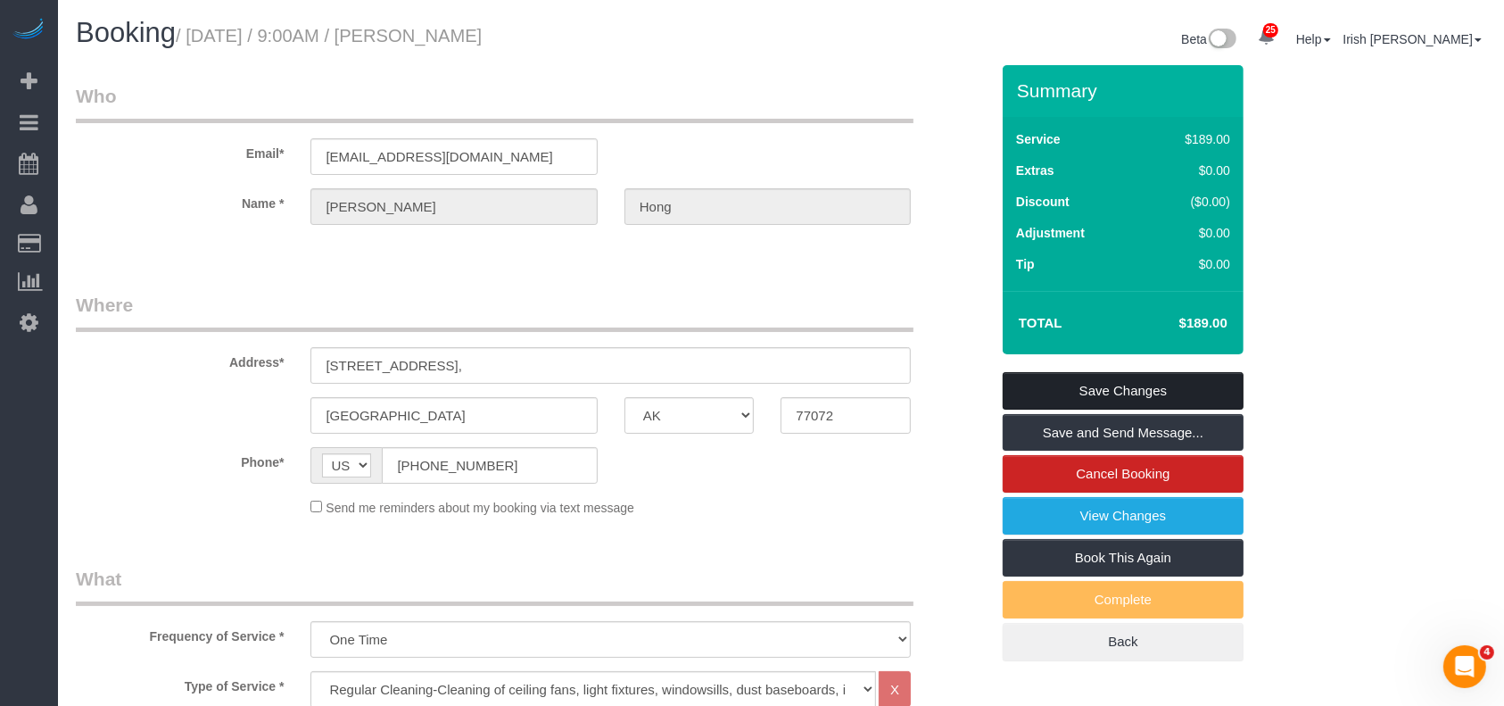
click at [1138, 396] on link "Save Changes" at bounding box center [1123, 390] width 241 height 37
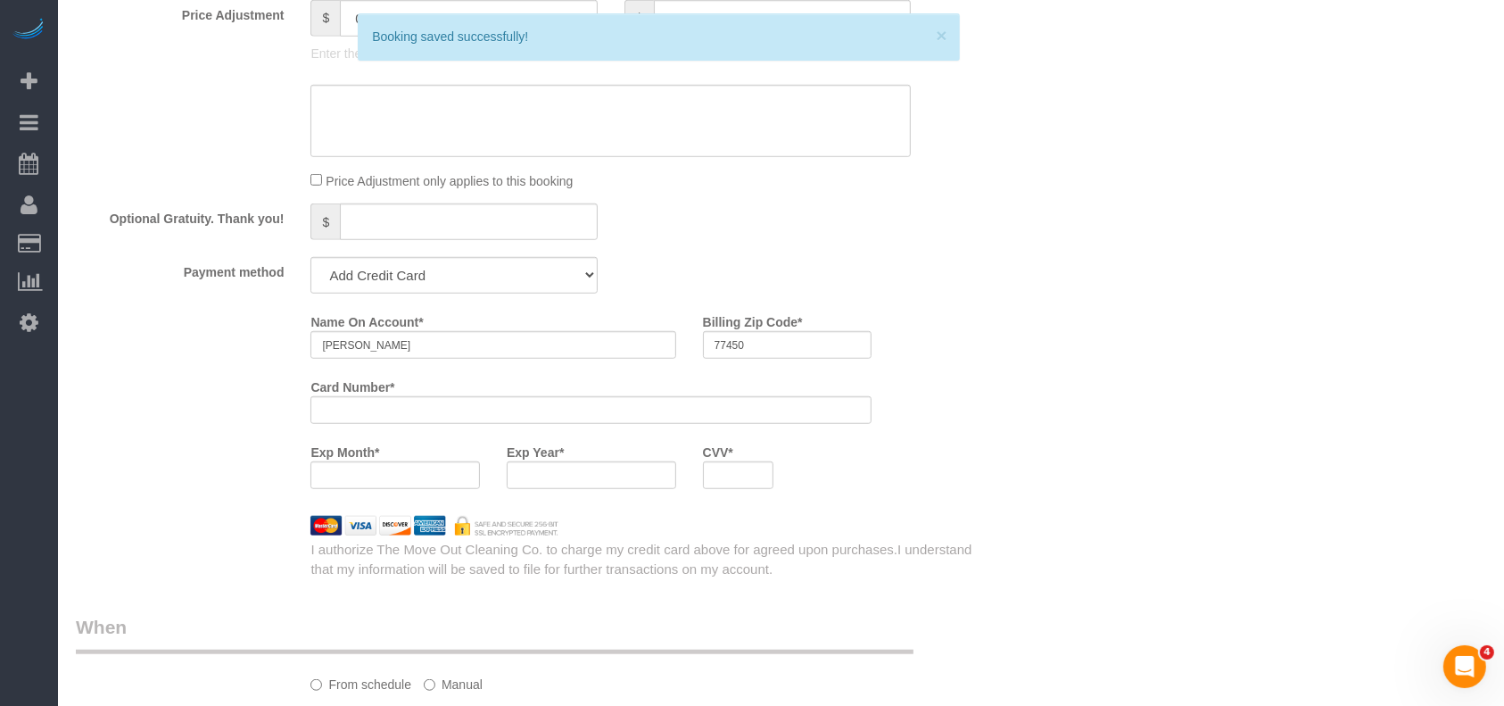
scroll to position [1546, 0]
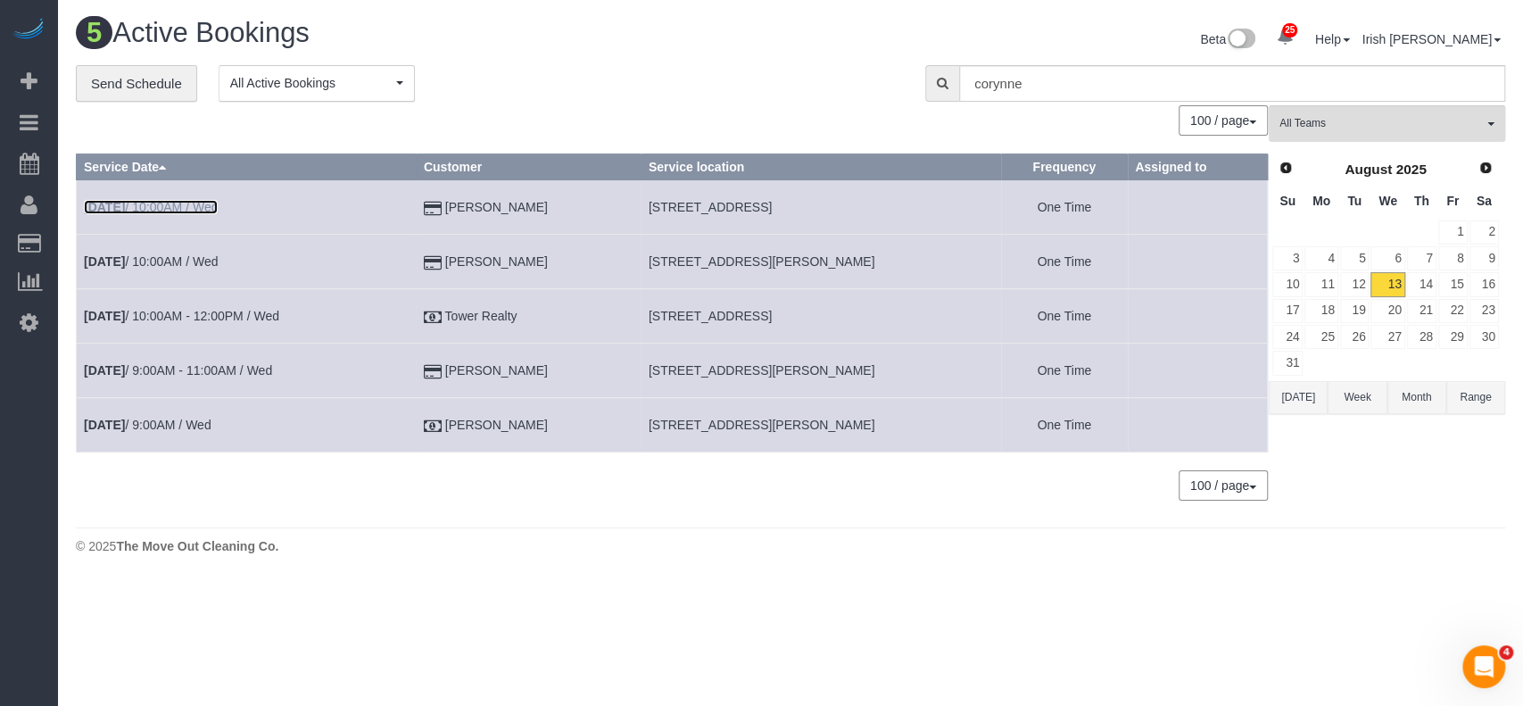
click at [188, 204] on link "[DATE] 10:00AM / Wed" at bounding box center [151, 207] width 134 height 14
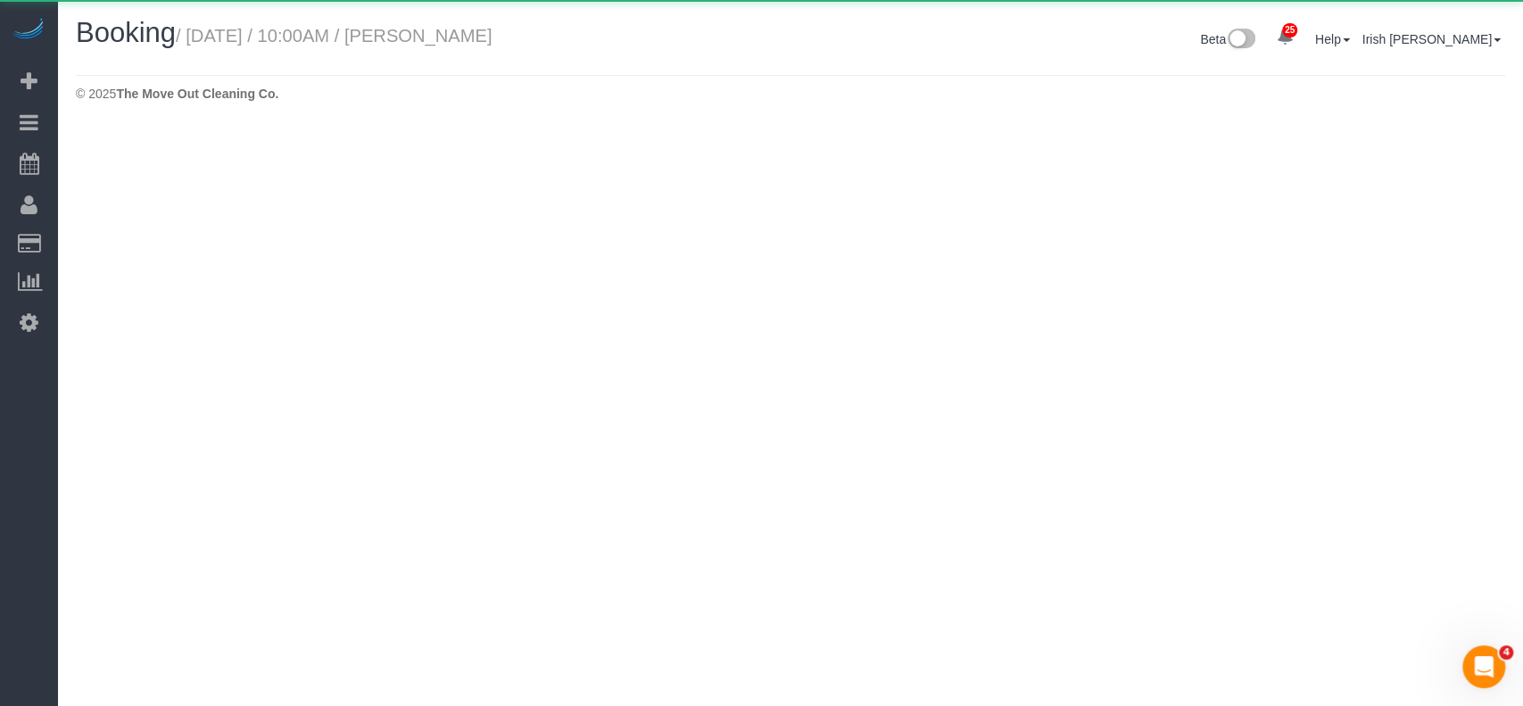
select select "[GEOGRAPHIC_DATA]"
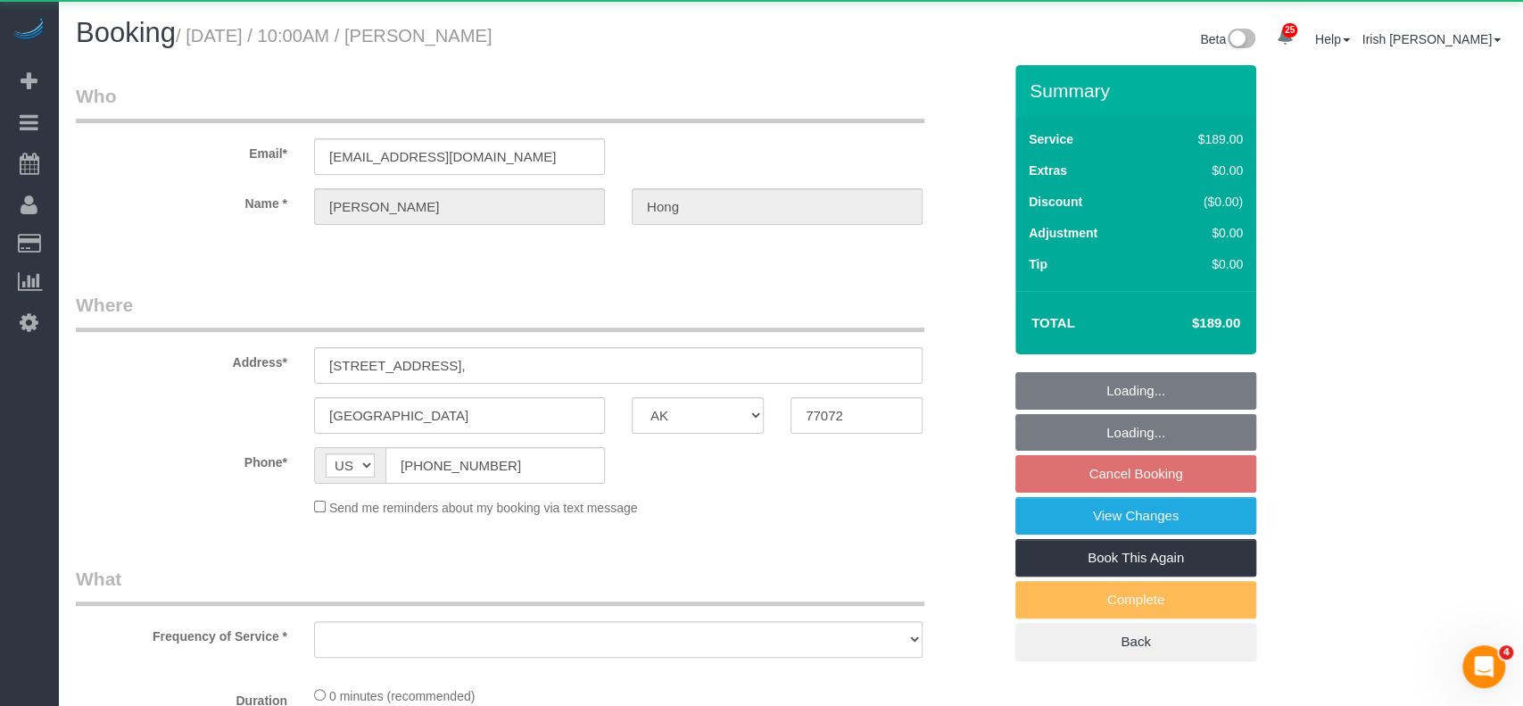
select select "string:fspay-d4e4acbe-7445-49c3-a9dc-3faae8dd80e9"
select select "3"
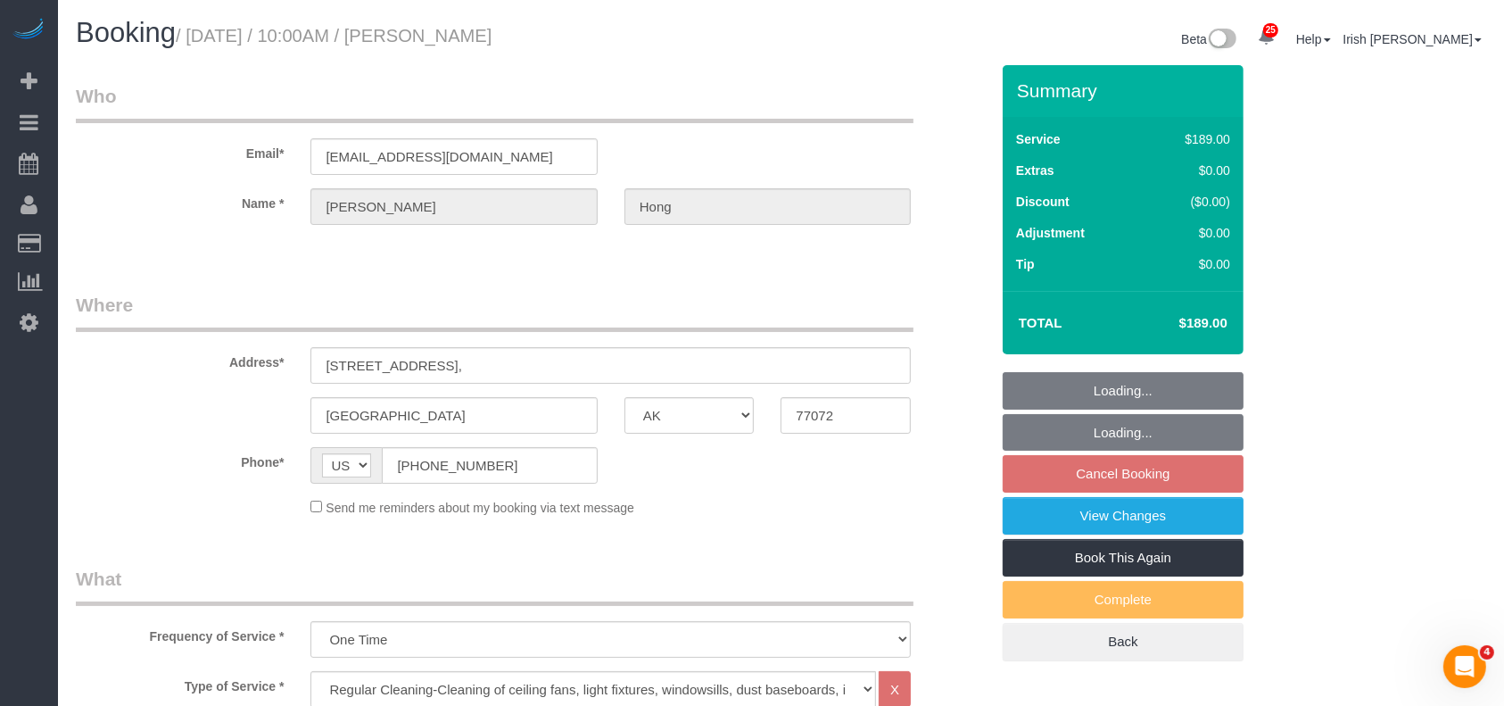
select select "object:15230"
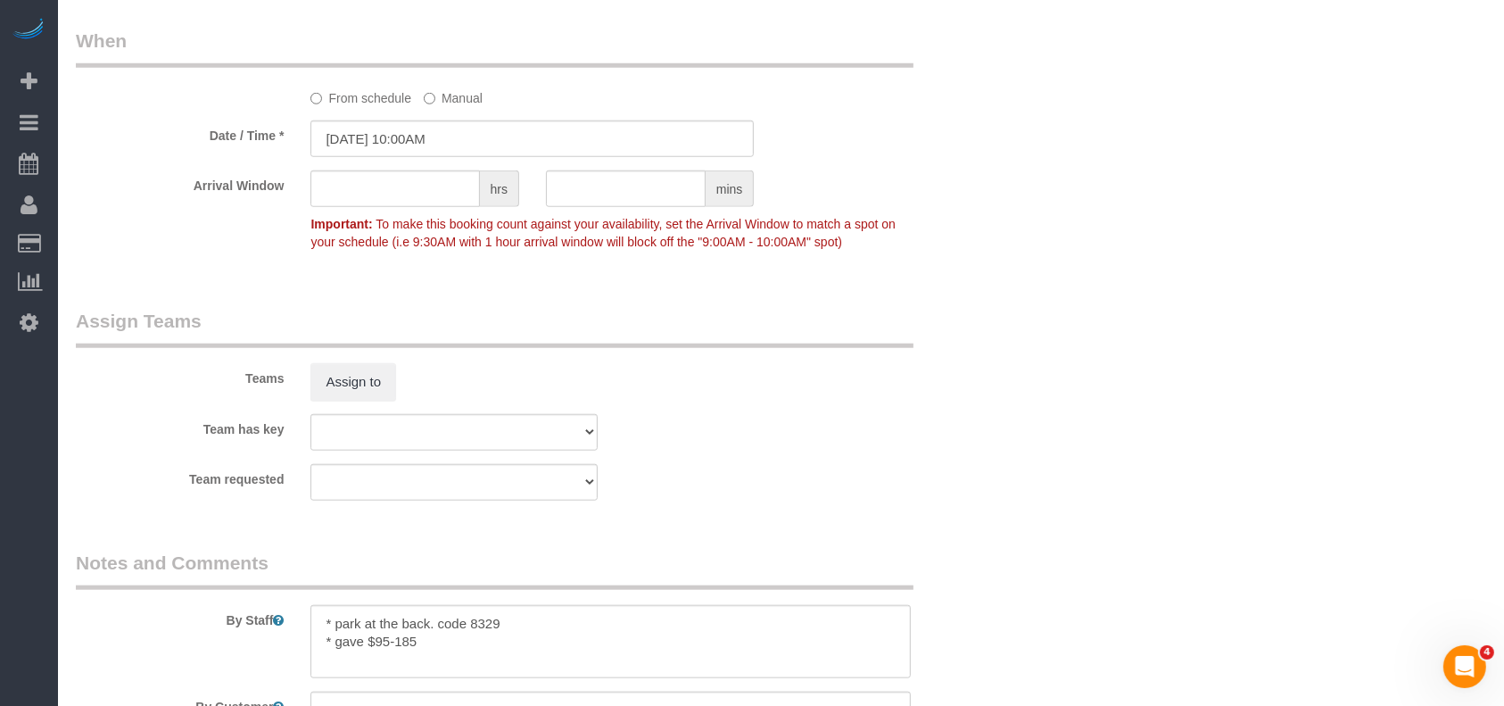
scroll to position [1903, 0]
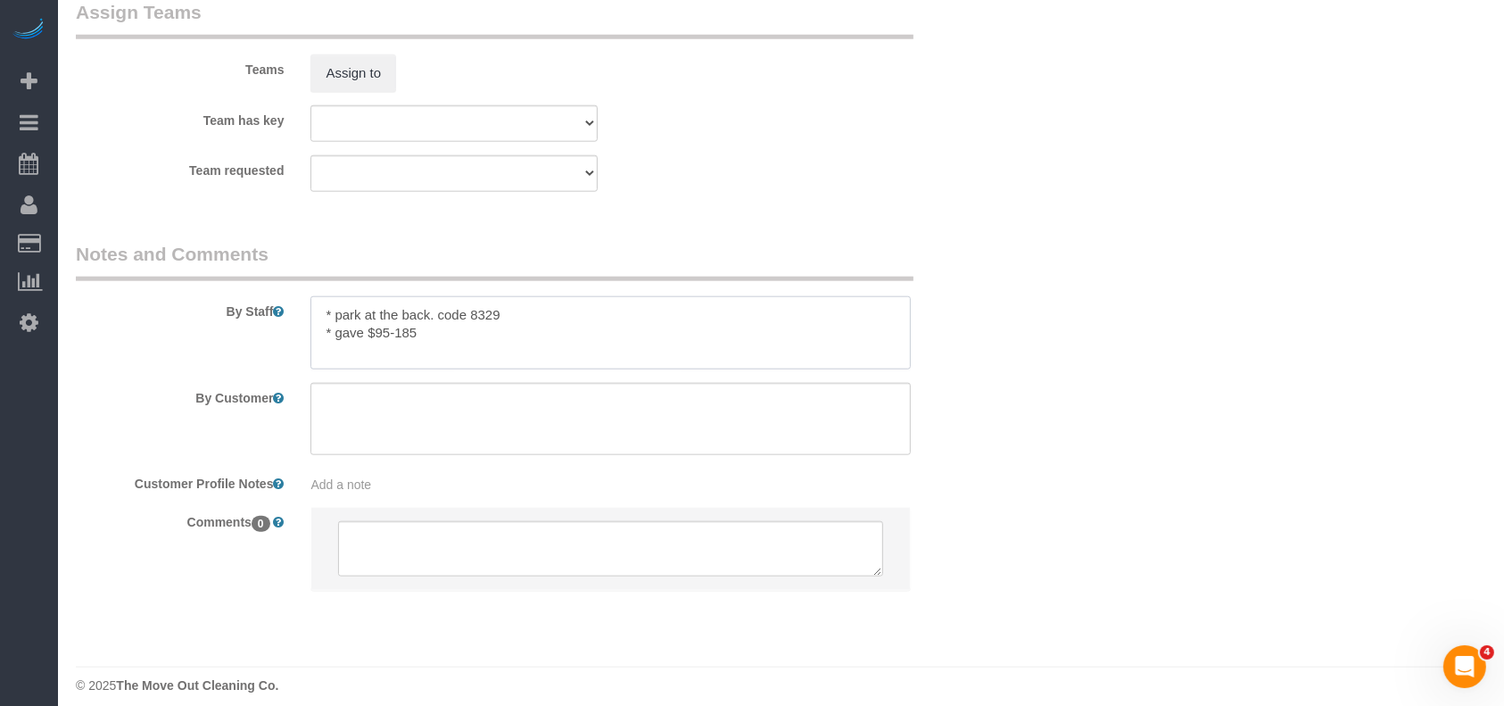
click at [464, 339] on textarea at bounding box center [611, 332] width 600 height 73
type textarea "* park at the back. code 8329 * gave $95-185 (post remodel)"
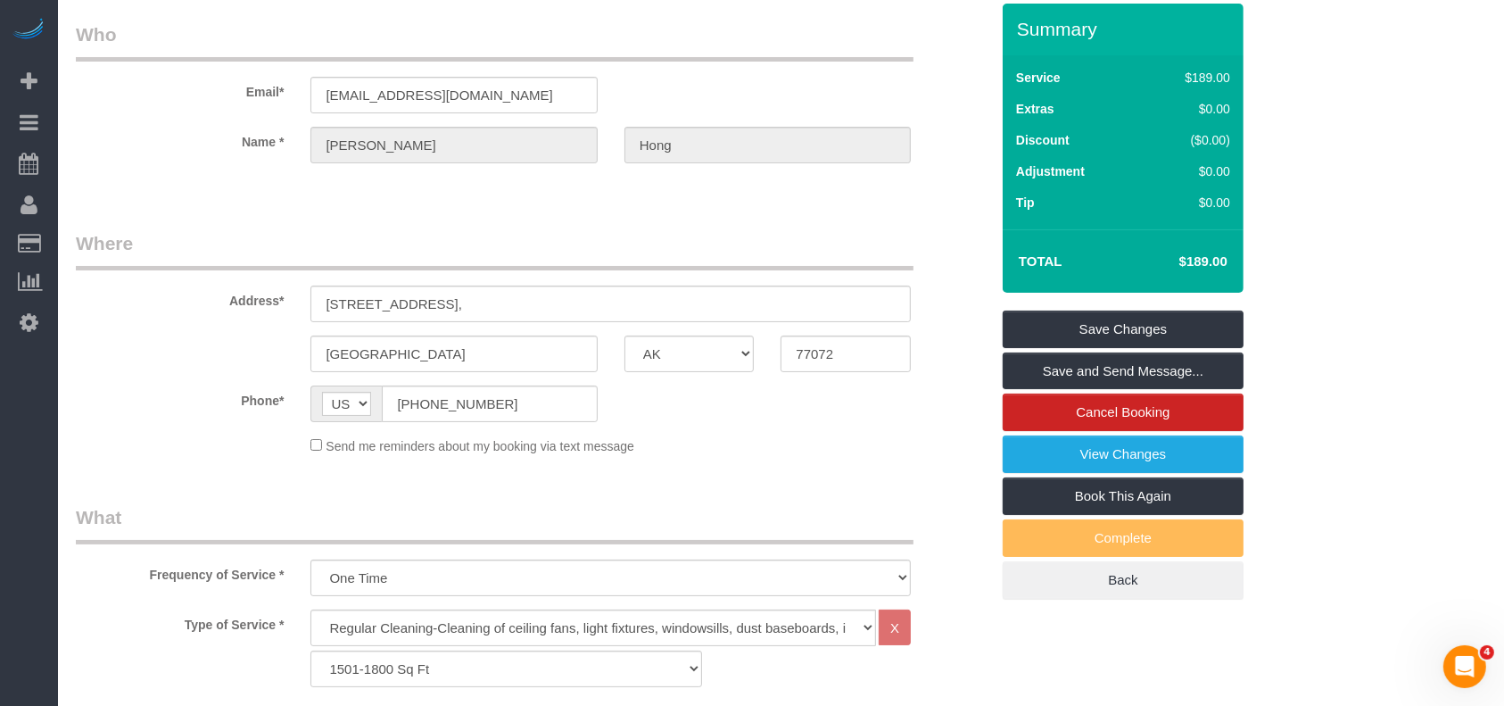
scroll to position [0, 0]
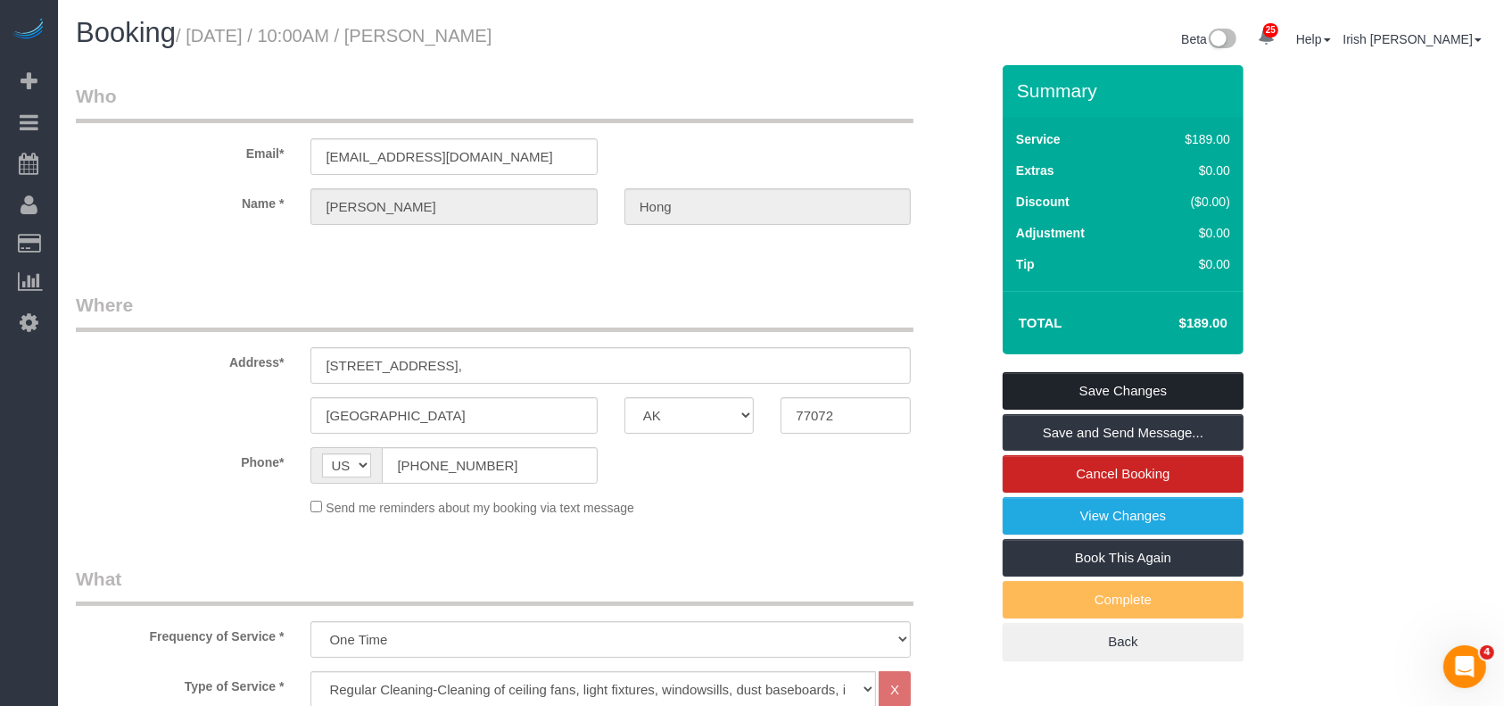
click at [1139, 384] on link "Save Changes" at bounding box center [1123, 390] width 241 height 37
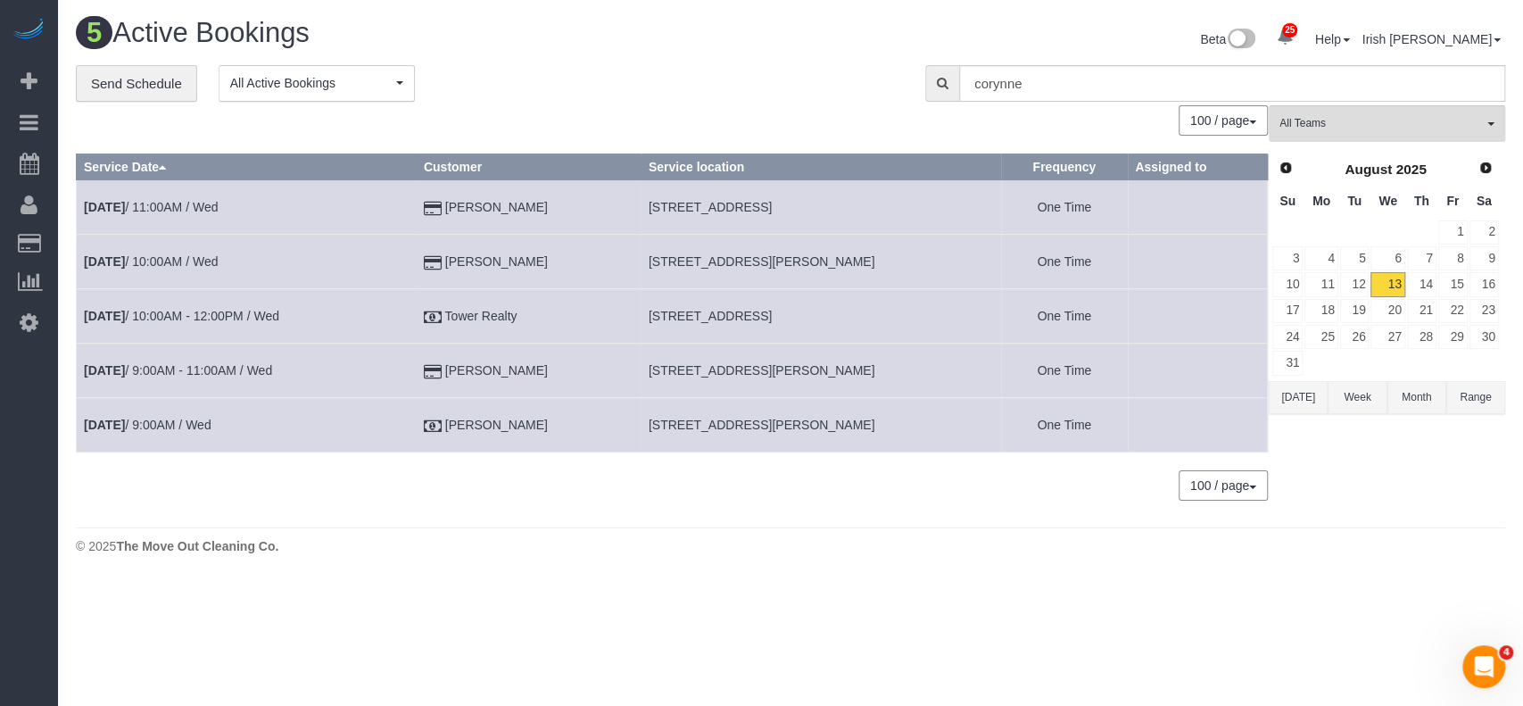
click at [1288, 386] on button "[DATE]" at bounding box center [1298, 397] width 59 height 33
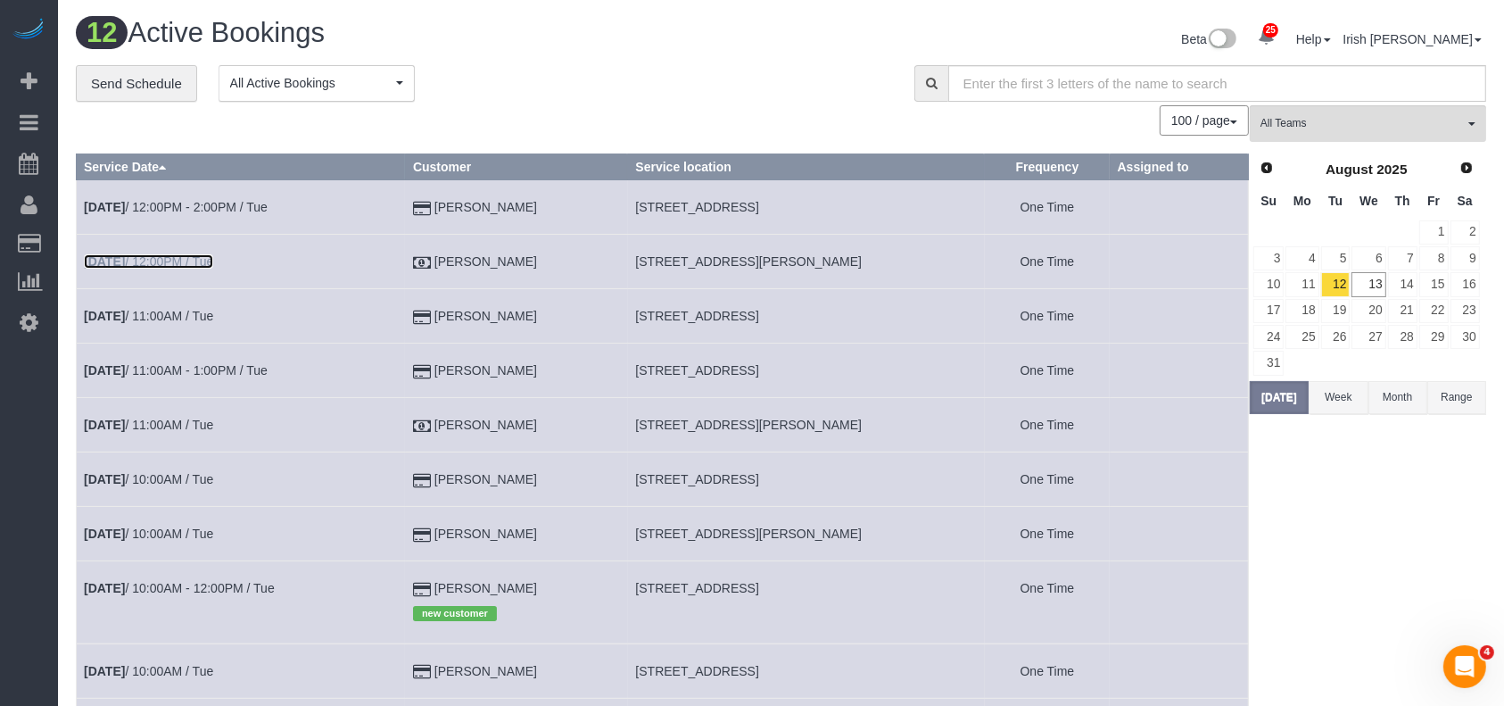
click at [190, 264] on link "[DATE] 12:00PM / Tue" at bounding box center [148, 261] width 129 height 14
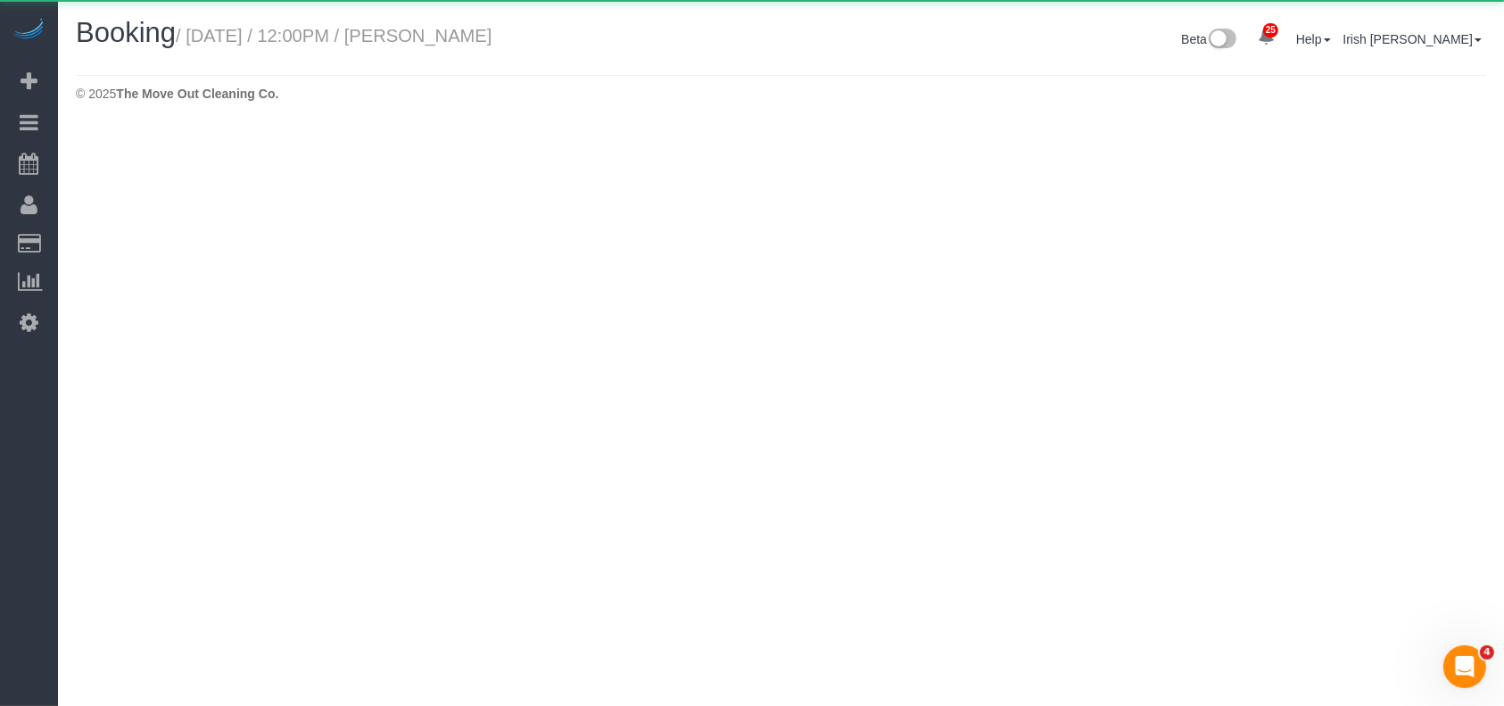
select select "[GEOGRAPHIC_DATA]"
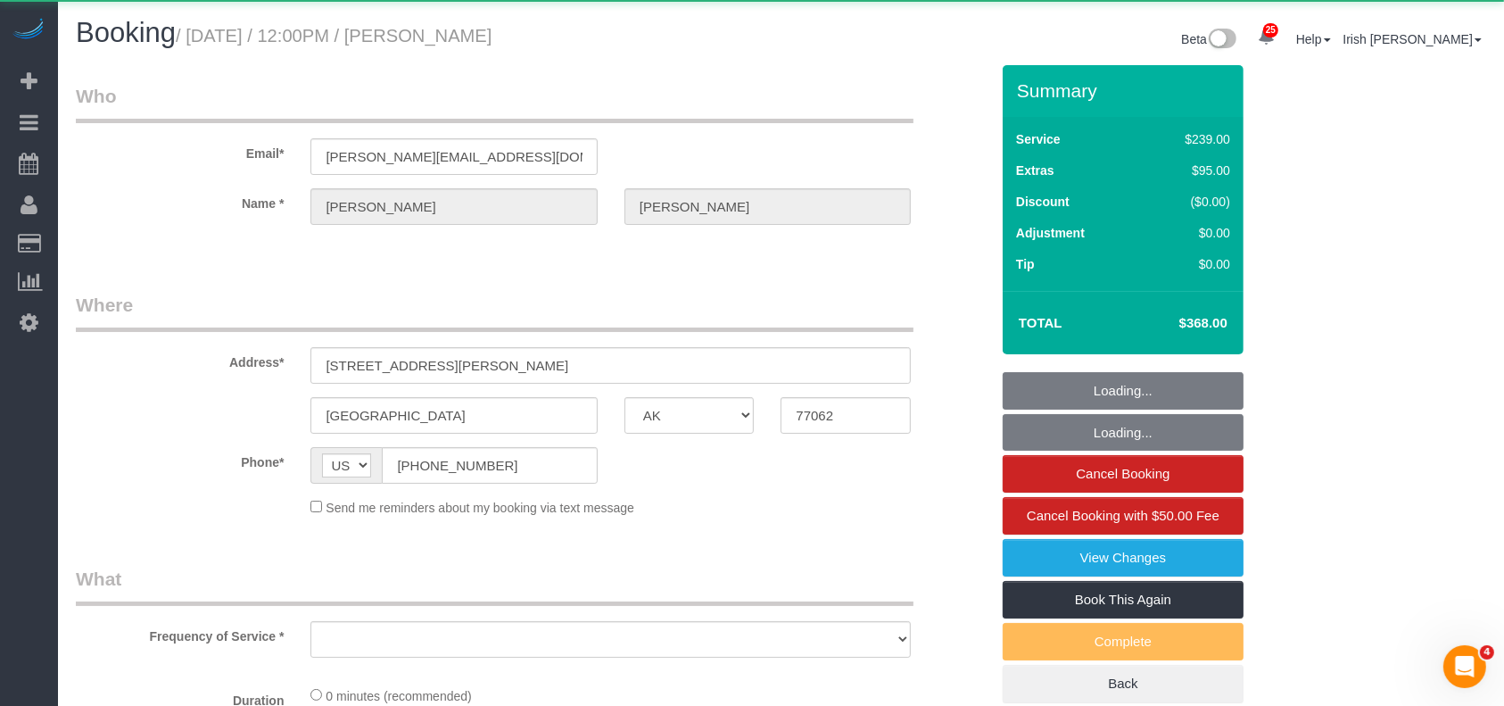
select select "object:15867"
select select "3"
